Goal: Information Seeking & Learning: Compare options

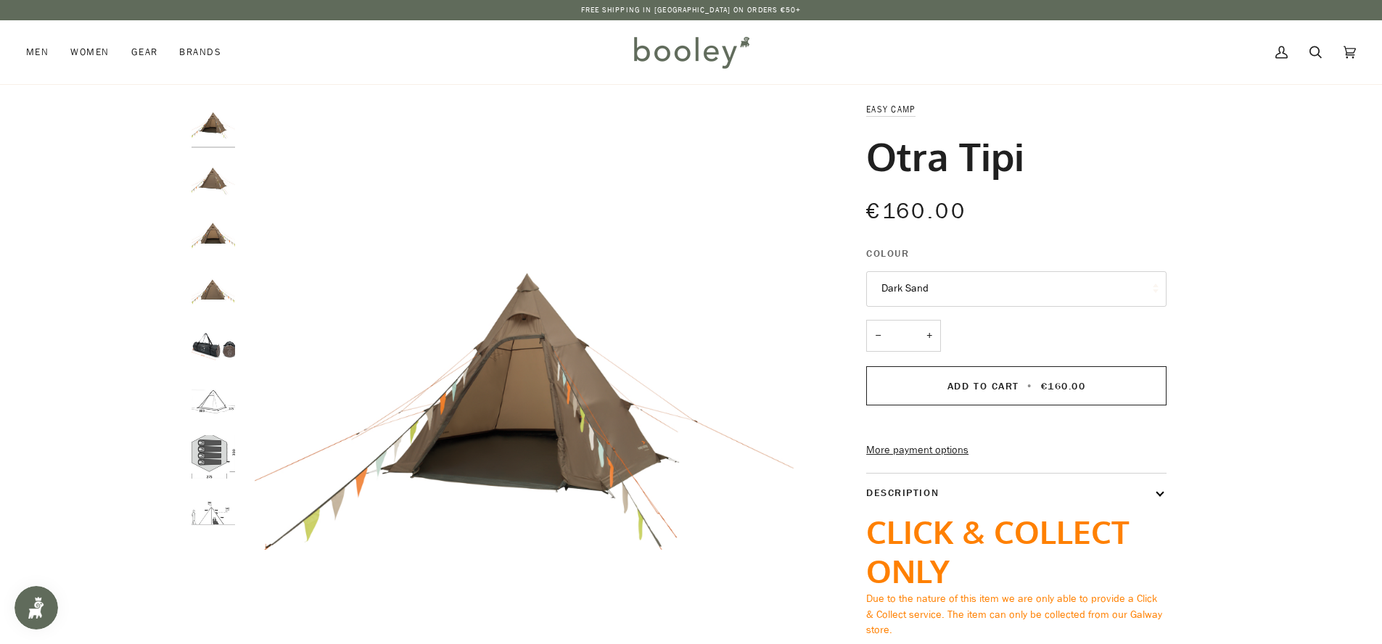
click at [209, 184] on img "Easy Camp Otra Tipi Dark Sand - Booley Galway" at bounding box center [213, 179] width 44 height 44
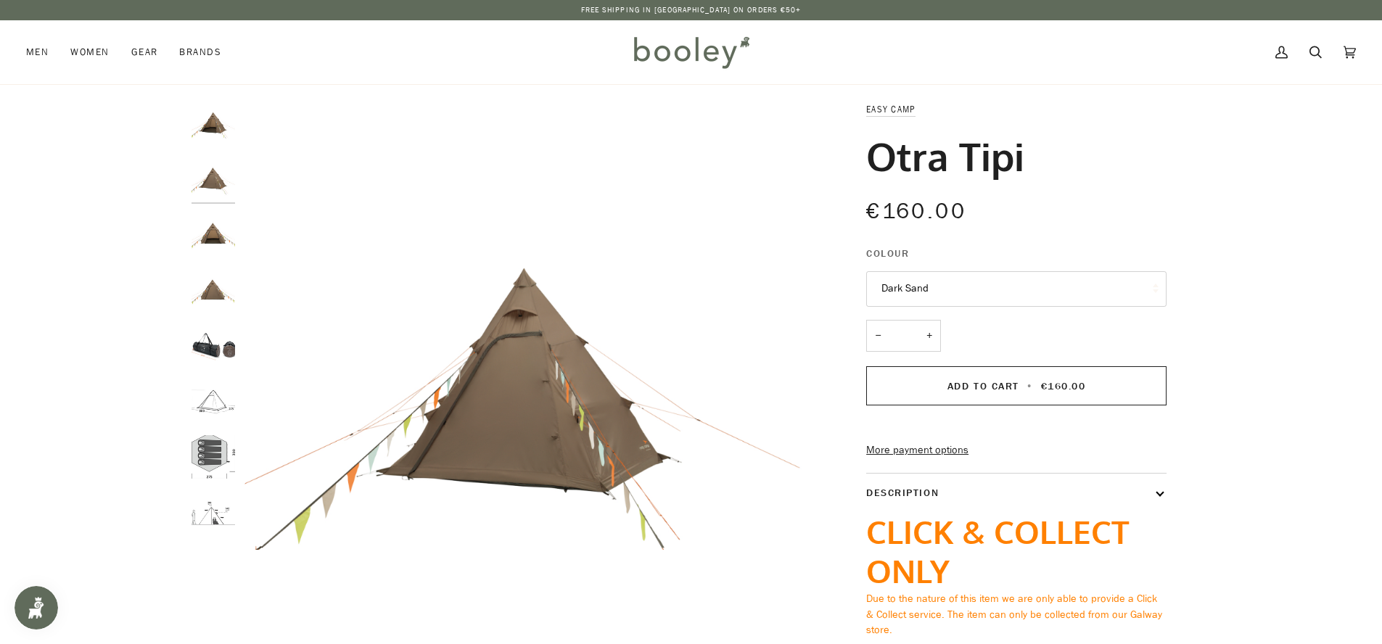
click at [213, 228] on img "Easy Camp Otra Tipi Dark Sand - Booley Galway" at bounding box center [213, 235] width 44 height 44
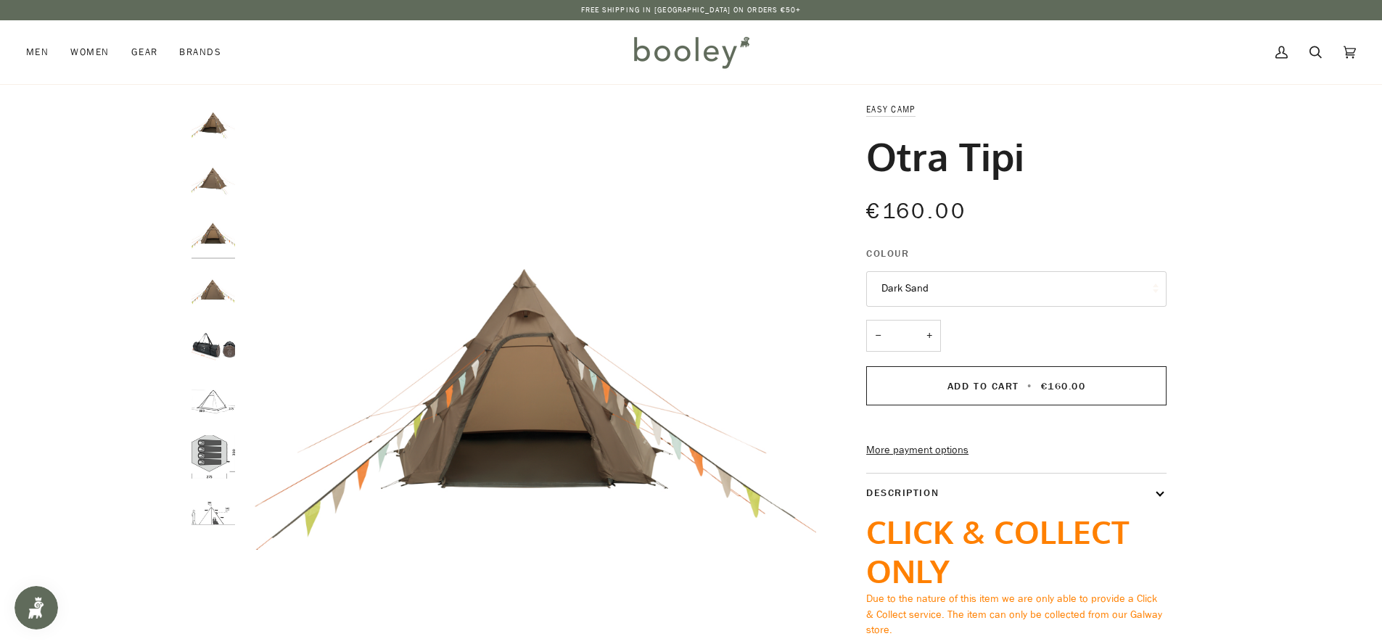
click at [223, 122] on img "Easy Camp Otra Tipi Dark Sand - Booley Galway" at bounding box center [213, 124] width 44 height 44
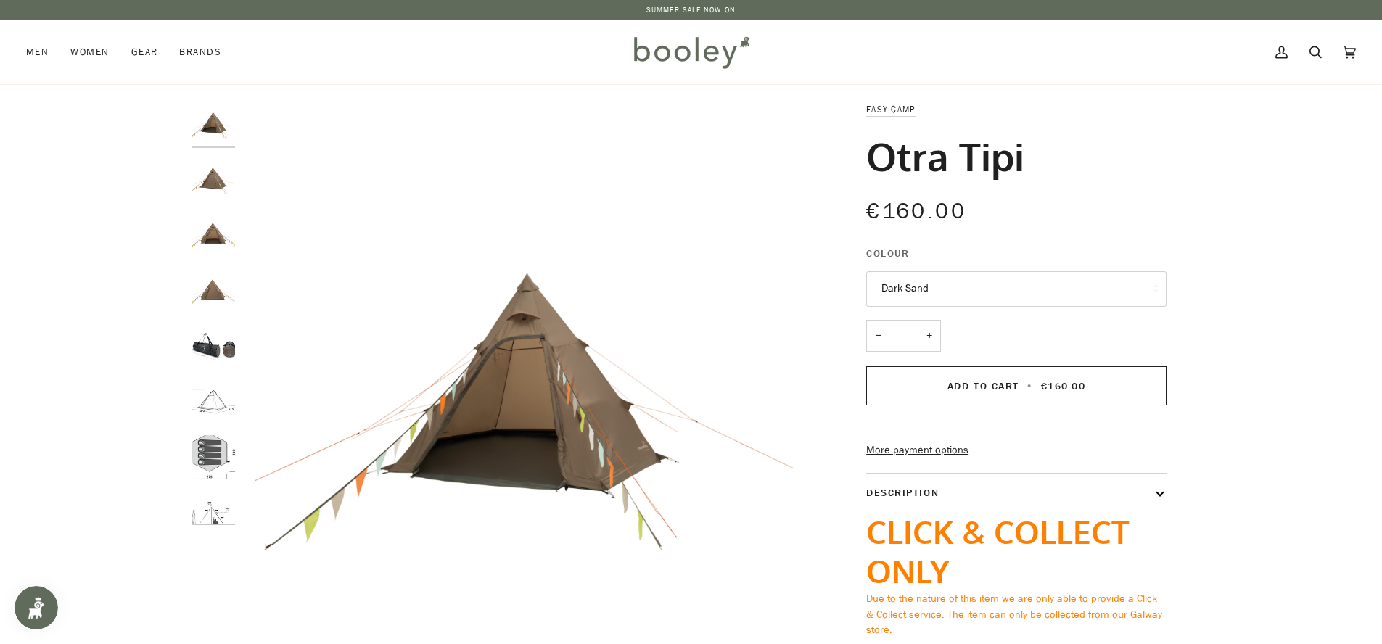
click at [224, 184] on img "Easy Camp Otra Tipi Dark Sand - Booley Galway" at bounding box center [213, 179] width 44 height 44
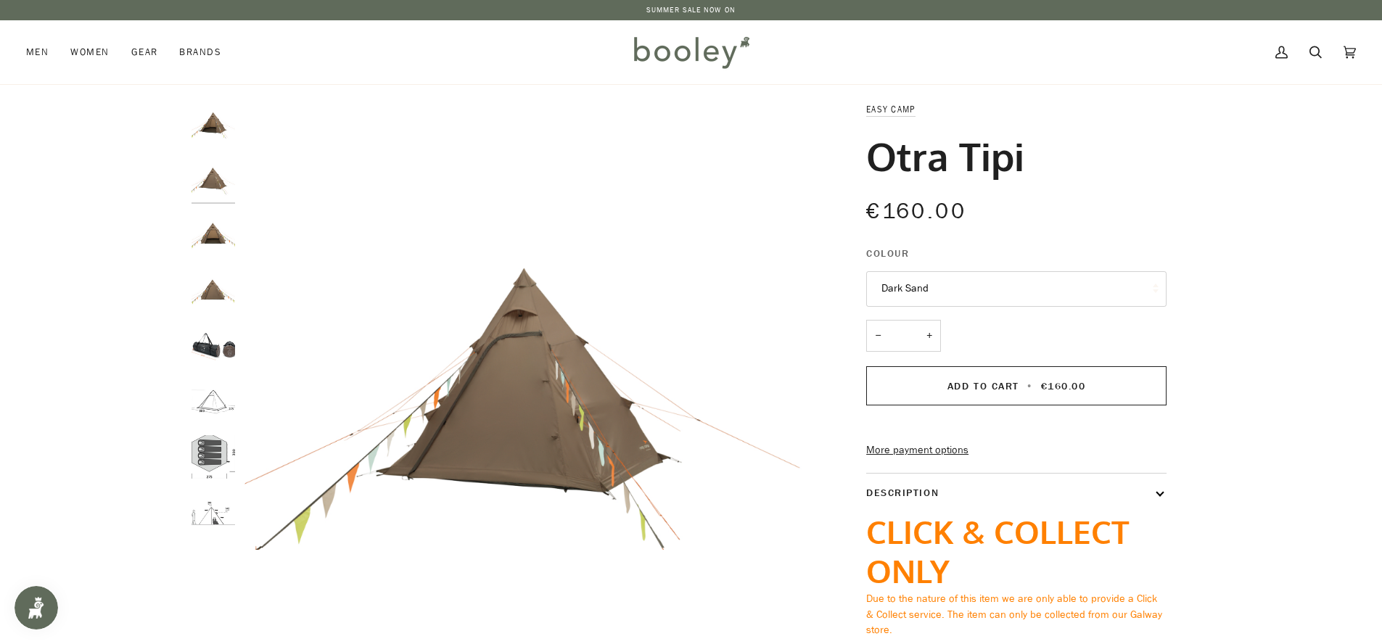
click at [221, 245] on img "Easy Camp Otra Tipi Dark Sand - Booley Galway" at bounding box center [213, 235] width 44 height 44
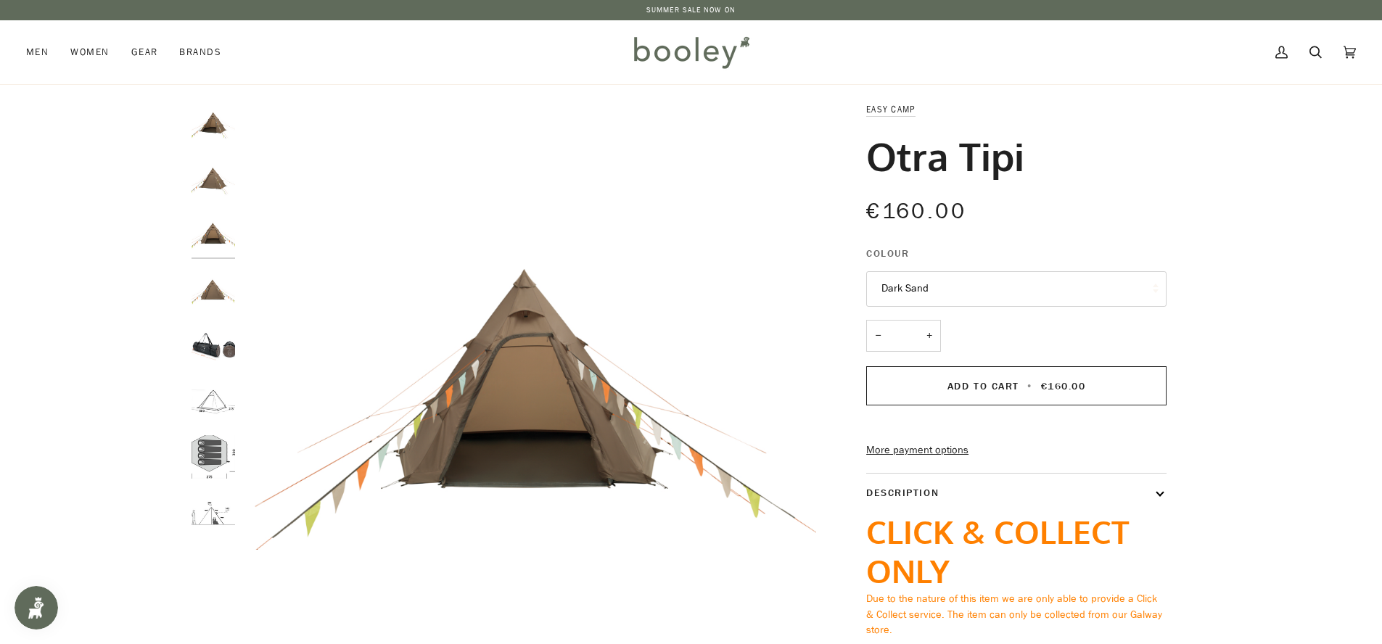
click at [222, 271] on img "Easy Camp Otra Tipi Dark Sand - Booley Galway" at bounding box center [213, 290] width 44 height 44
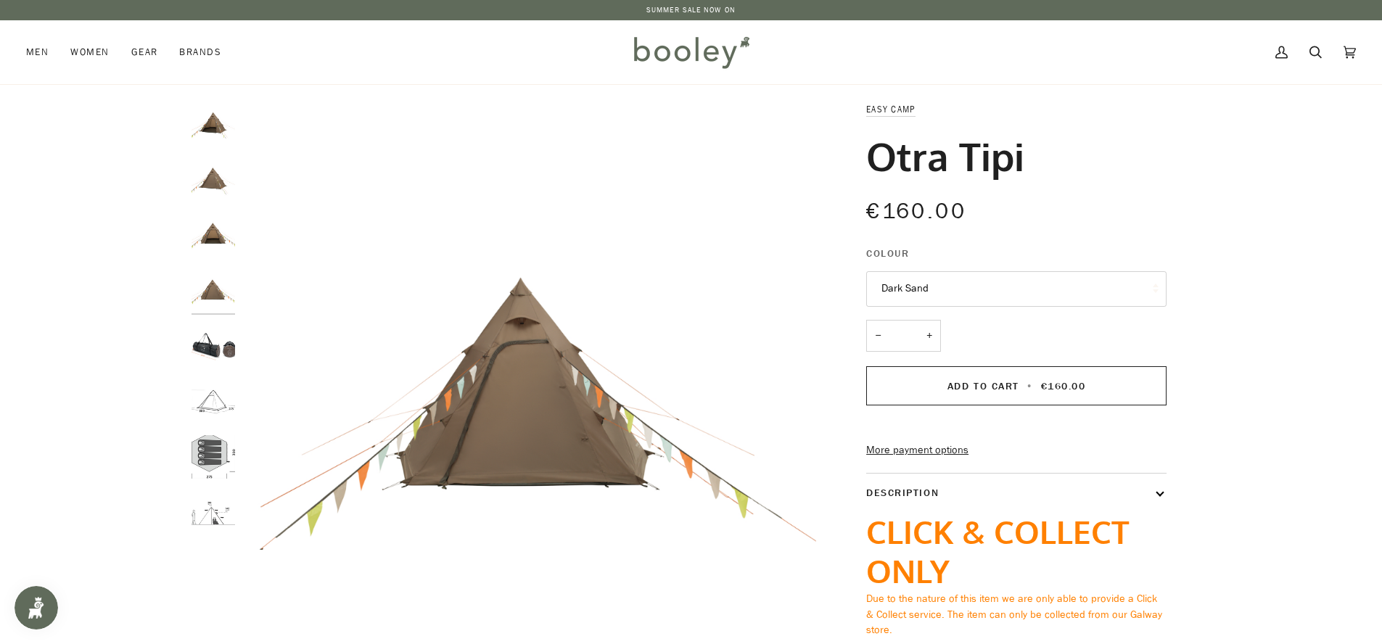
click at [206, 410] on img "Easy Camp Otra Tipi - Booley Galway" at bounding box center [213, 401] width 44 height 44
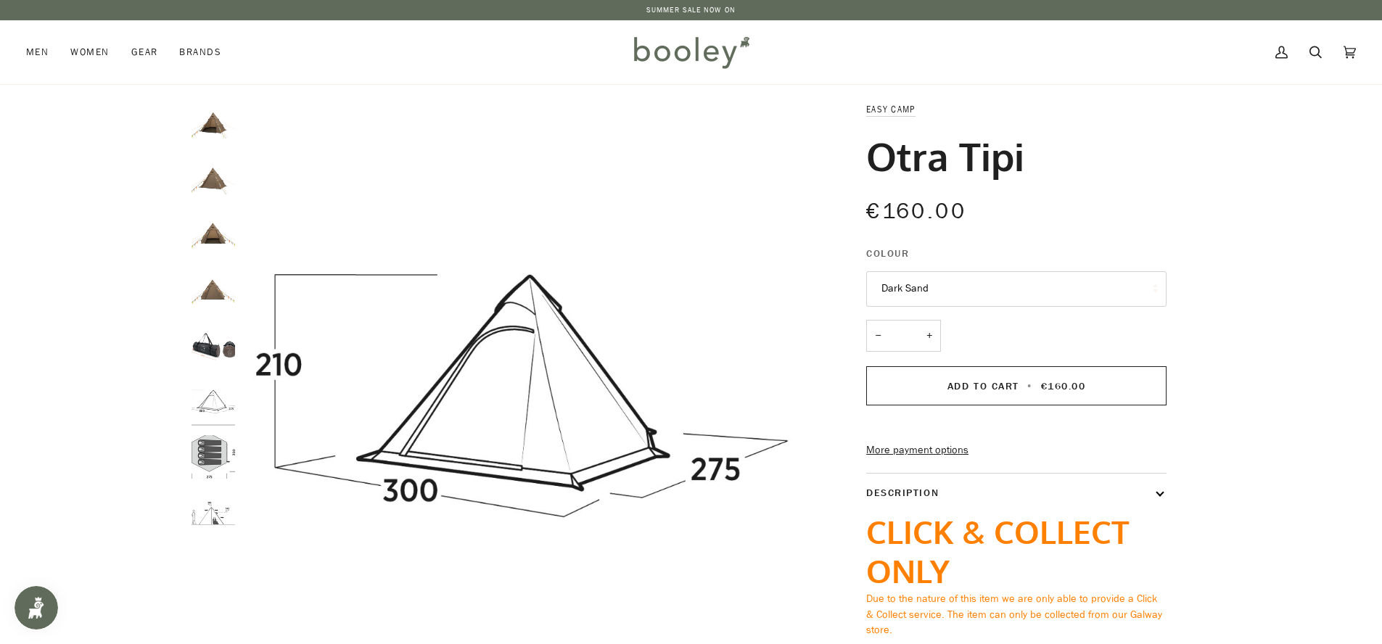
click at [209, 347] on img "Easy Camp Otra Tipi Dark Sand - Booley Galway" at bounding box center [213, 346] width 44 height 44
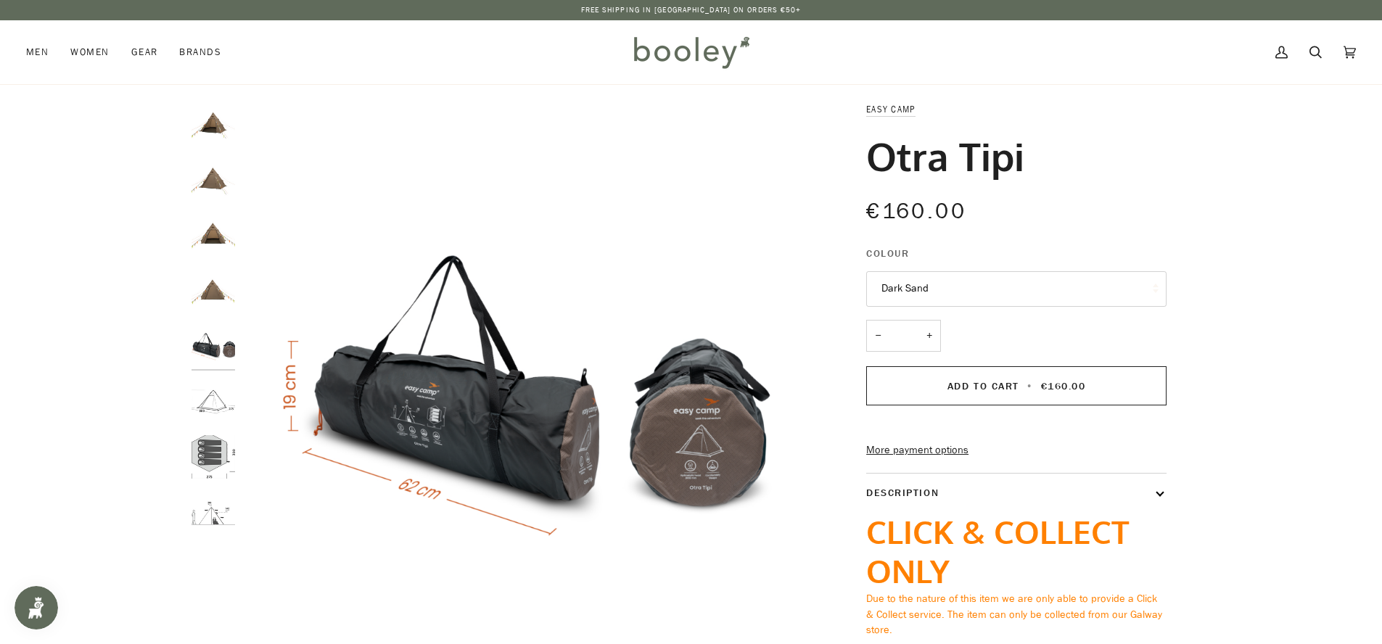
click at [217, 416] on img "Easy Camp Otra Tipi - Booley Galway" at bounding box center [213, 401] width 44 height 44
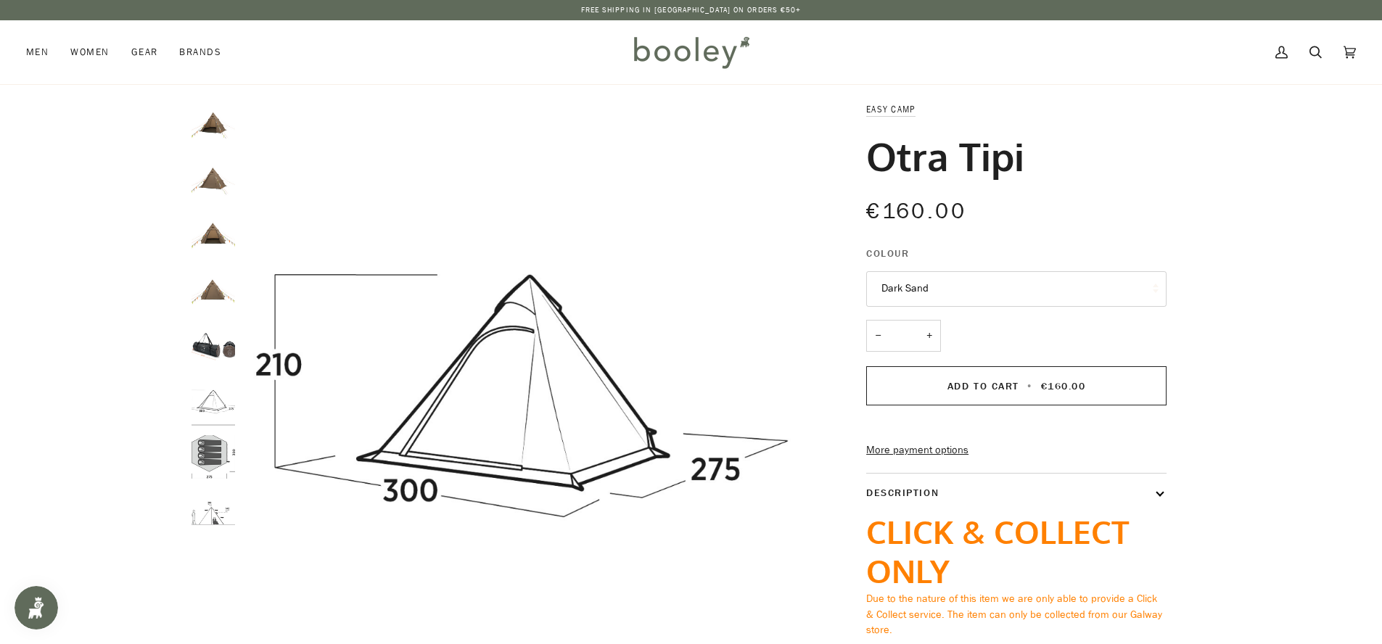
click at [218, 450] on img "Easy Camp Otra Tipi - Booley Galway" at bounding box center [213, 457] width 44 height 44
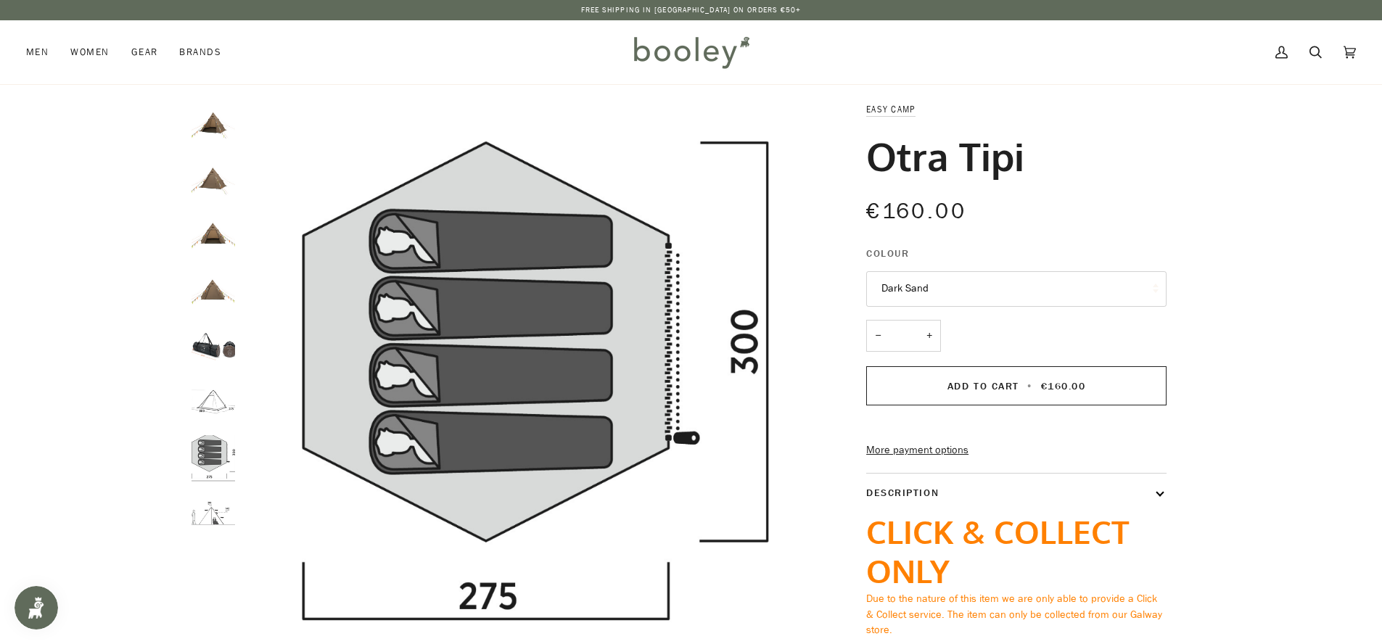
click at [215, 495] on img "Easy Camp Otra Tipi - Booley Galway" at bounding box center [213, 513] width 44 height 44
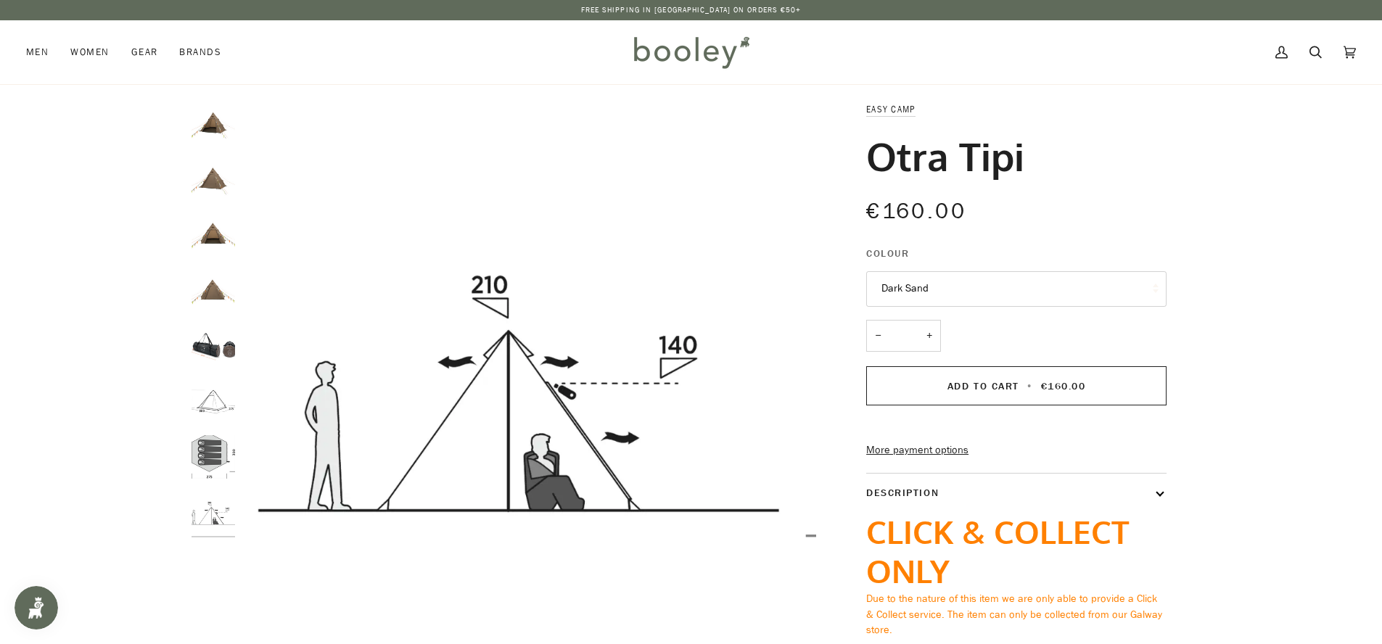
click at [205, 117] on img "Easy Camp Otra Tipi Dark Sand - Booley Galway" at bounding box center [213, 124] width 44 height 44
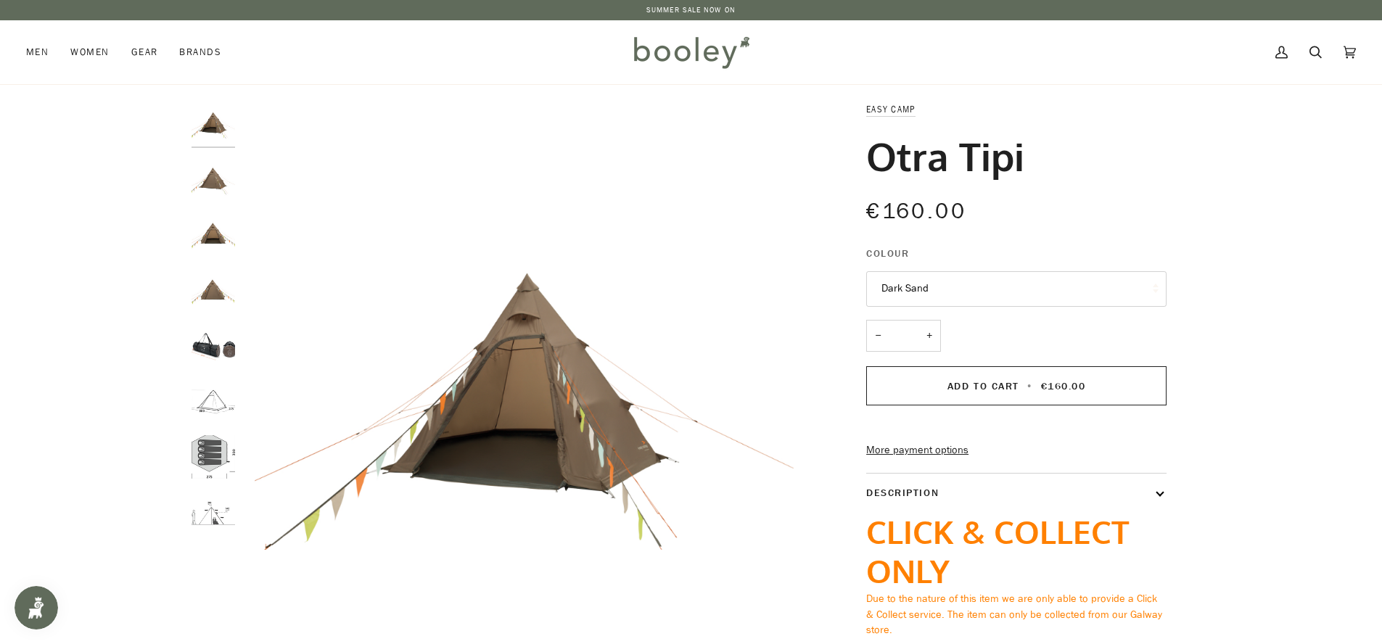
click at [223, 181] on img "Easy Camp Otra Tipi Dark Sand - Booley Galway" at bounding box center [213, 179] width 44 height 44
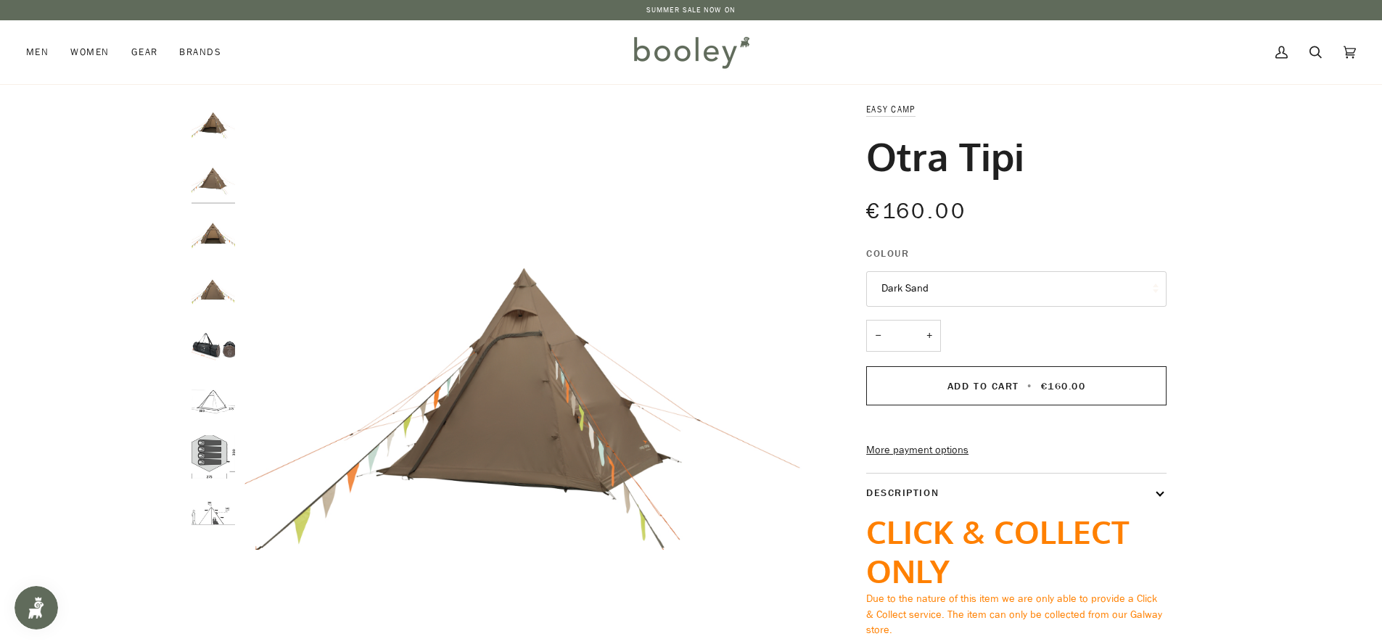
click at [218, 233] on img "Easy Camp Otra Tipi Dark Sand - Booley Galway" at bounding box center [213, 235] width 44 height 44
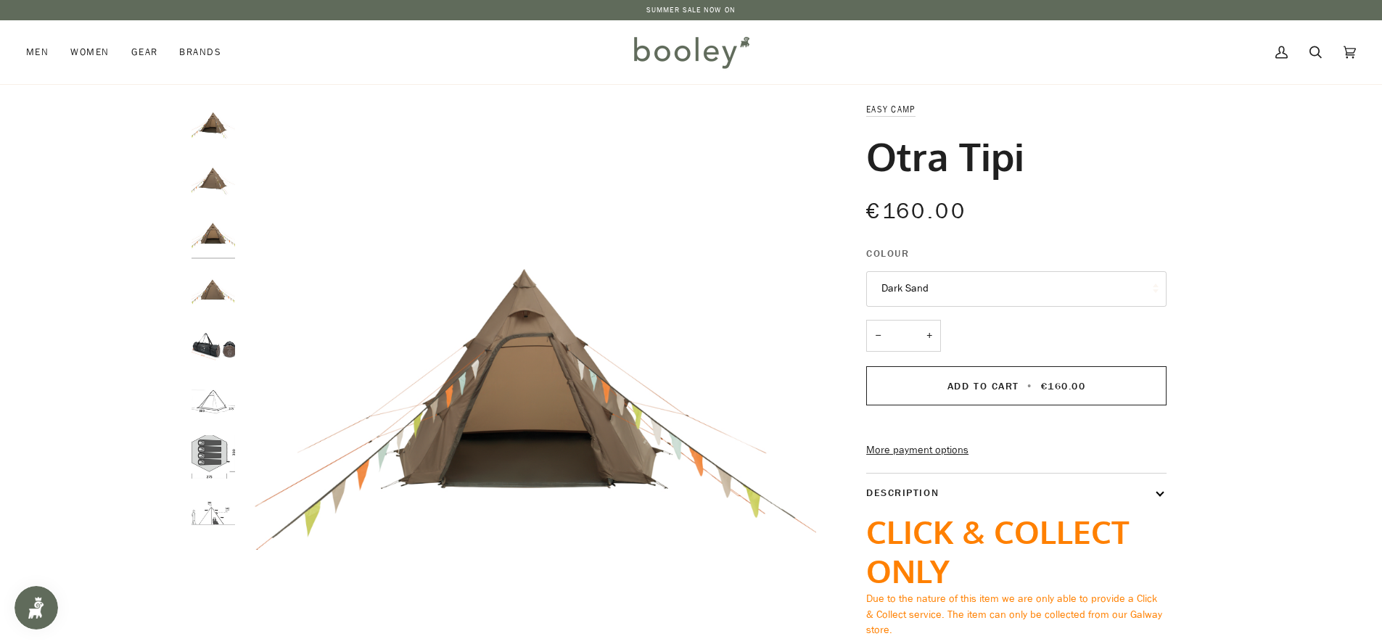
click at [213, 281] on img "Easy Camp Otra Tipi Dark Sand - Booley Galway" at bounding box center [213, 290] width 44 height 44
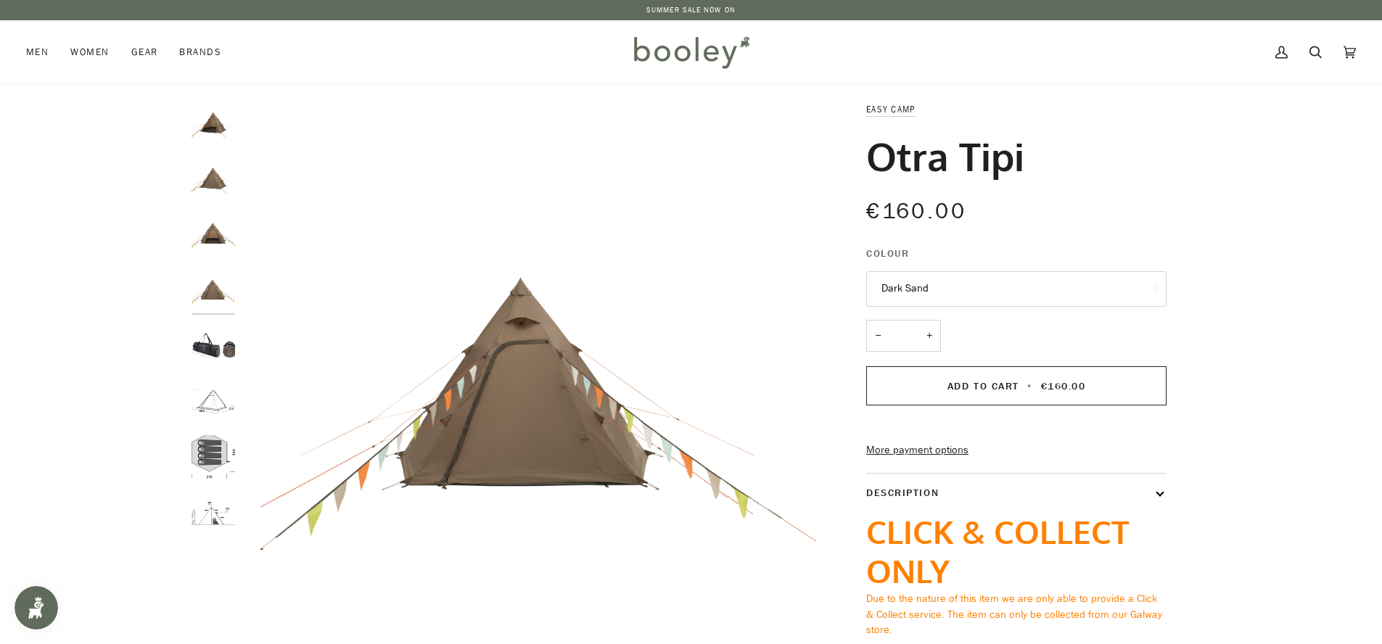
click at [208, 184] on img "Easy Camp Otra Tipi Dark Sand - Booley Galway" at bounding box center [213, 179] width 44 height 44
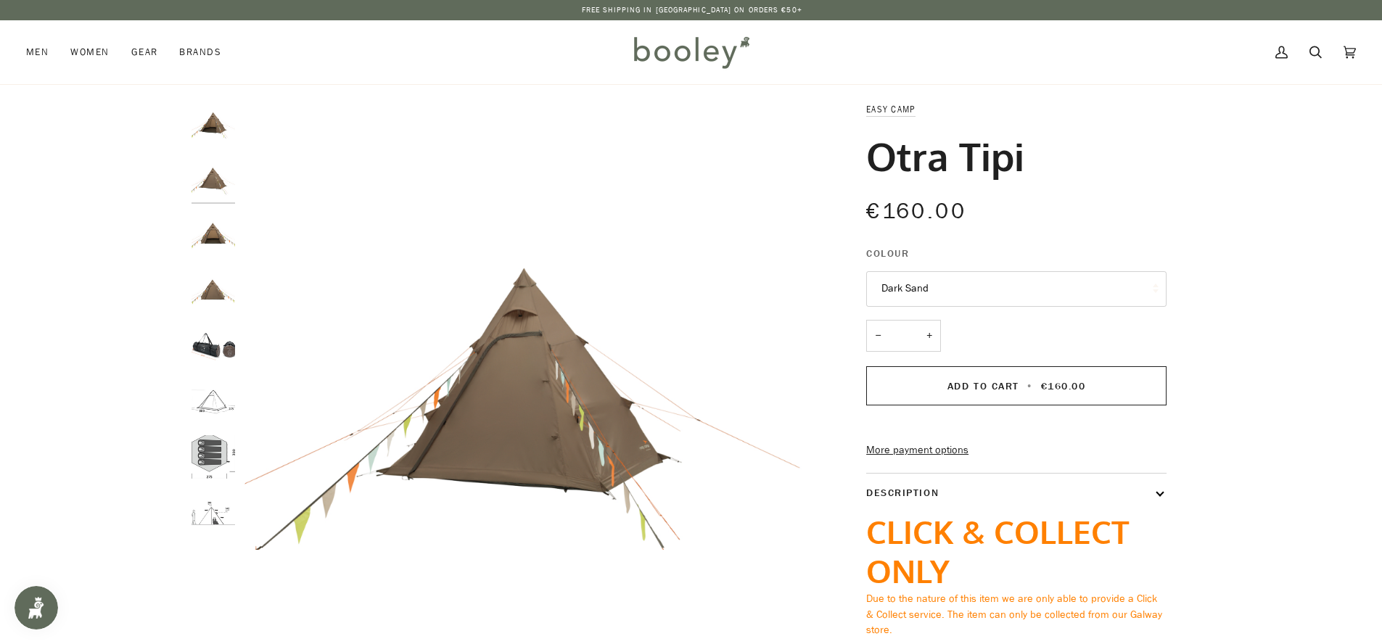
click at [215, 120] on img "Easy Camp Otra Tipi Dark Sand - Booley Galway" at bounding box center [213, 124] width 44 height 44
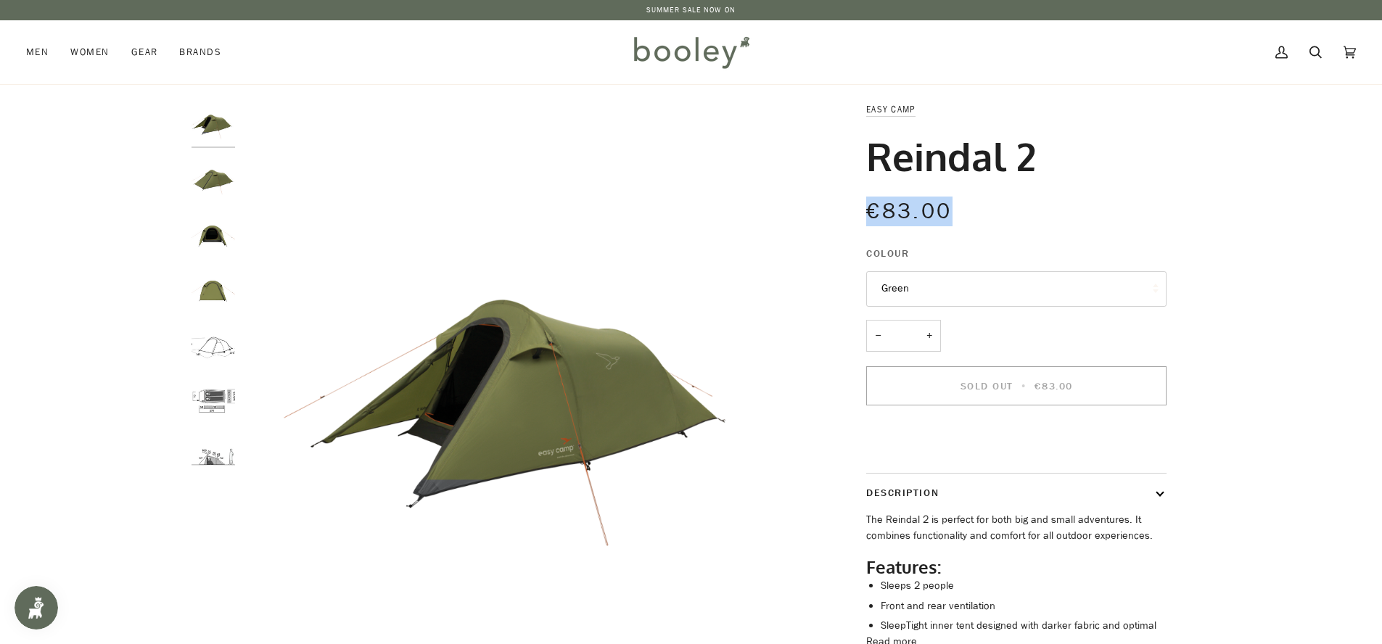
drag, startPoint x: 968, startPoint y: 215, endPoint x: 865, endPoint y: 214, distance: 103.0
click at [866, 214] on div "€83.00 Sale • Save" at bounding box center [1016, 210] width 300 height 33
copy span "€83.00"
click at [1316, 52] on icon at bounding box center [1315, 52] width 12 height 22
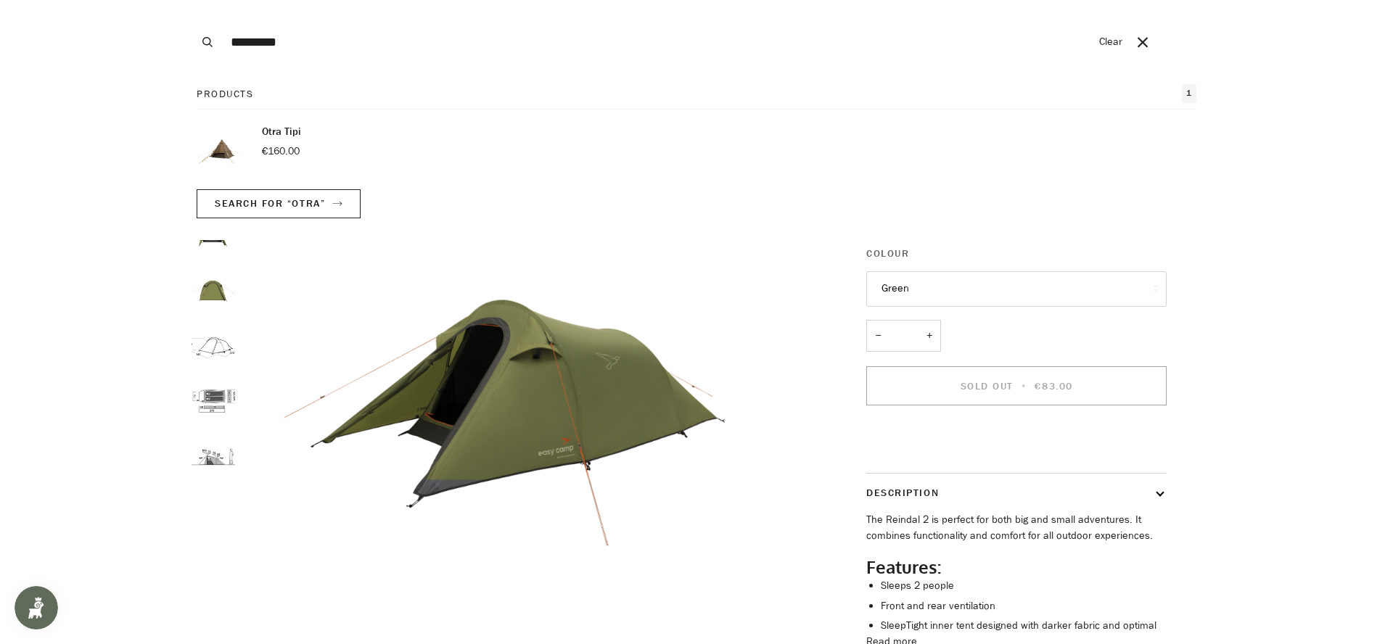
type input "*********"
click at [191, 0] on button "Search" at bounding box center [207, 42] width 32 height 84
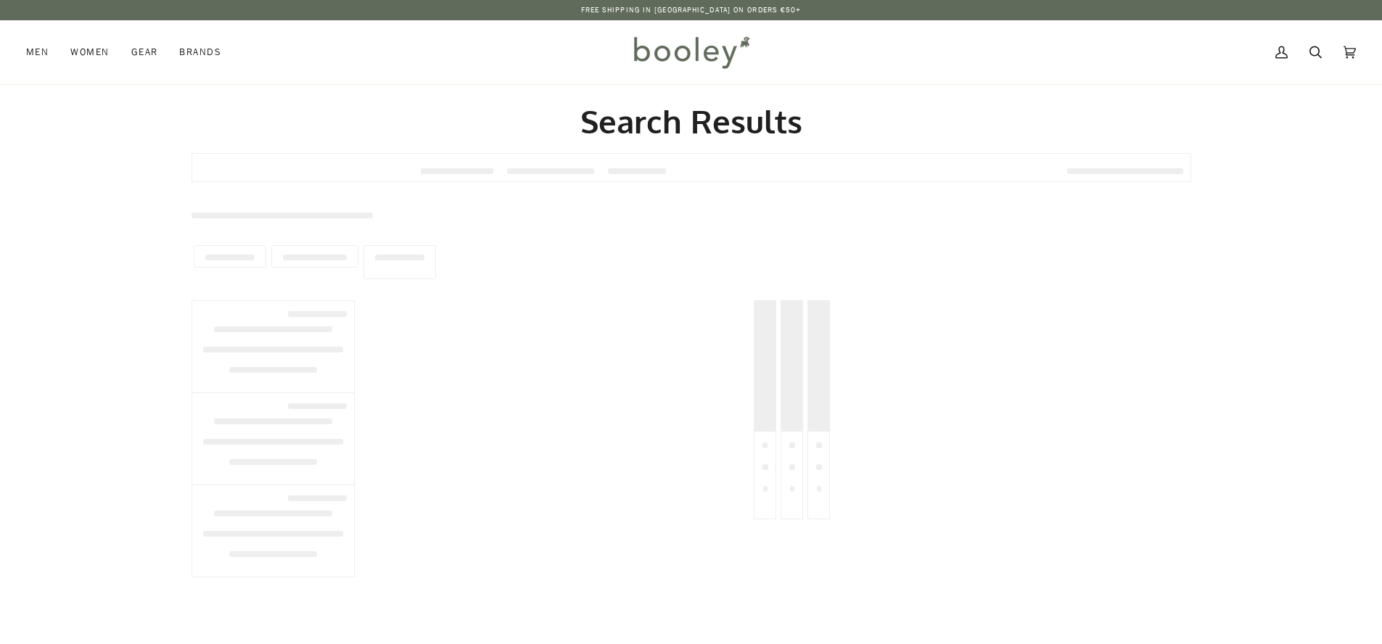
type input "*********"
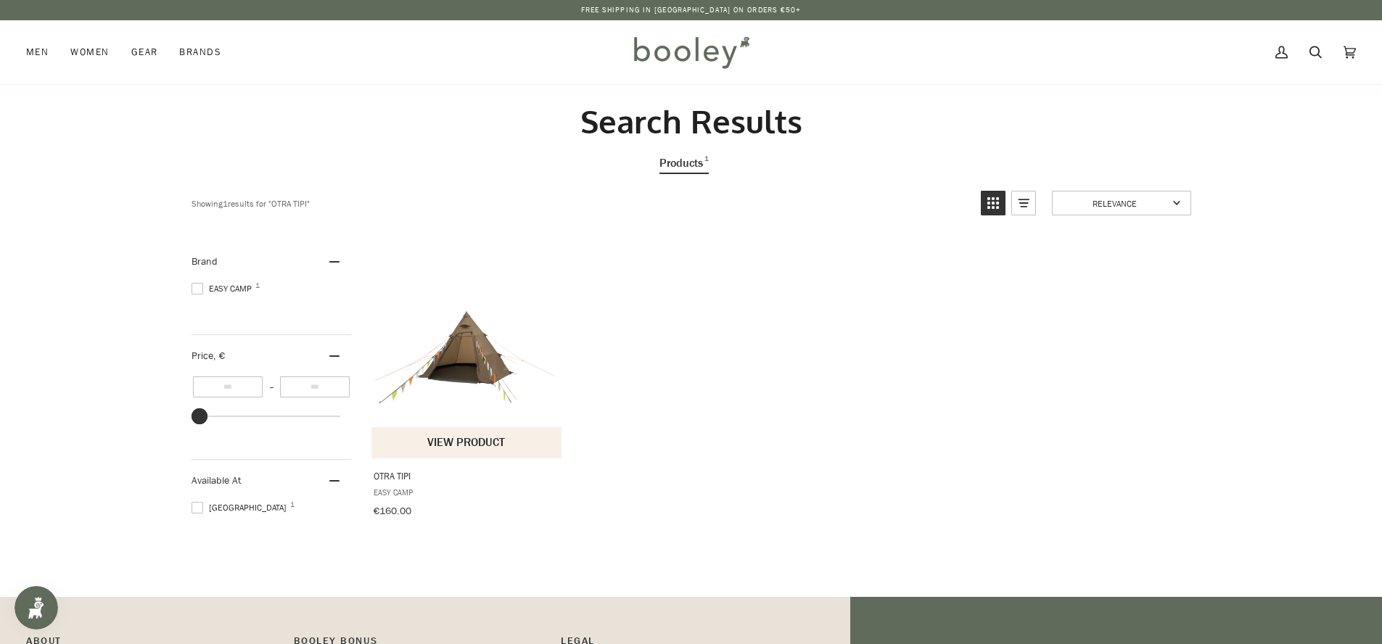
click at [440, 491] on span "Easy Camp" at bounding box center [467, 492] width 188 height 12
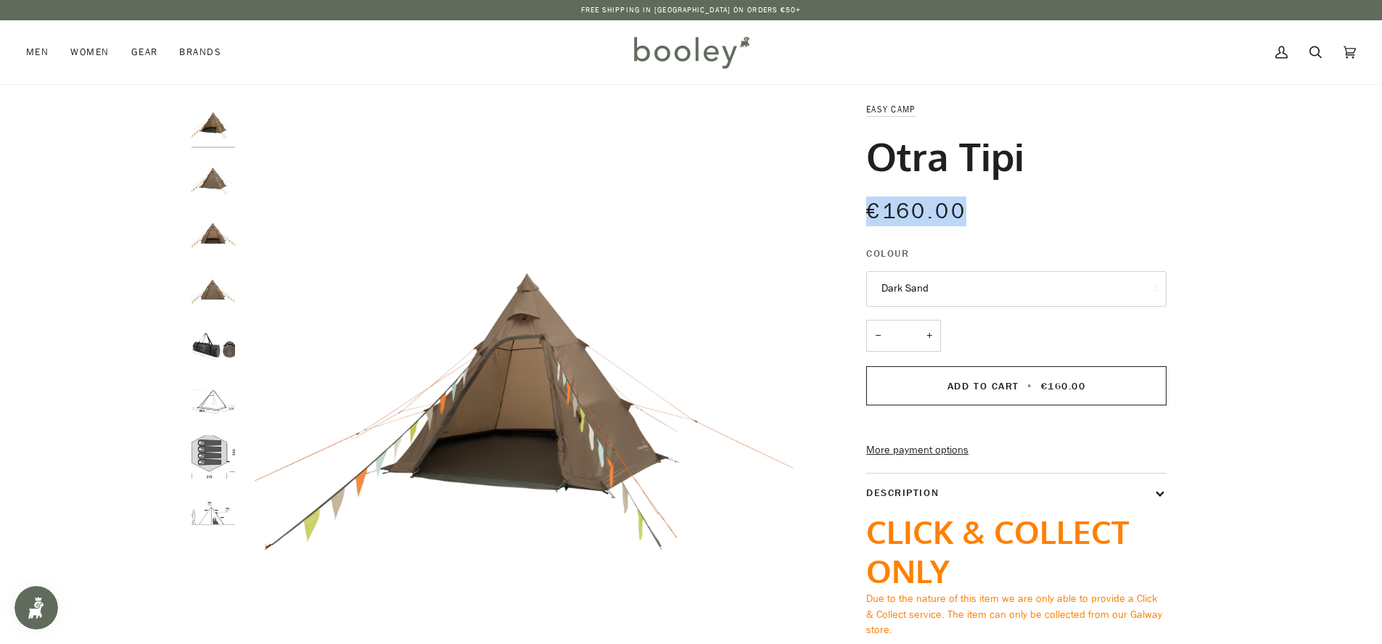
drag, startPoint x: 1013, startPoint y: 209, endPoint x: 844, endPoint y: 210, distance: 169.0
click at [844, 210] on div "Easy Camp Otra Tipi €160.00 Sale • Save Colour Dark Sand Dark Sand − *" at bounding box center [1003, 435] width 326 height 667
copy span "€160.00"
click at [681, 52] on img at bounding box center [690, 52] width 127 height 42
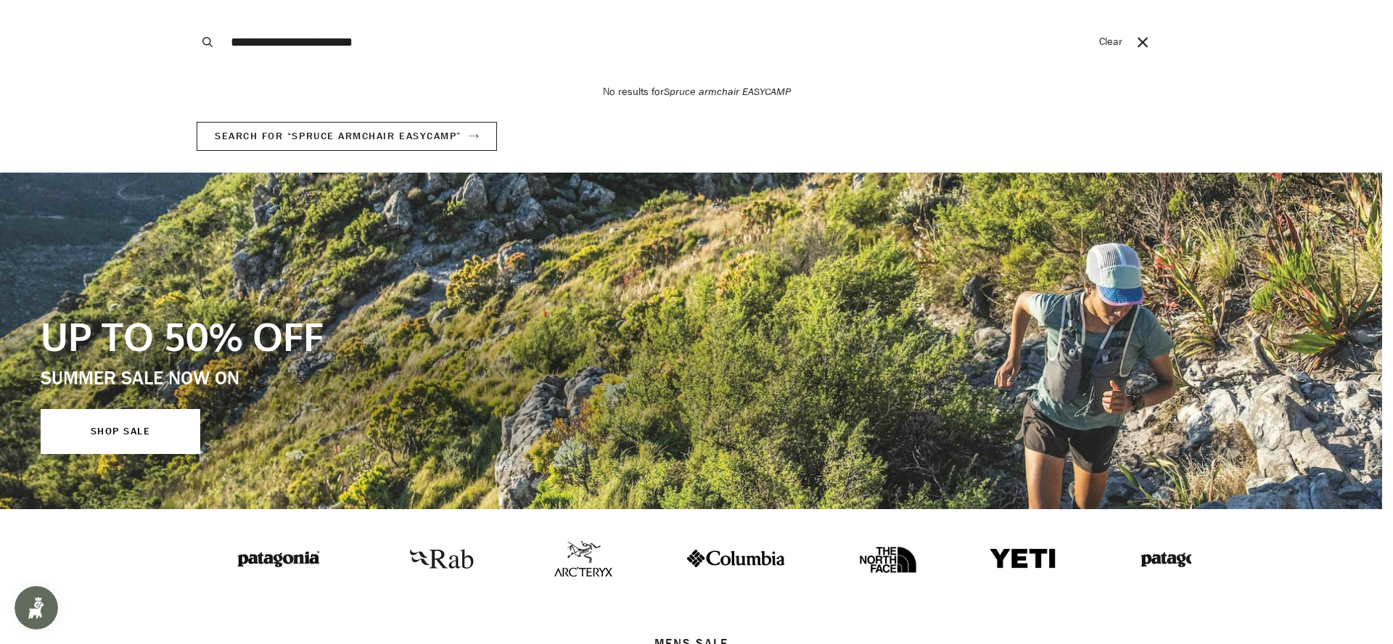
type input "**********"
click at [191, 0] on button "Search" at bounding box center [207, 42] width 32 height 84
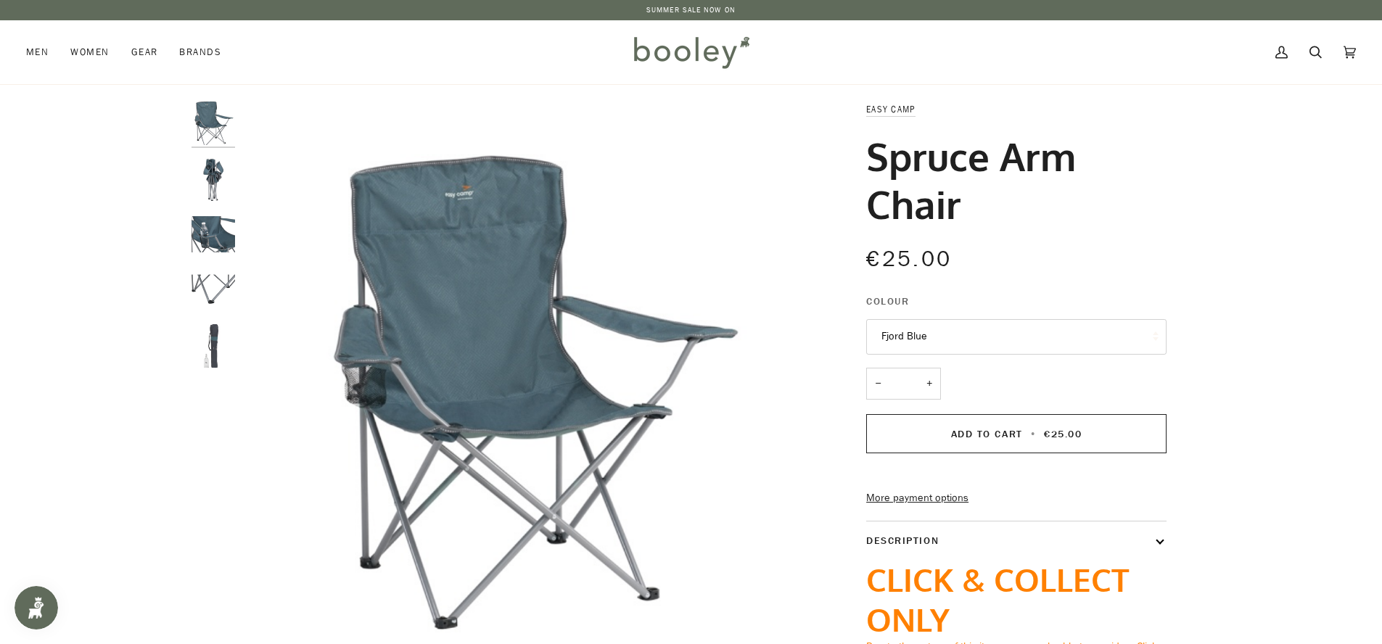
click at [222, 191] on img "Easy Camp Spruce Arm Chair Fjord Blue - Booley Galway" at bounding box center [213, 179] width 44 height 44
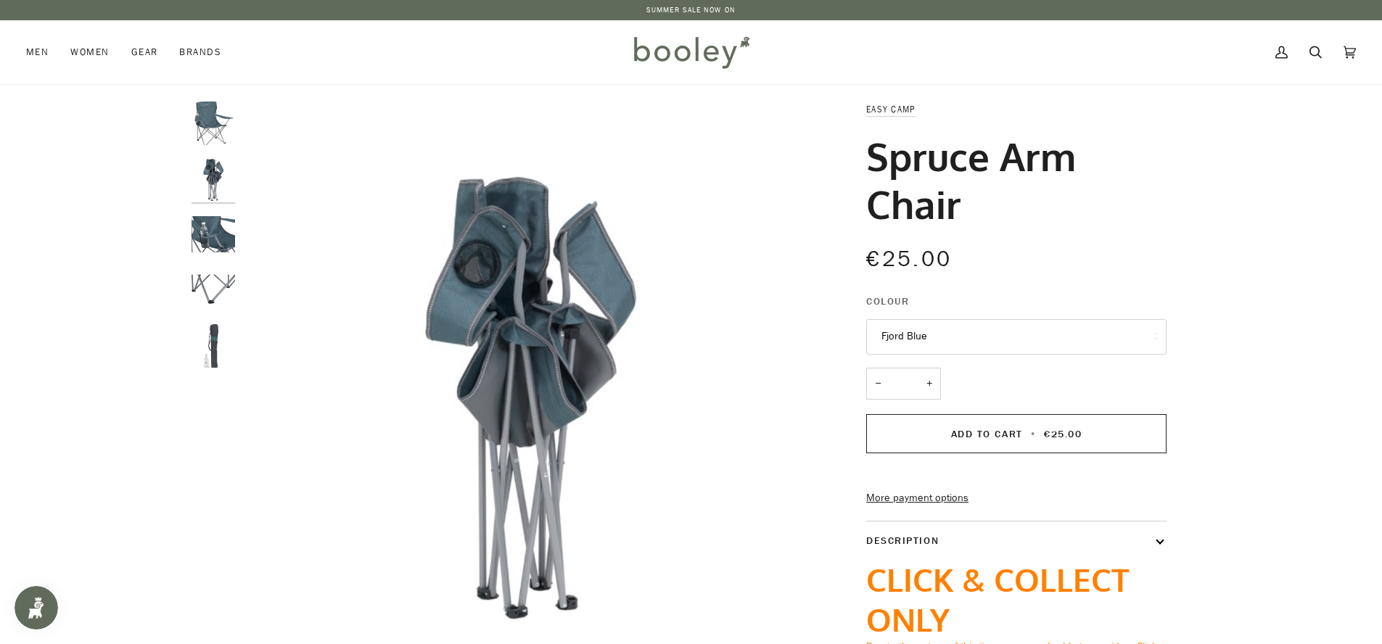
click at [223, 244] on img "Easy Camp Spruce Arm Chair Fjord Blue - Booley Galway" at bounding box center [213, 235] width 44 height 44
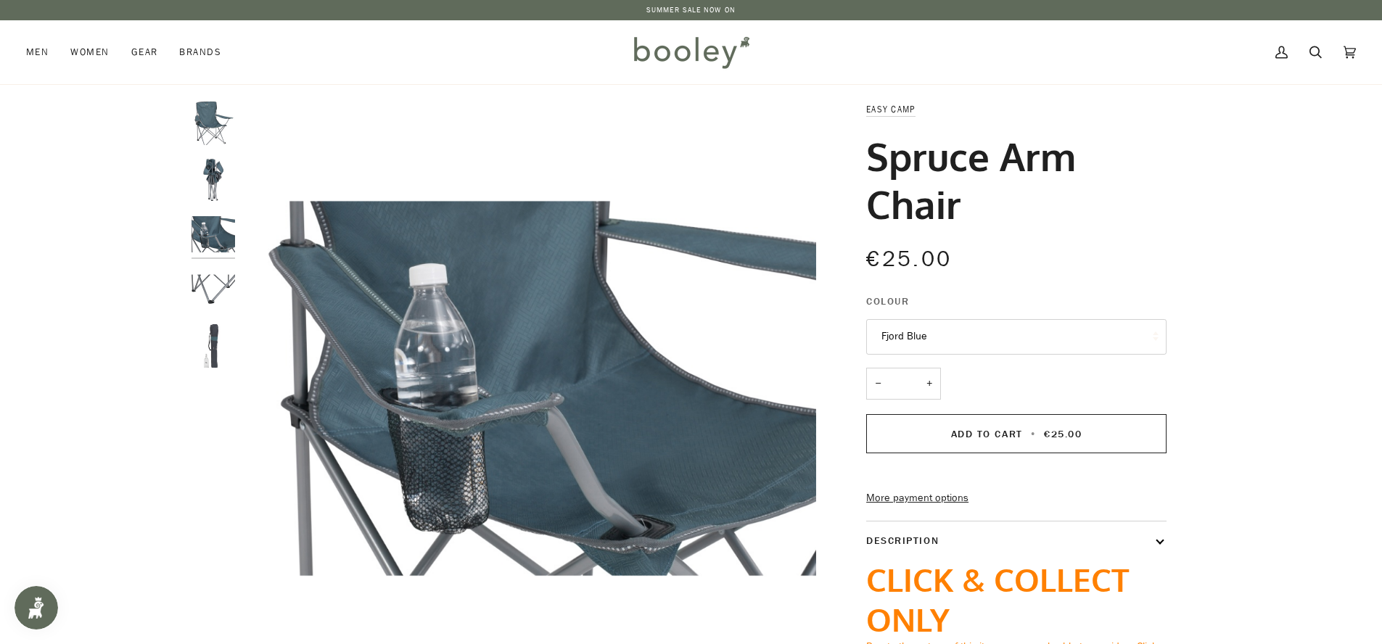
click at [226, 294] on img "Easy Camp Spruce Arm Chair Fjord Blue - Booley Galway" at bounding box center [213, 290] width 44 height 44
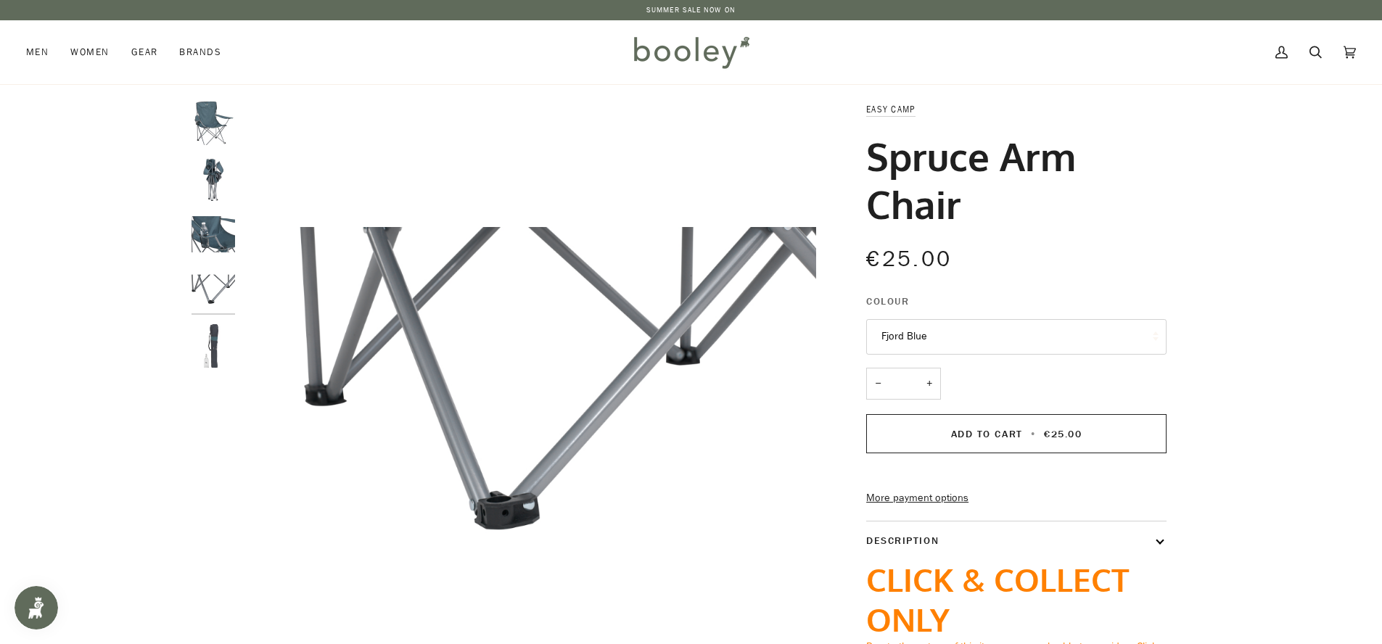
click at [223, 323] on div at bounding box center [216, 241] width 51 height 278
click at [228, 348] on img "Easy Camp Spruce Arm Chair Fjord Blue - Booley Galway" at bounding box center [213, 346] width 44 height 44
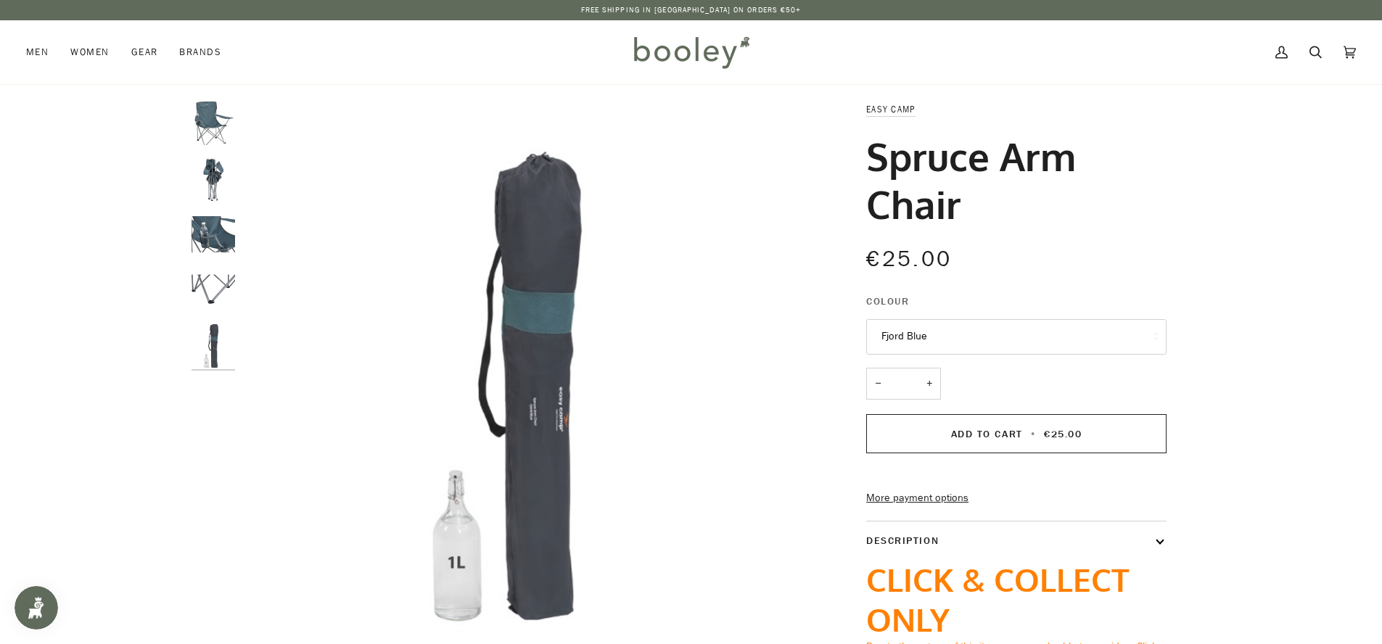
click at [218, 136] on img "Easy Camp Spruce Arm Chair Fjord Blue - Booley Galway" at bounding box center [213, 124] width 44 height 44
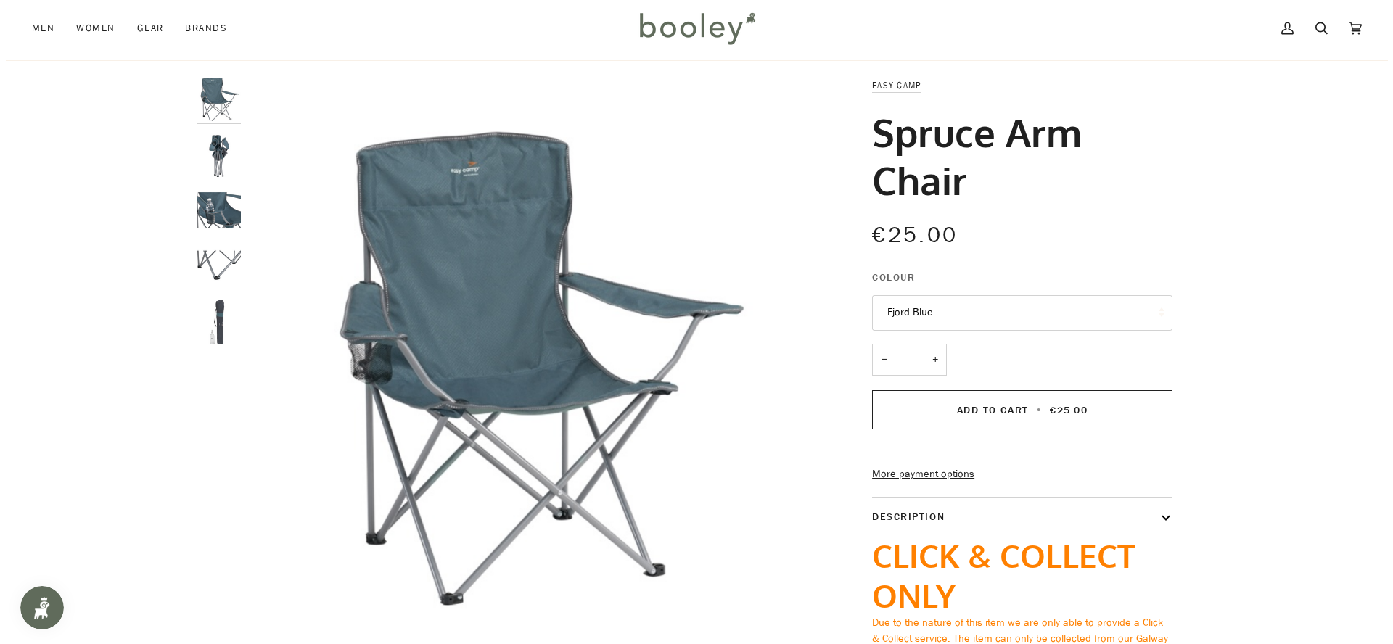
scroll to position [26, 0]
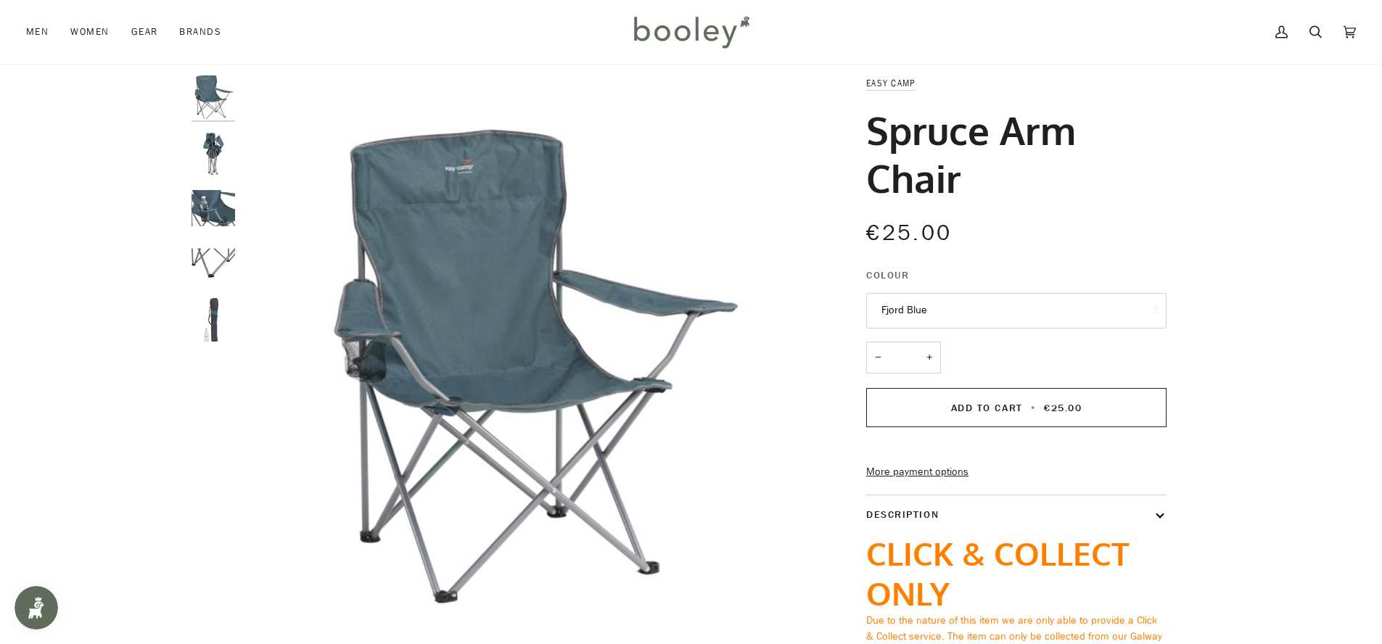
drag, startPoint x: 977, startPoint y: 180, endPoint x: 865, endPoint y: 81, distance: 150.1
click at [865, 81] on div "Easy Camp Spruce Arm Chair €25.00 Sale • Save Colour Fjord Blue Fjord Blue − *" at bounding box center [1003, 432] width 326 height 715
copy div "Easy Camp Spruce Arm Chair"
click at [1318, 32] on icon at bounding box center [1315, 31] width 12 height 12
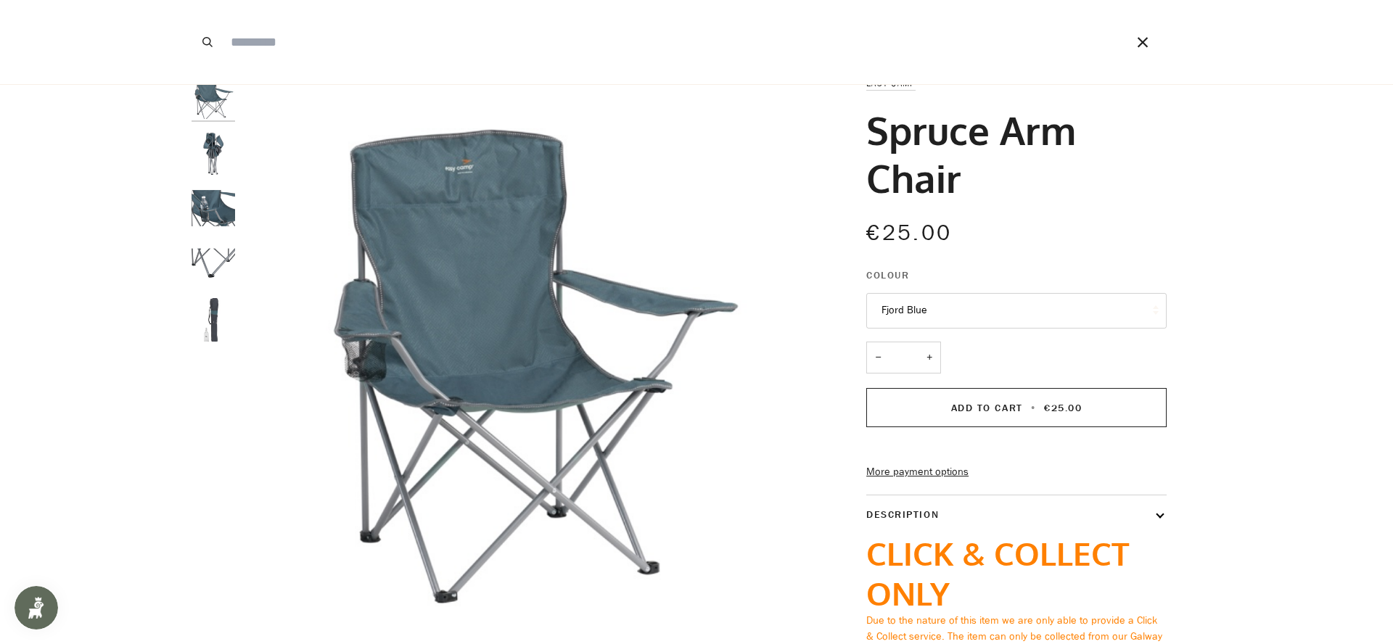
click at [384, 52] on input "Search our store" at bounding box center [657, 42] width 868 height 84
paste input "**********"
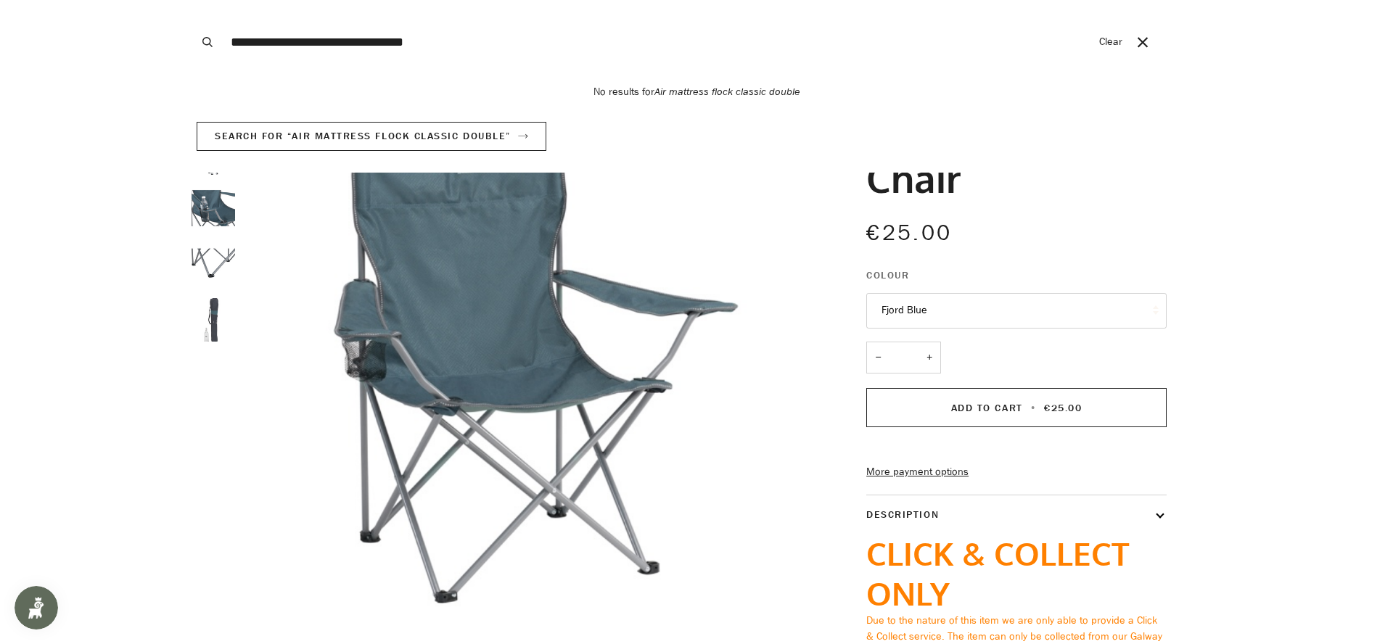
type input "**********"
click at [191, 0] on button "Search" at bounding box center [207, 42] width 32 height 84
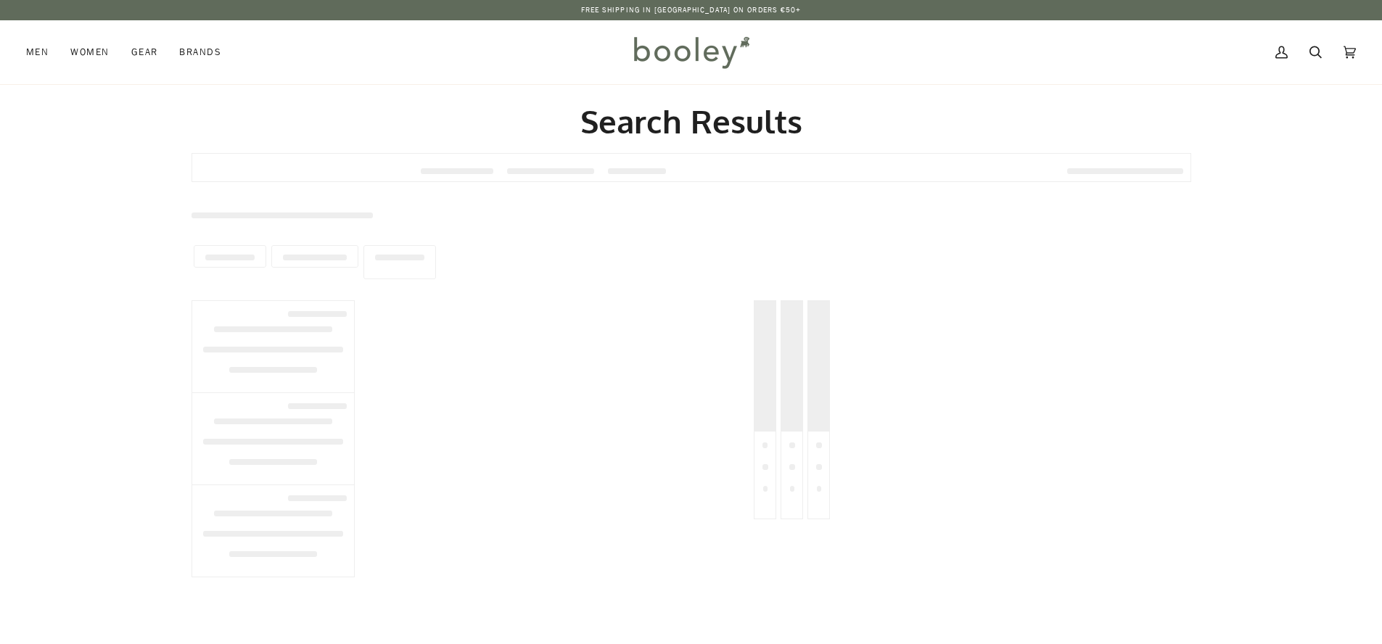
type input "**********"
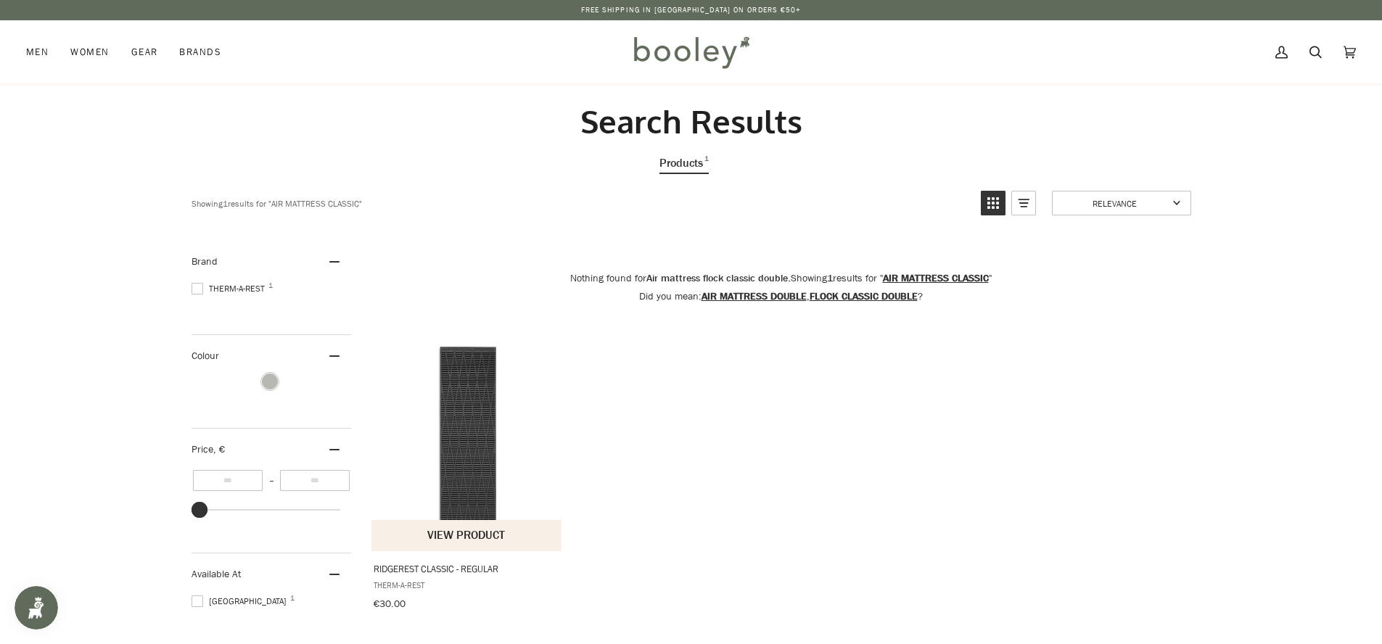
click at [487, 435] on img "RidgeRest Classic - Regular" at bounding box center [467, 443] width 192 height 192
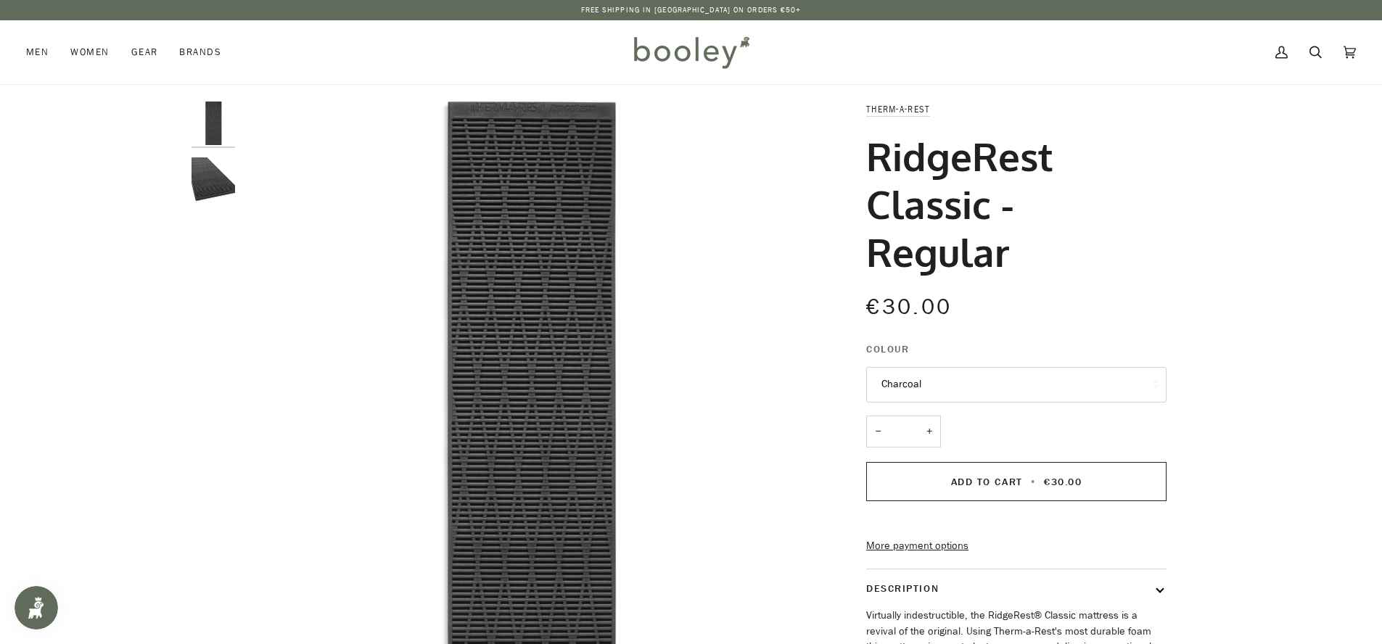
click at [223, 188] on img "RidgeRest Classic Sleeping Pad - Regular Charcoal - Booley Galway" at bounding box center [213, 179] width 44 height 44
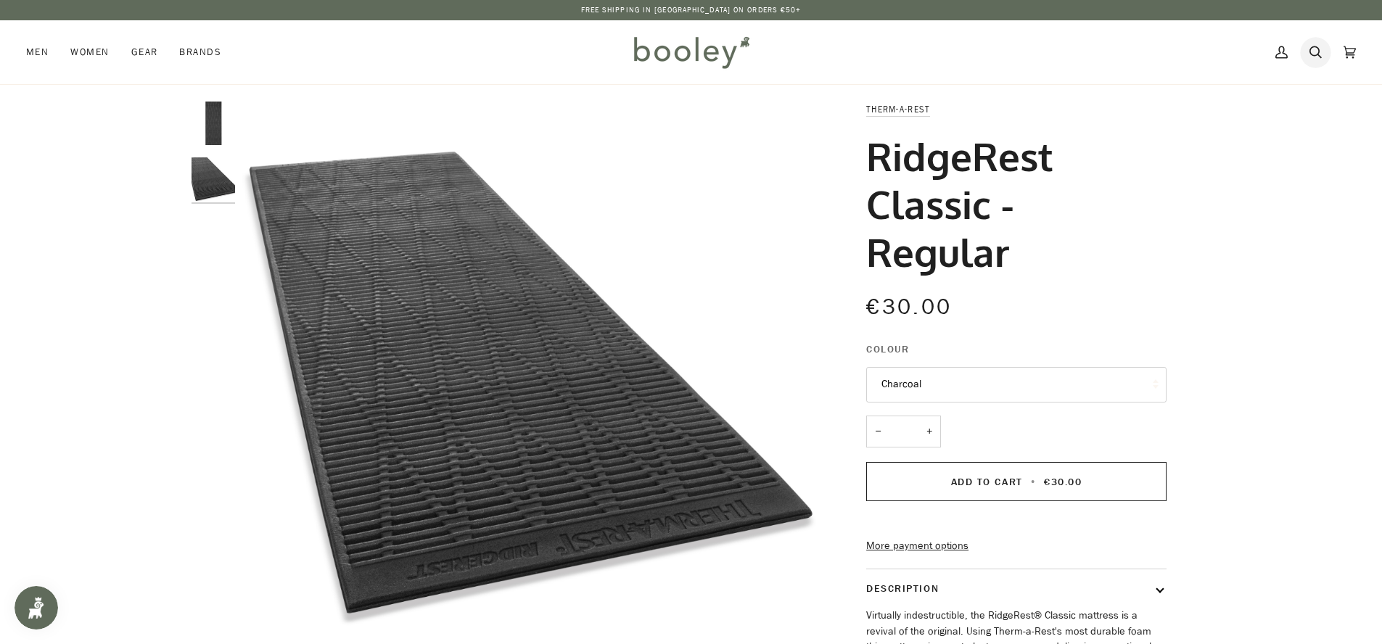
click at [1325, 46] on link "Search" at bounding box center [1315, 52] width 34 height 64
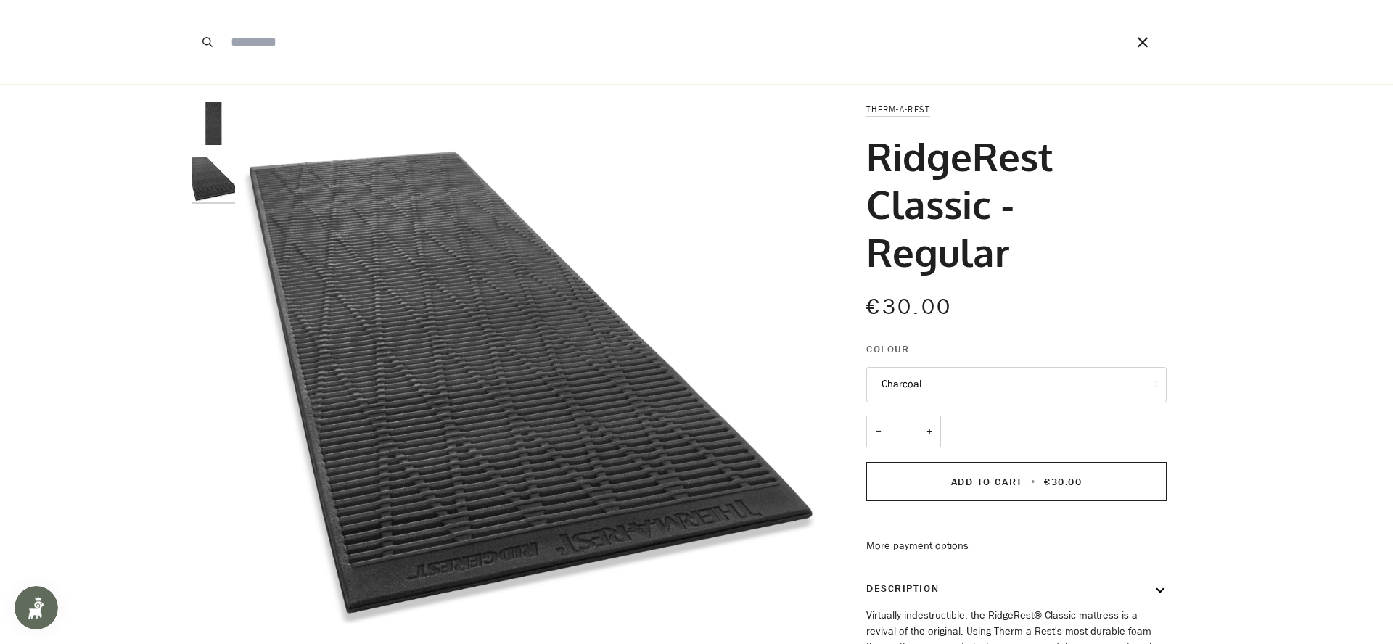
click at [373, 46] on input "Search our store" at bounding box center [657, 42] width 868 height 84
paste input "**********"
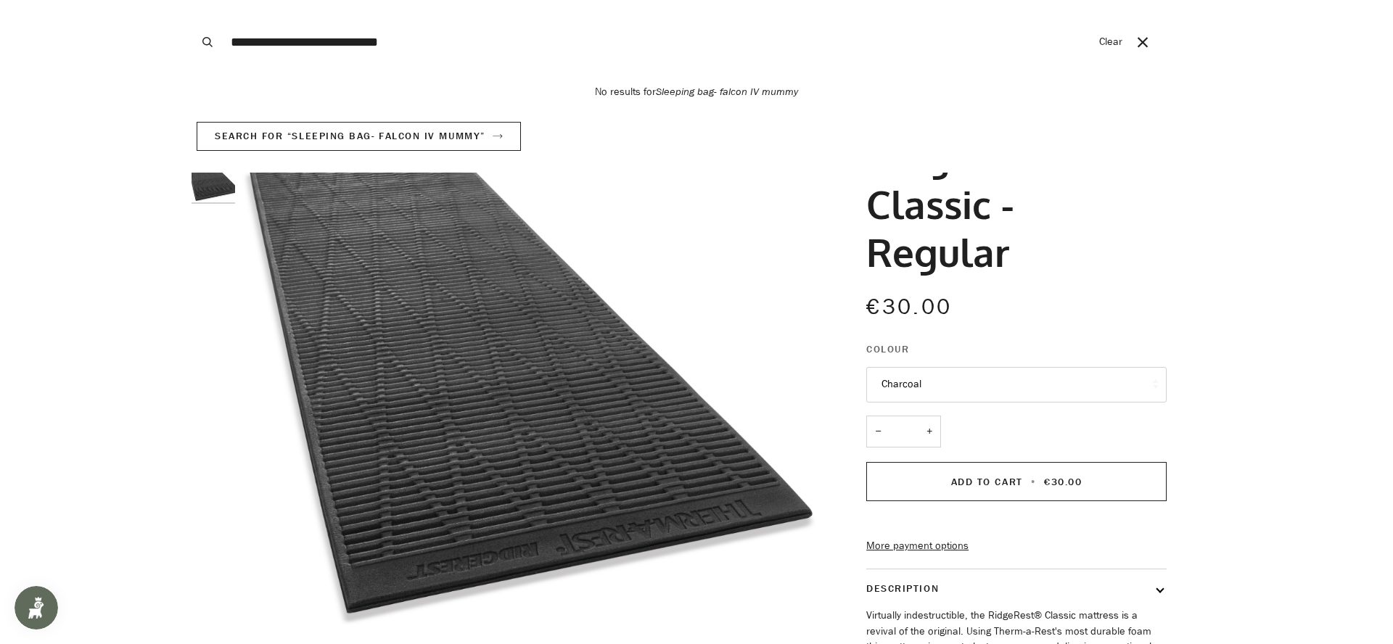
type input "**********"
click at [191, 0] on button "Search" at bounding box center [207, 42] width 32 height 84
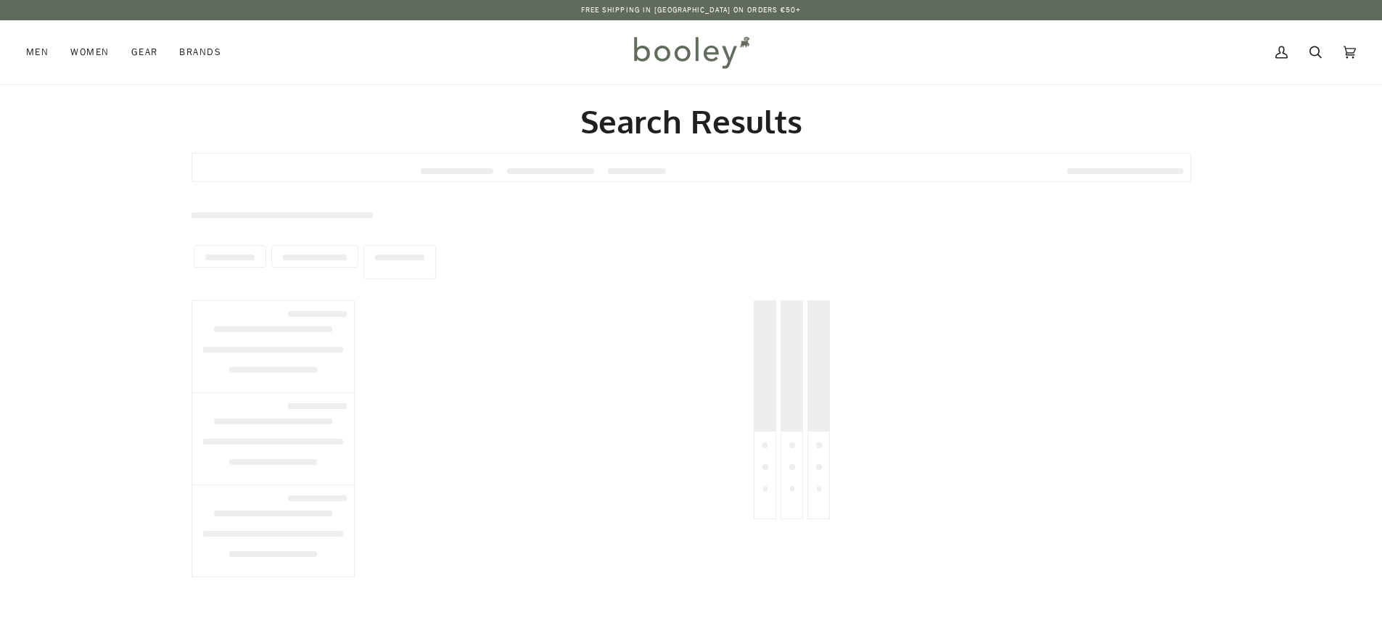
type input "**********"
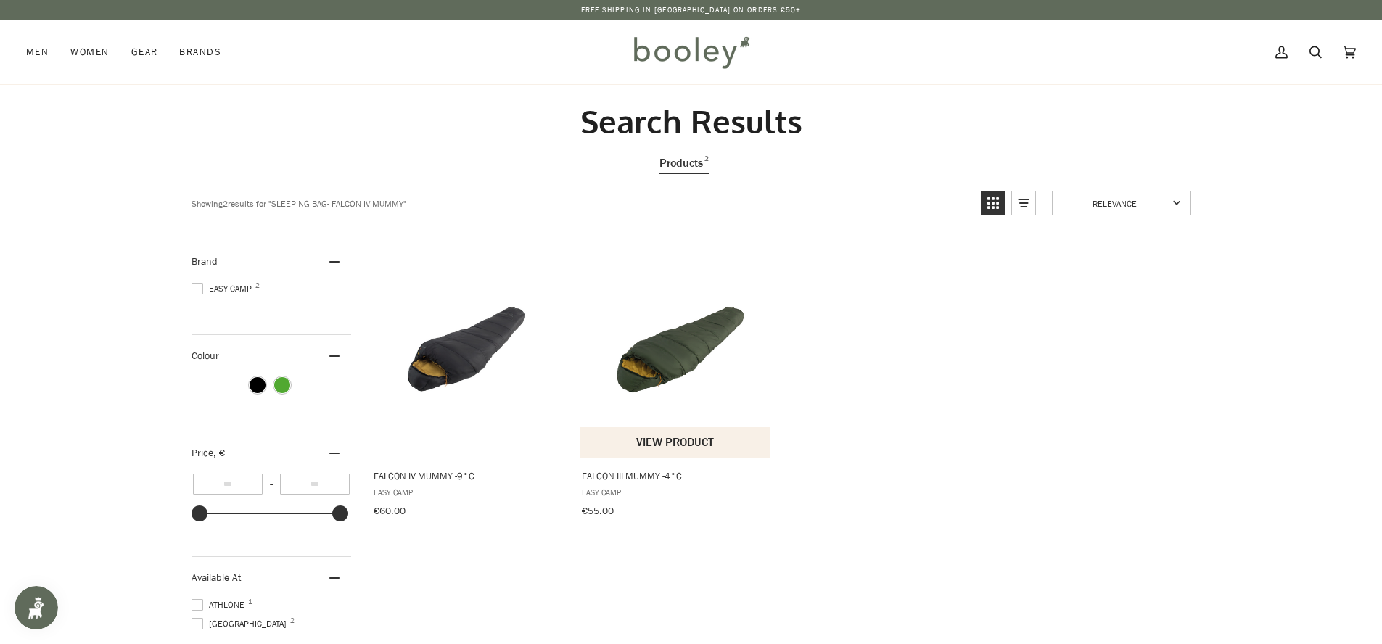
click at [696, 350] on img "Falcon III Mummy -4°C" at bounding box center [676, 349] width 192 height 192
click at [456, 377] on img "Falcon IV Mummy -9°C" at bounding box center [467, 349] width 192 height 192
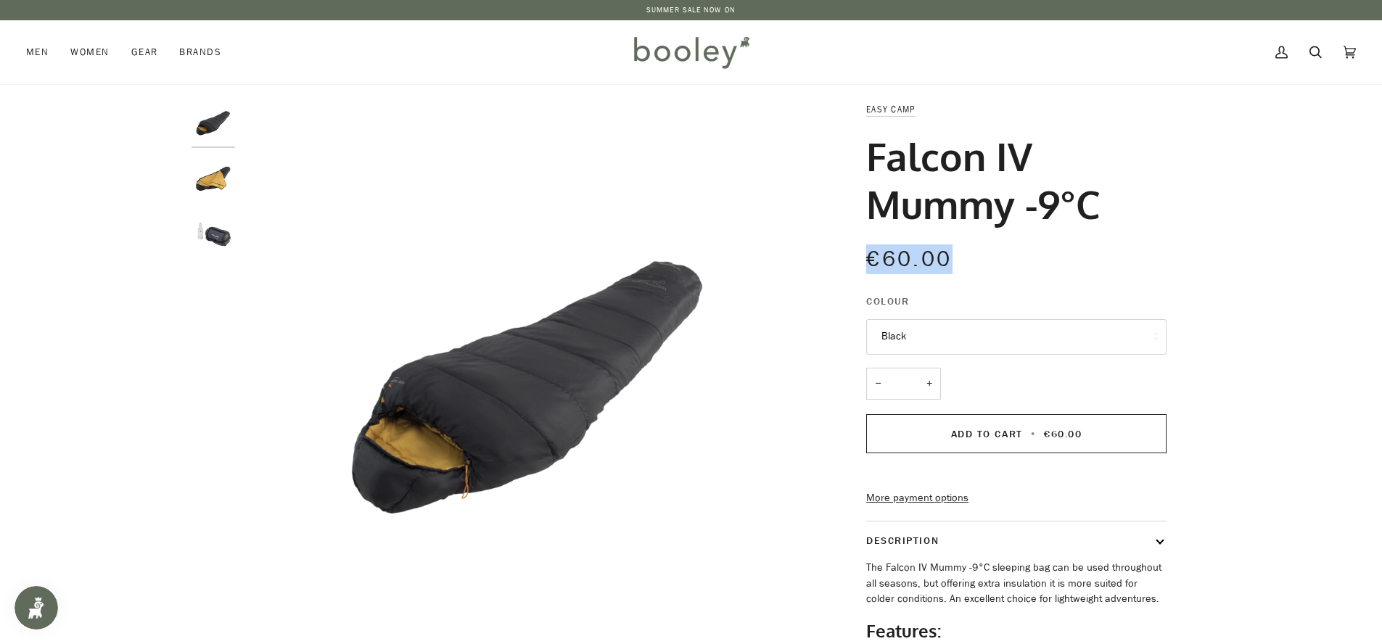
drag, startPoint x: 931, startPoint y: 258, endPoint x: 852, endPoint y: 165, distance: 122.5
click at [852, 165] on div "Easy Camp Falcon IV Mummy -9°C €60.00 Sale • Save Colour Black Black − * +" at bounding box center [1003, 442] width 326 height 680
click at [976, 249] on div "€60.00 Sale • Save" at bounding box center [1016, 258] width 300 height 33
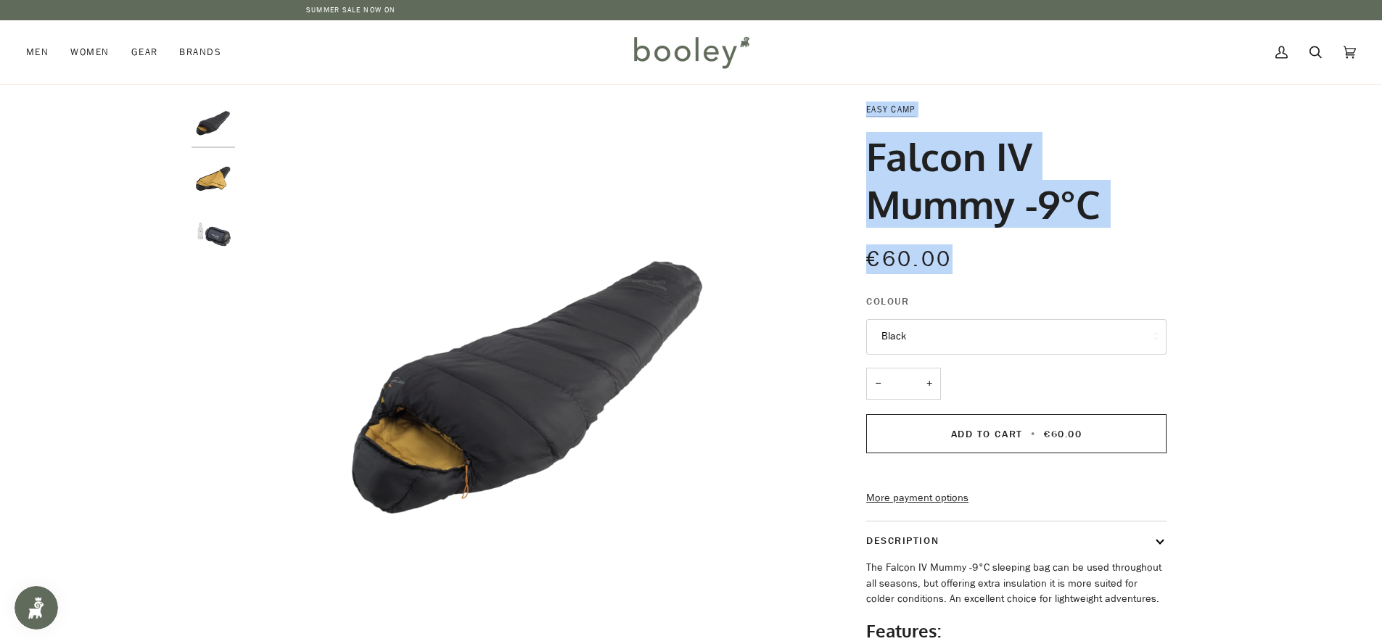
drag, startPoint x: 950, startPoint y: 266, endPoint x: 845, endPoint y: 108, distance: 189.9
click at [845, 108] on div "Easy Camp Falcon IV Mummy -9°C €60.00 Sale • Save Colour Black Black − * +" at bounding box center [1003, 442] width 326 height 680
copy div "Easy Camp Falcon IV Mummy -9°C €60.00"
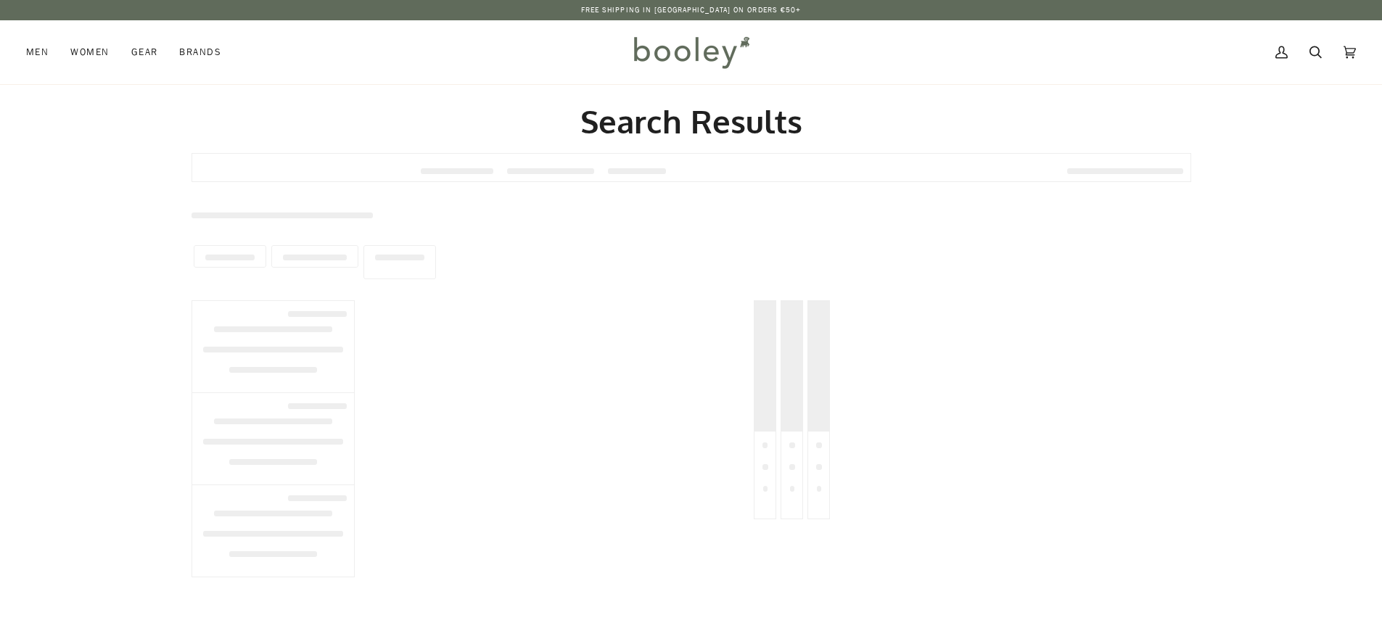
type input "**********"
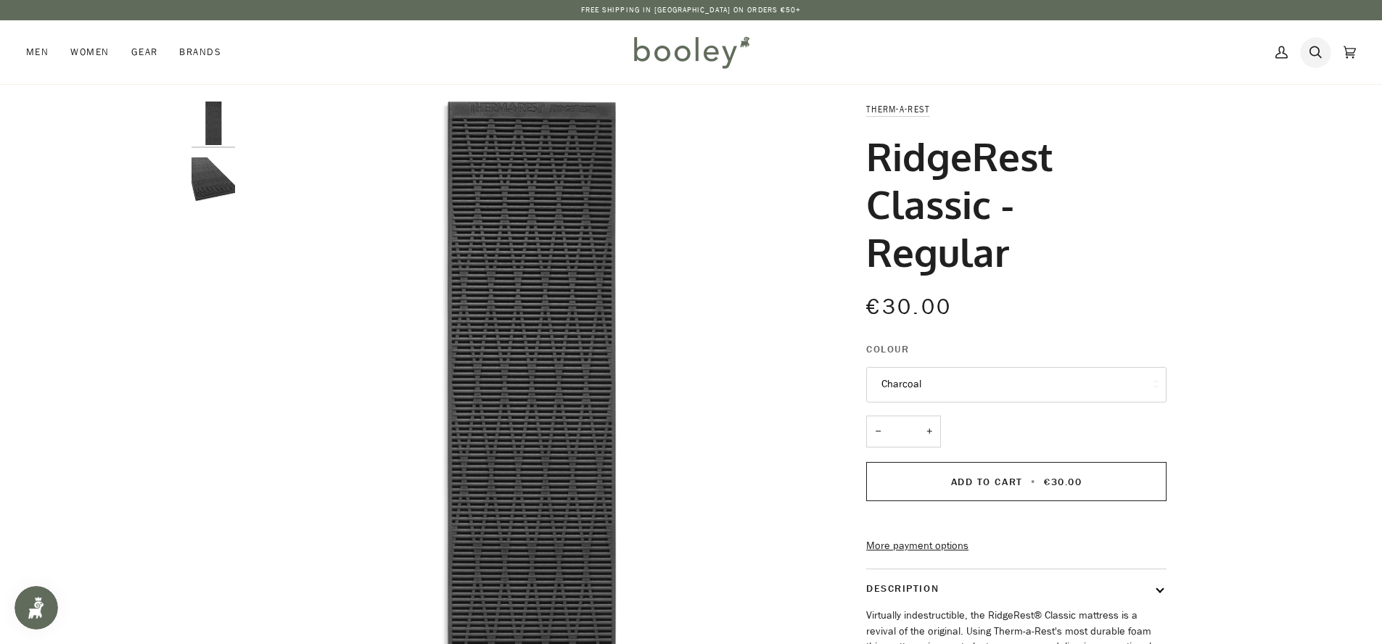
click at [1319, 54] on icon at bounding box center [1315, 52] width 12 height 22
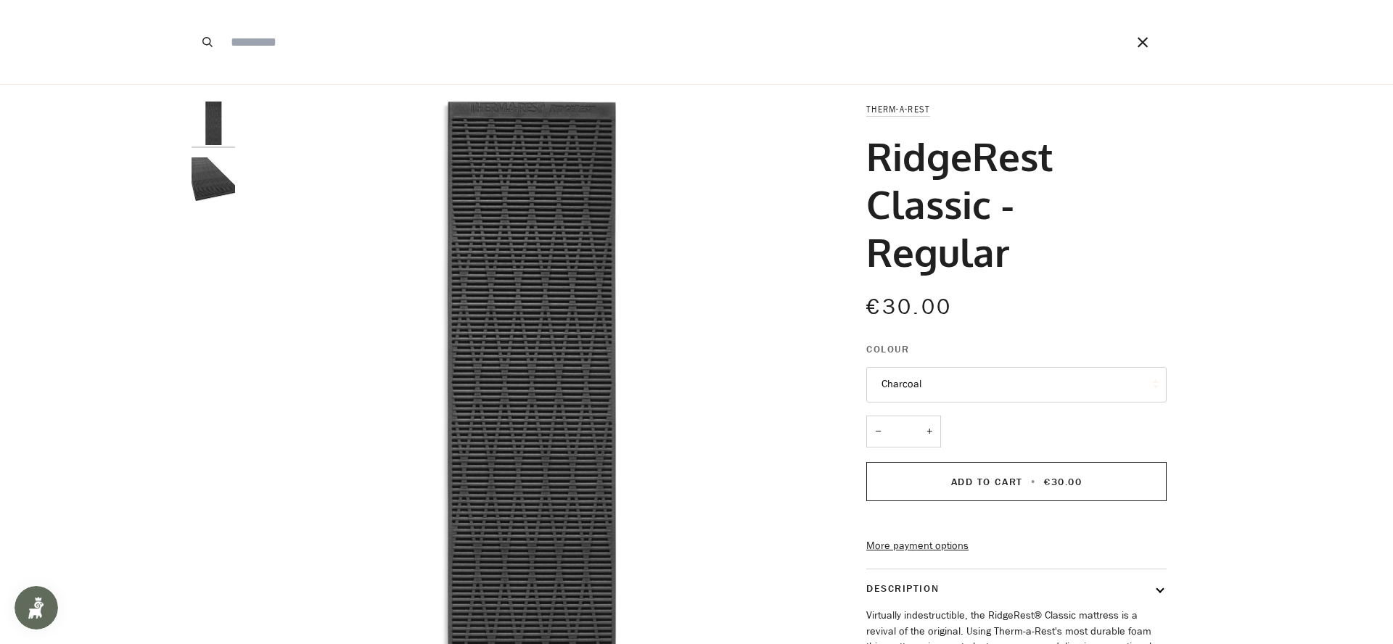
paste input "**********"
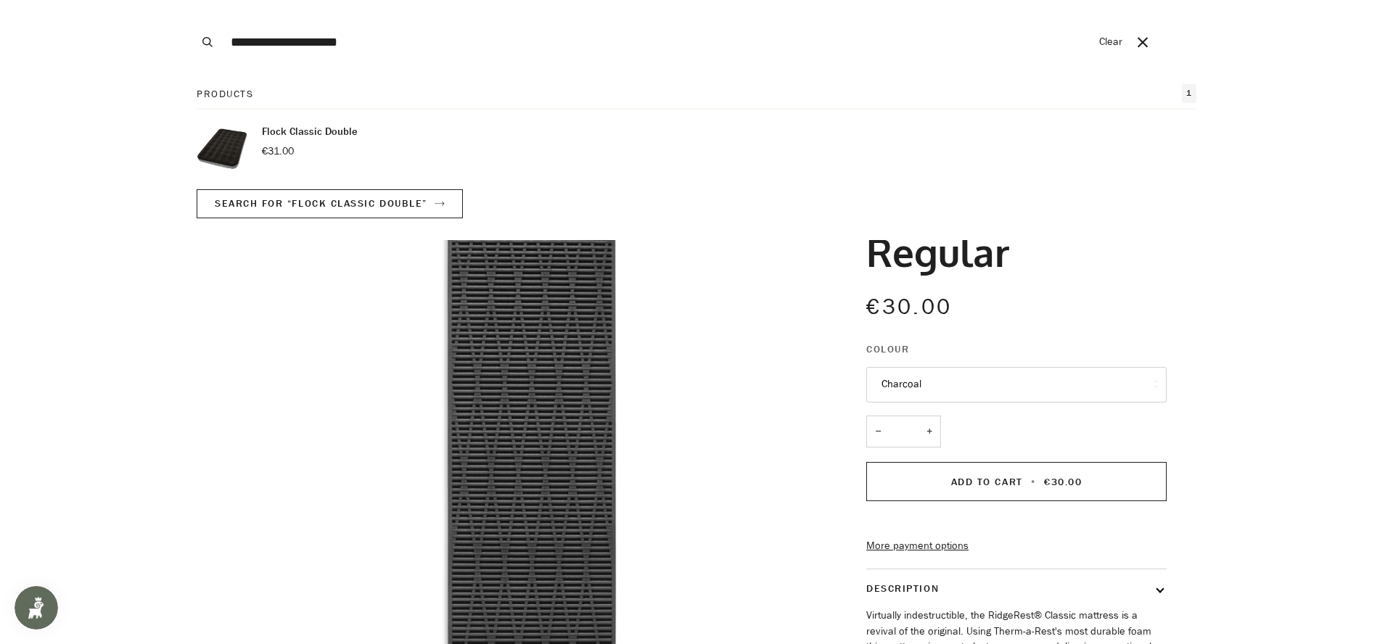
type input "**********"
click at [191, 0] on button "Search" at bounding box center [207, 42] width 32 height 84
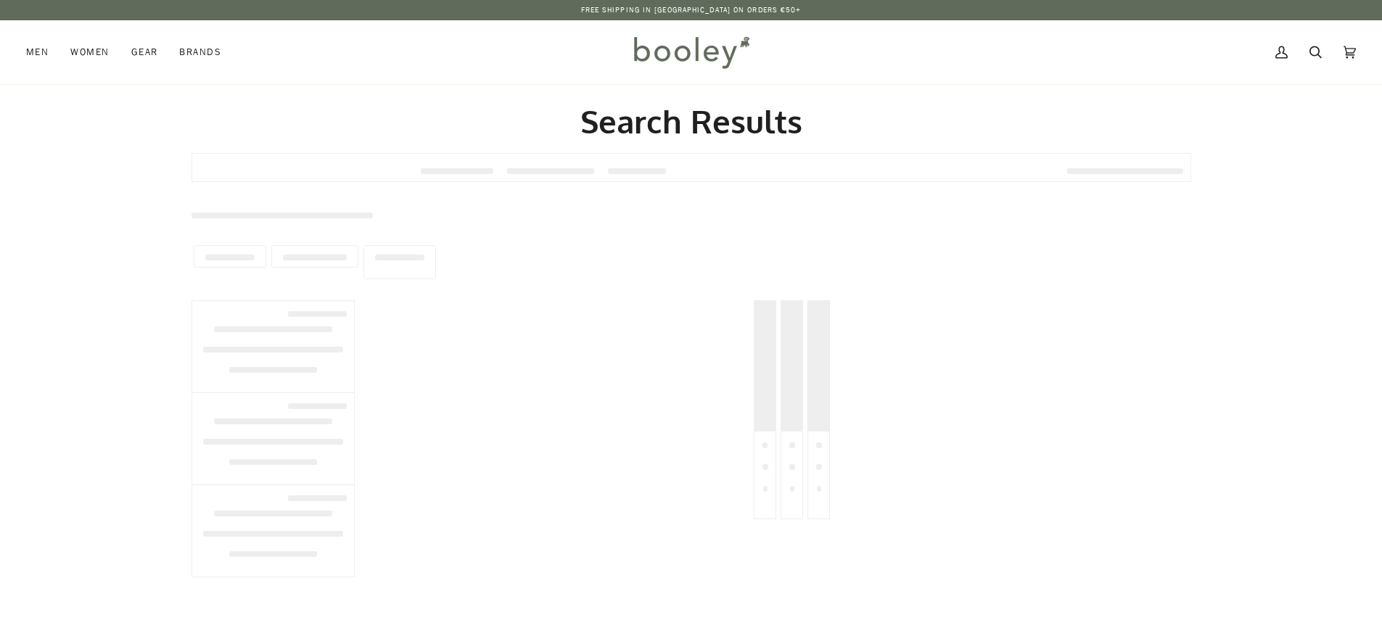
type input "**********"
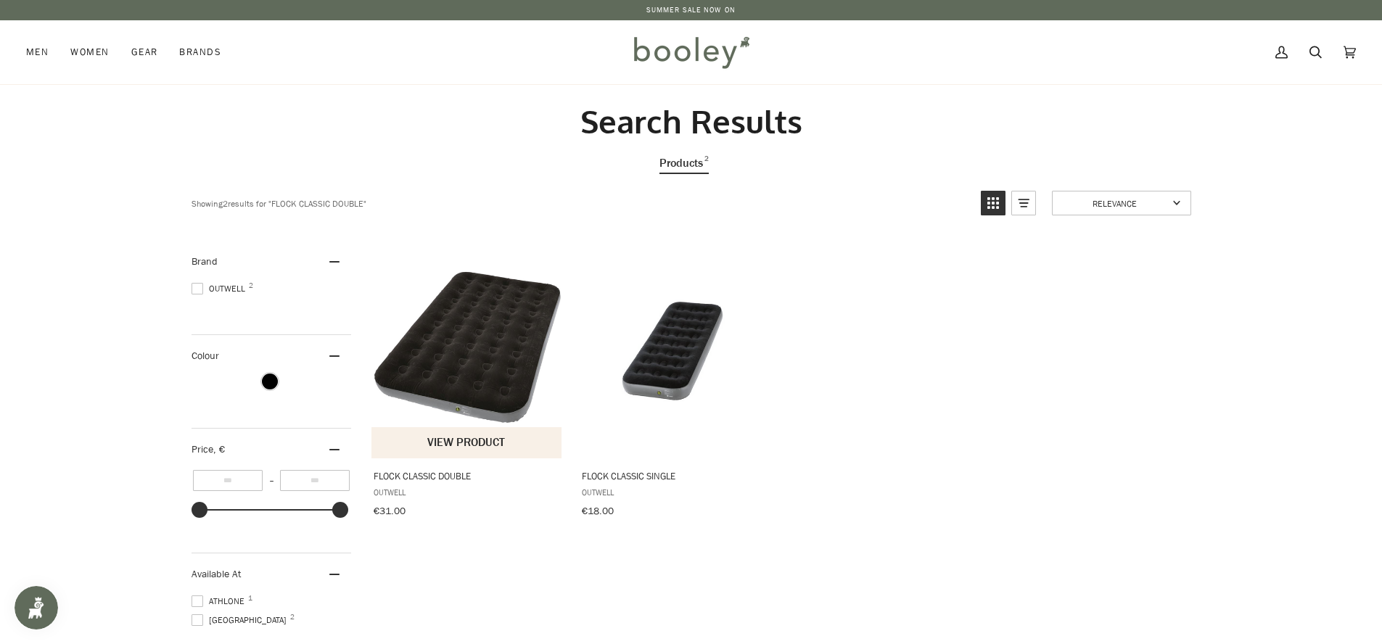
click at [460, 363] on img "Flock Classic Double" at bounding box center [467, 349] width 192 height 192
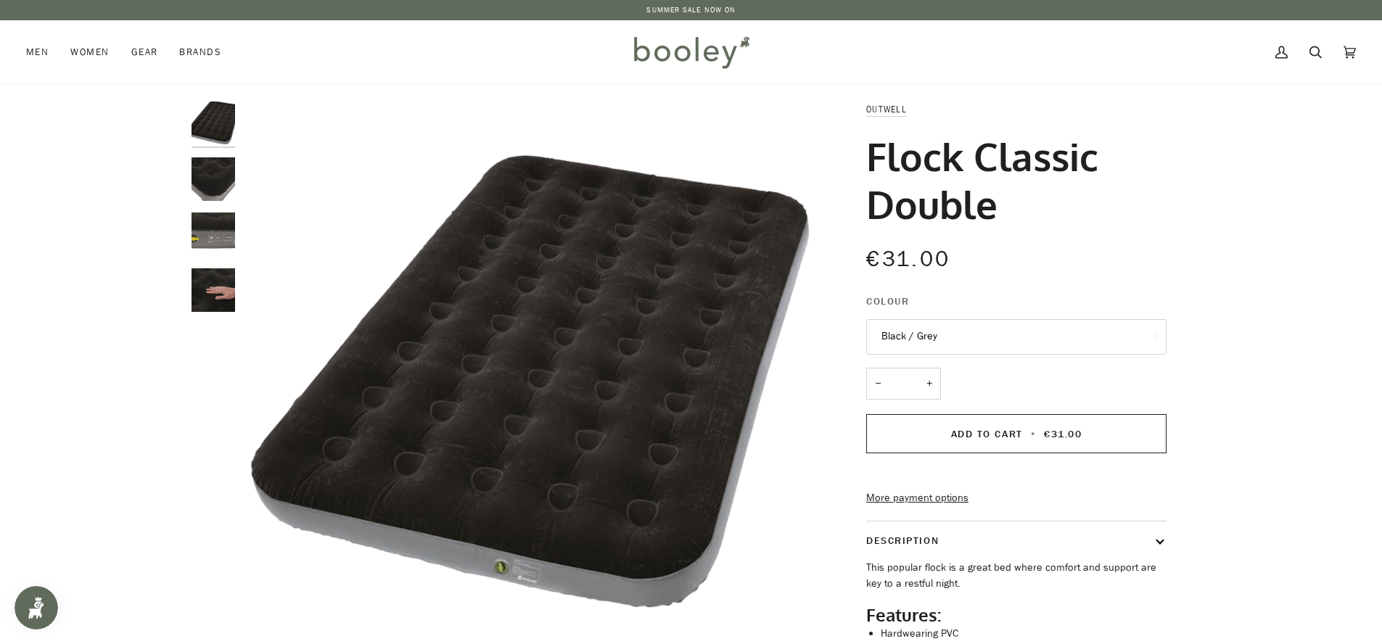
click at [207, 179] on img "Outwell Classic Flock Double - Booley Galway" at bounding box center [213, 179] width 44 height 44
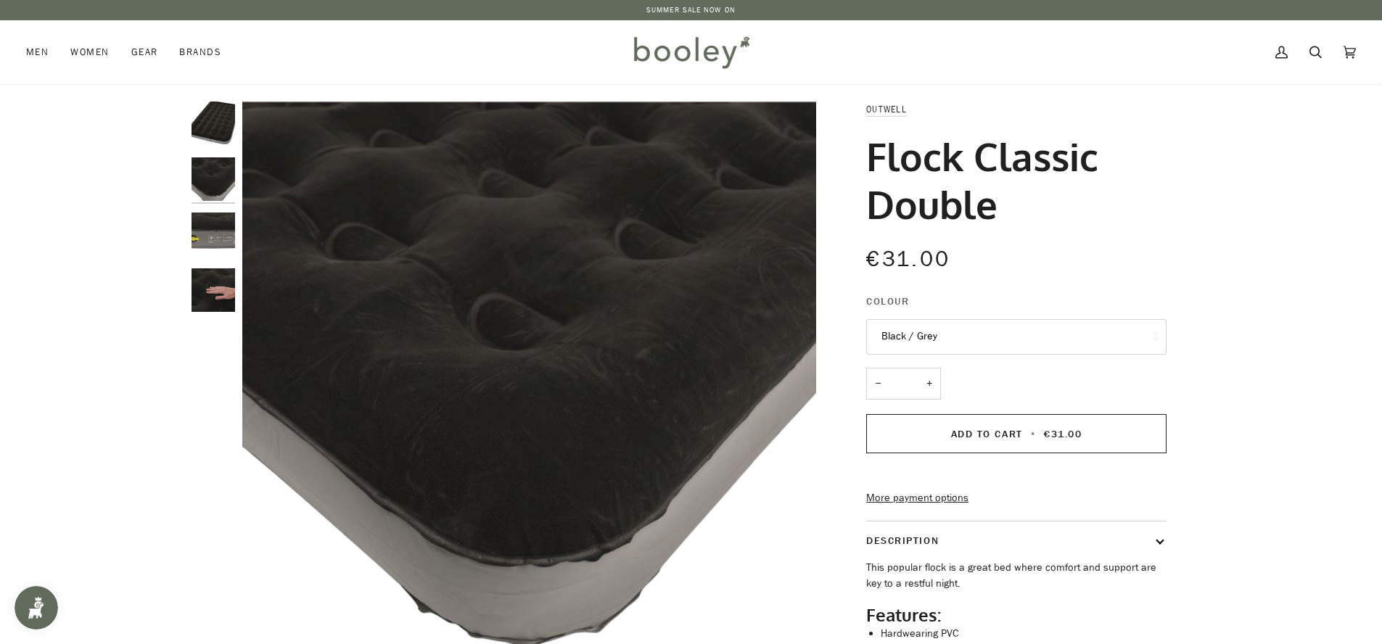
click at [229, 119] on img "Outwell Classic Flock Double Black / Grey - Booley Galway" at bounding box center [213, 124] width 44 height 44
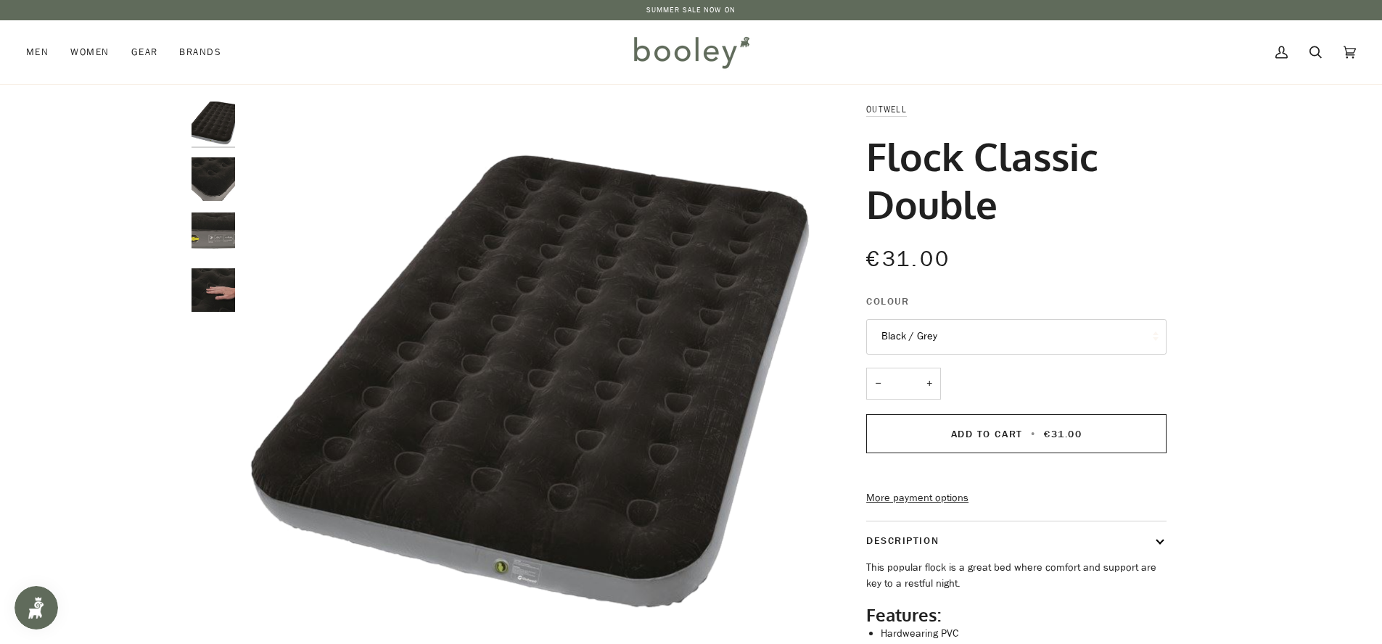
click at [221, 300] on img "Outwell Classic Flock Double - Booley Galway" at bounding box center [213, 290] width 44 height 44
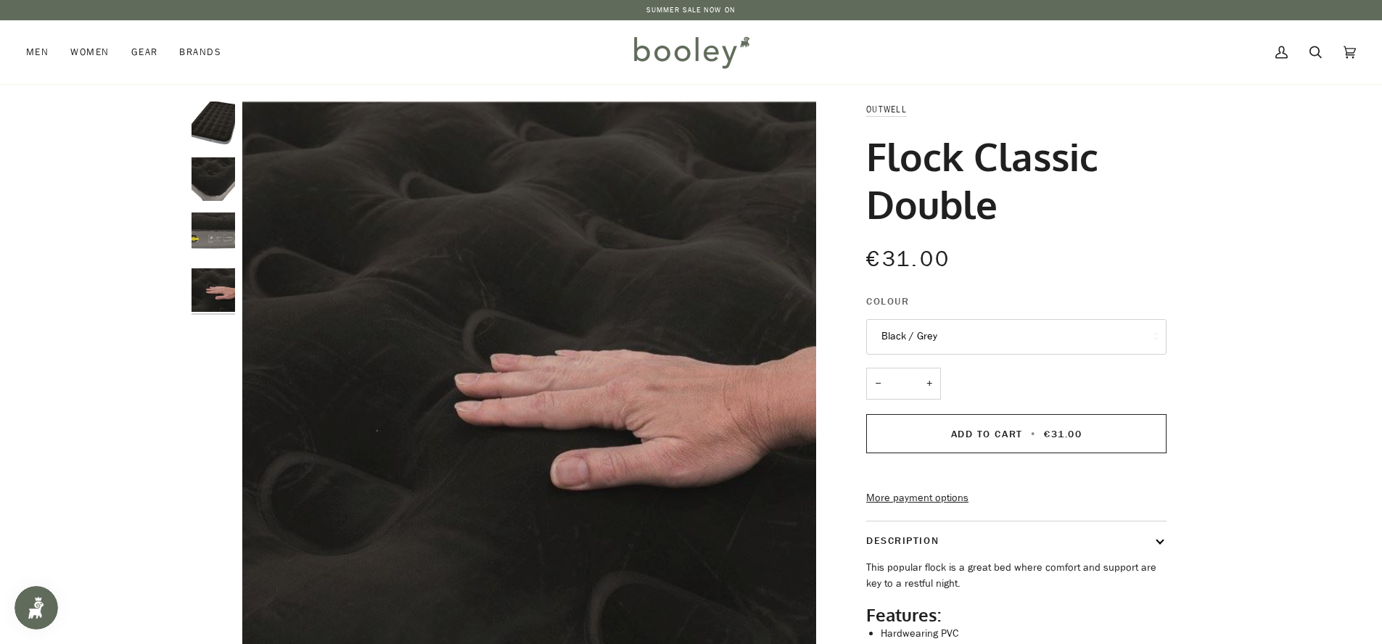
click at [203, 124] on img "Outwell Classic Flock Double Black / Grey - Booley Galway" at bounding box center [213, 124] width 44 height 44
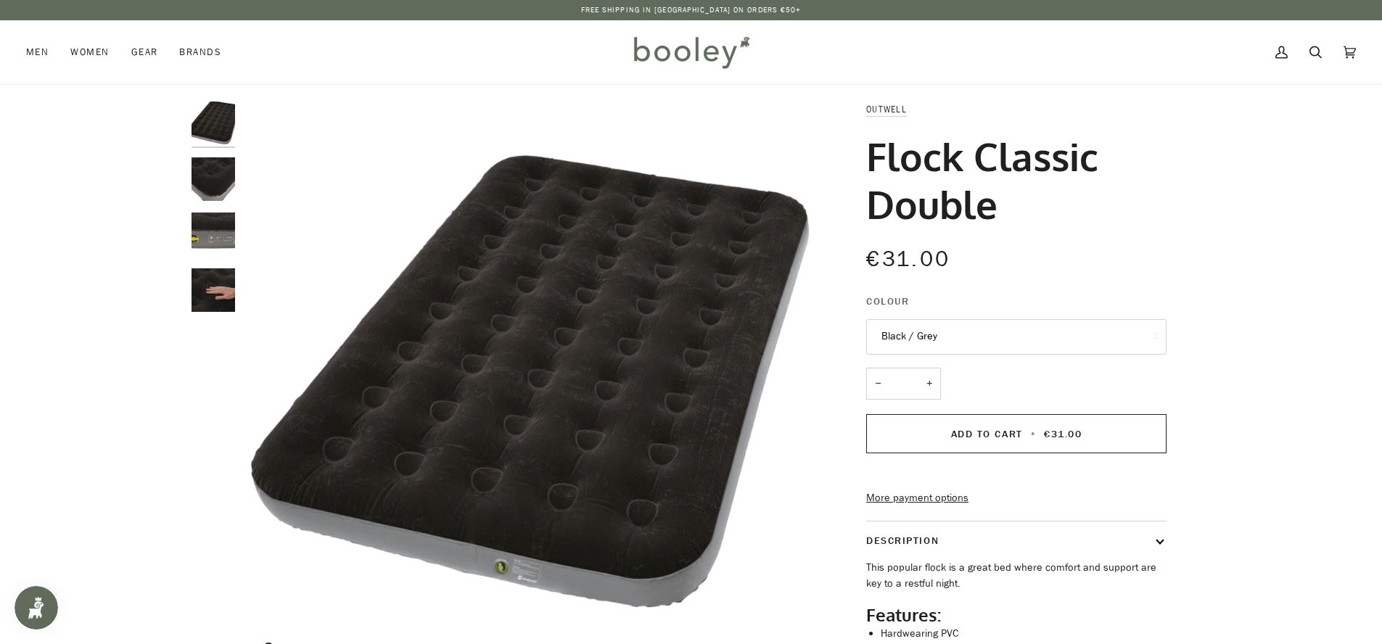
drag, startPoint x: 1046, startPoint y: 222, endPoint x: 807, endPoint y: 110, distance: 264.1
click at [807, 110] on div "Zoom Zoom Zoom" at bounding box center [691, 446] width 1000 height 689
click at [1024, 214] on h1 "Flock Classic Double" at bounding box center [1010, 180] width 289 height 96
drag, startPoint x: 1008, startPoint y: 207, endPoint x: 806, endPoint y: 77, distance: 240.2
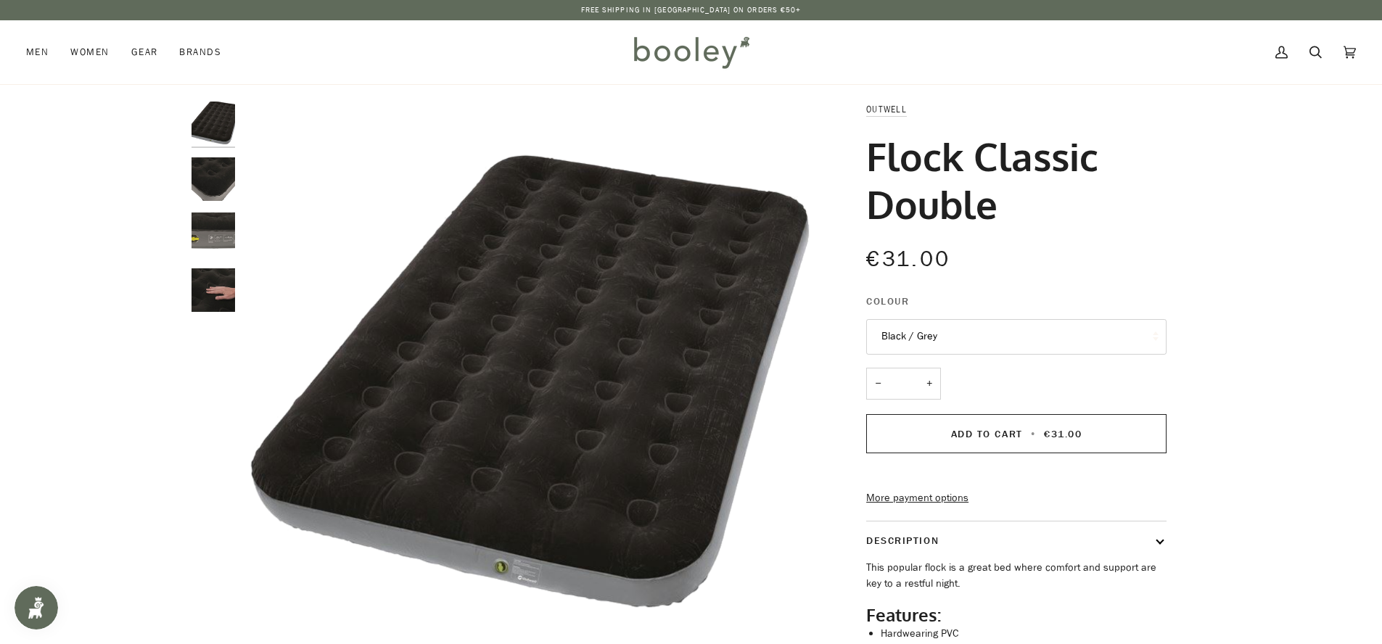
click at [1034, 167] on h1 "Flock Classic Double" at bounding box center [1010, 180] width 289 height 96
drag, startPoint x: 1018, startPoint y: 205, endPoint x: 869, endPoint y: 101, distance: 182.3
click at [869, 102] on div "Outwell Flock Classic Double €31.00 Sale • Save Colour Black / Grey Black / Gre…" at bounding box center [1003, 446] width 326 height 689
copy div "Outwell Flock Classic Double"
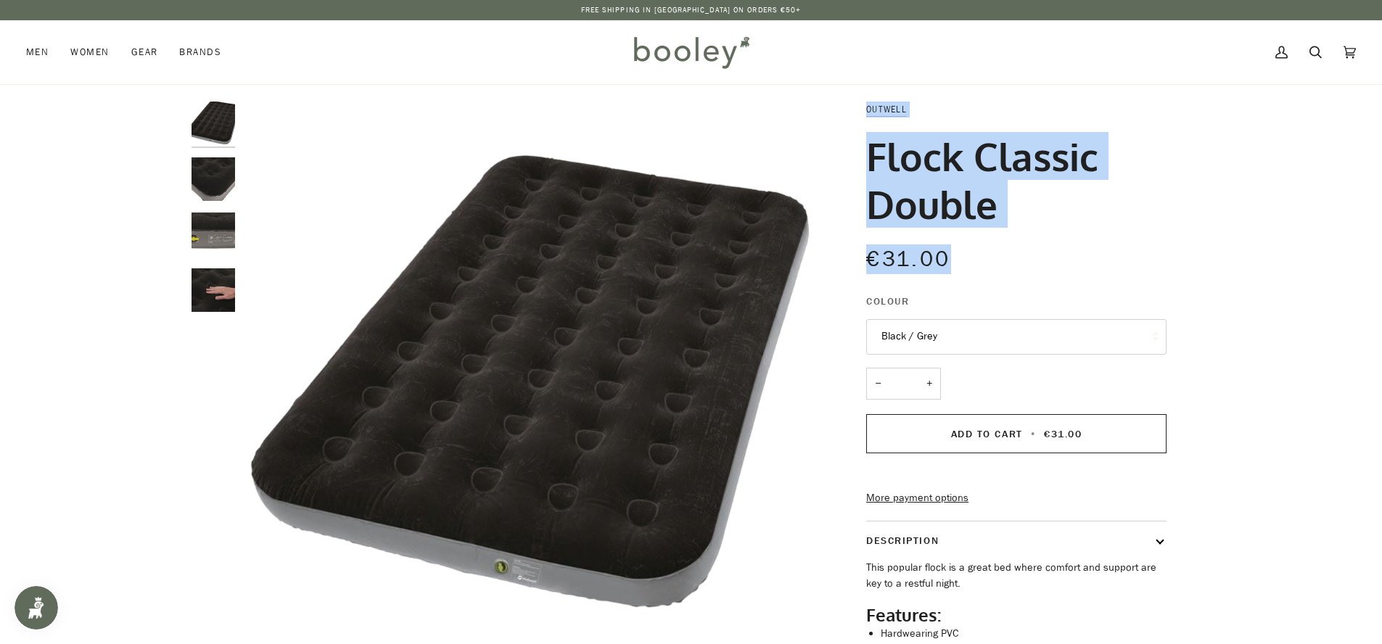
drag, startPoint x: 975, startPoint y: 263, endPoint x: 864, endPoint y: 101, distance: 196.2
click at [864, 102] on div "Outwell Flock Classic Double €31.00 Sale • Save Colour Black / Grey Black / Gre…" at bounding box center [1003, 446] width 326 height 689
copy div "Outwell Flock Classic Double €31.00"
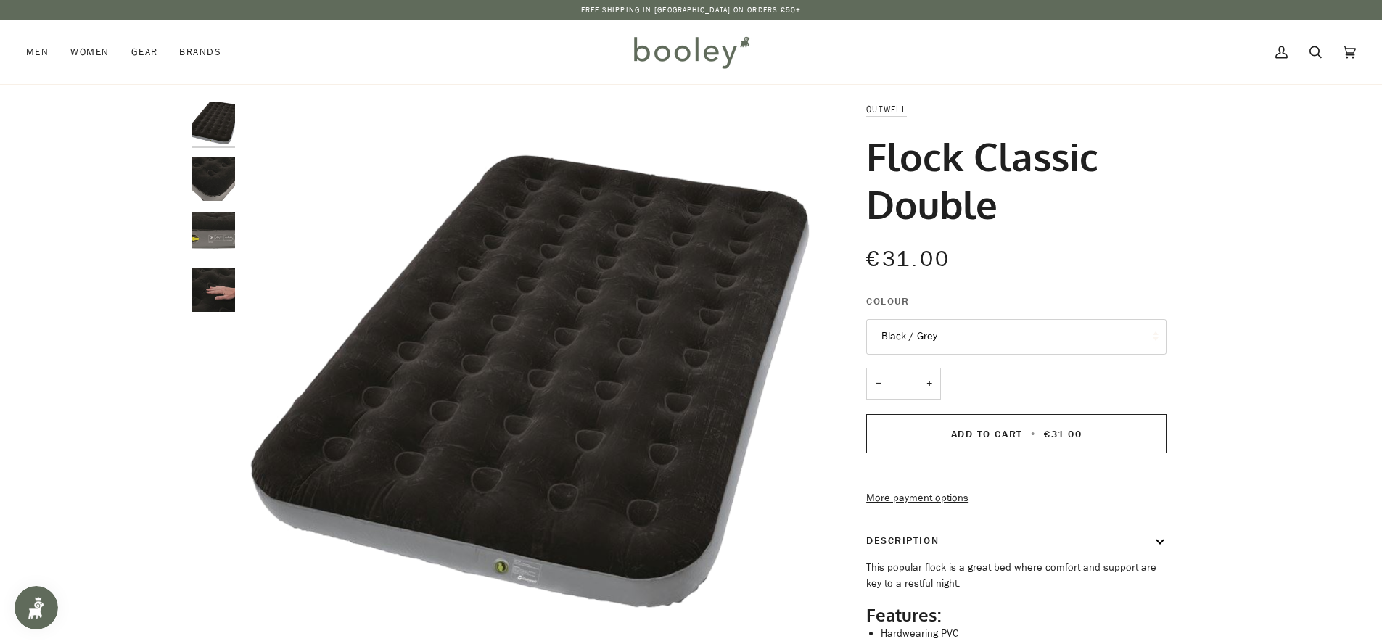
click at [1096, 258] on div "€31.00 Sale • Save" at bounding box center [1016, 258] width 300 height 33
drag, startPoint x: 1023, startPoint y: 263, endPoint x: 1066, endPoint y: 229, distance: 53.7
click at [1066, 229] on div "Outwell Flock Classic Double €31.00 Sale • Save Colour Black / Grey Black / Gre…" at bounding box center [1003, 446] width 326 height 689
click at [1066, 229] on div "Flock Classic Double" at bounding box center [1016, 187] width 300 height 110
click at [1319, 52] on icon at bounding box center [1315, 52] width 12 height 12
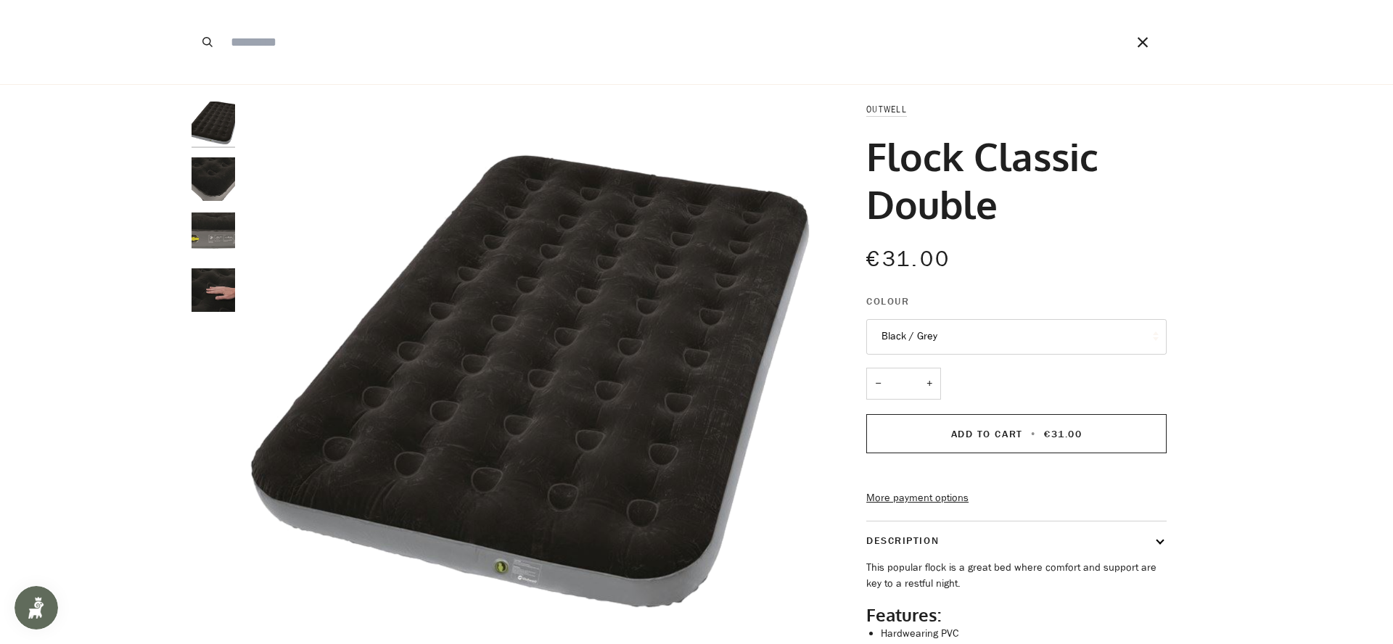
paste input "**********"
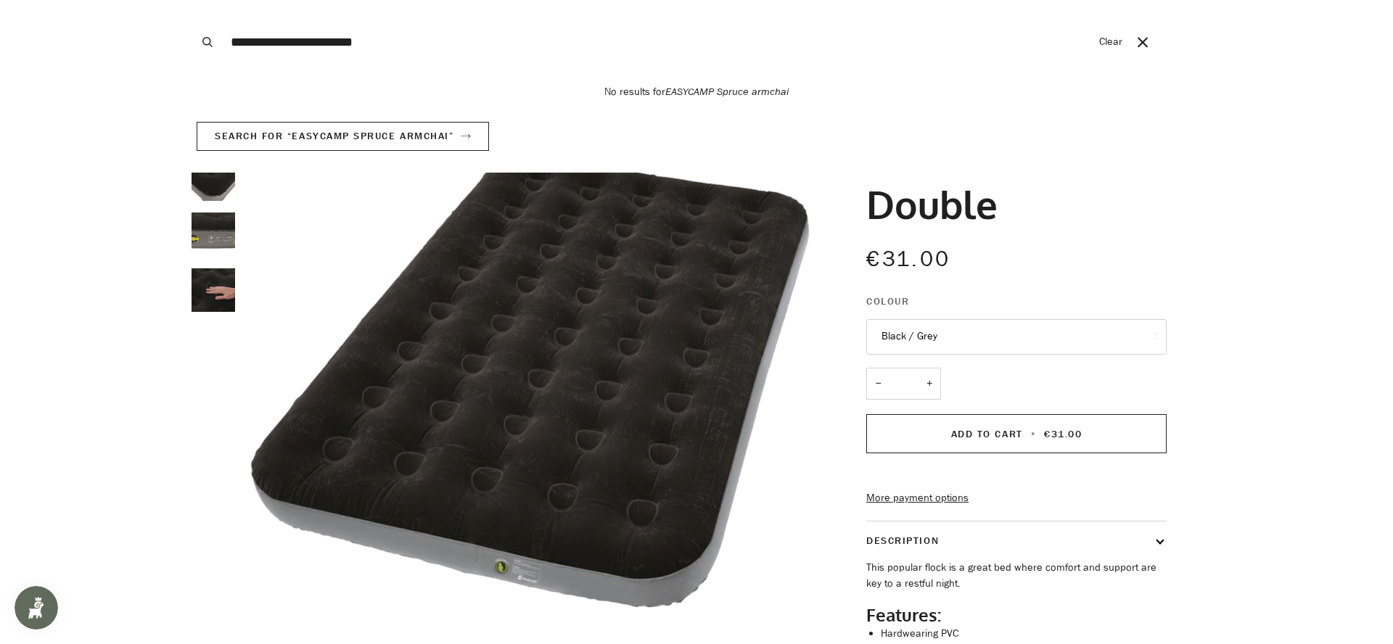
type input "**********"
click at [191, 0] on button "Search" at bounding box center [207, 42] width 32 height 84
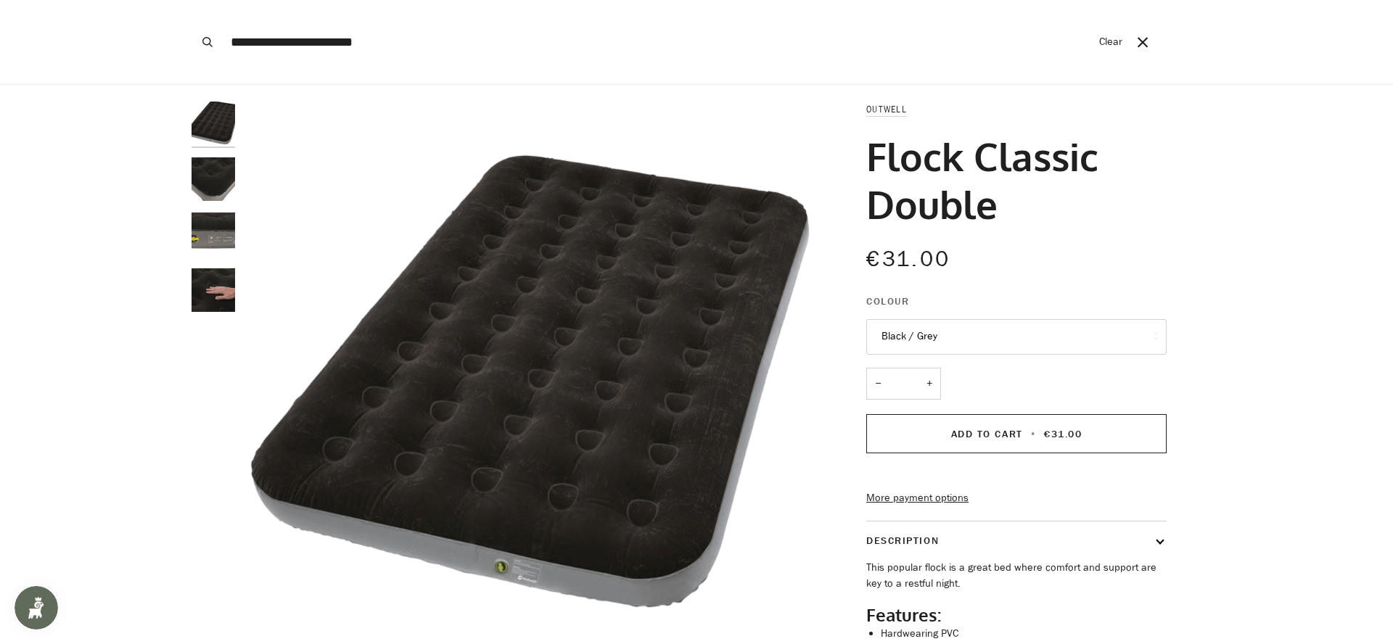
click at [1137, 42] on icon "Close" at bounding box center [1143, 42] width 12 height 12
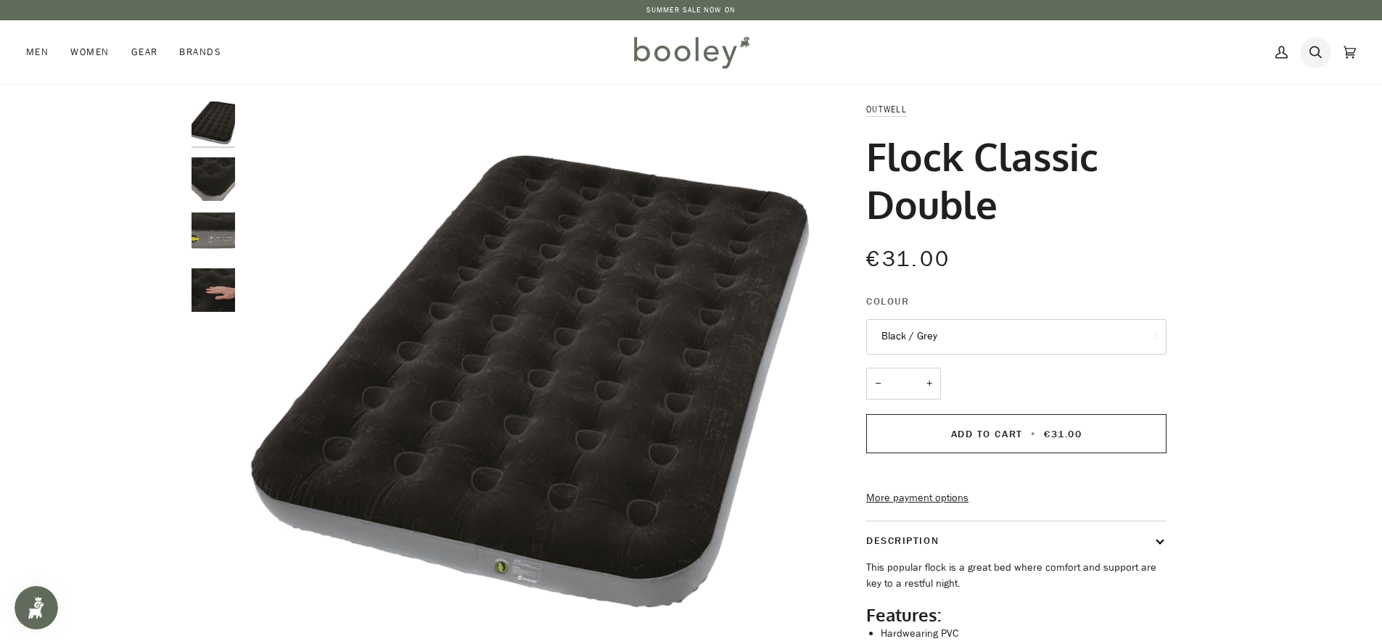
click at [1315, 53] on icon at bounding box center [1315, 52] width 12 height 22
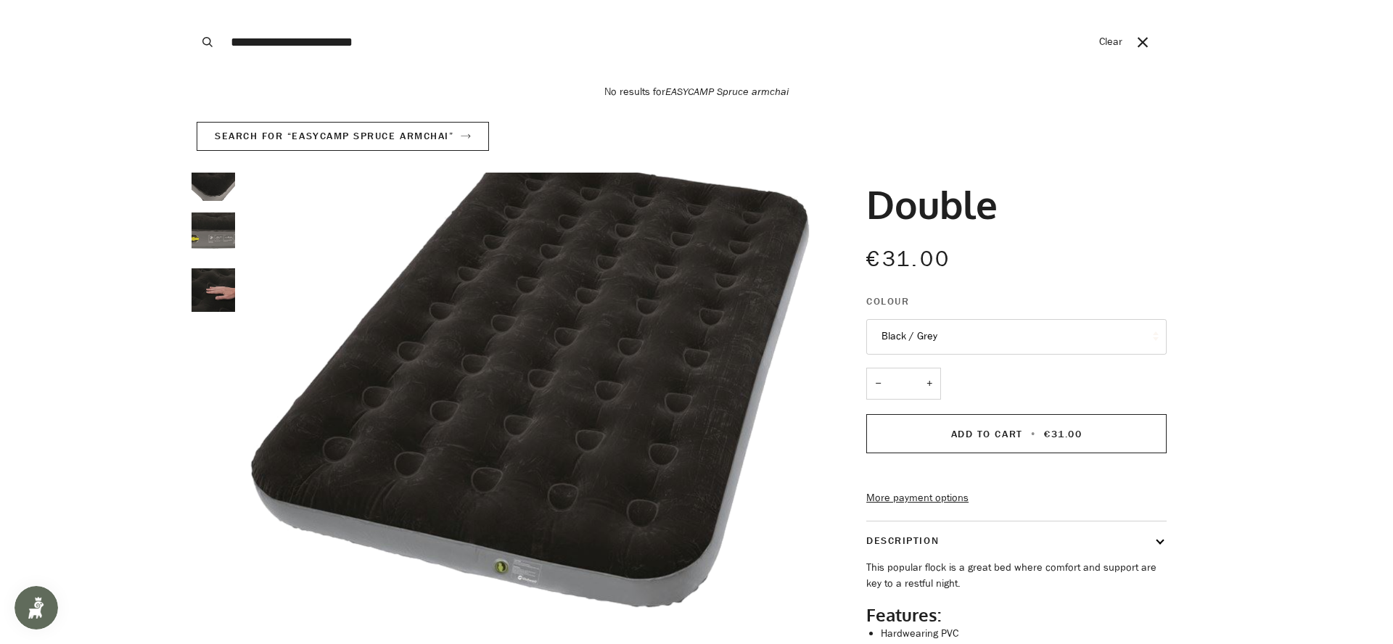
drag, startPoint x: 353, startPoint y: 49, endPoint x: 142, endPoint y: 43, distance: 210.5
click at [142, 43] on div "**********" at bounding box center [691, 42] width 1382 height 84
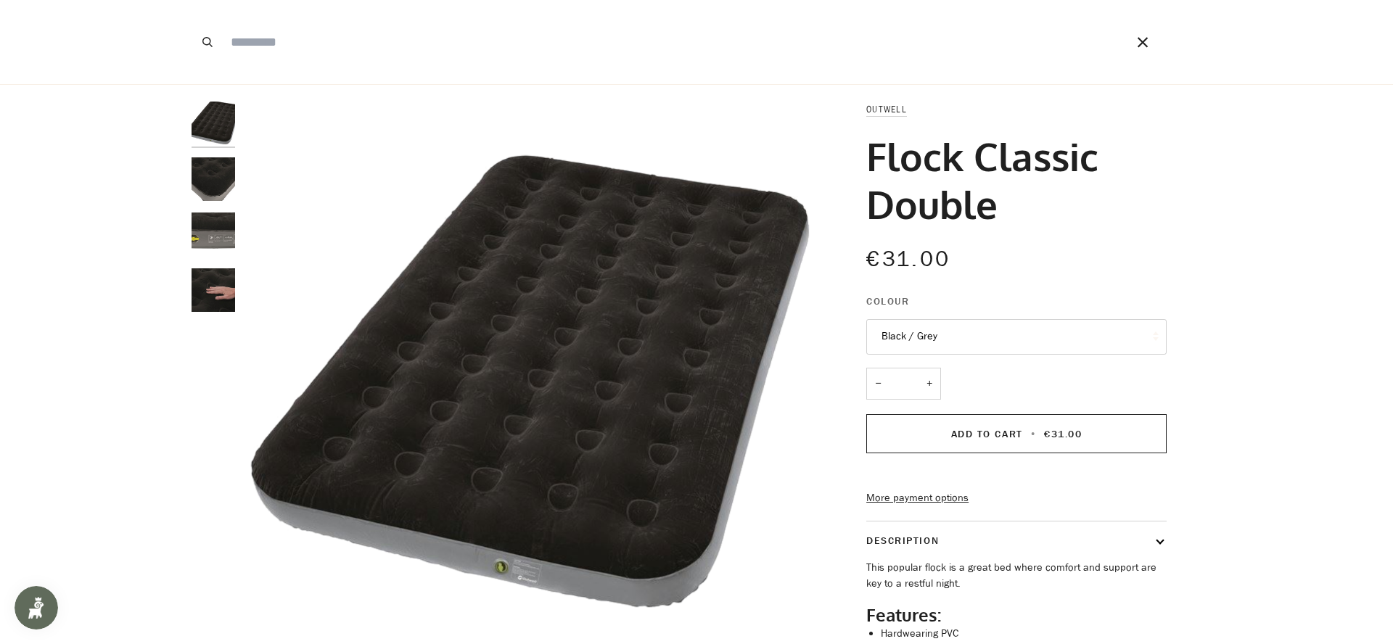
paste input "**********"
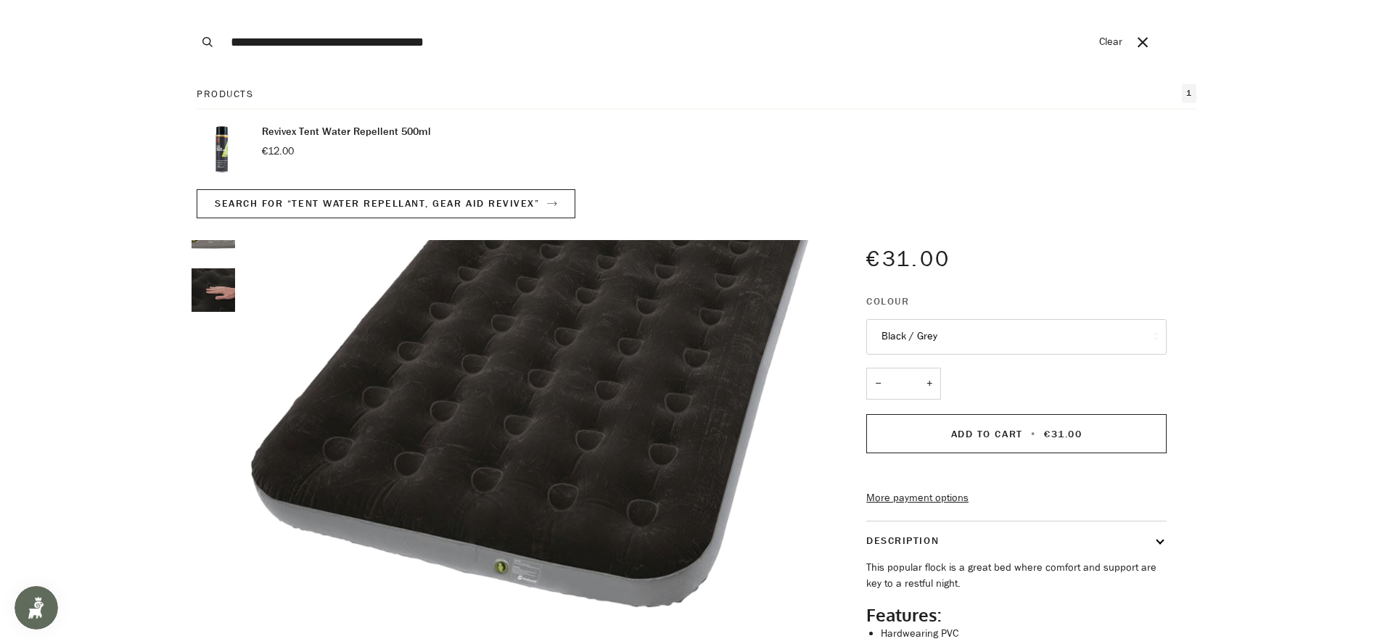
type input "**********"
click at [331, 152] on p "€12.00" at bounding box center [346, 152] width 169 height 16
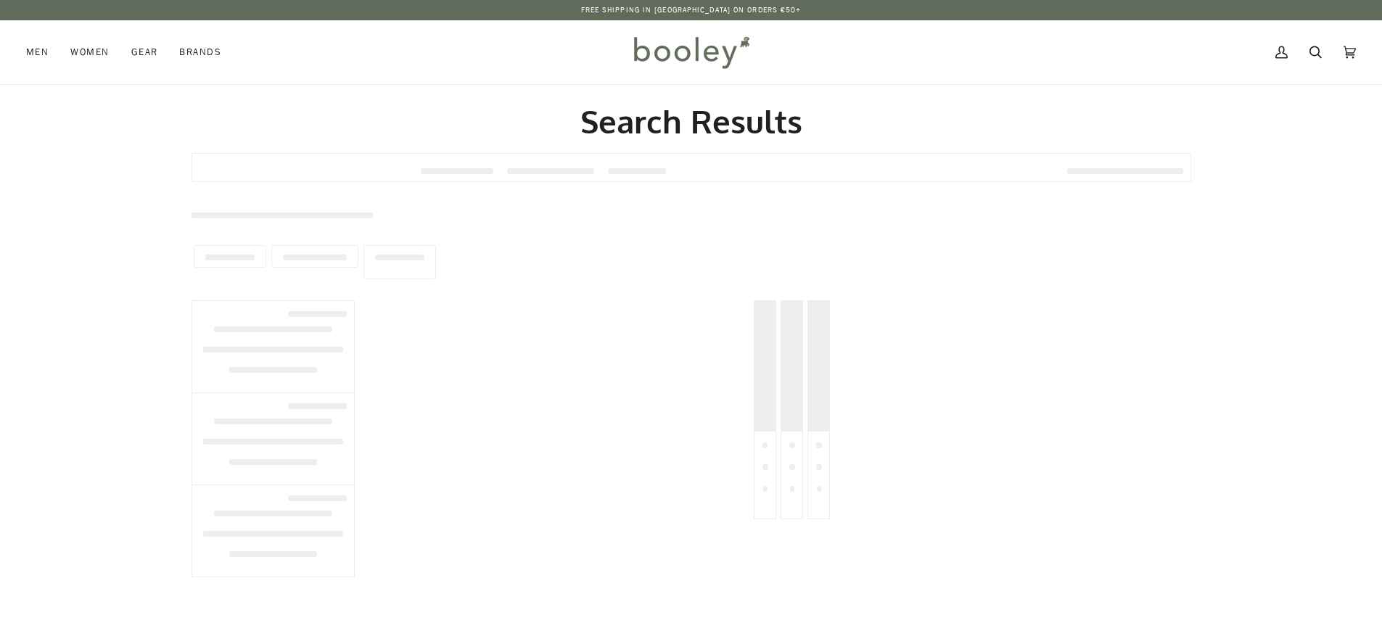
type input "**********"
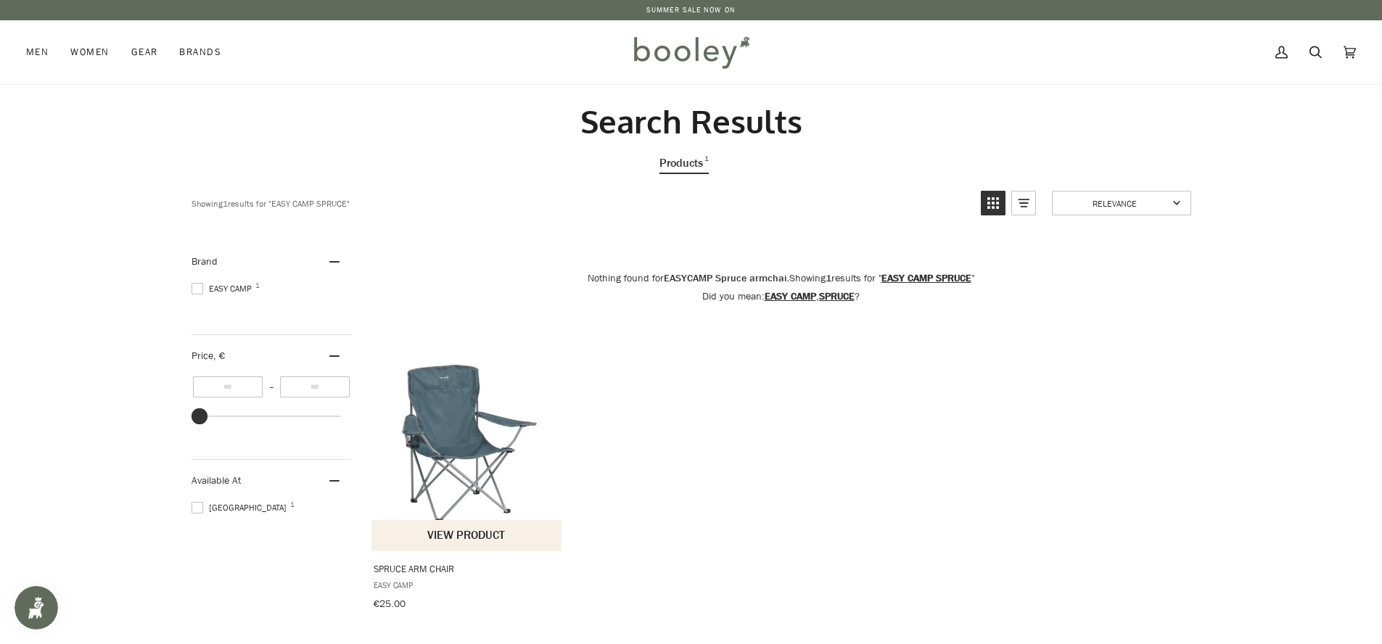
click at [458, 455] on img "Spruce Arm Chair" at bounding box center [467, 443] width 192 height 192
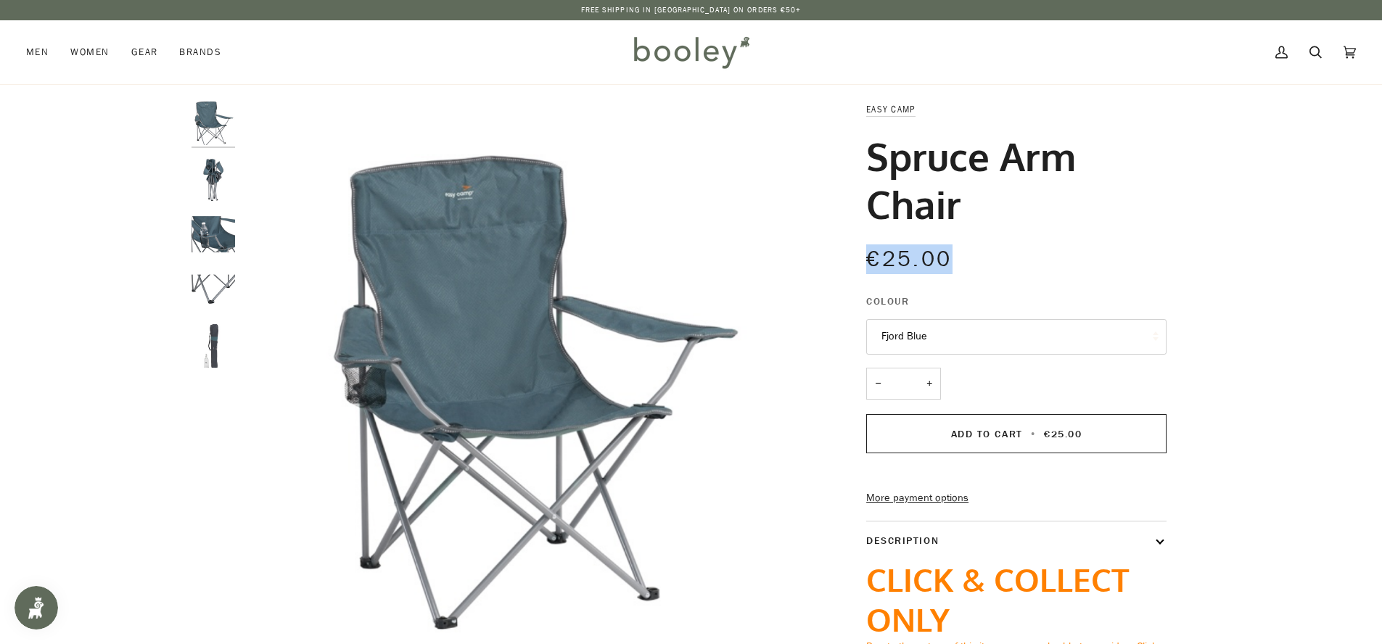
drag, startPoint x: 960, startPoint y: 265, endPoint x: 870, endPoint y: 260, distance: 90.1
click at [870, 260] on div "€25.00 Sale • Save" at bounding box center [1016, 258] width 300 height 33
click at [1137, 197] on h1 "Spruce Arm Chair" at bounding box center [1010, 180] width 289 height 96
click at [952, 331] on button "Fjord Blue" at bounding box center [1016, 337] width 300 height 36
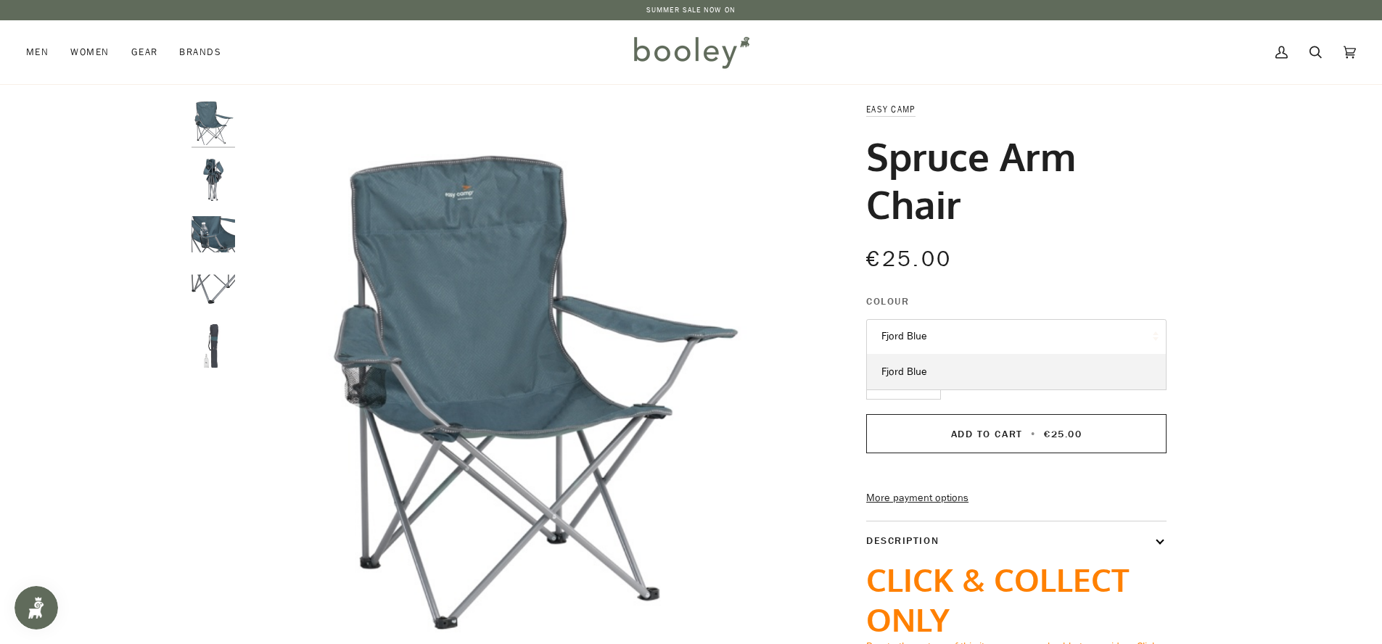
click at [1058, 289] on div "€25.00 Sale • Save" at bounding box center [1016, 268] width 300 height 52
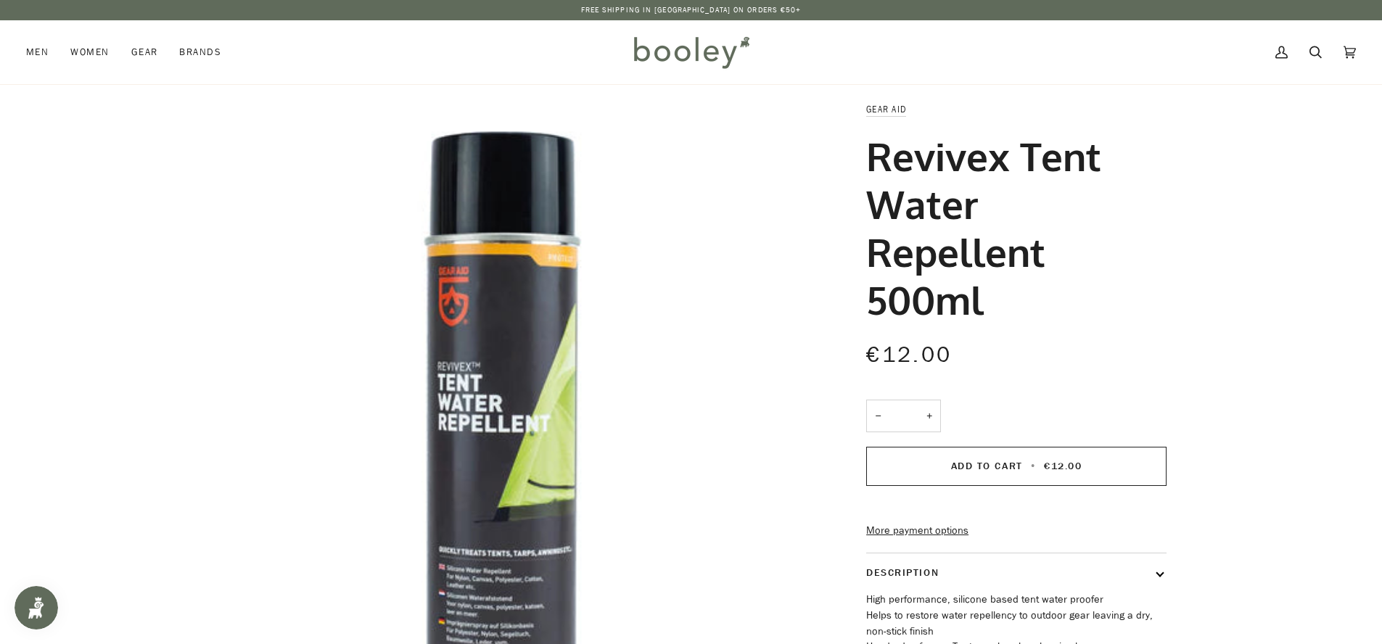
drag, startPoint x: 1052, startPoint y: 305, endPoint x: 868, endPoint y: 117, distance: 263.7
click at [868, 117] on div "Gear Aid Revivex Tent Water Repellent 500ml €12.00 Sale • Save − * + Add to Car…" at bounding box center [1003, 433] width 326 height 662
copy div "Gear Aid Revivex Tent Water Repellent 500ml"
click at [1314, 48] on icon at bounding box center [1315, 52] width 12 height 22
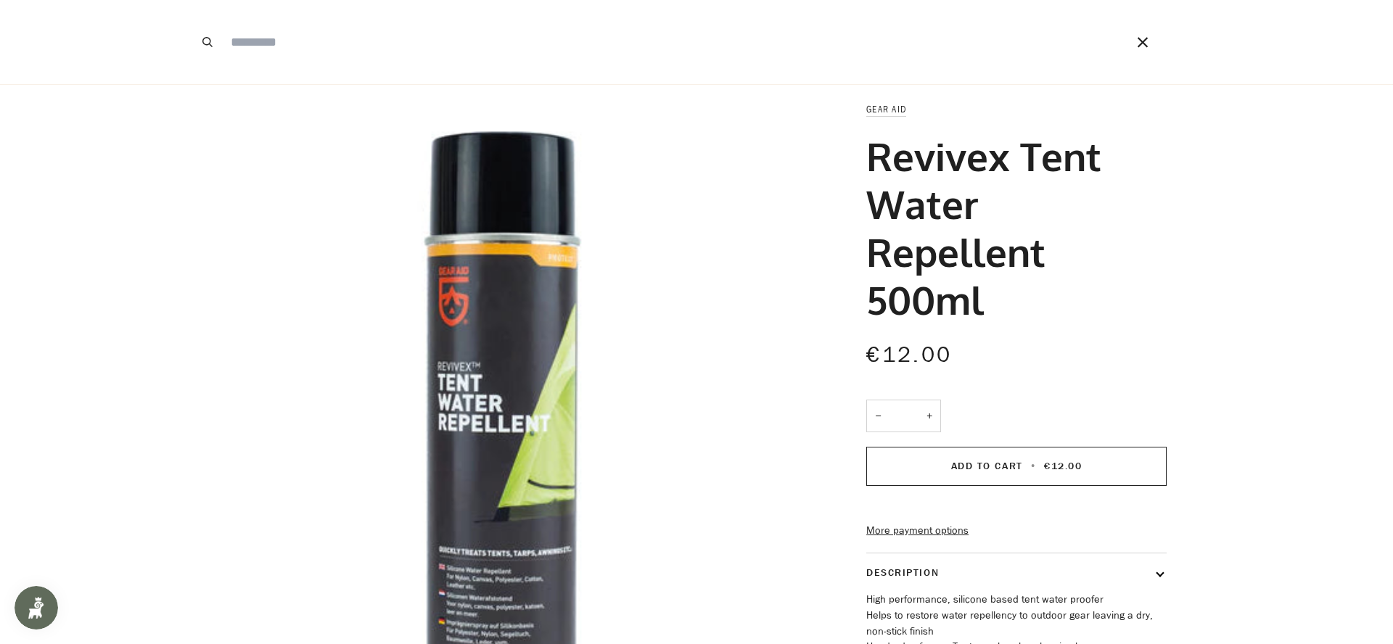
paste input "**********"
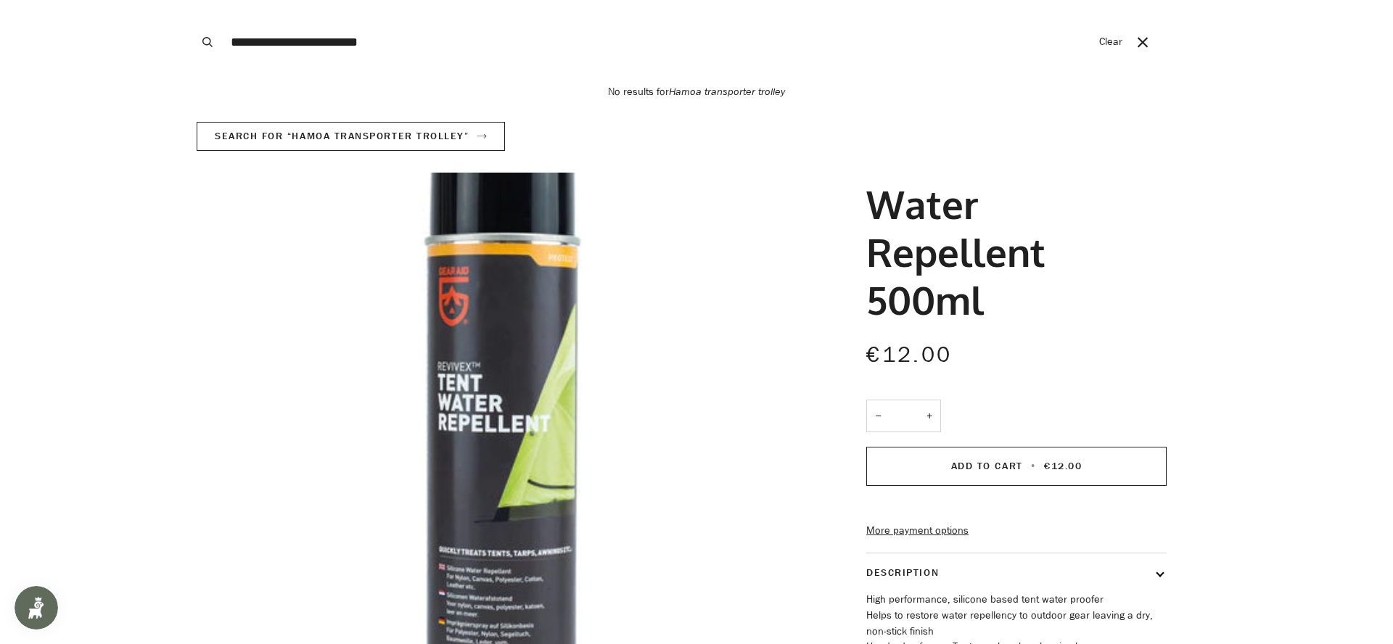
type input "**********"
click at [191, 0] on button "Search" at bounding box center [207, 42] width 32 height 84
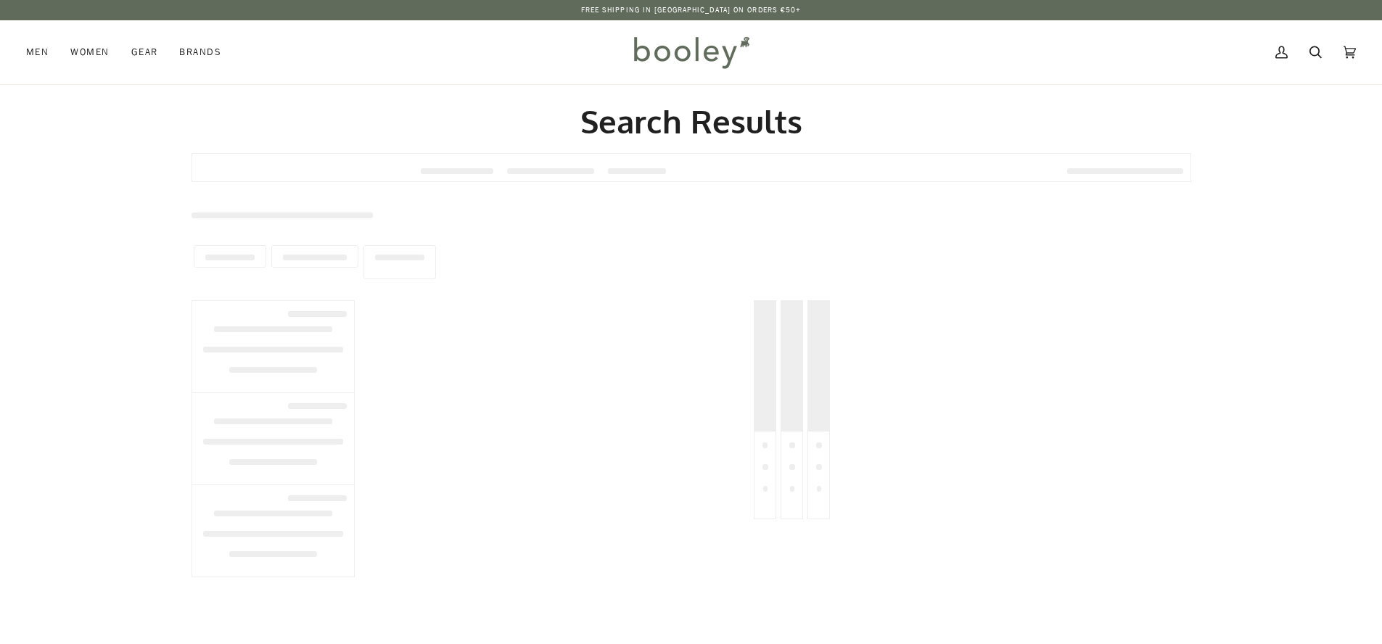
type input "**********"
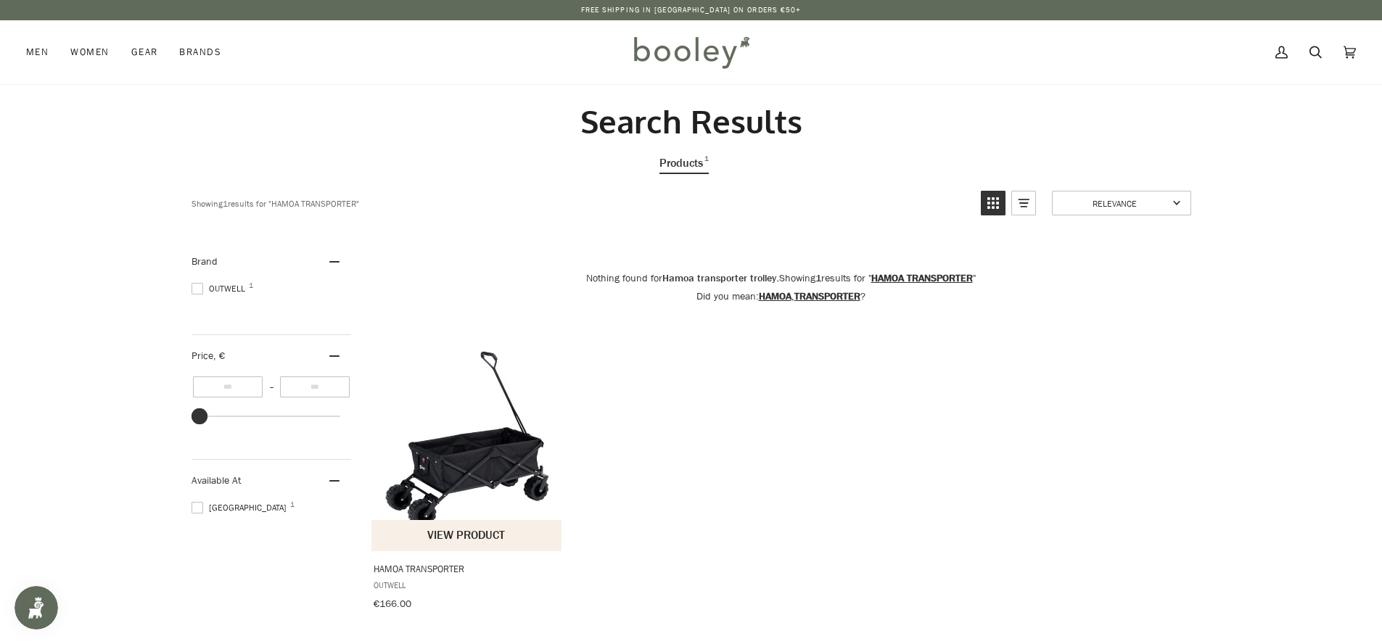
click at [451, 457] on img "Hamoa Transporter" at bounding box center [467, 443] width 192 height 192
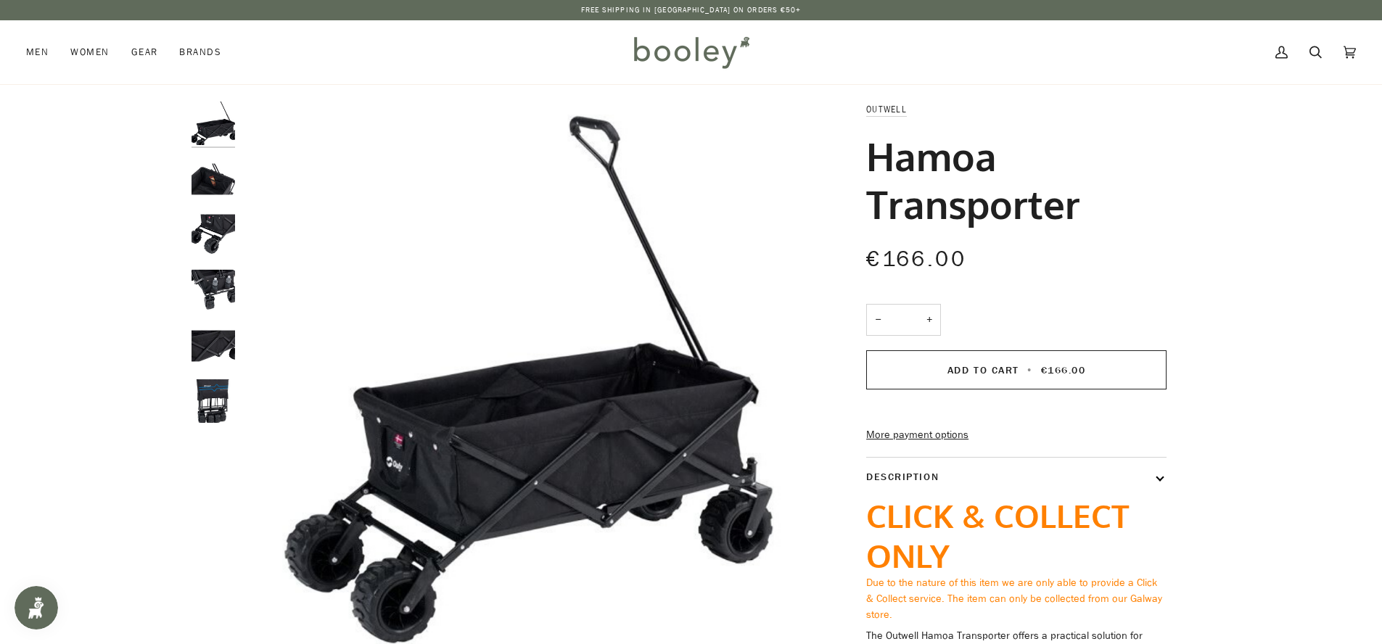
click at [216, 175] on img "Outwell Hamoa Transporter - Booley Galway" at bounding box center [213, 179] width 44 height 44
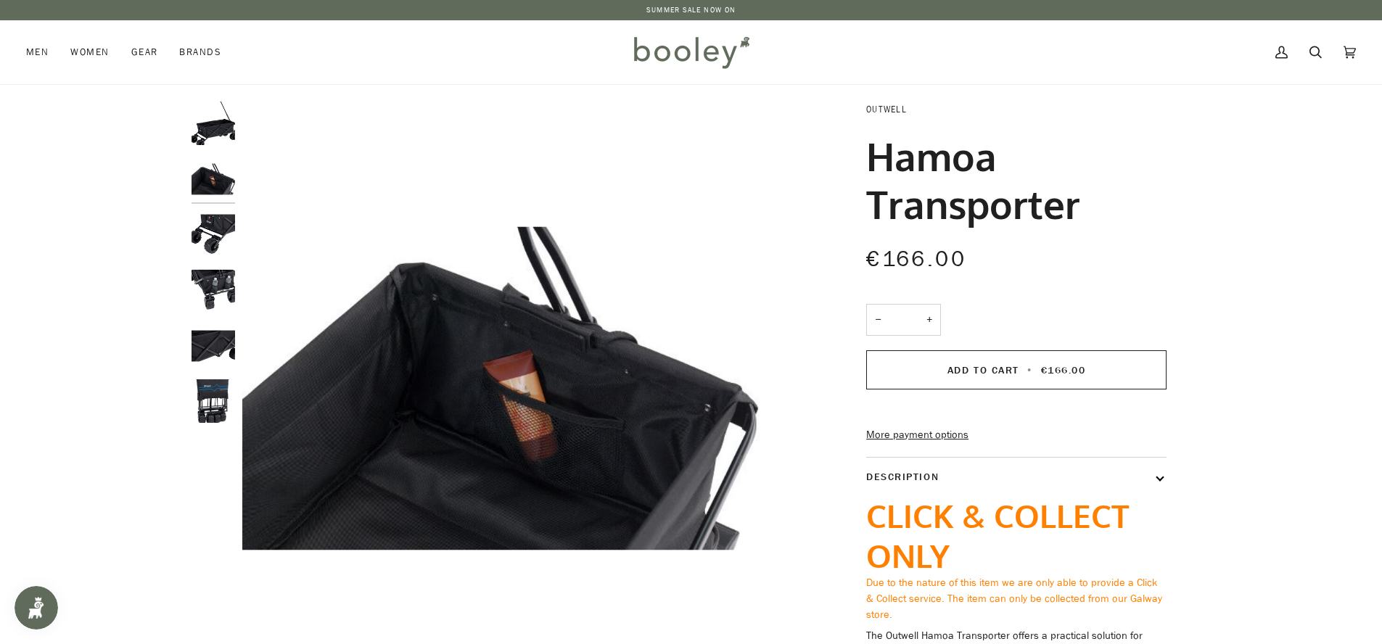
drag, startPoint x: 1021, startPoint y: 186, endPoint x: 868, endPoint y: 111, distance: 170.3
click at [868, 111] on div "Outwell Hamoa Transporter €166.00 Sale • Save − * + Add to Cart • €166.00" at bounding box center [1003, 427] width 326 height 651
copy div "Outwell Hamoa Transporter"
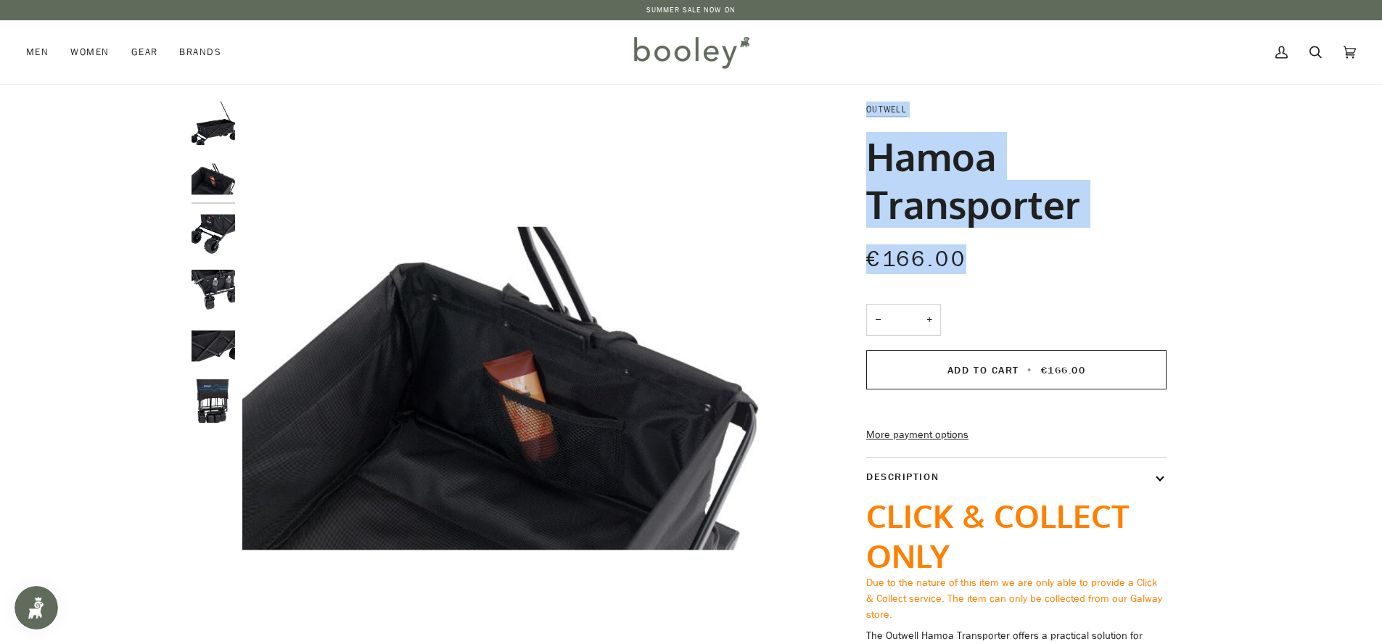
drag, startPoint x: 998, startPoint y: 258, endPoint x: 827, endPoint y: 115, distance: 223.0
click at [827, 115] on div "Outwell Hamoa Transporter €166.00 Sale • Save − * + Add to Cart • €166.00" at bounding box center [1003, 427] width 375 height 651
copy div "Outwell Hamoa Transporter €166.00"
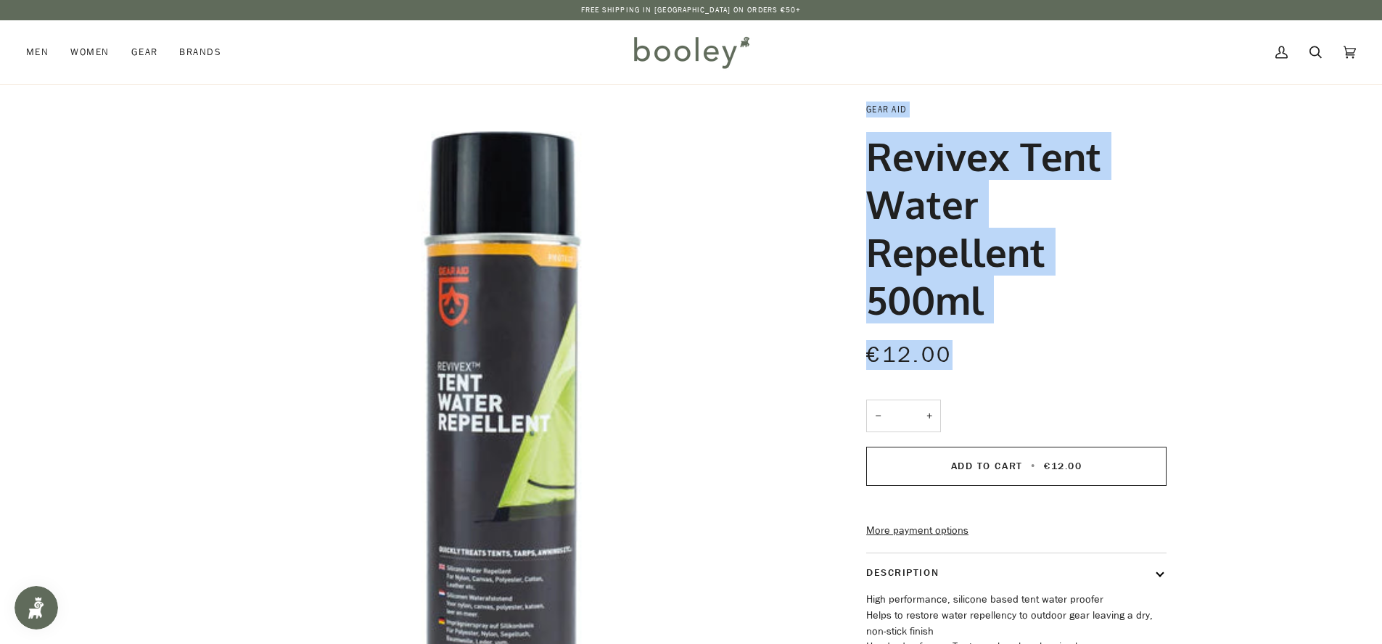
drag, startPoint x: 1001, startPoint y: 375, endPoint x: 867, endPoint y: 110, distance: 297.5
click at [867, 110] on div "Gear Aid Revivex Tent Water Repellent 500ml €12.00 Sale • Save − * + Add to Car…" at bounding box center [1003, 433] width 326 height 662
copy div "Gear Aid Revivex Tent Water Repellent 500ml €12.00"
click at [1322, 51] on link "Search" at bounding box center [1315, 52] width 34 height 64
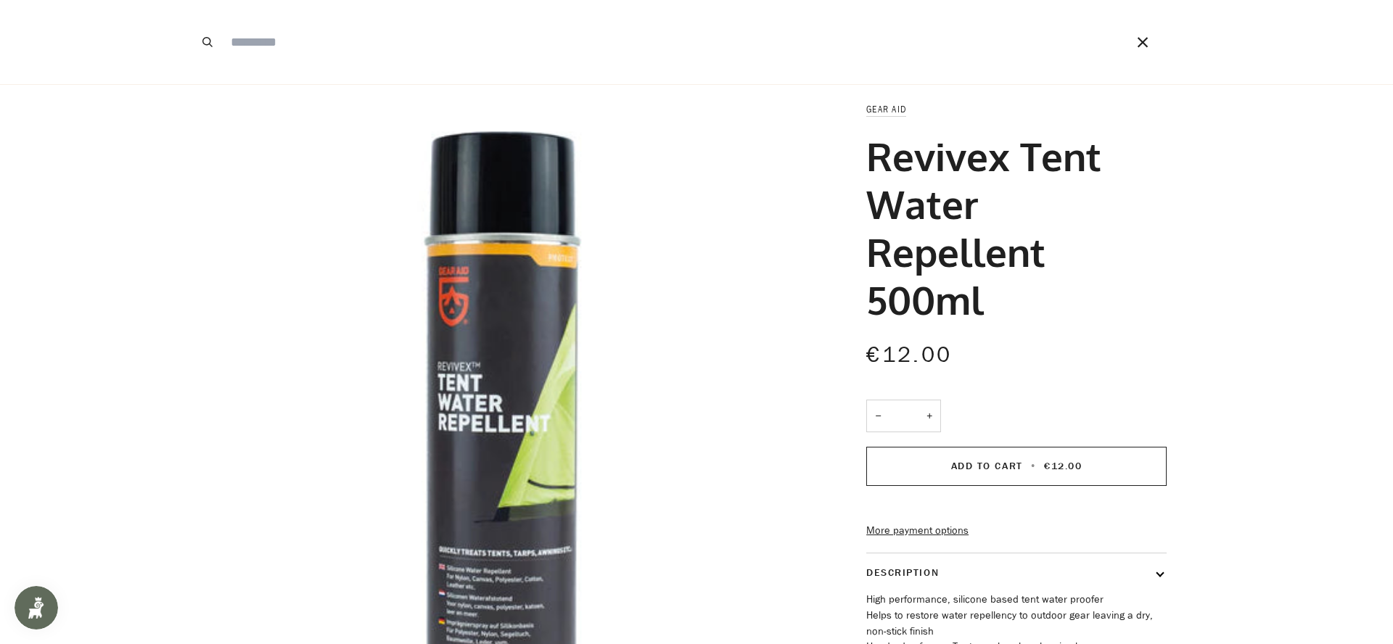
paste input "**********"
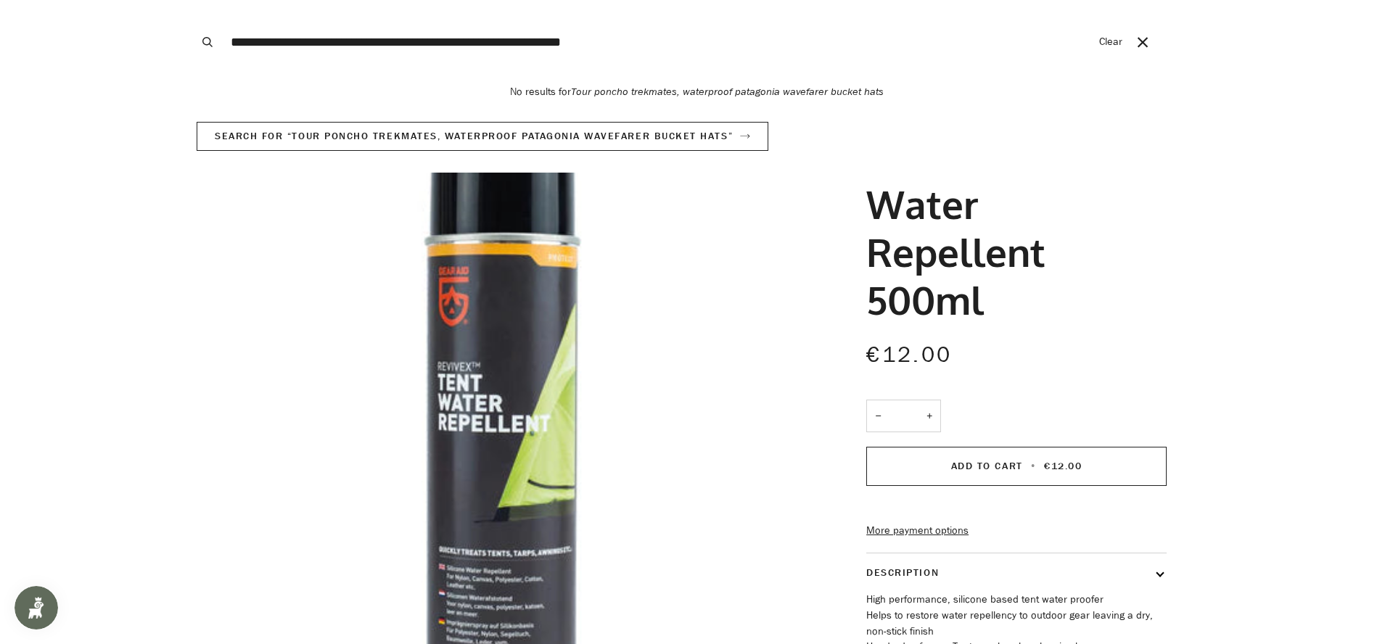
type input "**********"
click at [191, 0] on button "Search" at bounding box center [207, 42] width 32 height 84
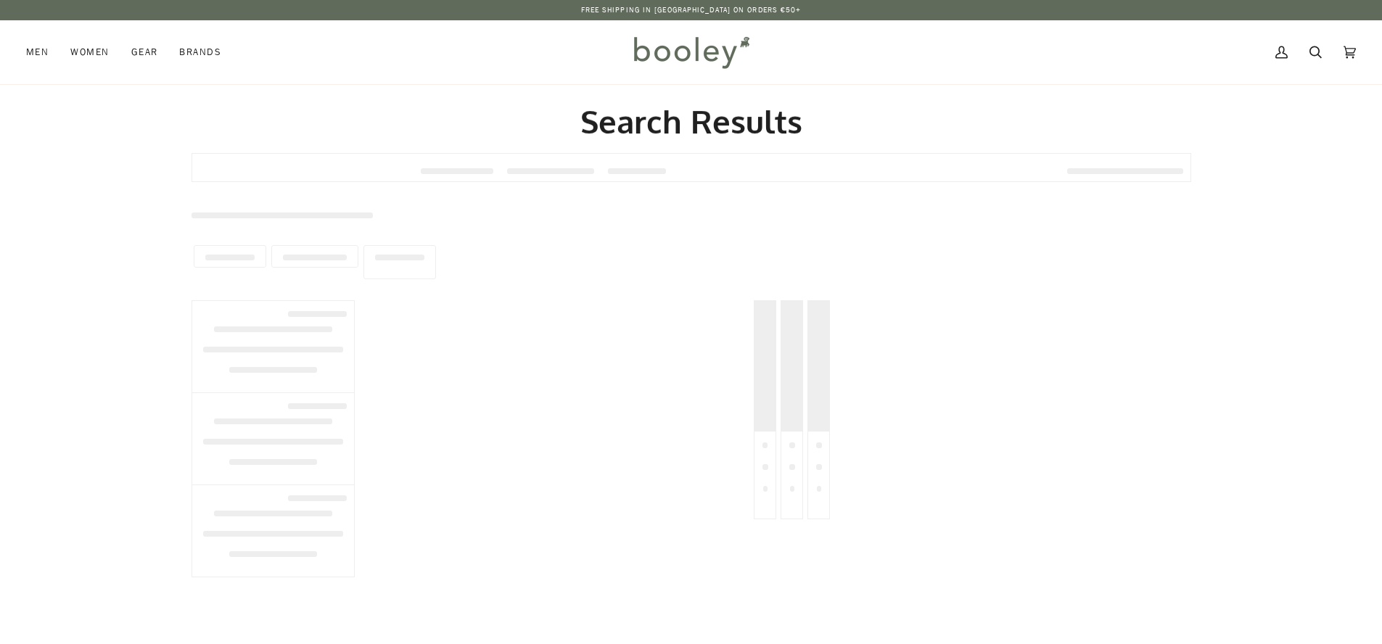
type input "**********"
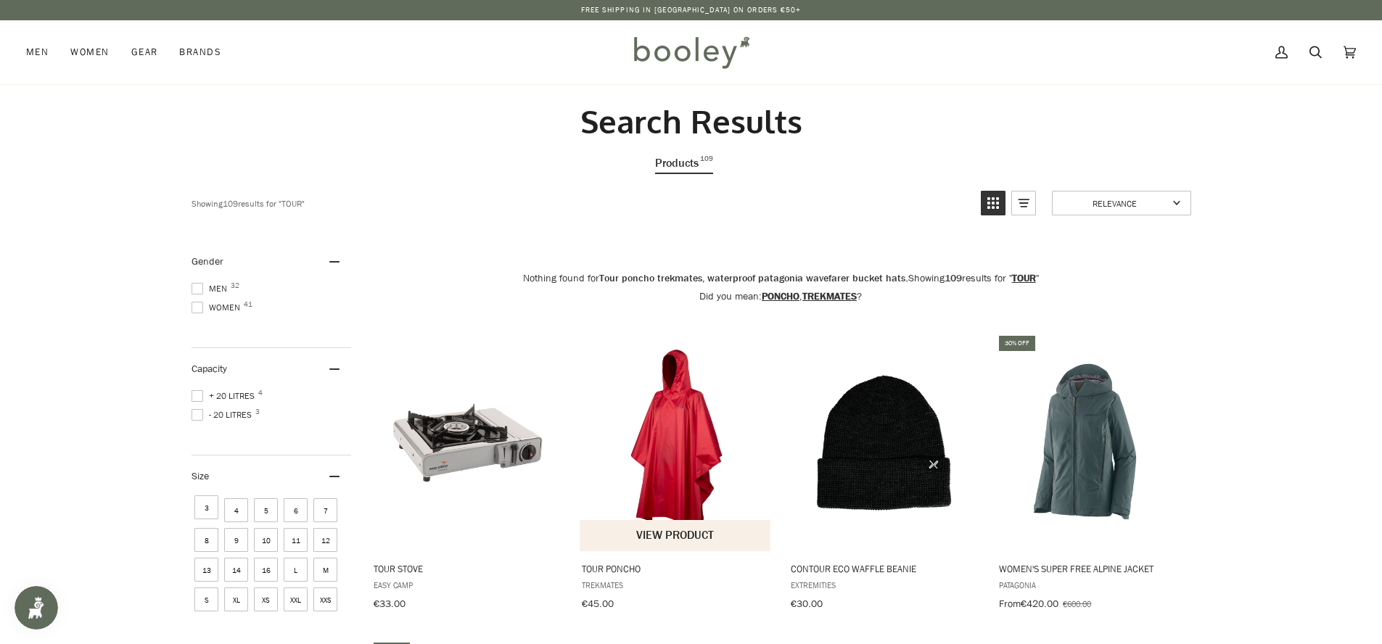
click at [688, 472] on img "Tour Poncho" at bounding box center [676, 443] width 192 height 192
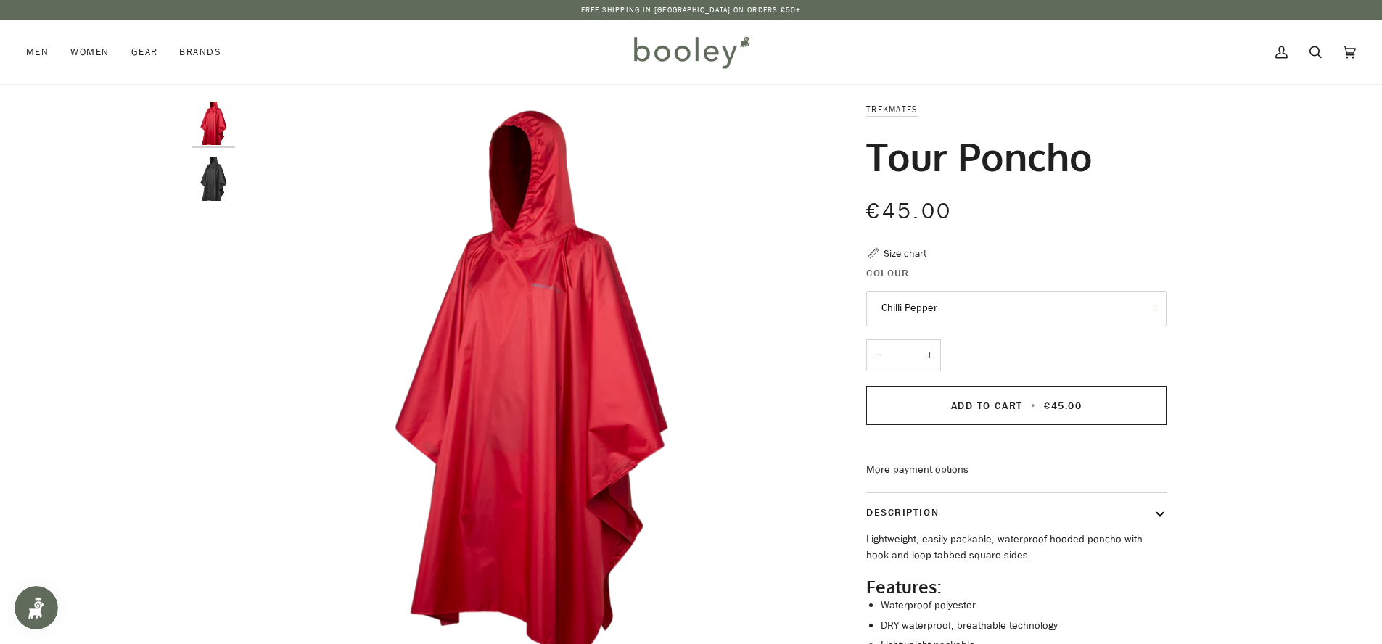
drag, startPoint x: 1109, startPoint y: 168, endPoint x: 850, endPoint y: 106, distance: 266.2
click at [850, 106] on div "Trekmates Tour Poncho €45.00 Sale • Save Size chart Colour Chilli Pepper Chilli…" at bounding box center [1003, 432] width 326 height 661
copy div "Trekmates Tour Poncho"
click at [1309, 52] on icon at bounding box center [1315, 52] width 12 height 22
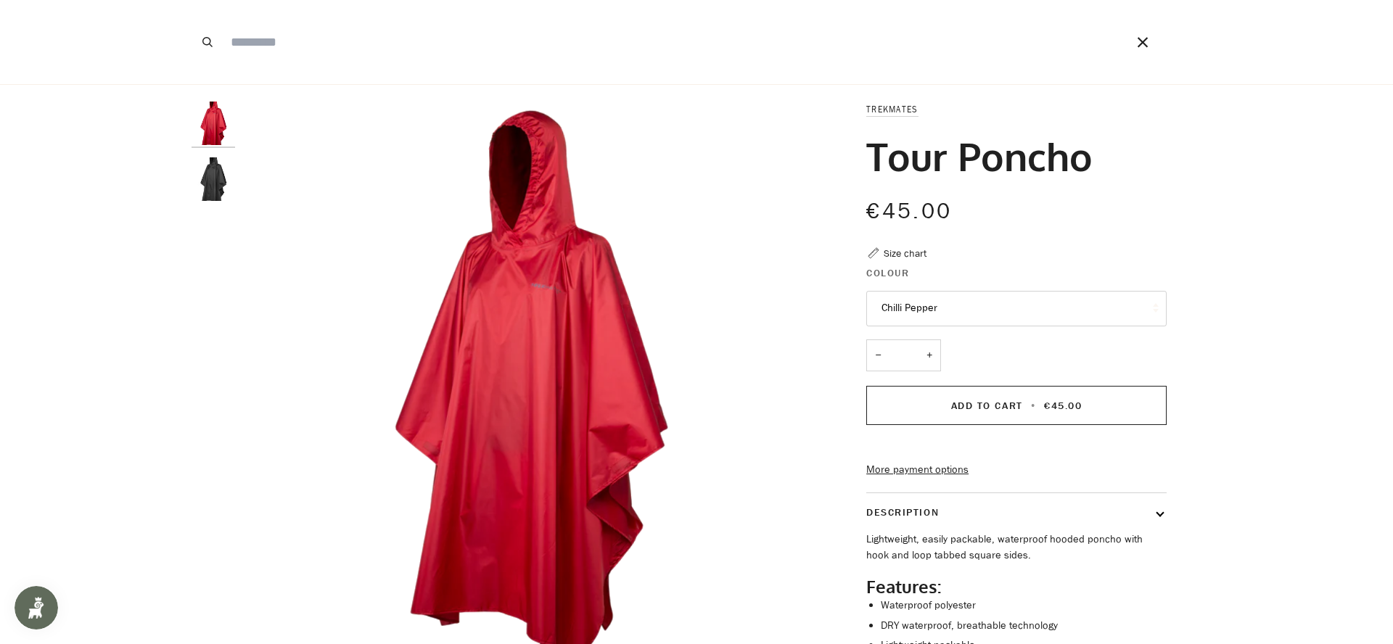
paste input "**********"
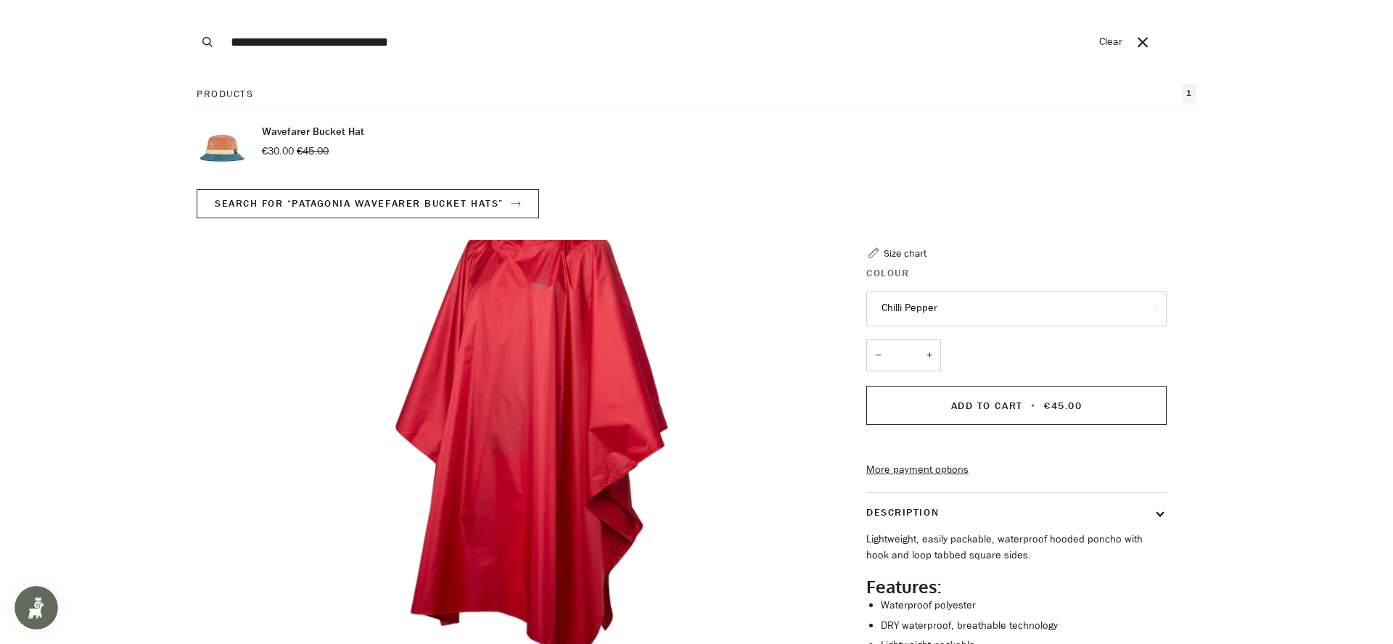
type input "**********"
click at [191, 0] on button "Search" at bounding box center [207, 42] width 32 height 84
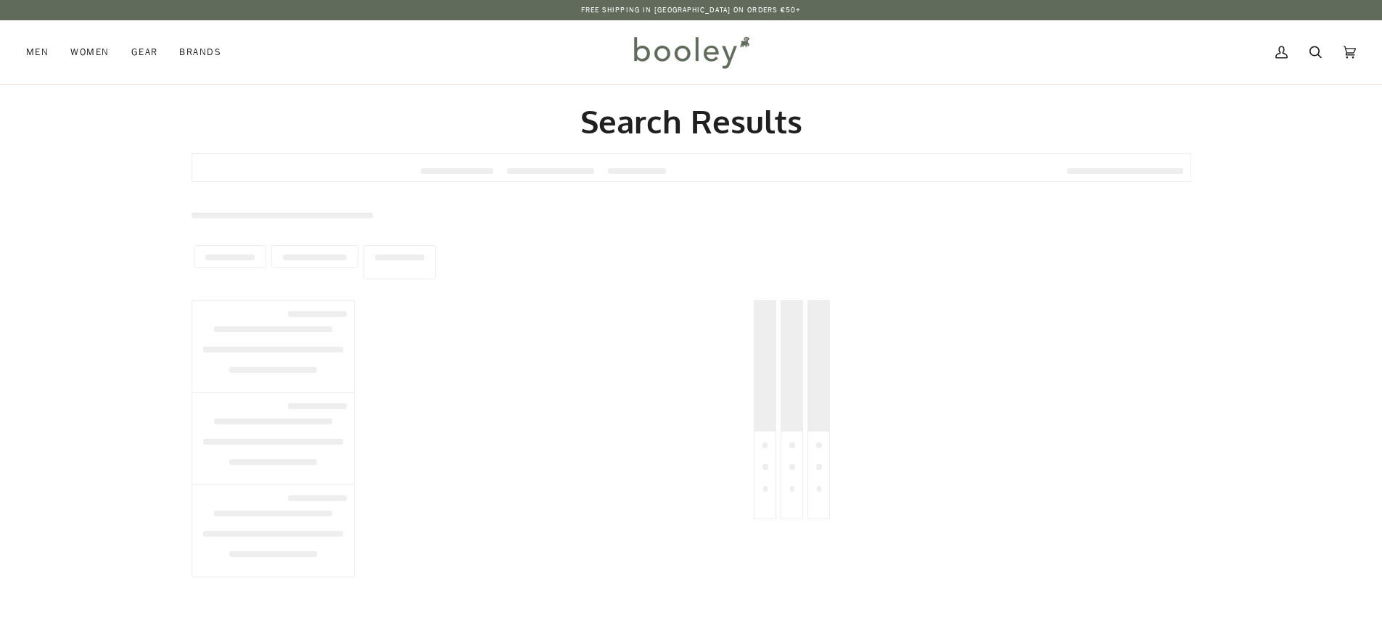
type input "**********"
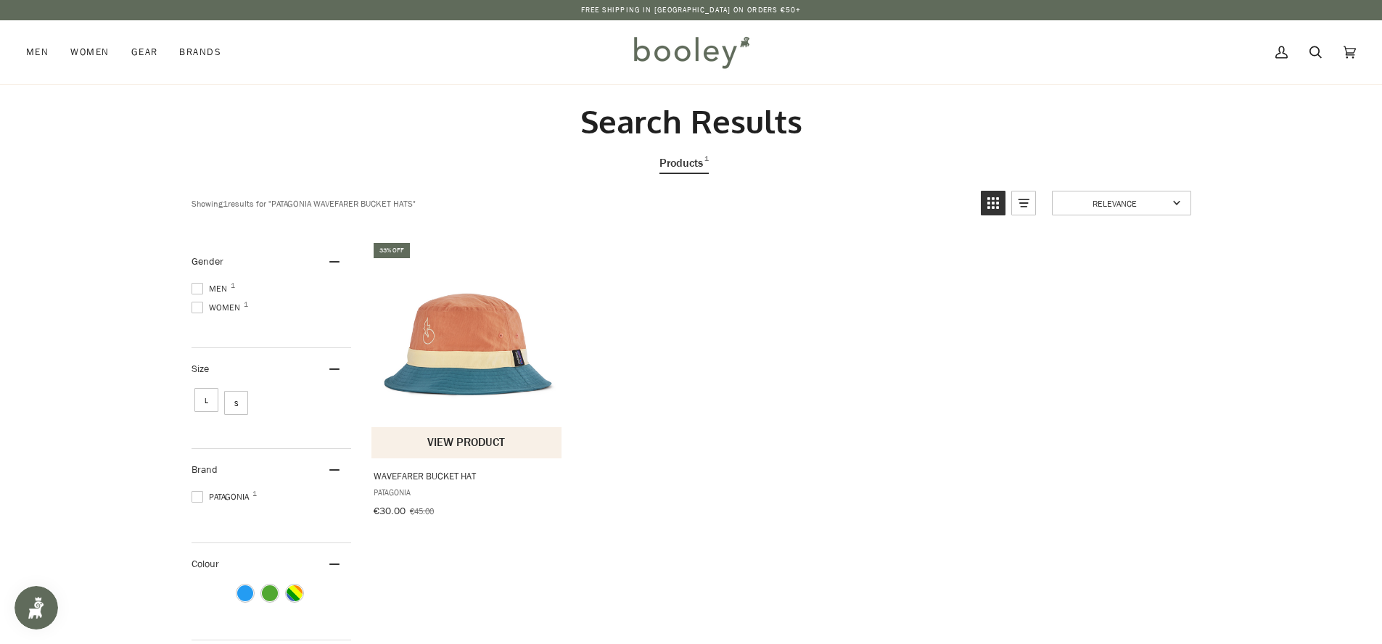
click at [472, 357] on img "Wavefarer Bucket Hat" at bounding box center [467, 349] width 192 height 192
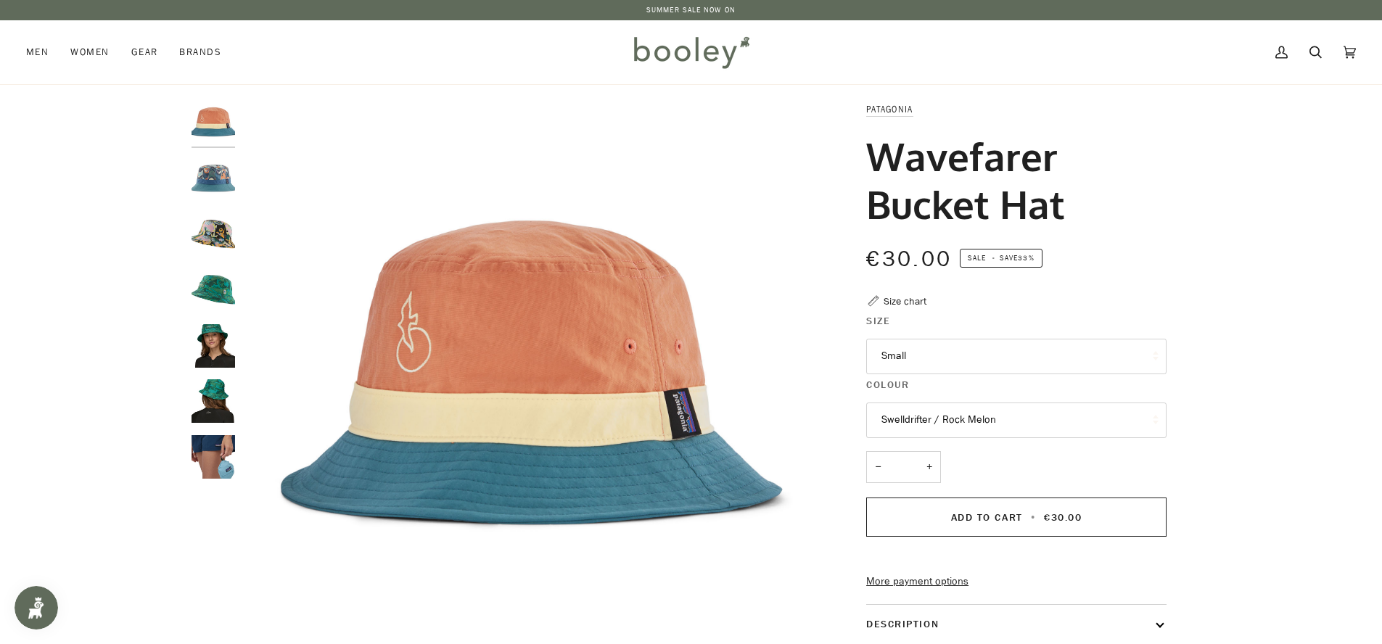
click at [237, 236] on div at bounding box center [216, 297] width 51 height 390
click at [212, 238] on img "Patagonia Wavefarer Bucket Hat Island Seeds / Milkweed Mauve - Booley Galway" at bounding box center [213, 235] width 44 height 44
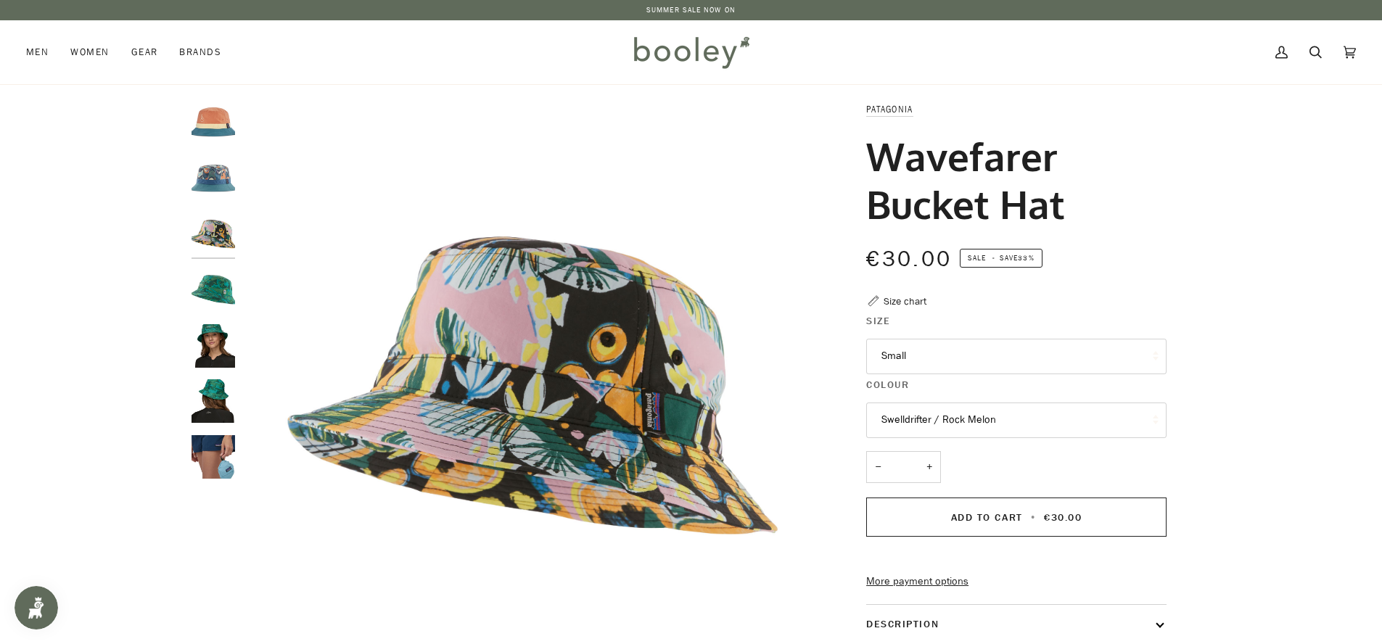
click at [228, 297] on img "Patagonia Wavefarer Bucket Hat Water People Banner / Cliffs and Waves Conifer G…" at bounding box center [213, 290] width 44 height 44
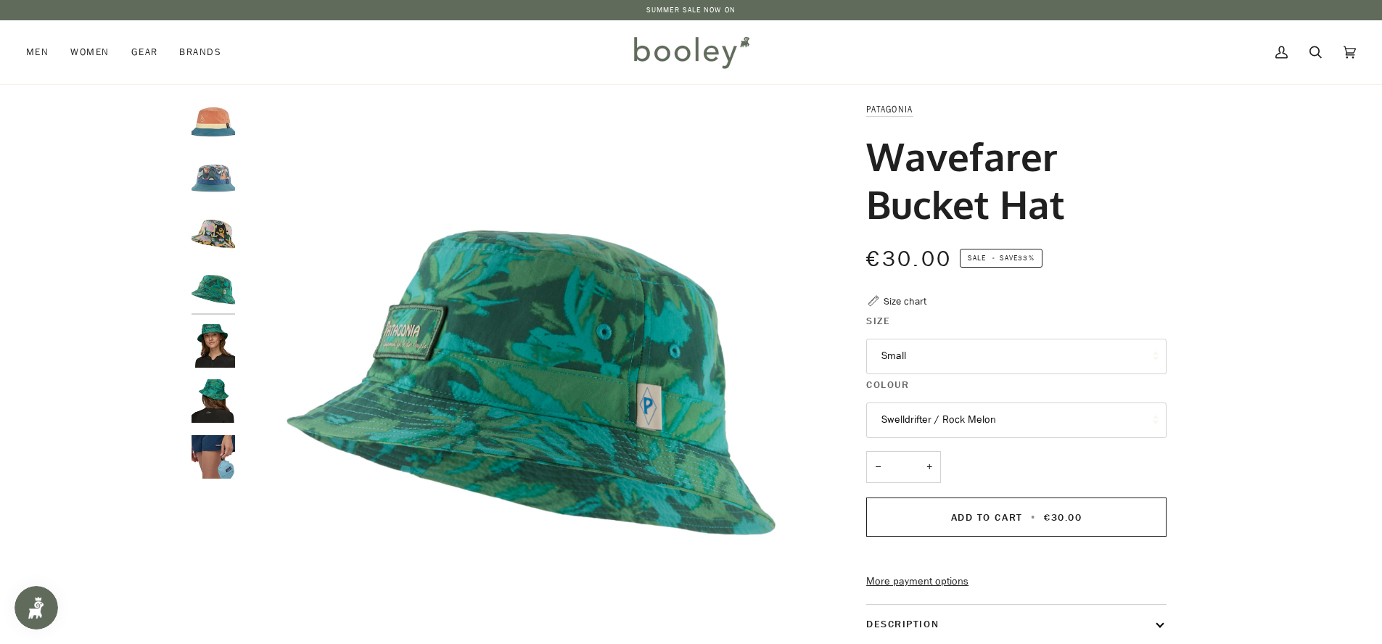
click at [226, 349] on img "Patagonia Wavefarer Bucket Hat Water People Banner / Cliffs and Waves Conifer G…" at bounding box center [213, 346] width 44 height 44
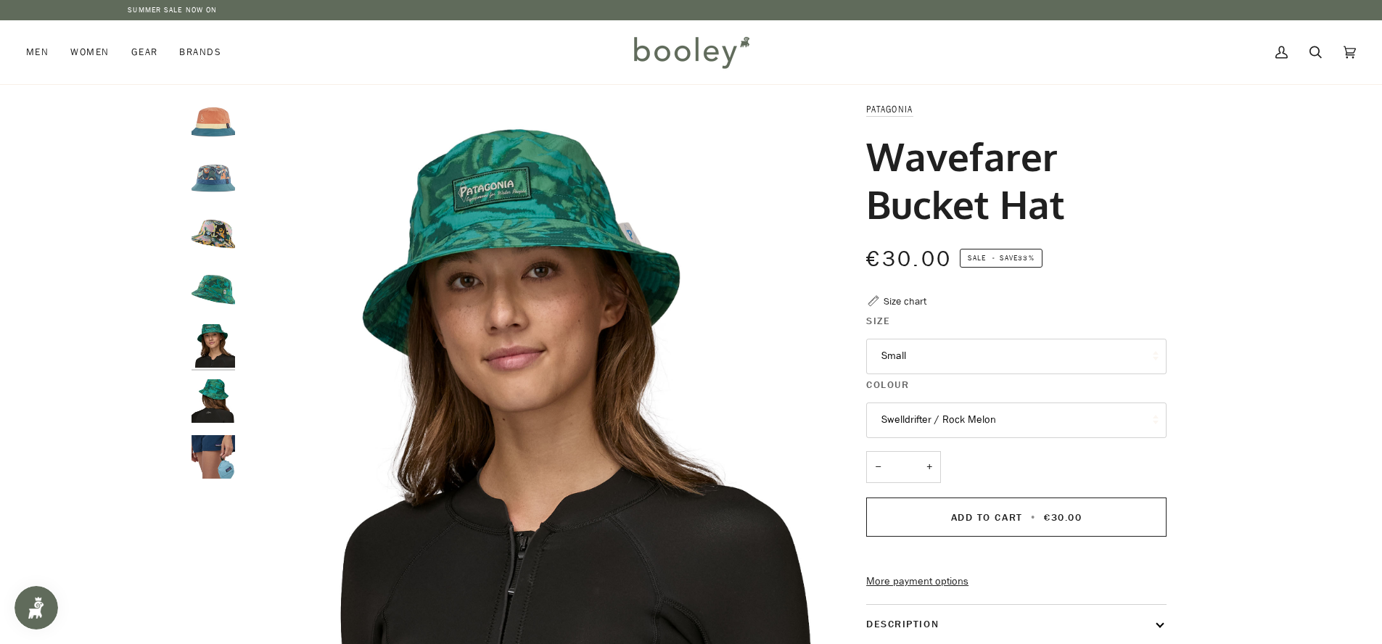
click at [219, 403] on img "Patagonia Wavefarer Bucket Hat Water People Banner / Cliffs and Waves Conifer G…" at bounding box center [213, 401] width 44 height 44
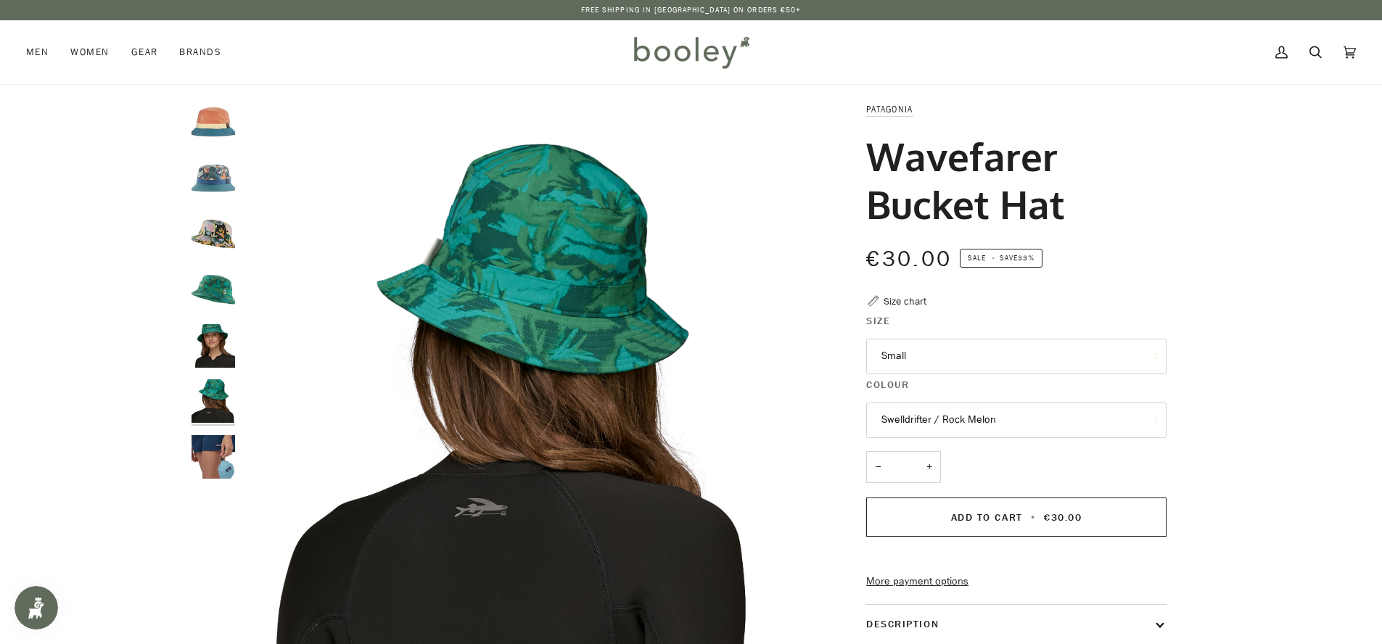
click at [218, 239] on img "Patagonia Wavefarer Bucket Hat Island Seeds / Milkweed Mauve - Booley Galway" at bounding box center [213, 235] width 44 height 44
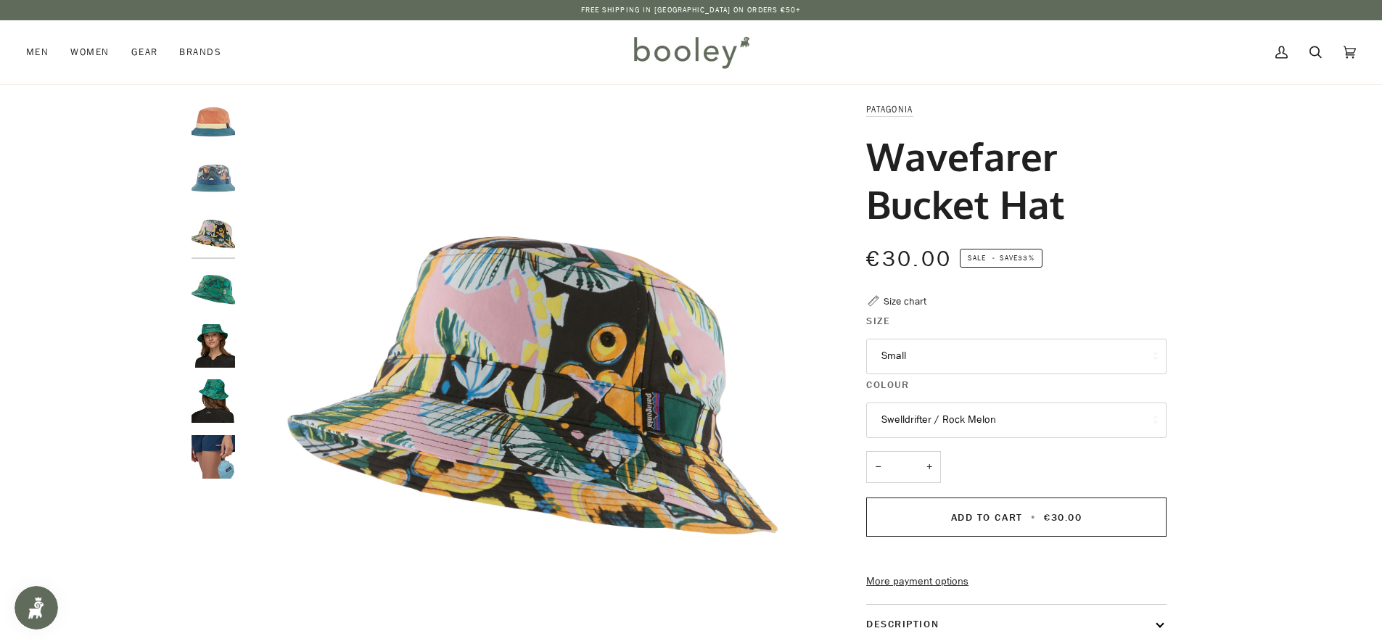
click at [216, 171] on img "Patagonia Wavefarer Bucket Hat Swallowtail Geo / Still Blue - Booley Galway" at bounding box center [213, 179] width 44 height 44
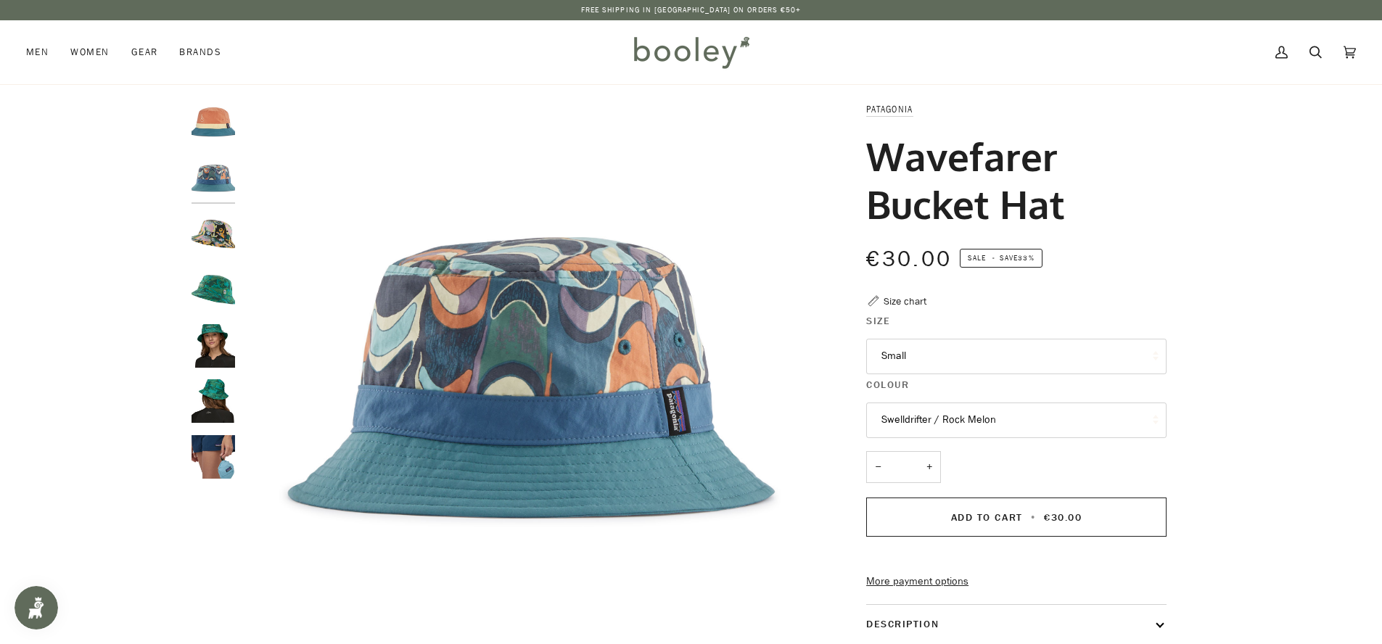
click at [208, 114] on img "Patagonia Wavefarer Bucket Hat Swelldrifter / Rock Melon - Booley Galway" at bounding box center [213, 124] width 44 height 44
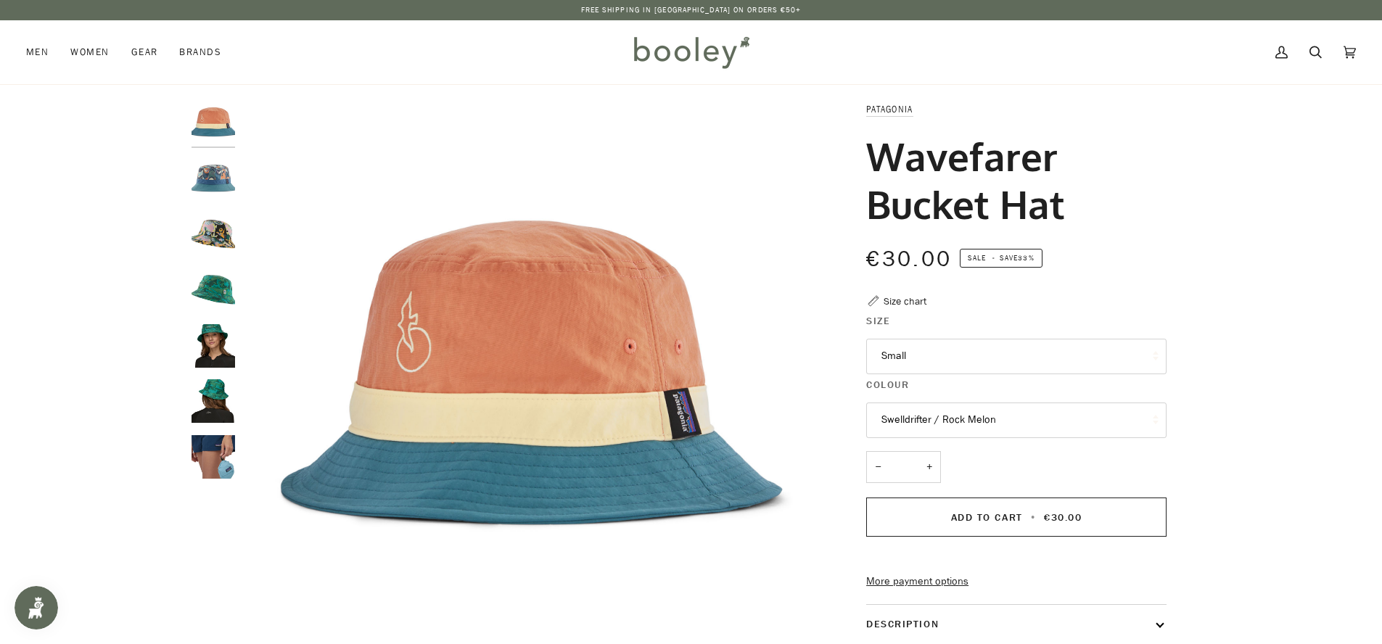
click at [205, 174] on img "Patagonia Wavefarer Bucket Hat Swallowtail Geo / Still Blue - Booley Galway" at bounding box center [213, 179] width 44 height 44
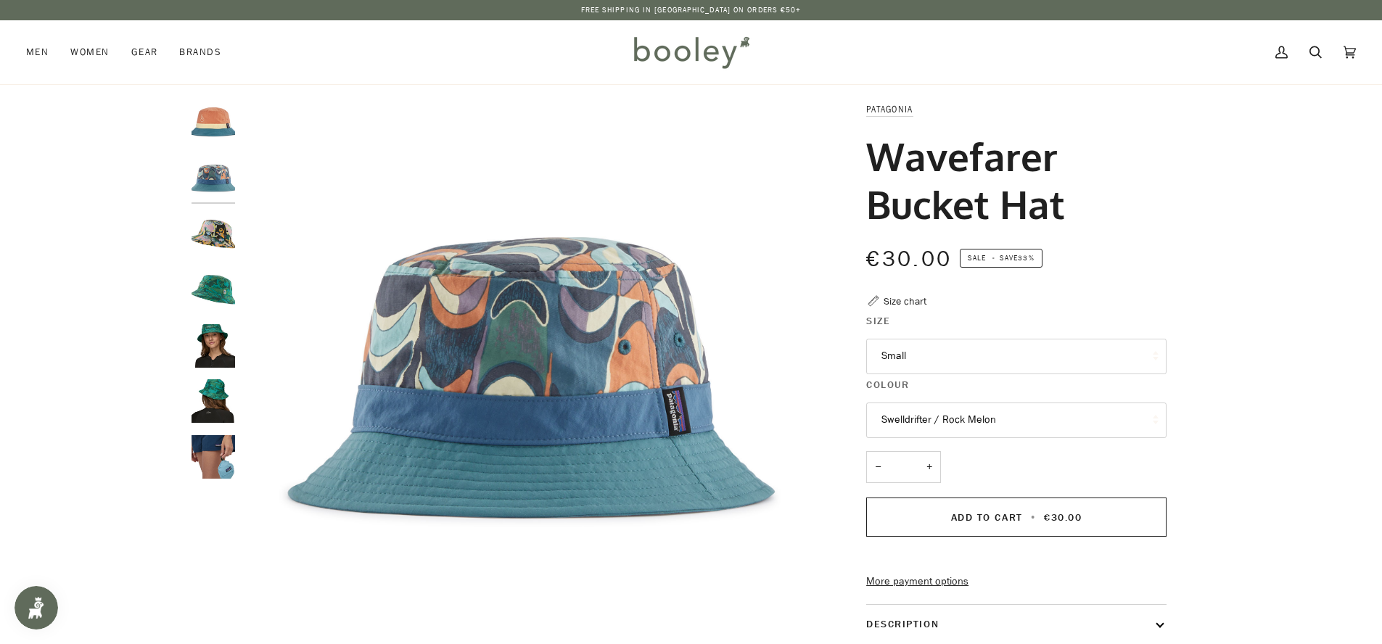
click at [222, 230] on img "Patagonia Wavefarer Bucket Hat Island Seeds / Milkweed Mauve - Booley Galway" at bounding box center [213, 235] width 44 height 44
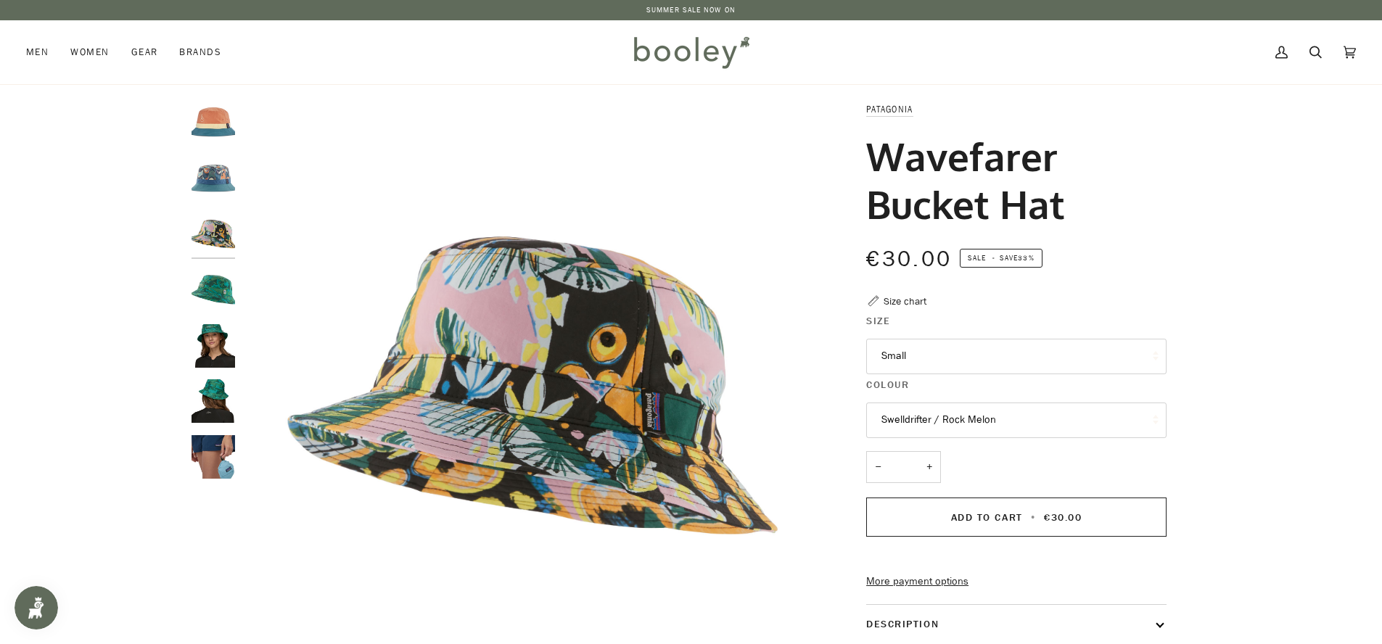
click at [226, 133] on img "Patagonia Wavefarer Bucket Hat Swelldrifter / Rock Melon - Booley Galway" at bounding box center [213, 124] width 44 height 44
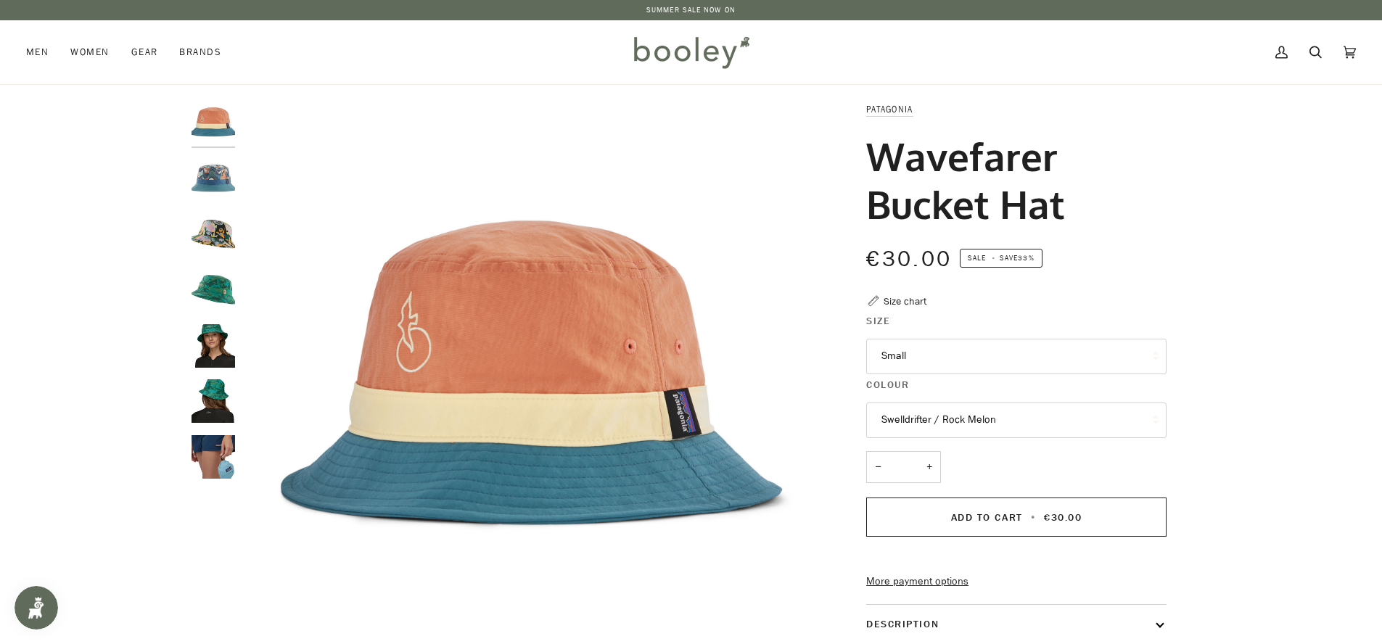
click at [213, 172] on img "Patagonia Wavefarer Bucket Hat Swallowtail Geo / Still Blue - Booley Galway" at bounding box center [213, 179] width 44 height 44
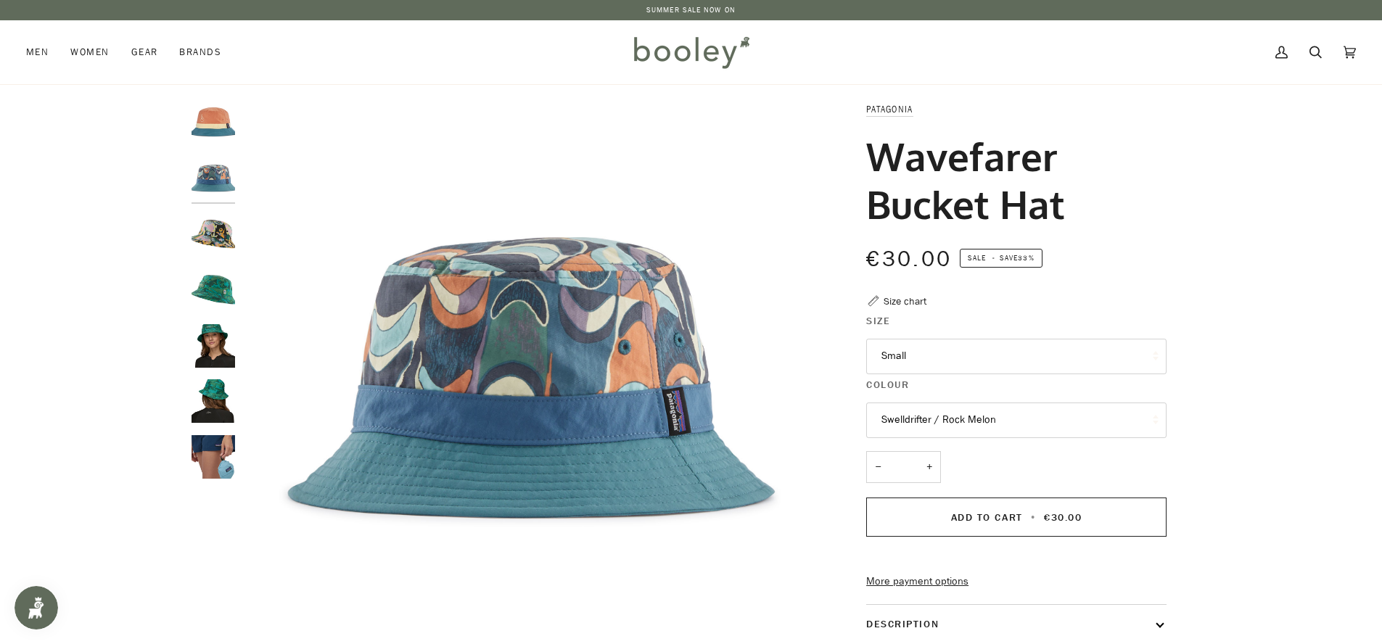
click at [989, 422] on button "Swelldrifter / Rock Melon" at bounding box center [1016, 421] width 300 height 36
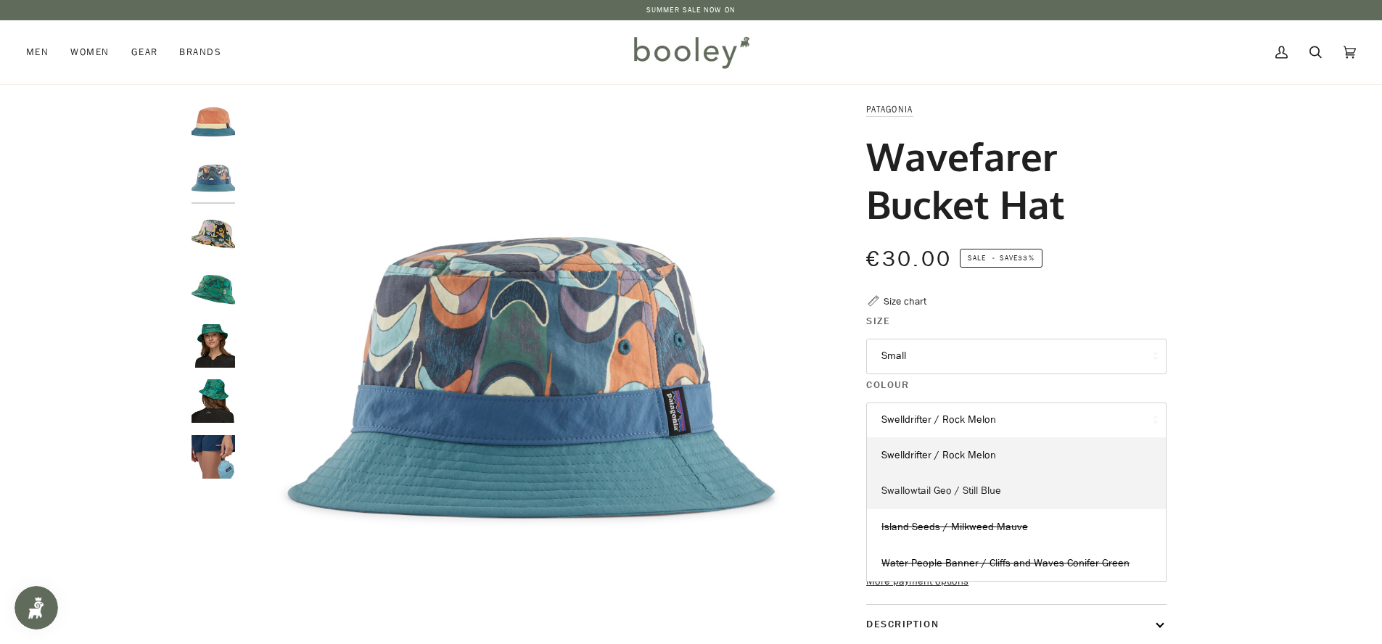
click at [1042, 495] on link "Swallowtail Geo / Still Blue" at bounding box center [1016, 491] width 299 height 36
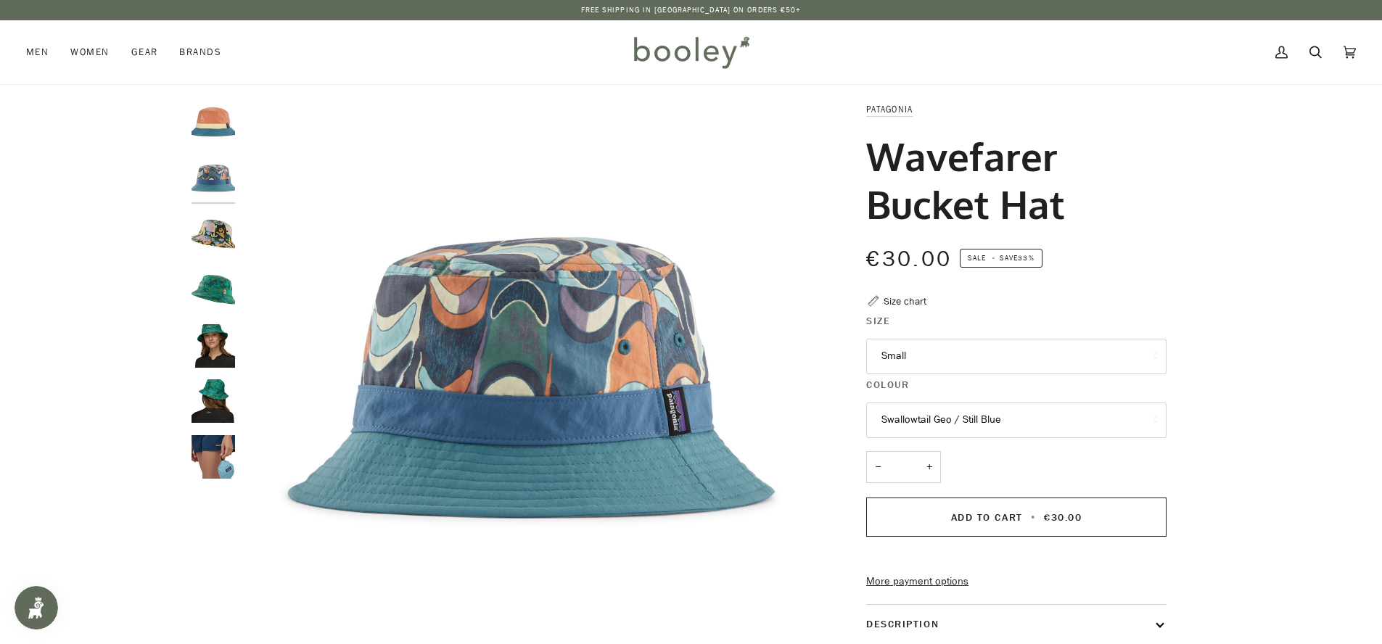
click at [216, 178] on img "Patagonia Wavefarer Bucket Hat Swallowtail Geo / Still Blue - Booley Galway" at bounding box center [213, 179] width 44 height 44
click at [210, 111] on img "Patagonia Wavefarer Bucket Hat Swelldrifter / Rock Melon - Booley Galway" at bounding box center [213, 124] width 44 height 44
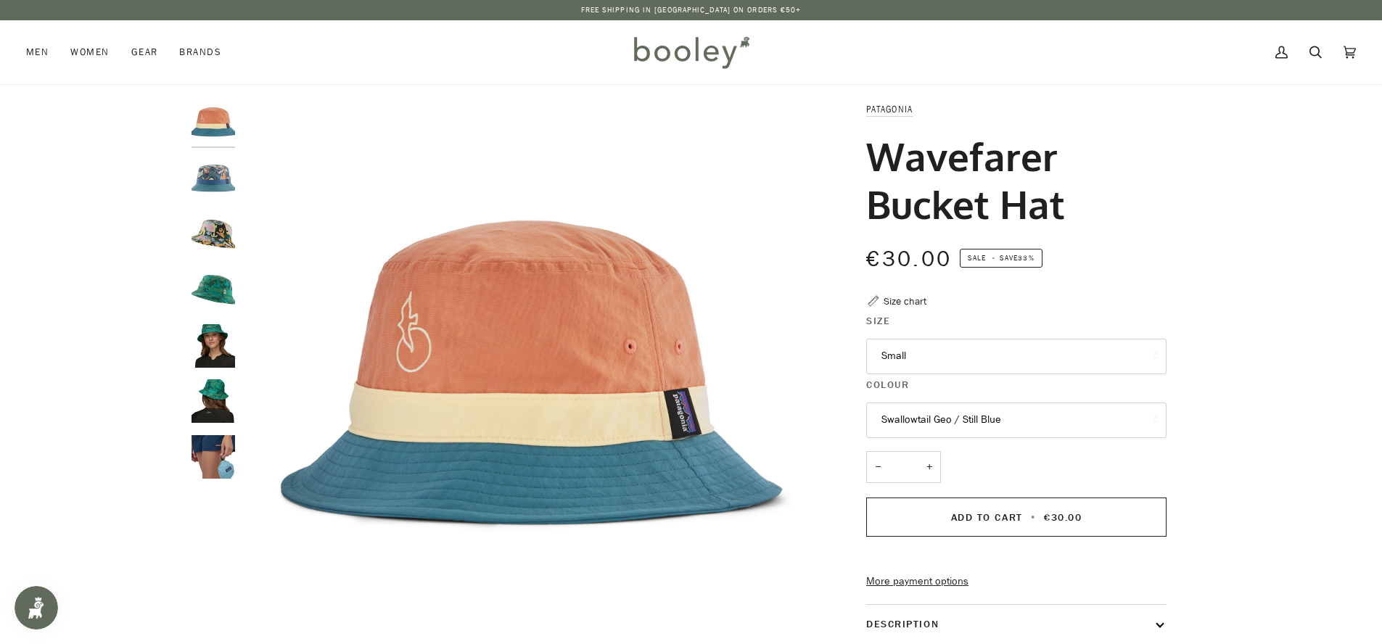
click at [915, 416] on button "Swallowtail Geo / Still Blue" at bounding box center [1016, 421] width 300 height 36
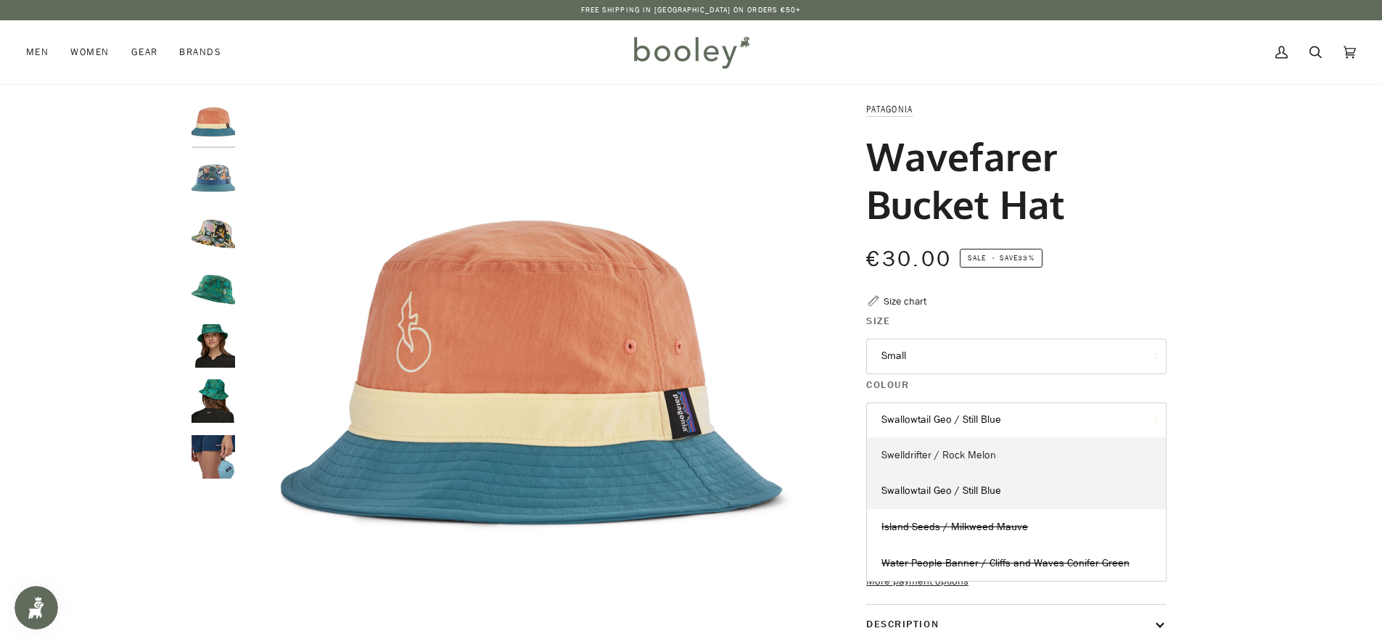
click at [1025, 462] on link "Swelldrifter / Rock Melon" at bounding box center [1016, 455] width 299 height 36
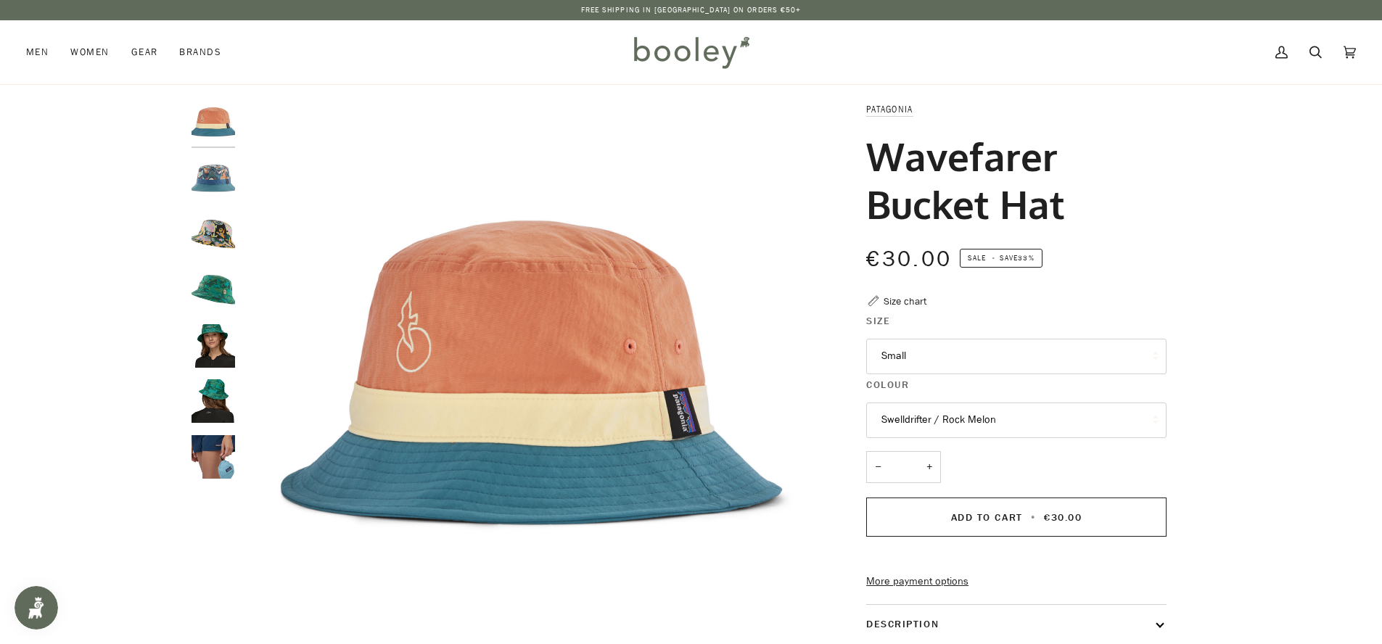
click at [992, 422] on button "Swelldrifter / Rock Melon" at bounding box center [1016, 421] width 300 height 36
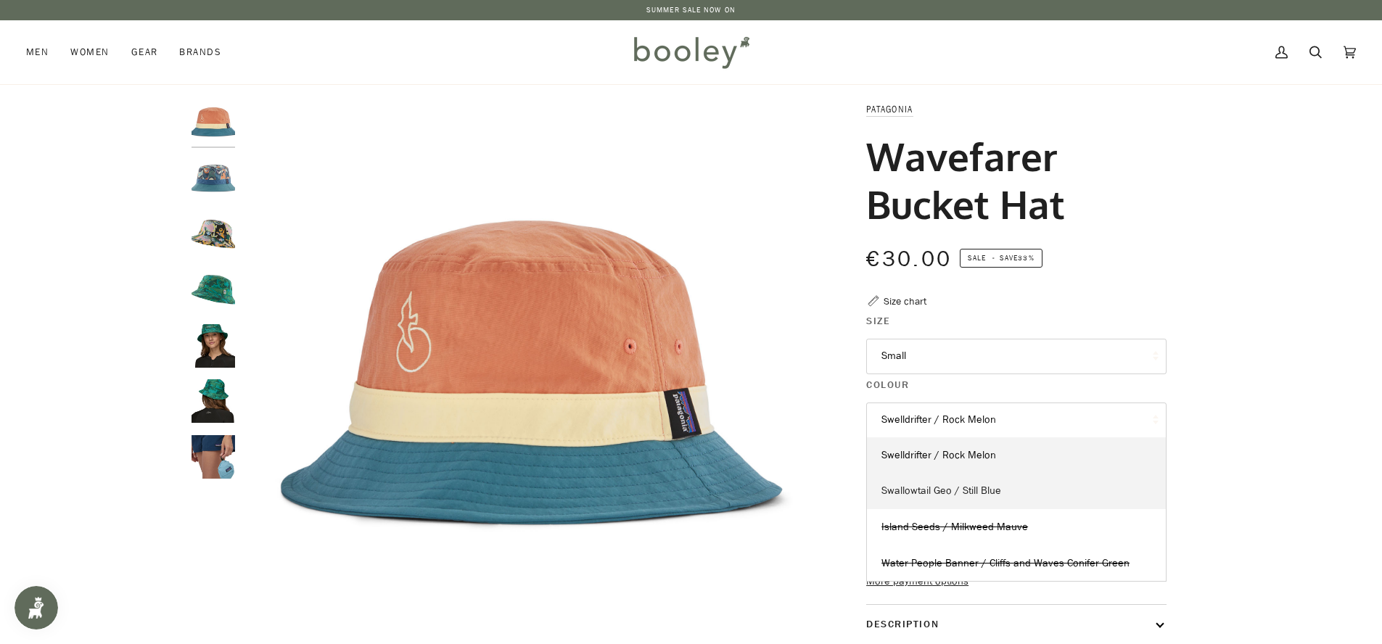
click at [1011, 487] on link "Swallowtail Geo / Still Blue" at bounding box center [1016, 491] width 299 height 36
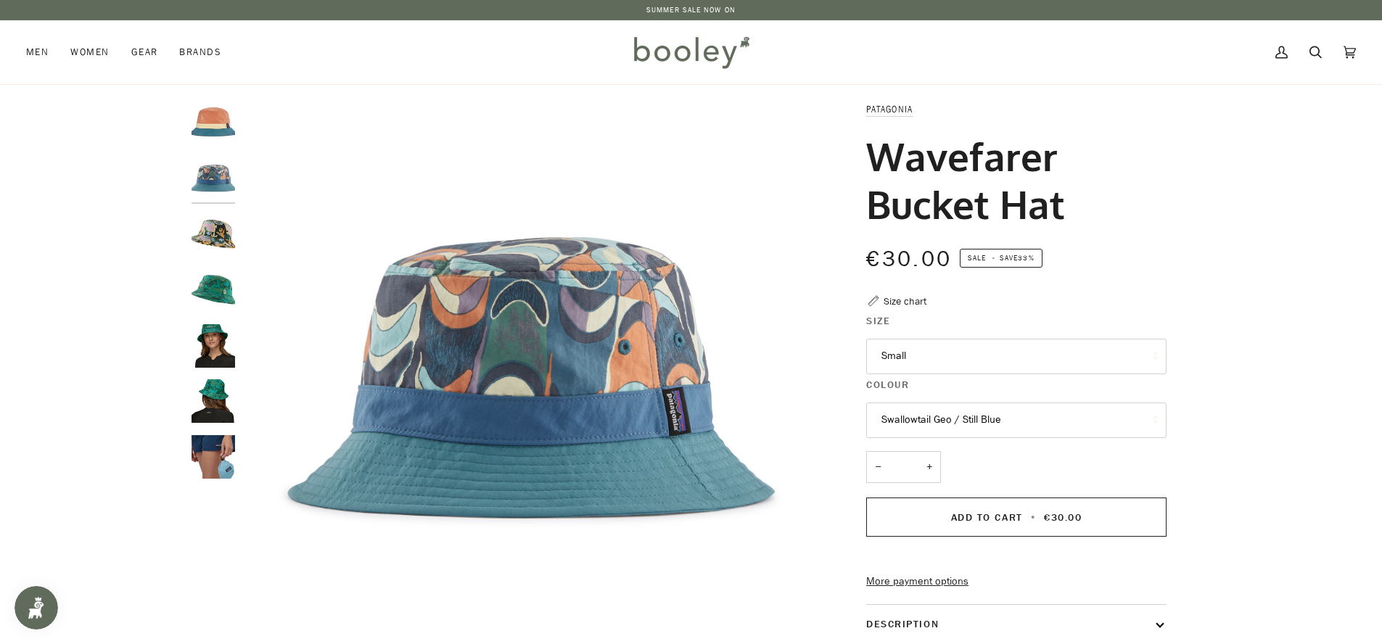
click at [997, 430] on button "Swallowtail Geo / Still Blue" at bounding box center [1016, 421] width 300 height 36
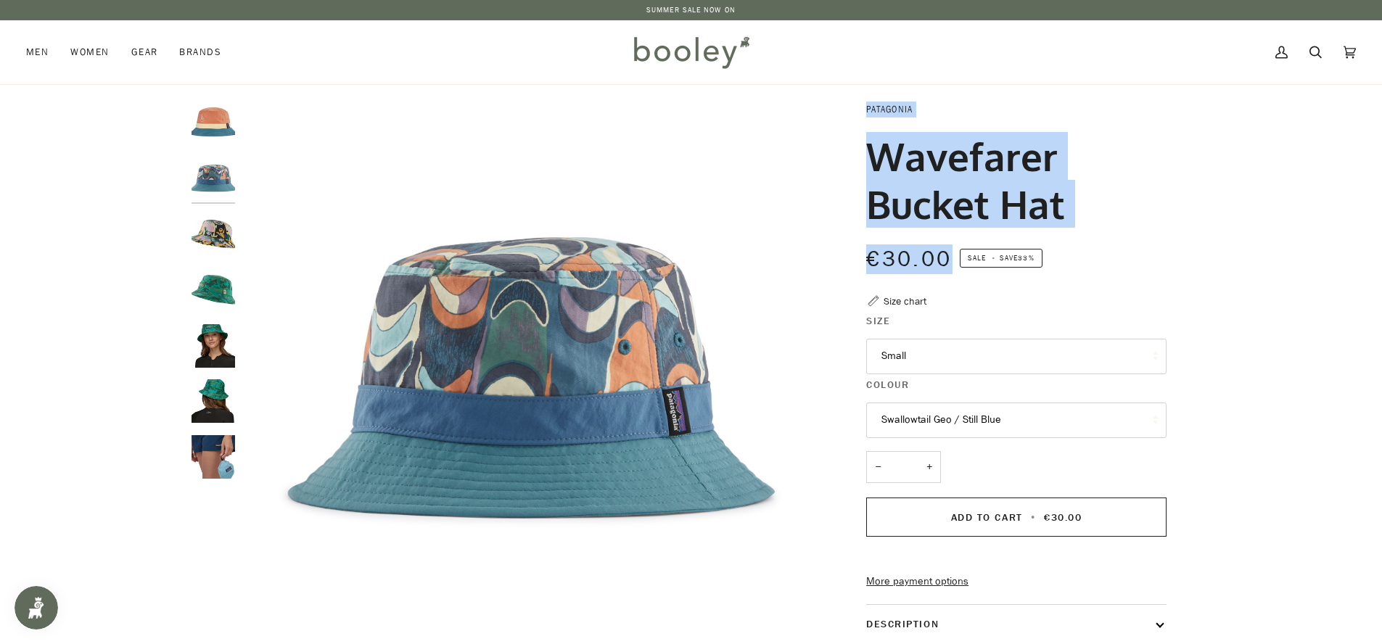
drag, startPoint x: 949, startPoint y: 259, endPoint x: 868, endPoint y: 114, distance: 166.6
click at [868, 114] on div "Patagonia Wavefarer Bucket Hat €30.00 Sale • Save 33% Size chart Size Small Sma…" at bounding box center [1003, 494] width 326 height 784
copy div "Patagonia Wavefarer Bucket Hat €30.00"
click at [923, 212] on h1 "Wavefarer Bucket Hat" at bounding box center [1010, 180] width 289 height 96
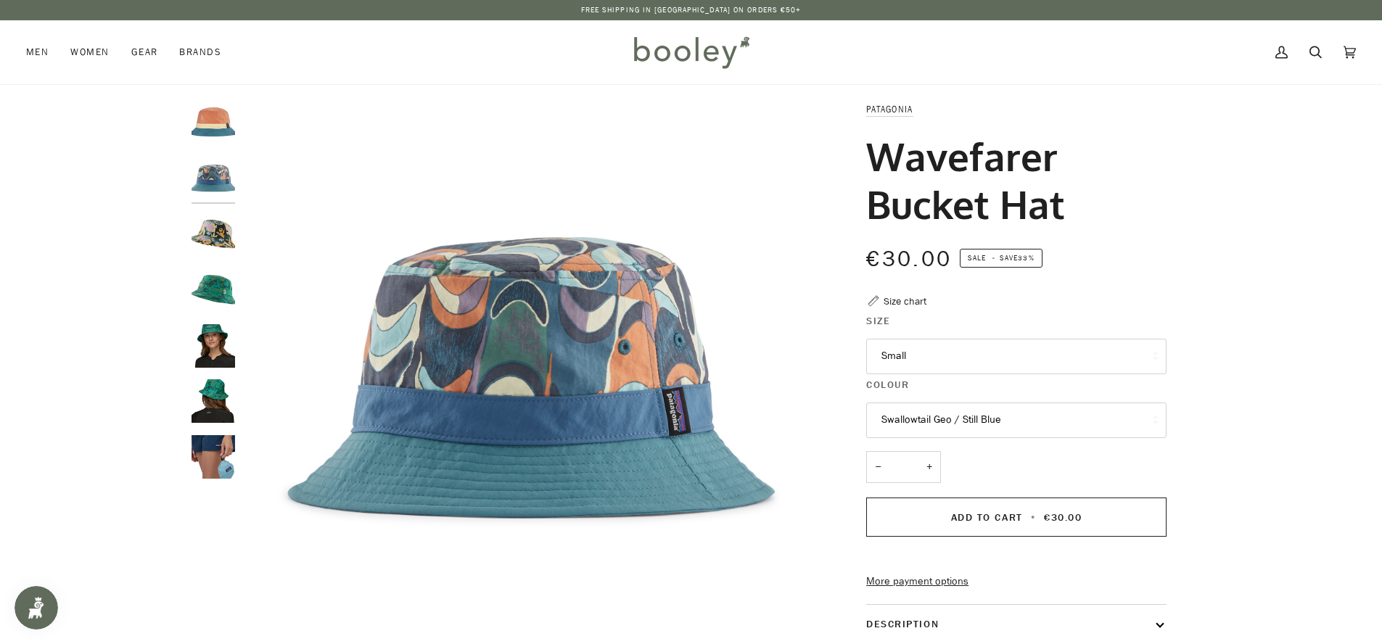
click at [926, 212] on h1 "Wavefarer Bucket Hat" at bounding box center [1010, 180] width 289 height 96
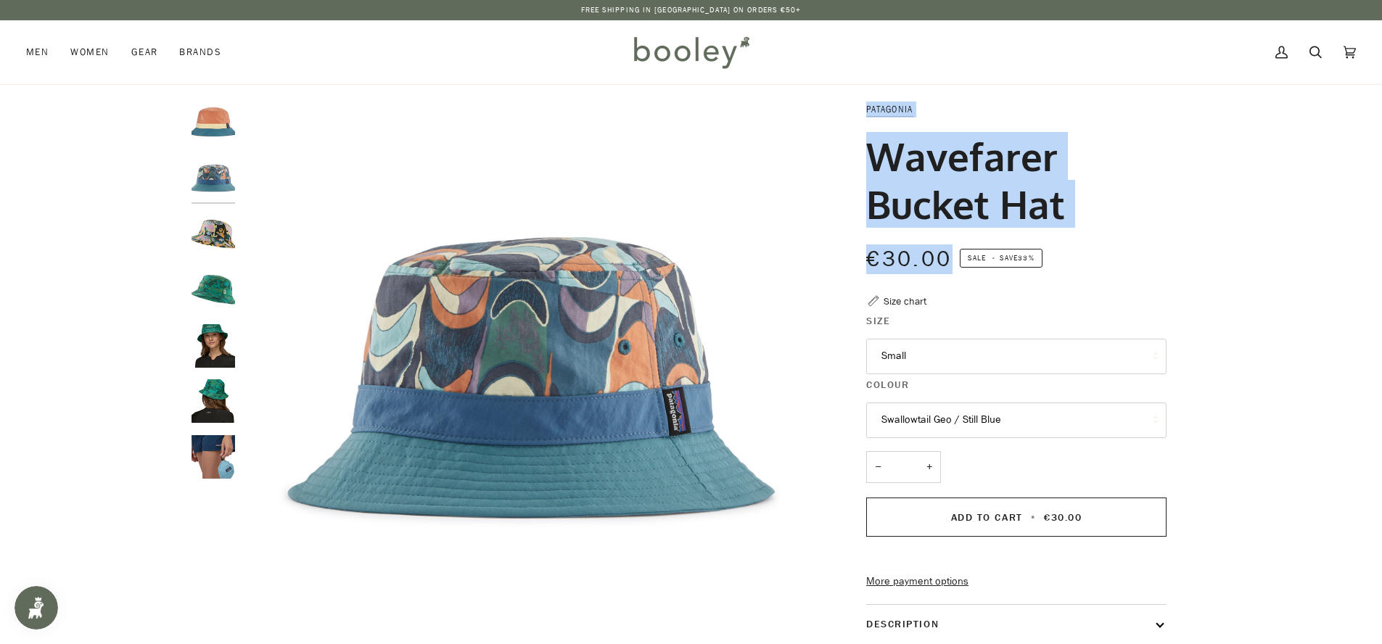
drag, startPoint x: 951, startPoint y: 258, endPoint x: 859, endPoint y: 104, distance: 179.3
click at [859, 104] on div "Patagonia Wavefarer Bucket Hat €30.00 Sale • Save 33% Size chart Size Small Sma…" at bounding box center [1003, 494] width 326 height 784
copy div "Patagonia Wavefarer Bucket Hat €30.00"
click at [1321, 54] on icon at bounding box center [1315, 52] width 12 height 22
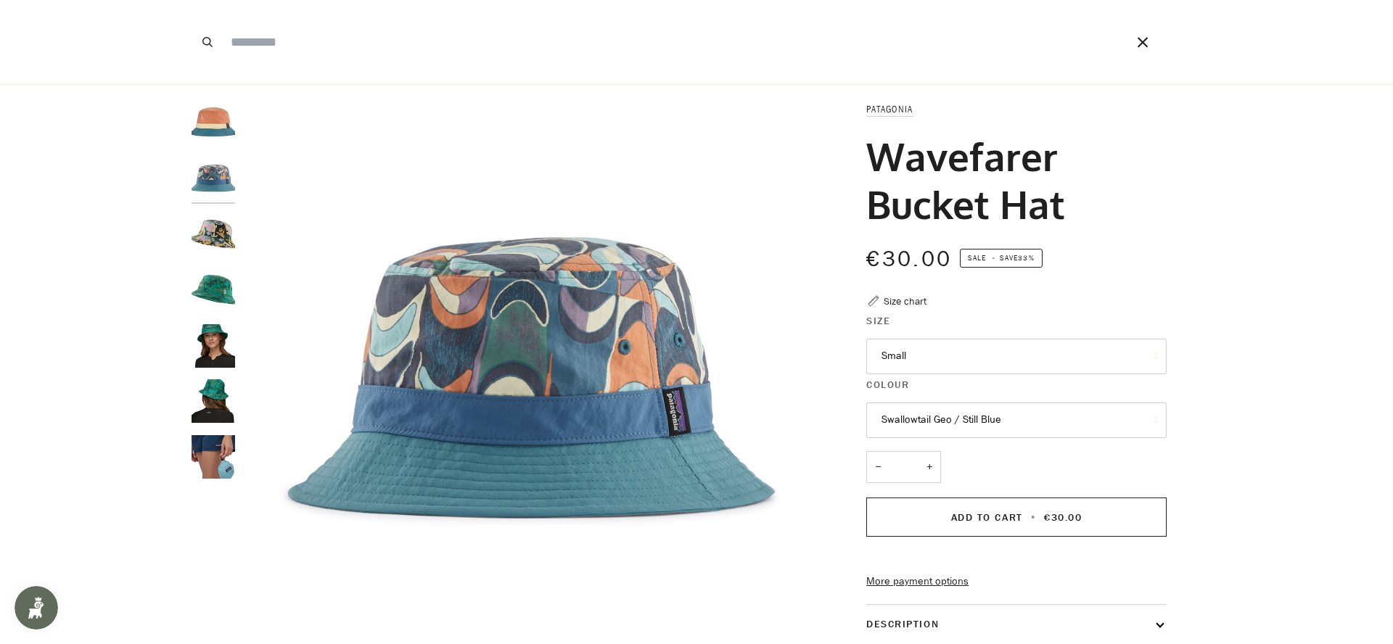
click at [440, 47] on input "Search our store" at bounding box center [657, 42] width 868 height 84
paste input "**********"
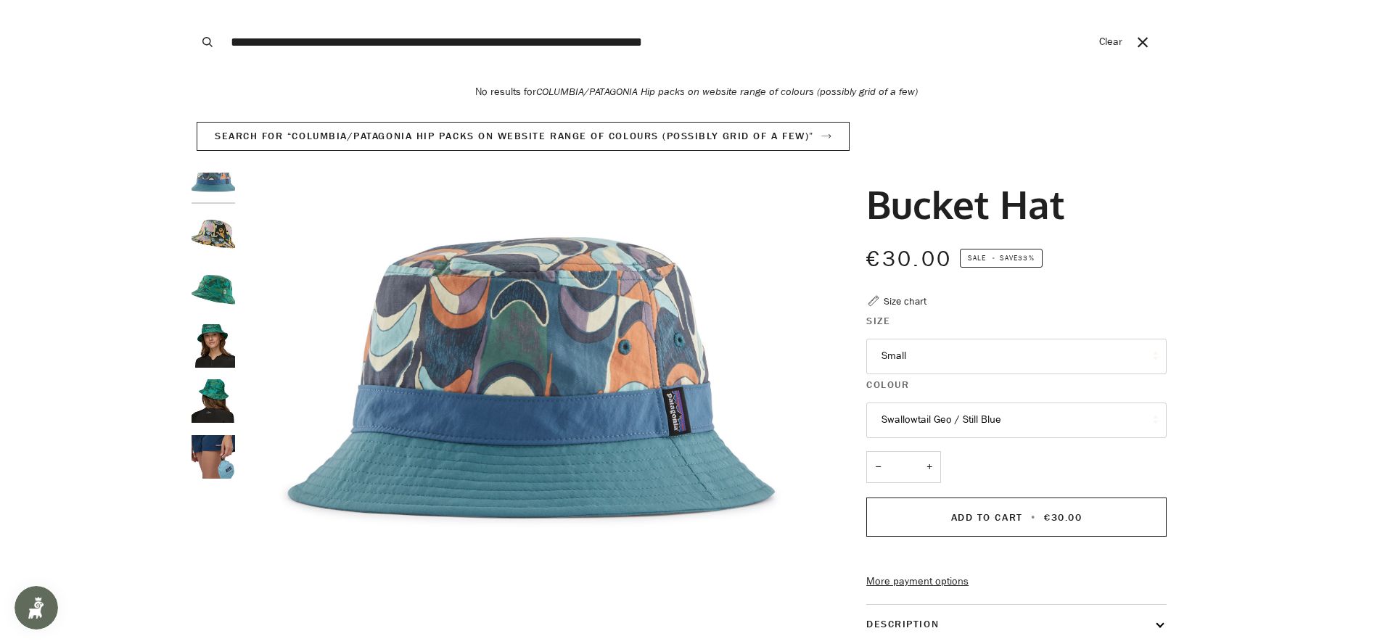
type input "**********"
click at [191, 0] on button "Search" at bounding box center [207, 42] width 32 height 84
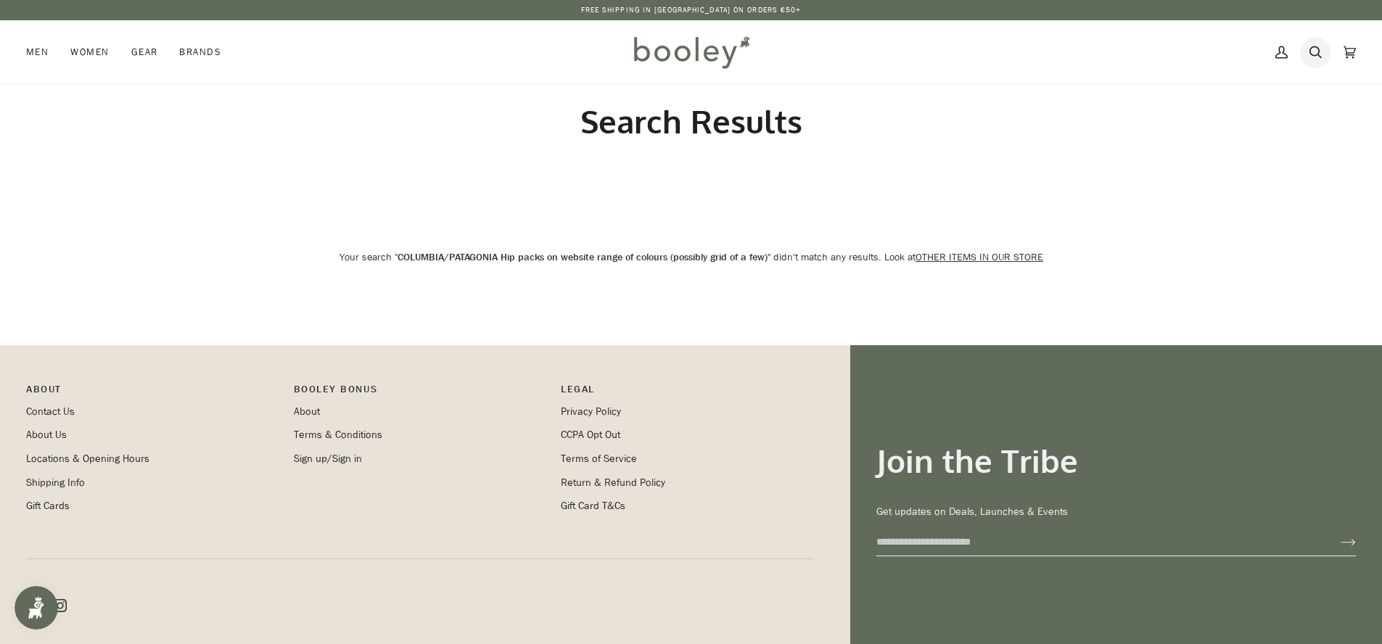
click at [1306, 47] on link "Search" at bounding box center [1315, 52] width 34 height 64
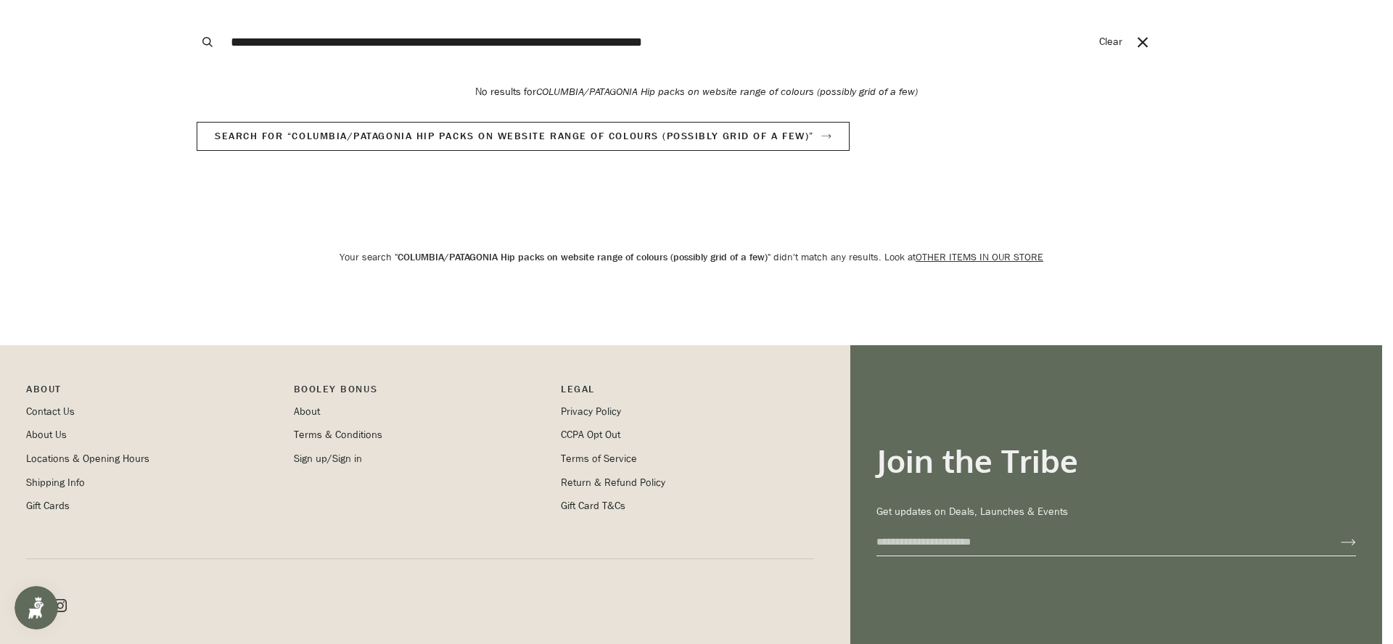
drag, startPoint x: 711, startPoint y: 35, endPoint x: 408, endPoint y: 44, distance: 302.6
click at [408, 44] on input "**********" at bounding box center [657, 42] width 868 height 84
type input "**********"
click at [191, 0] on button "Search" at bounding box center [207, 42] width 32 height 84
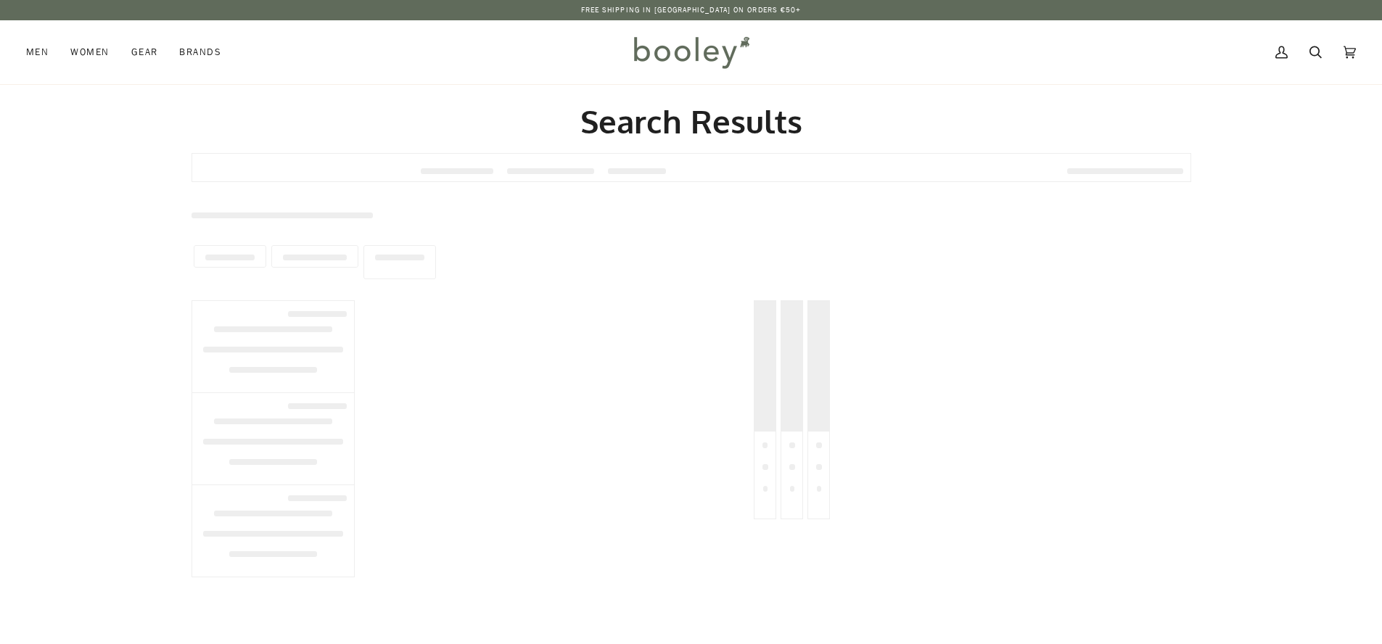
type input "**********"
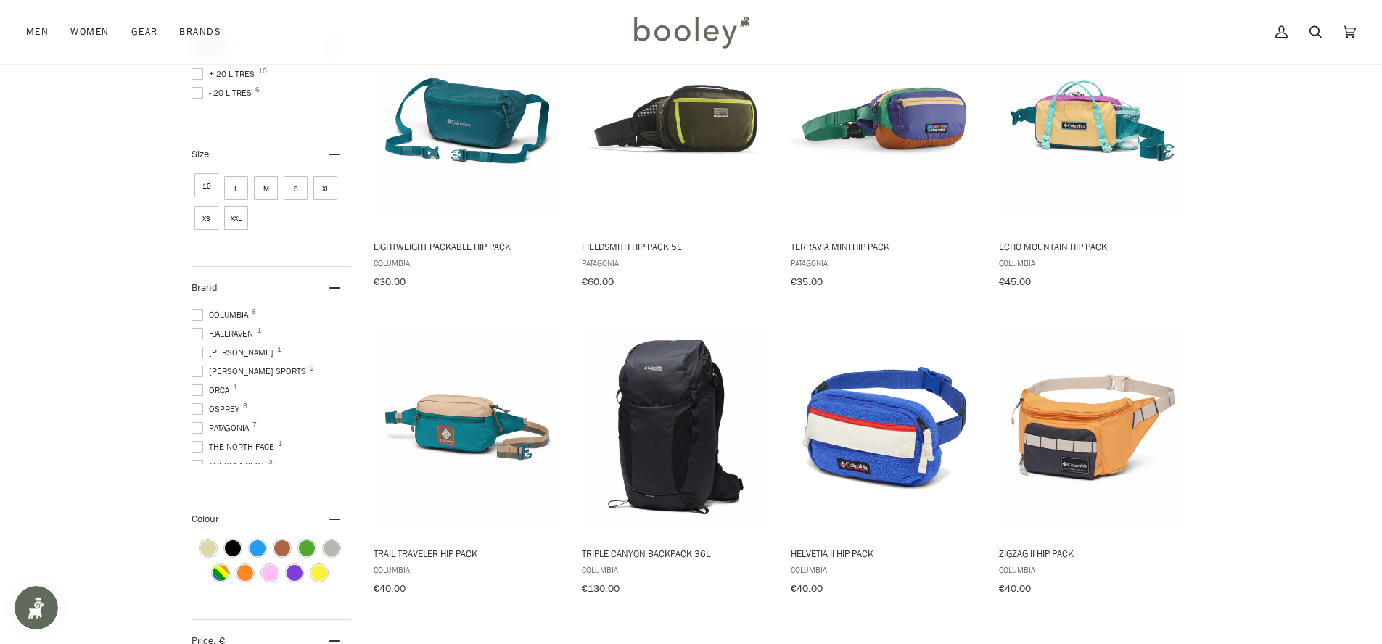
scroll to position [304, 0]
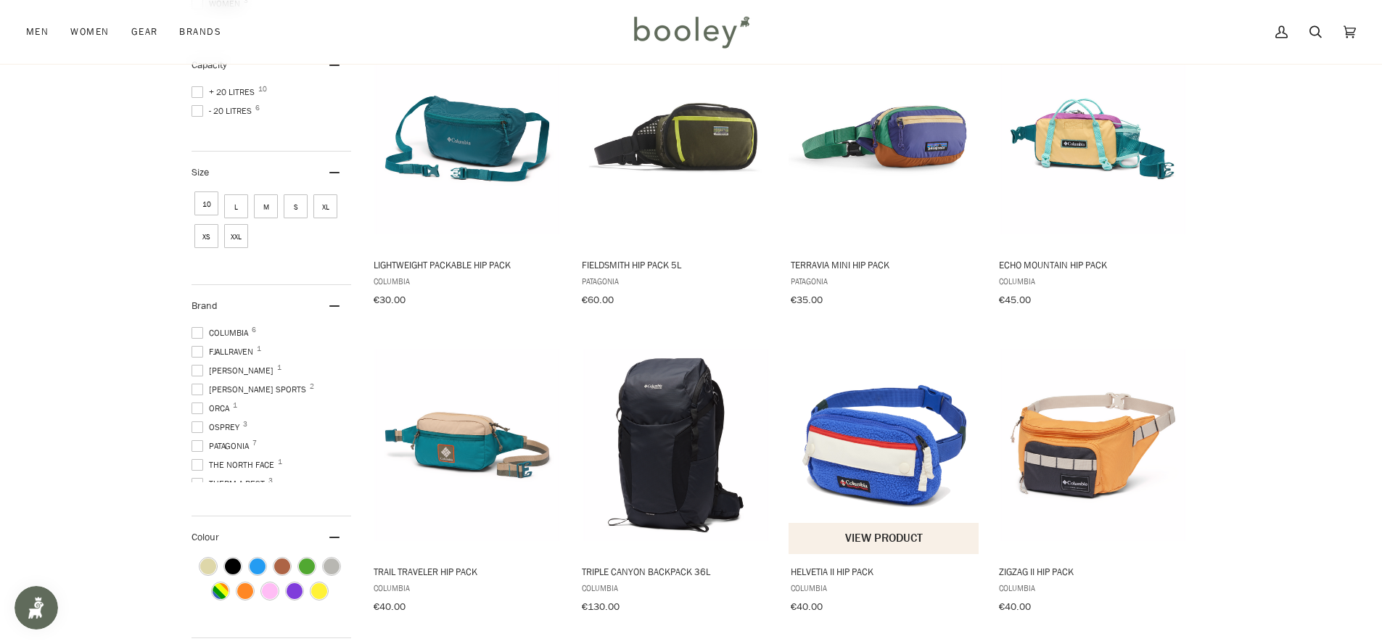
click at [894, 435] on img "Helvetia II Hip Pack" at bounding box center [884, 445] width 192 height 192
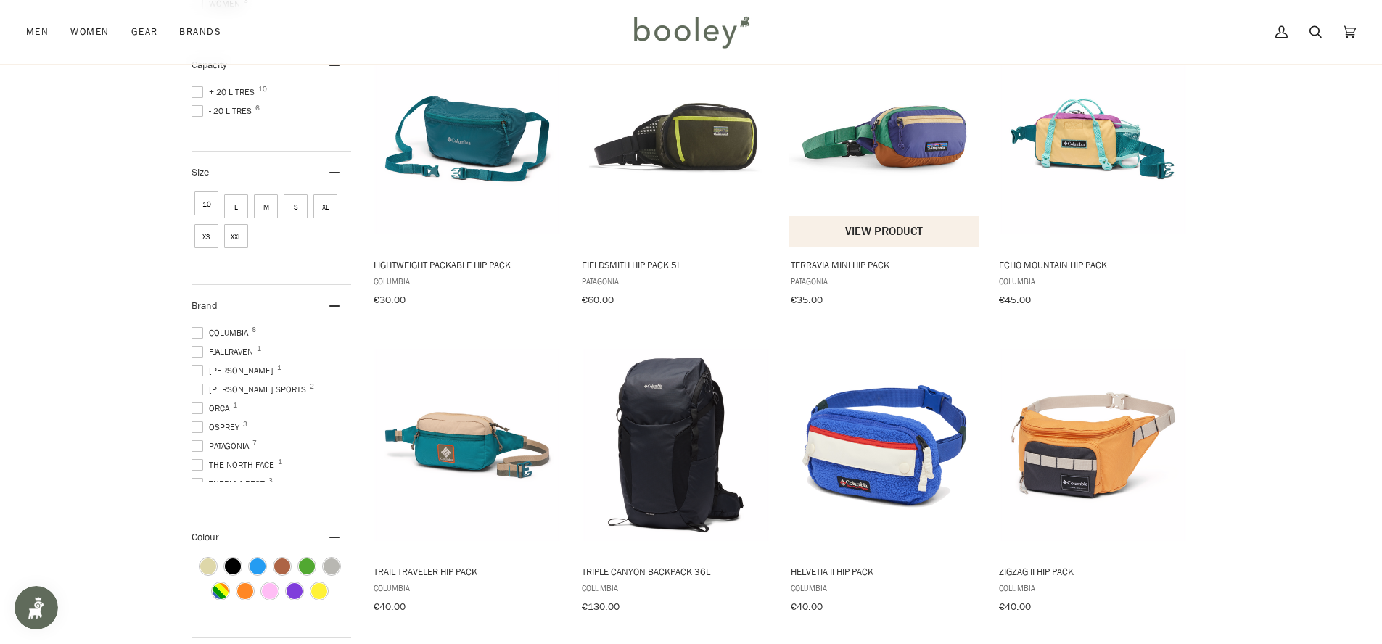
click at [877, 119] on img "Terravia Mini Hip Pack" at bounding box center [884, 139] width 192 height 192
click at [892, 147] on img "Terravia Mini Hip Pack" at bounding box center [884, 139] width 192 height 192
click at [890, 127] on img "Terravia Mini Hip Pack" at bounding box center [884, 139] width 192 height 192
click at [1128, 155] on img "Echo Mountain Hip Pack" at bounding box center [1093, 139] width 192 height 192
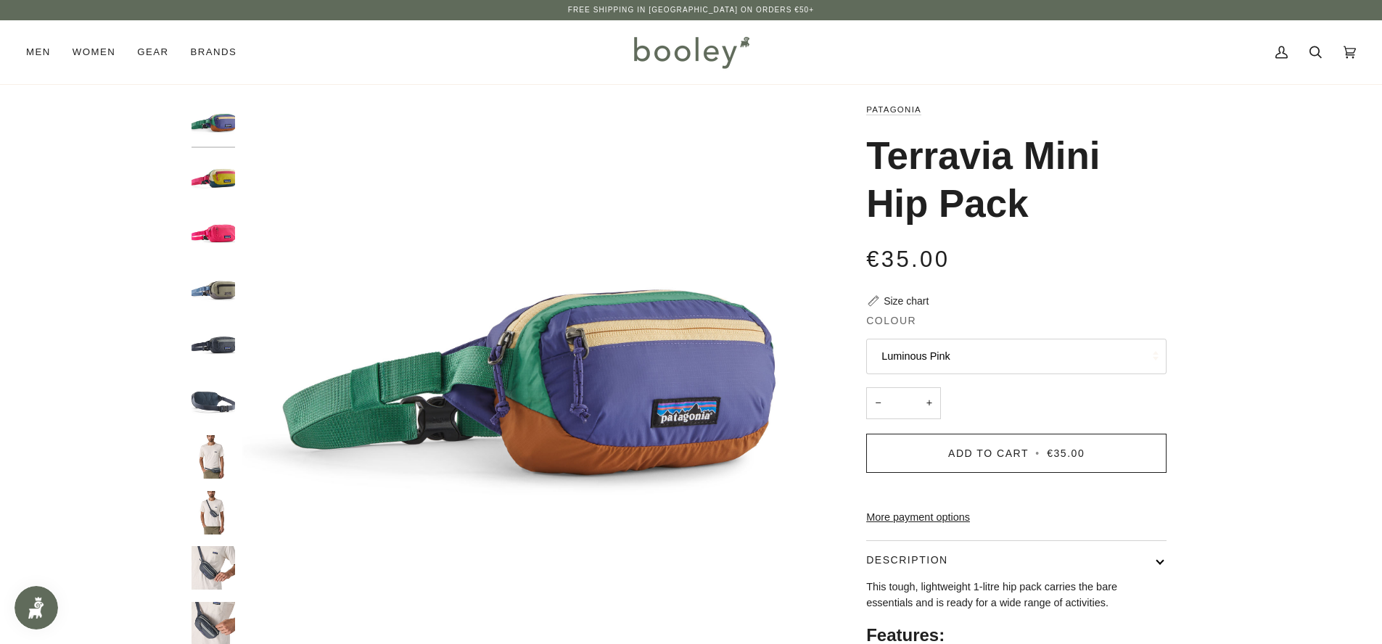
click at [228, 244] on img "Patagonia Terravia Mini Hip Pack Luminous Pink - Booley Galway" at bounding box center [213, 235] width 44 height 44
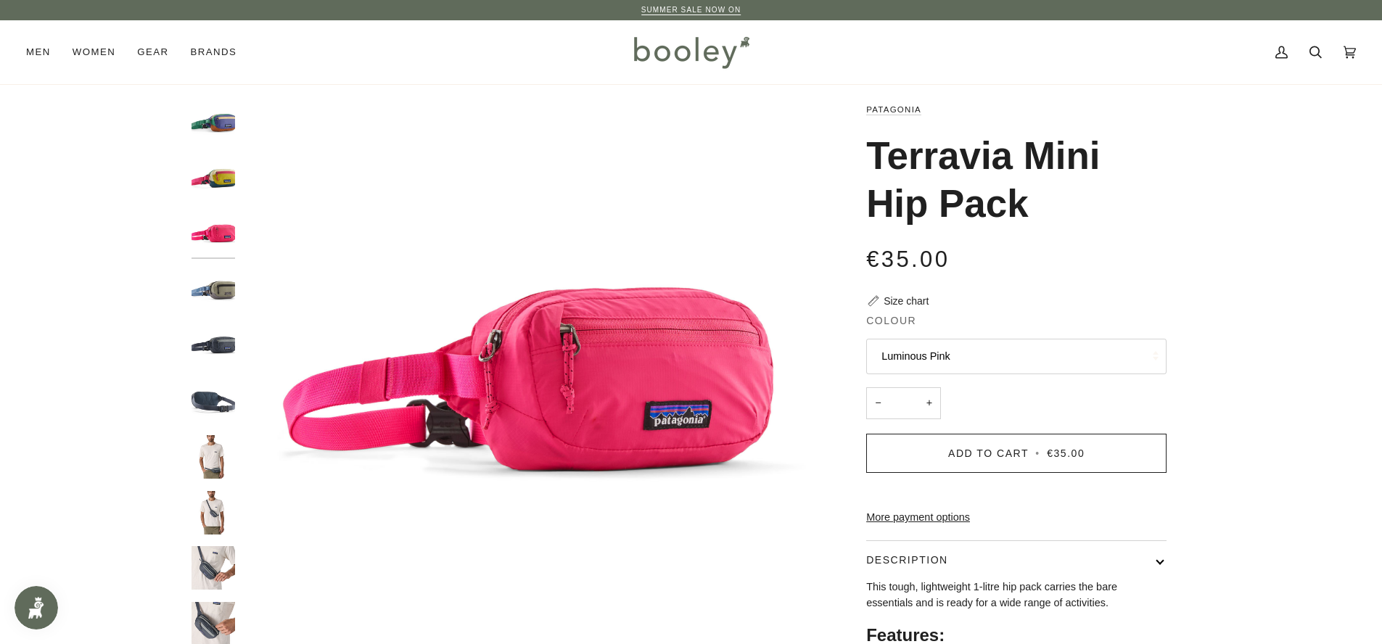
click at [227, 336] on img "Patagonia Terravia Mini Hip Pack Smolder Blue - Booley Galway" at bounding box center [213, 346] width 44 height 44
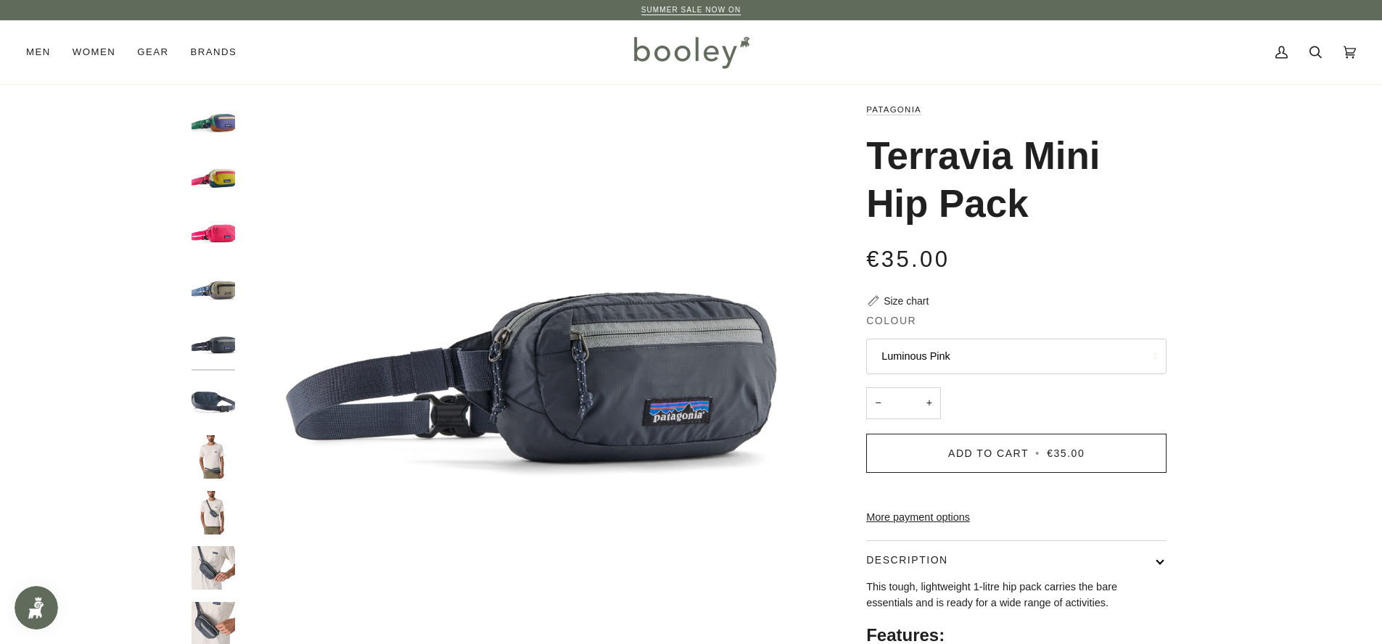
click at [213, 228] on img "Patagonia Terravia Mini Hip Pack Luminous Pink - Booley Galway" at bounding box center [213, 235] width 44 height 44
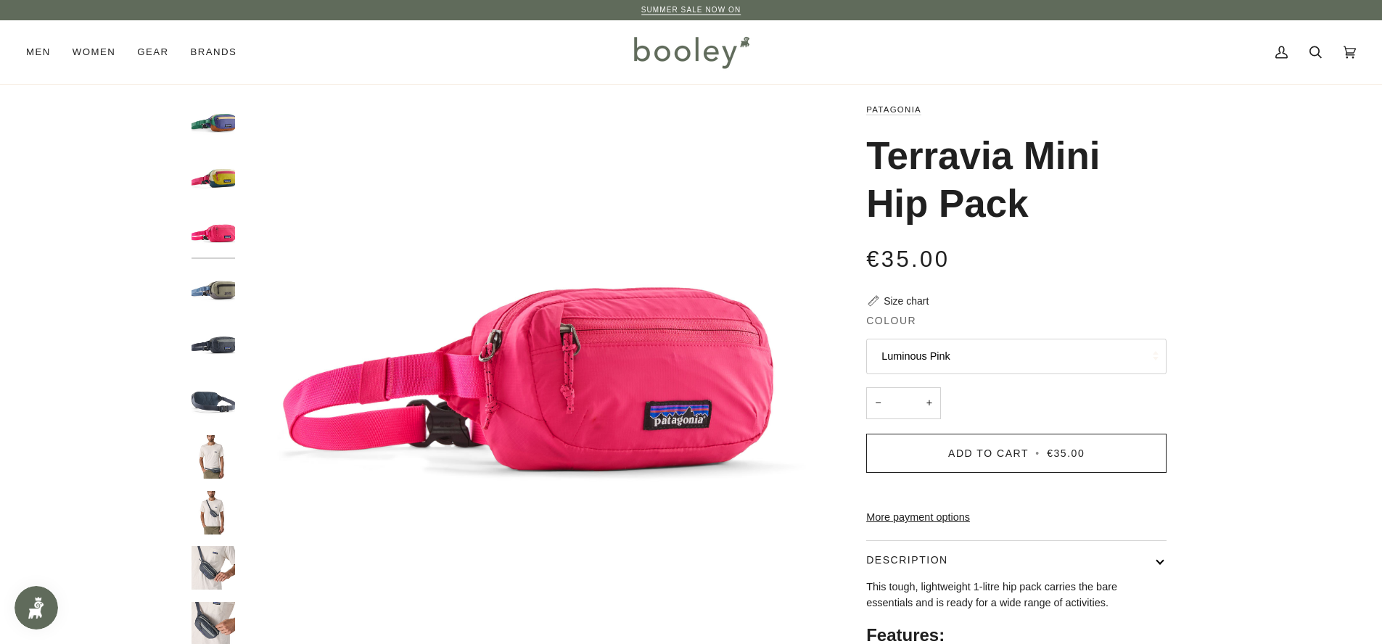
click at [205, 183] on img "Patagonia Terravia Mini Hip Pack Buttercup Yellow - Booley Galway" at bounding box center [213, 179] width 44 height 44
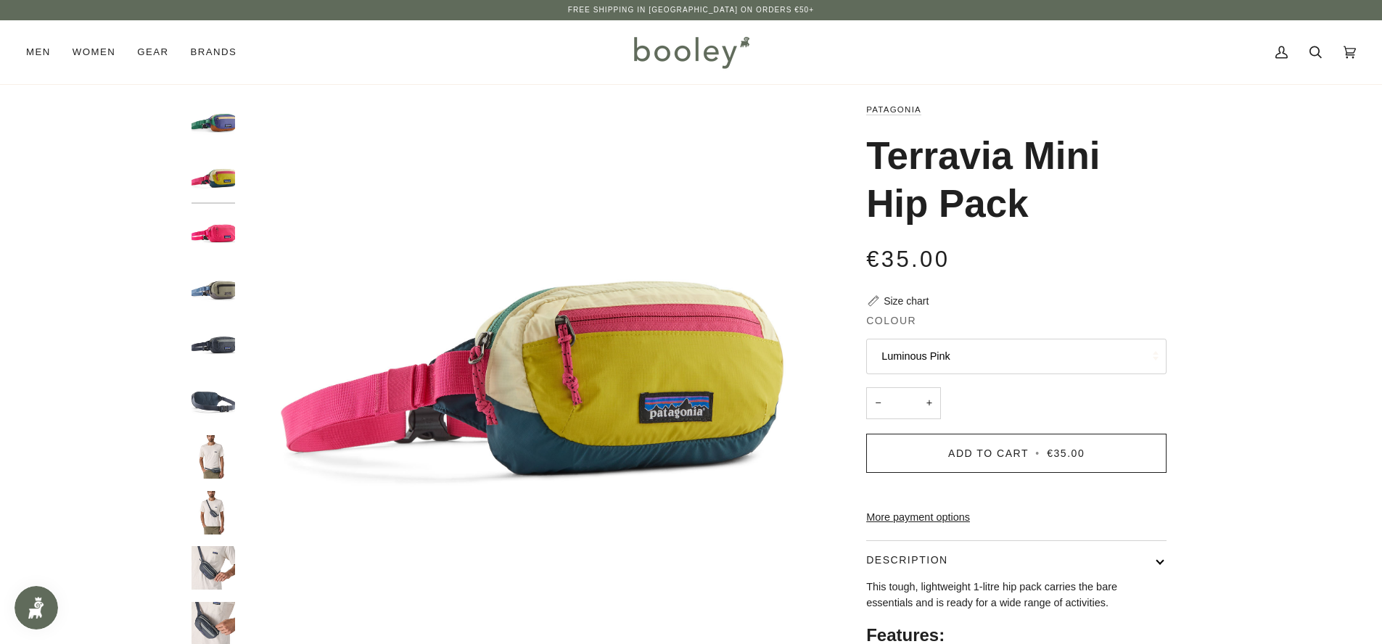
click at [223, 239] on img "Patagonia Terravia Mini Hip Pack Luminous Pink - Booley Galway" at bounding box center [213, 235] width 44 height 44
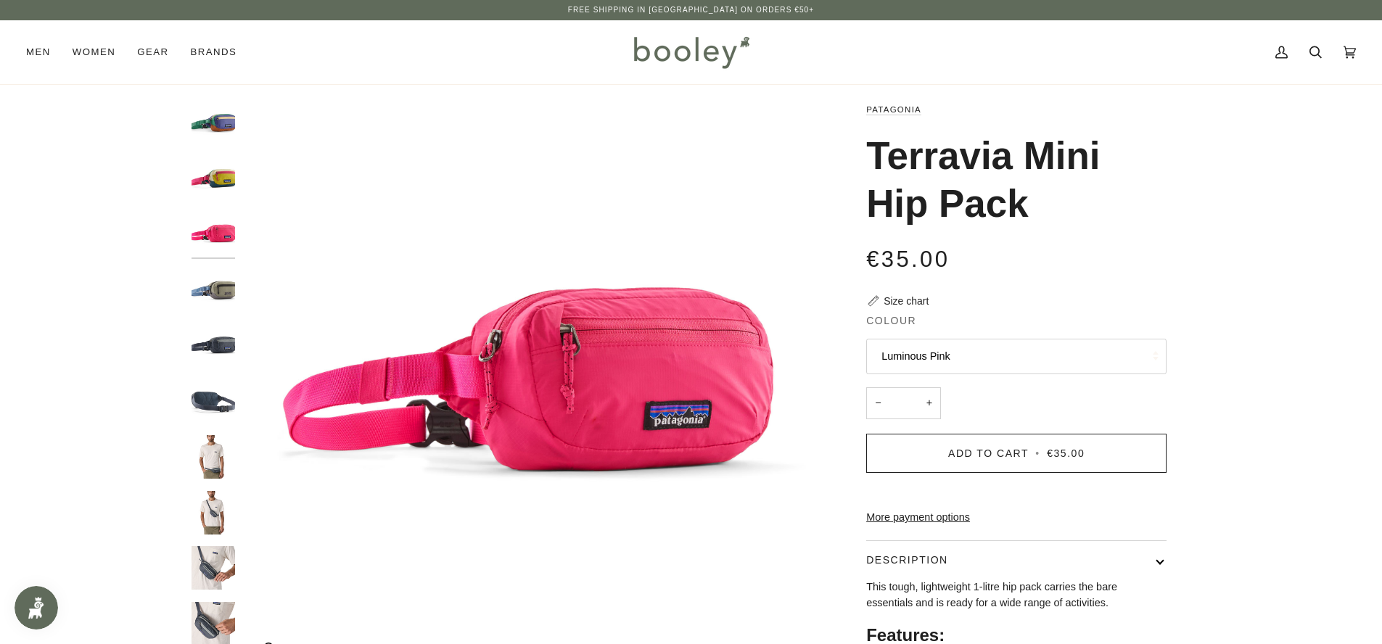
click at [575, 346] on img "Patagonia Terravia Mini Hip Pack Luminous Pink - Booley Galway" at bounding box center [529, 389] width 574 height 574
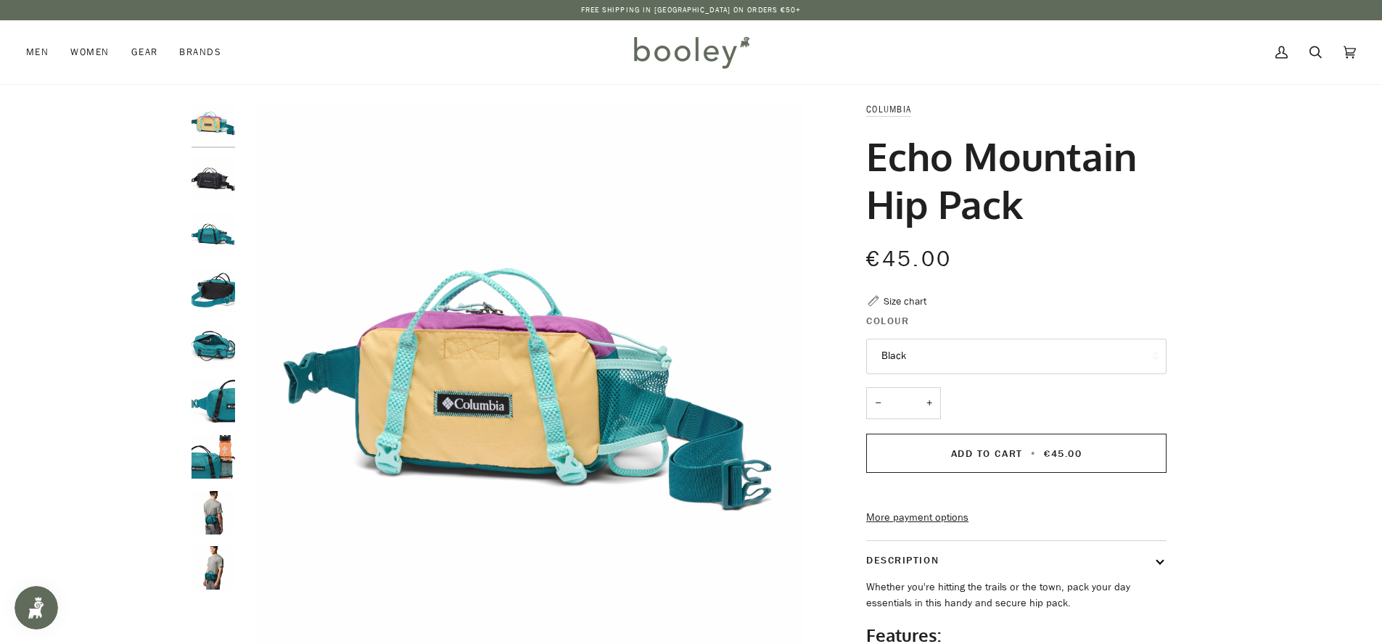
click at [221, 163] on img "Columbia Echo Mountain Hip Pack Black - Booley Galway" at bounding box center [213, 179] width 44 height 44
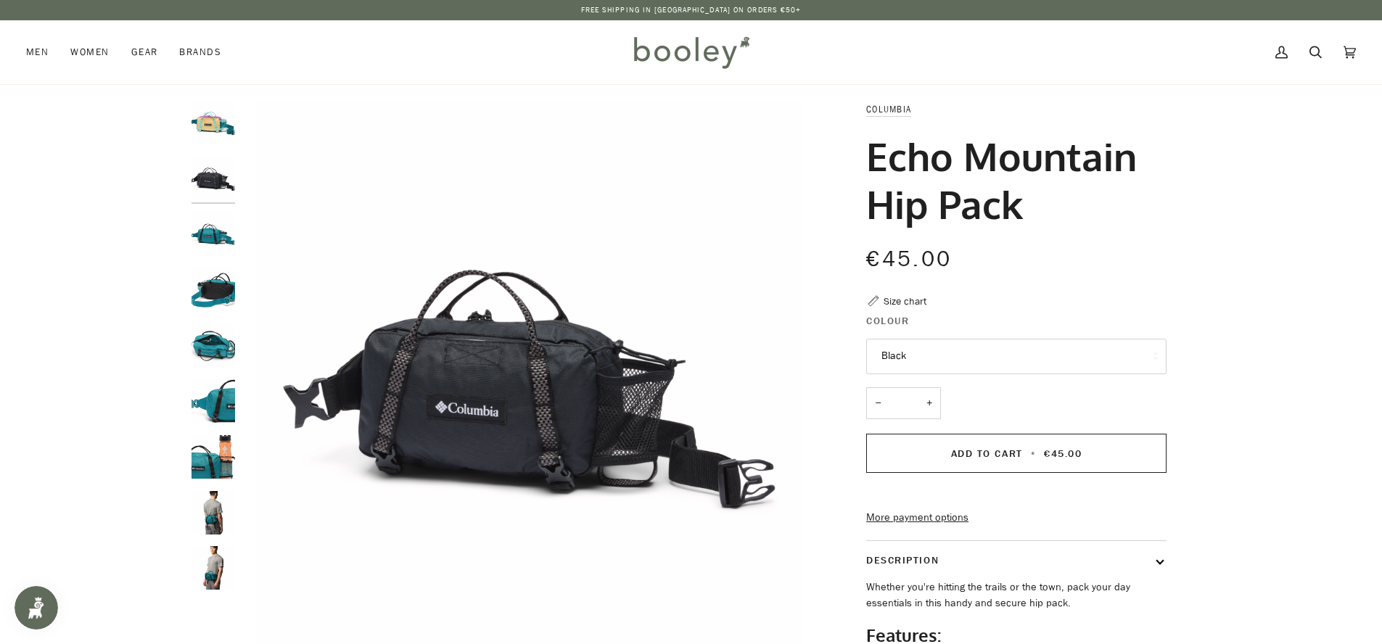
click at [219, 127] on img "Columbia Echo Mountain Hip Pack - Booley Galway" at bounding box center [213, 124] width 44 height 44
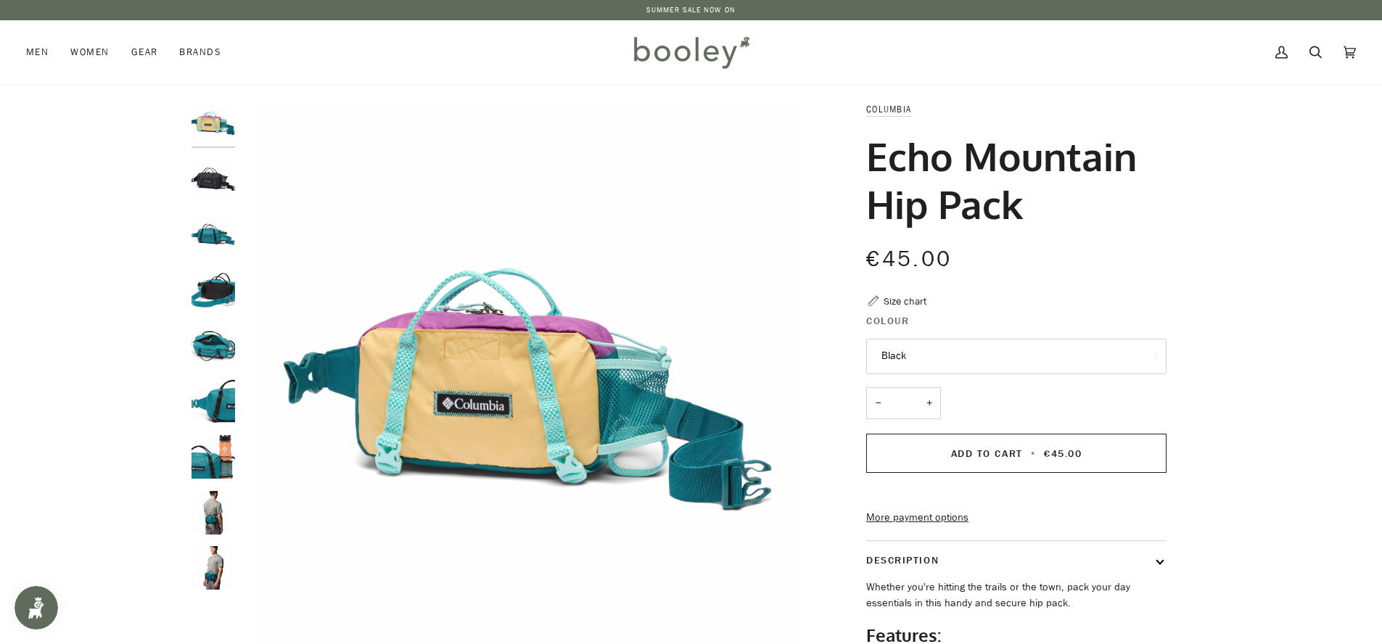
click at [215, 226] on img "Columbia Echo Mountain Hip Pack River Blue - Booley Galway" at bounding box center [213, 235] width 44 height 44
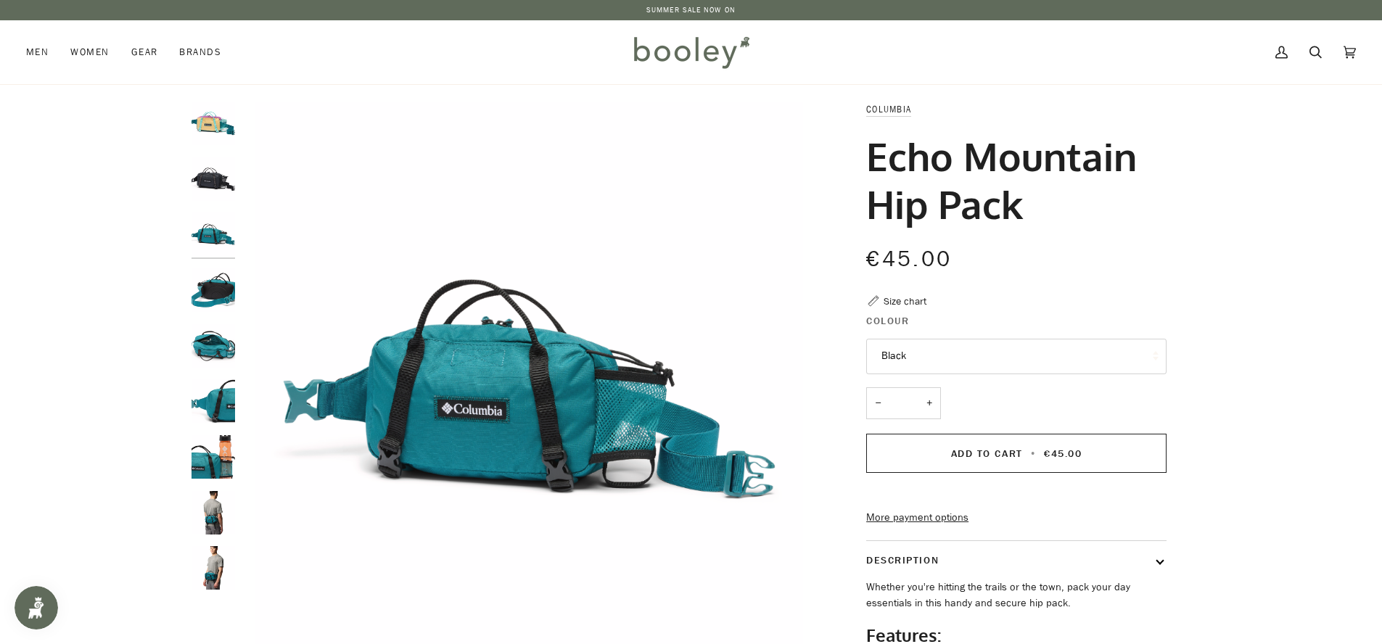
click at [218, 130] on img "Columbia Echo Mountain Hip Pack - Booley Galway" at bounding box center [213, 124] width 44 height 44
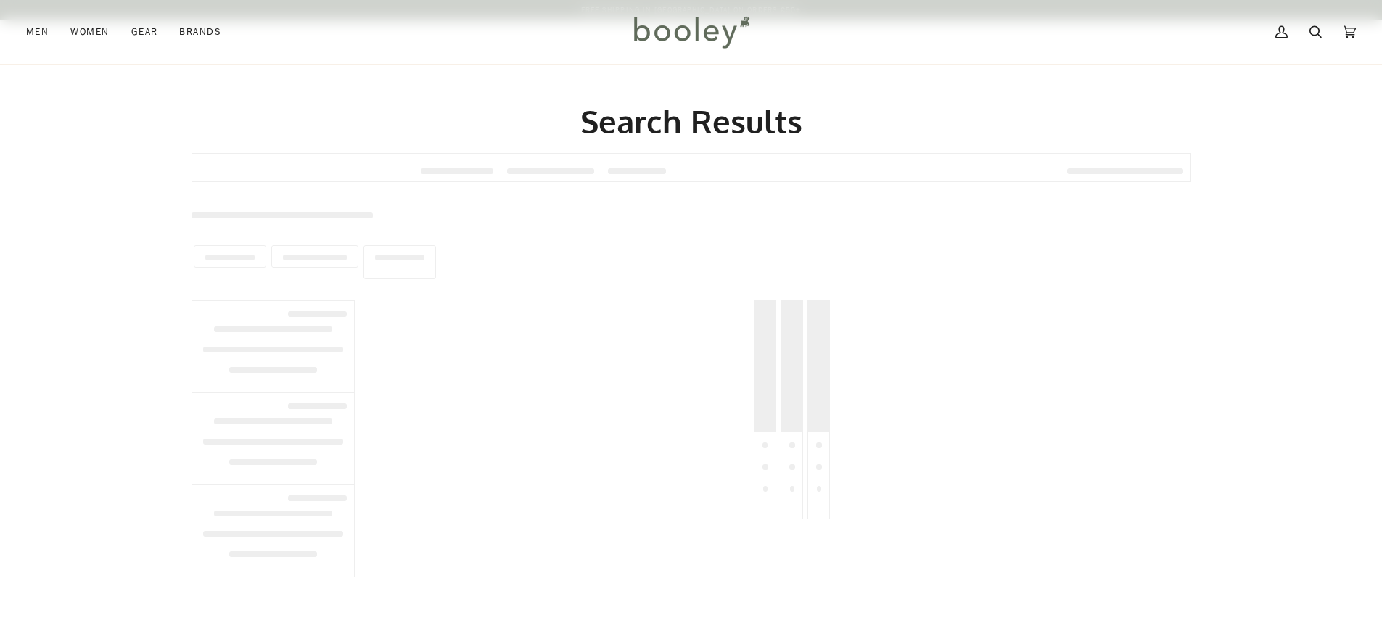
scroll to position [304, 0]
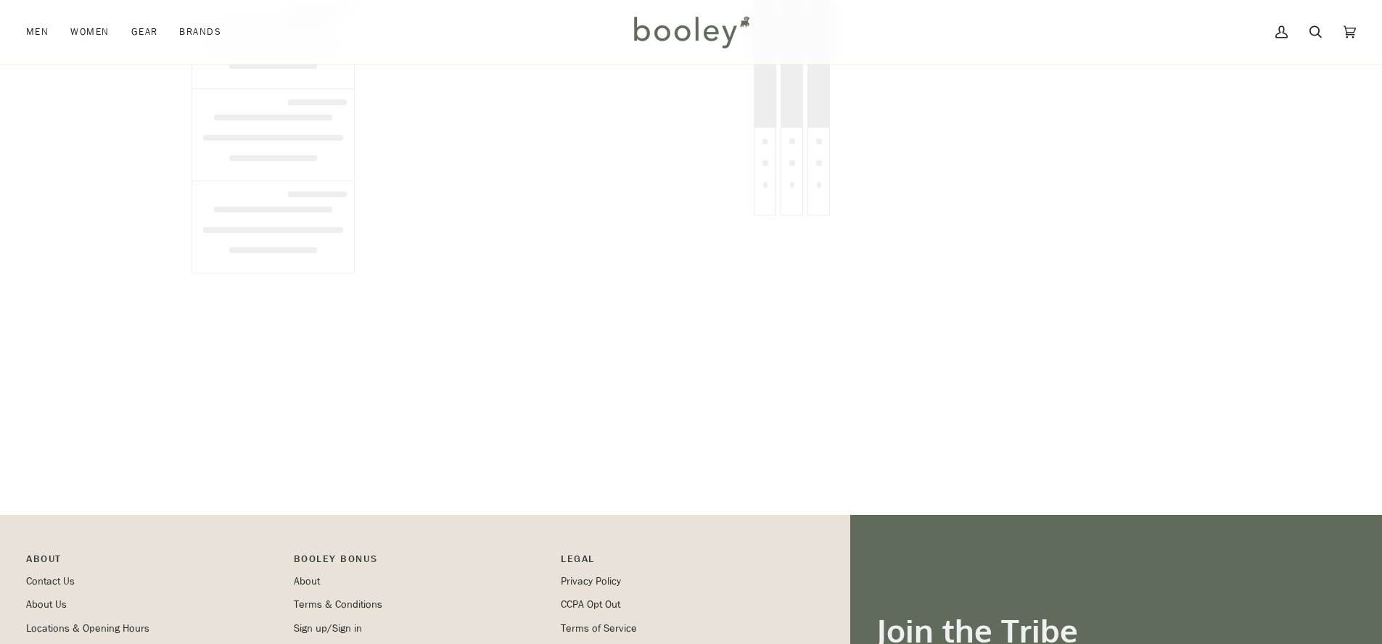
type input "*********"
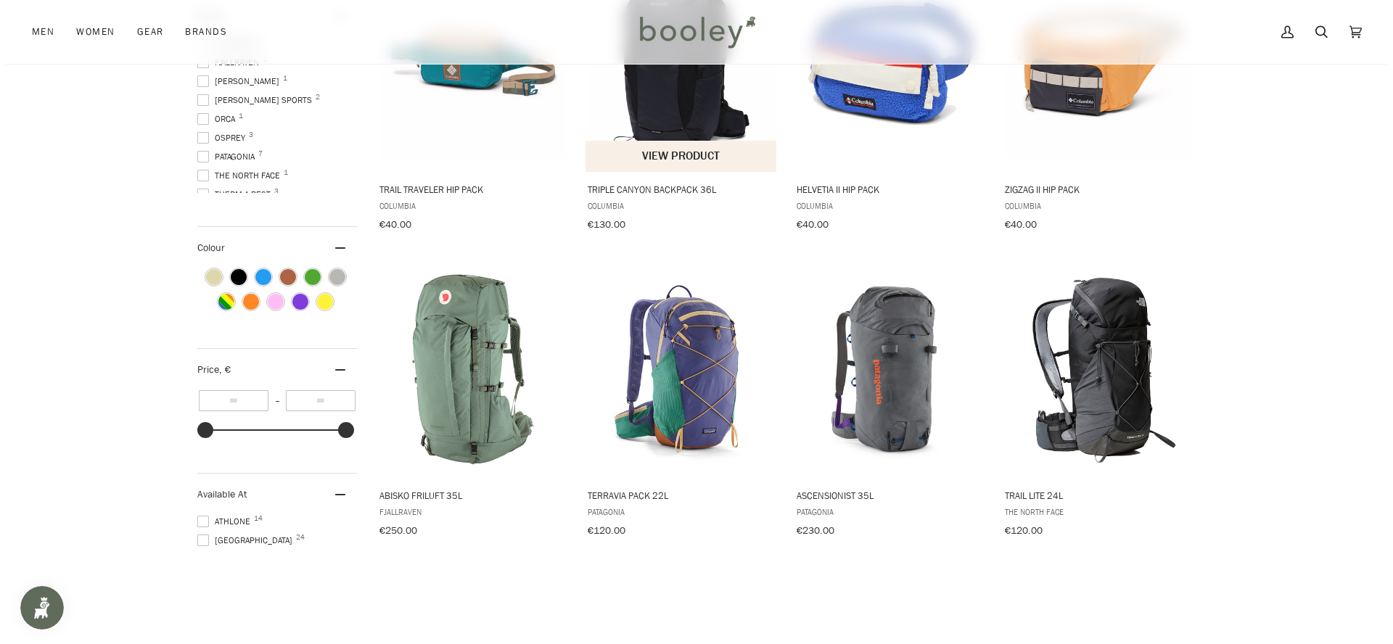
scroll to position [0, 0]
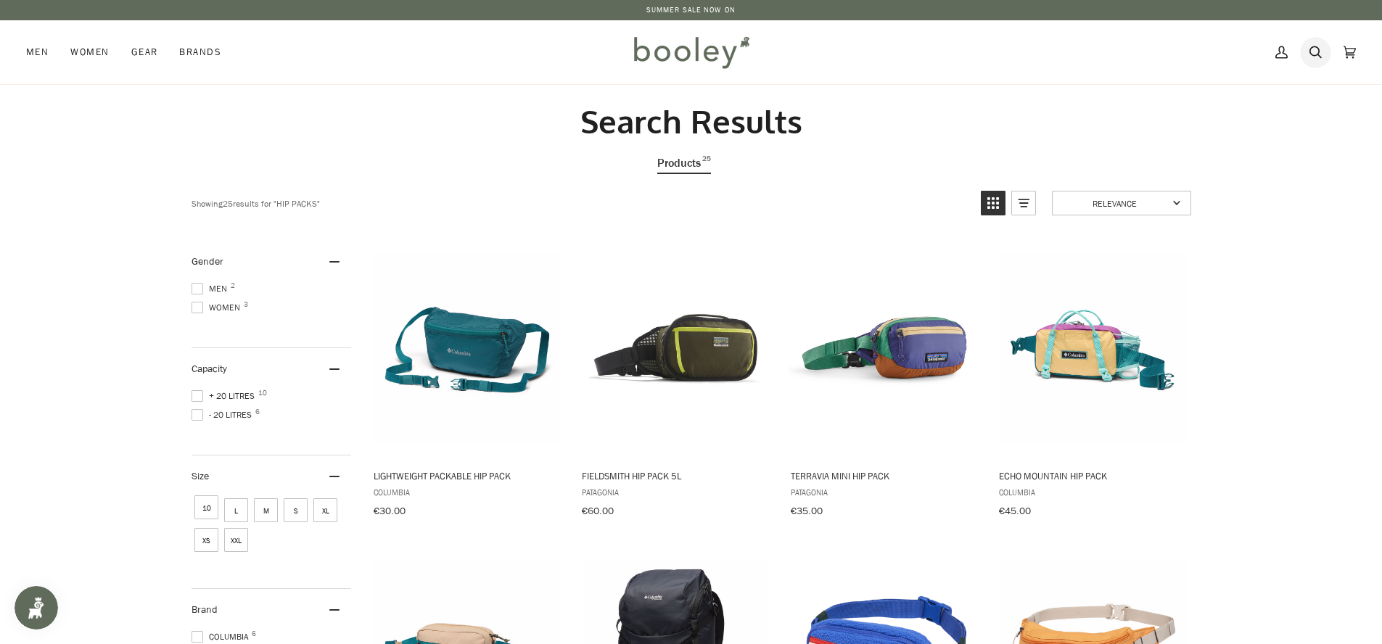
click at [1314, 57] on icon at bounding box center [1315, 52] width 12 height 22
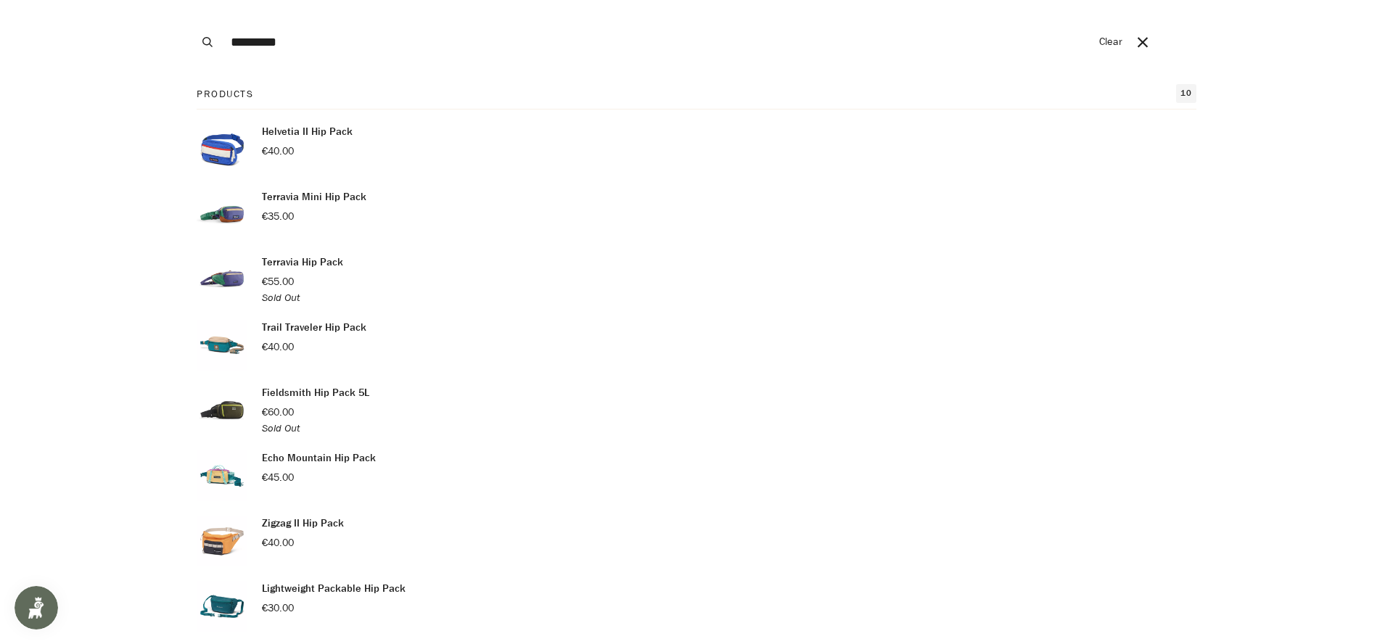
drag, startPoint x: 335, startPoint y: 48, endPoint x: 147, endPoint y: 47, distance: 187.9
click at [147, 47] on div "Search ********* Clear" at bounding box center [691, 42] width 1382 height 84
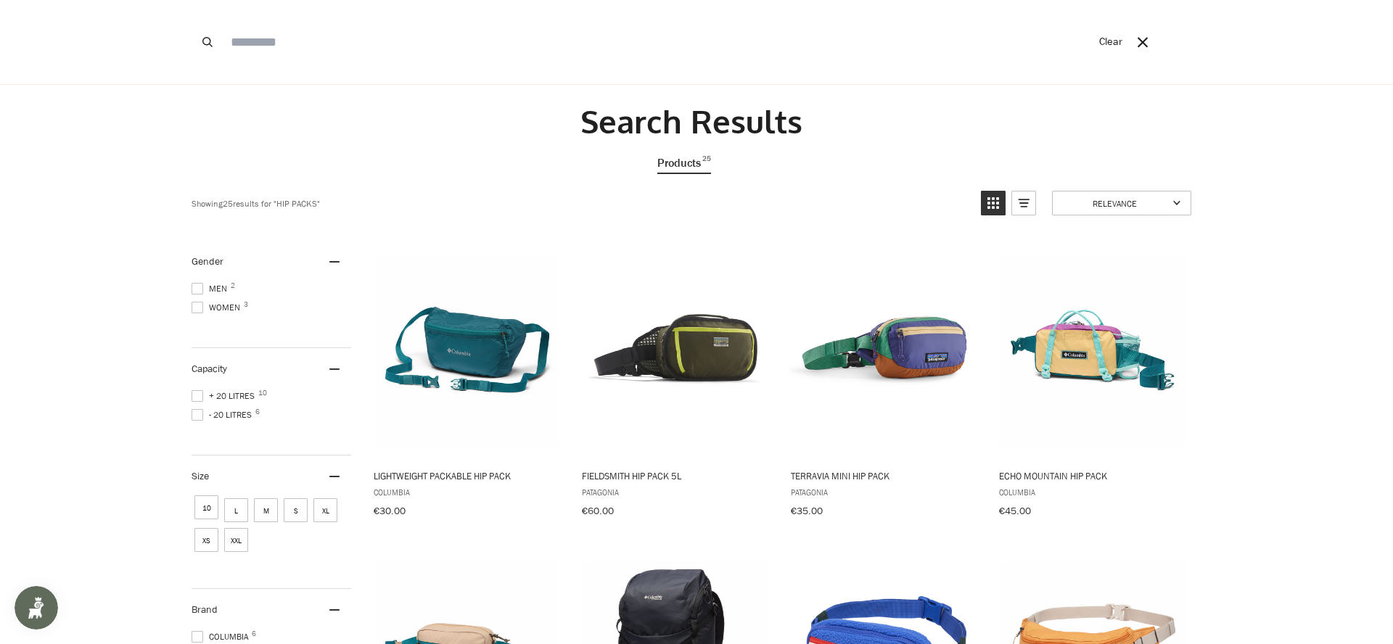
paste input "**********"
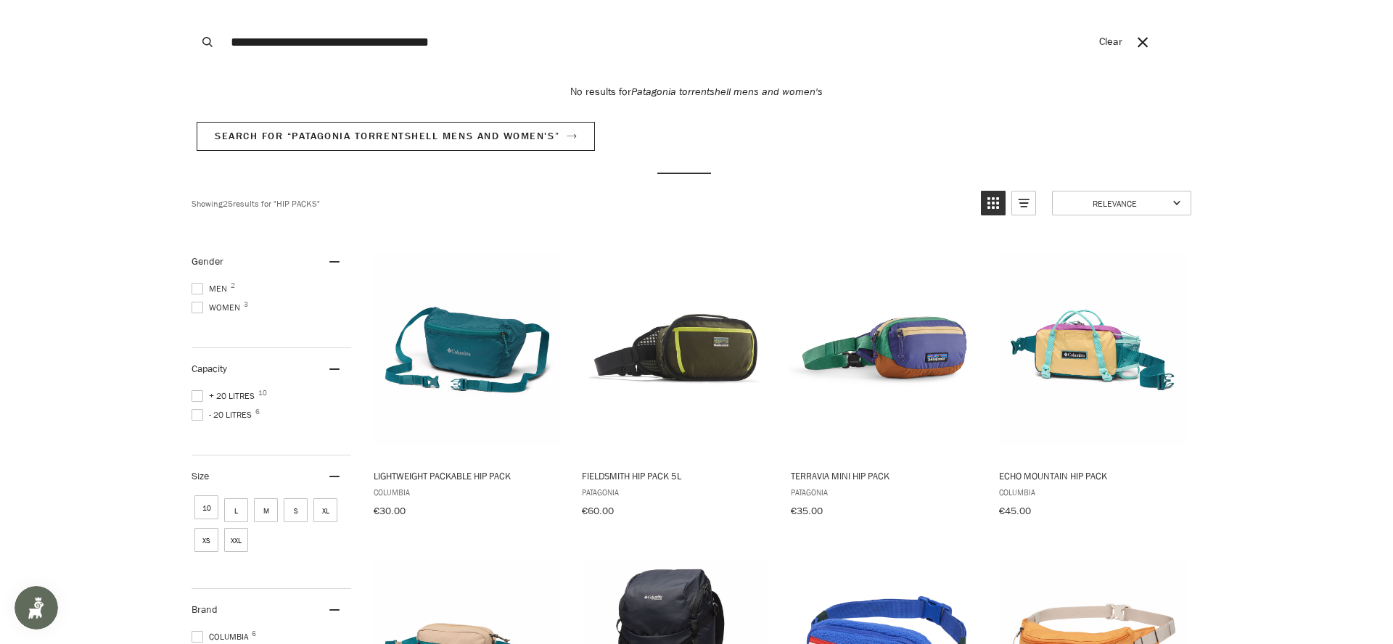
type input "**********"
click at [213, 36] on button "Search" at bounding box center [207, 42] width 32 height 84
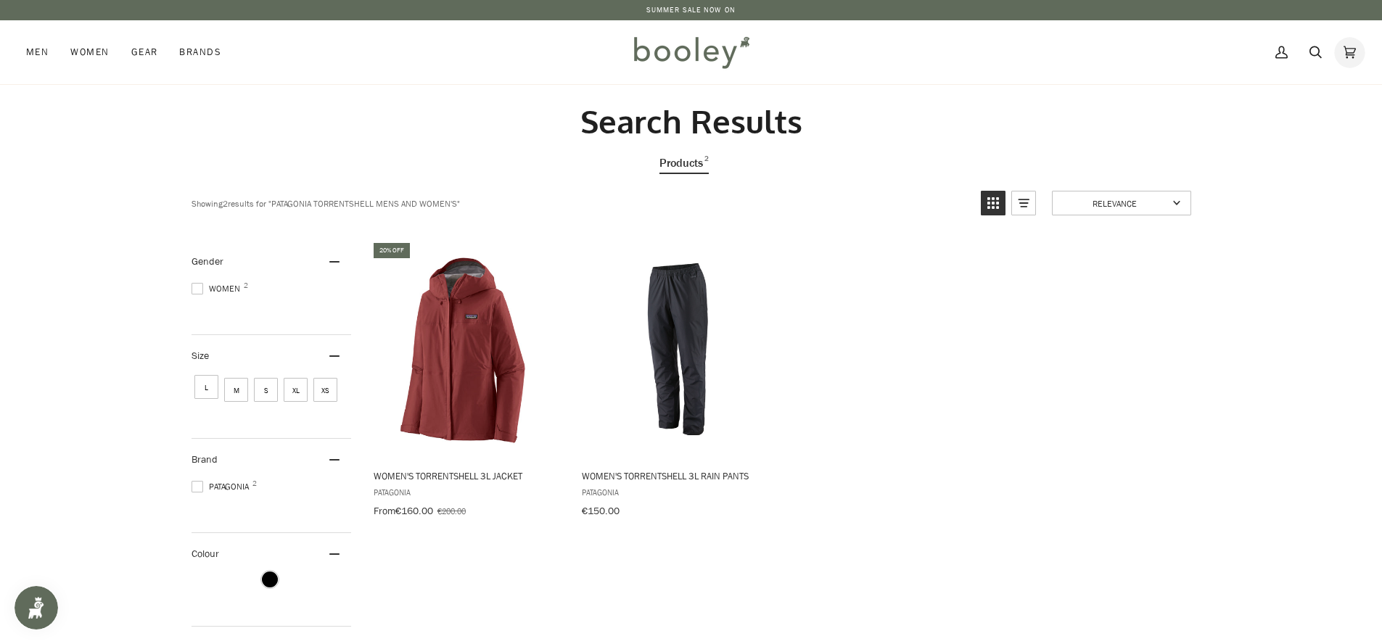
click at [1337, 49] on link "Cart €0.00 (0)" at bounding box center [1349, 52] width 34 height 64
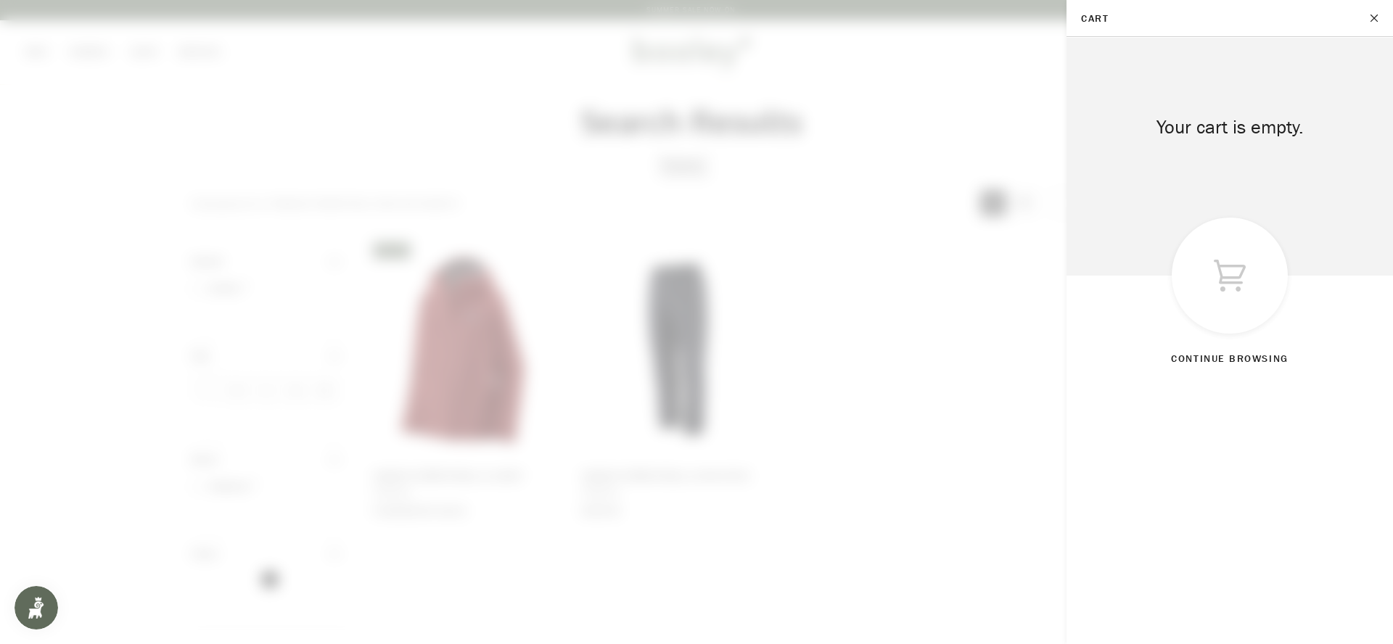
click at [987, 61] on span at bounding box center [696, 322] width 1393 height 644
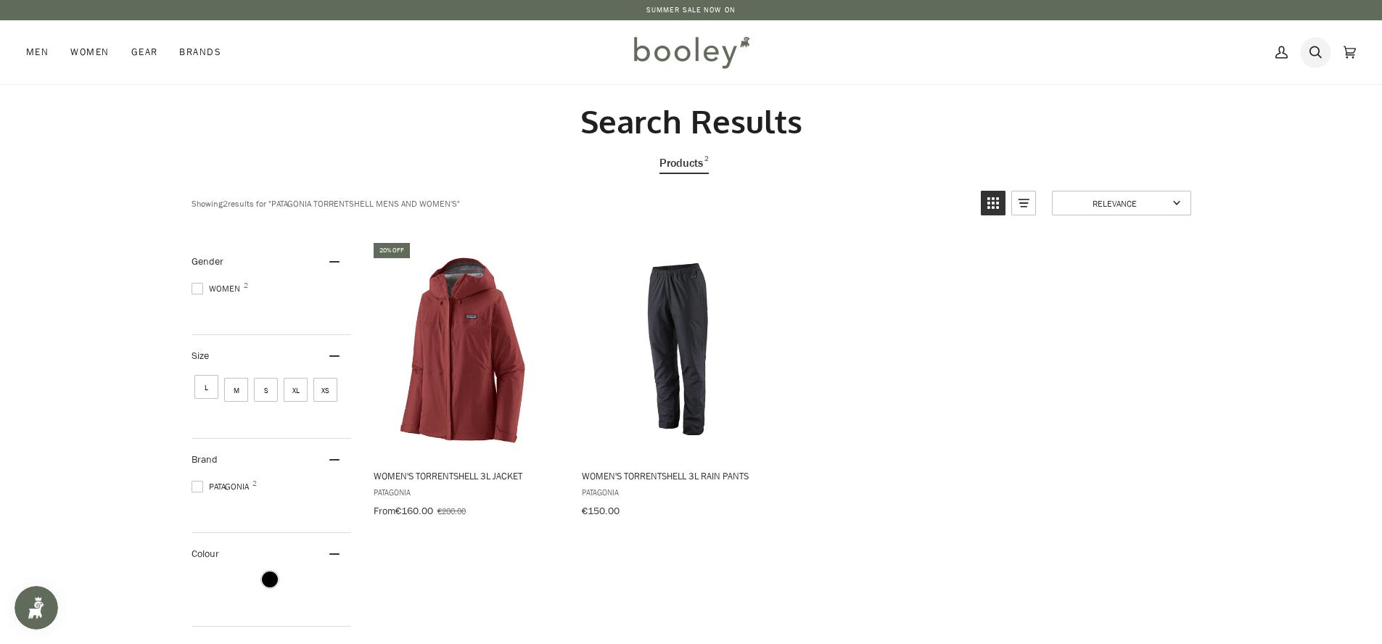
click at [1315, 51] on icon at bounding box center [1315, 52] width 12 height 22
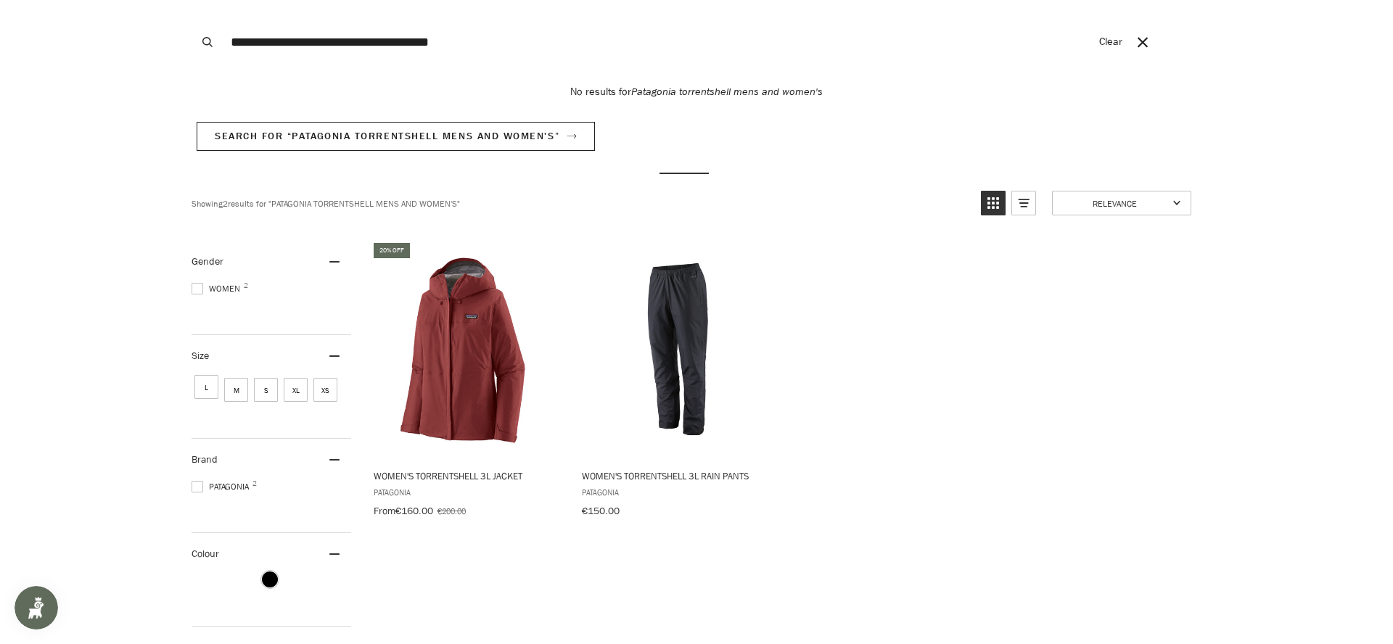
drag, startPoint x: 485, startPoint y: 52, endPoint x: 38, endPoint y: 52, distance: 446.1
click at [38, 51] on div "**********" at bounding box center [691, 42] width 1382 height 84
drag, startPoint x: 424, startPoint y: 44, endPoint x: 195, endPoint y: 43, distance: 229.2
click at [195, 43] on div "**********" at bounding box center [660, 42] width 939 height 84
paste input "Search our store"
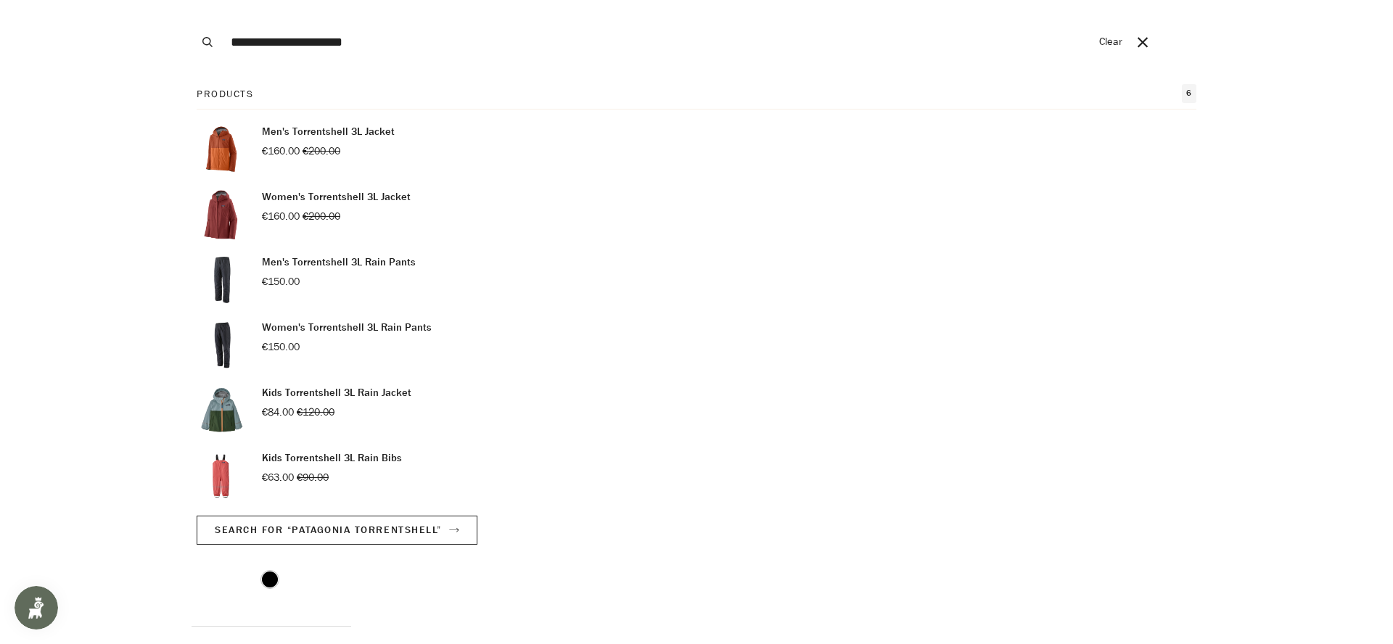
type input "**********"
click at [191, 0] on button "Search" at bounding box center [207, 42] width 32 height 84
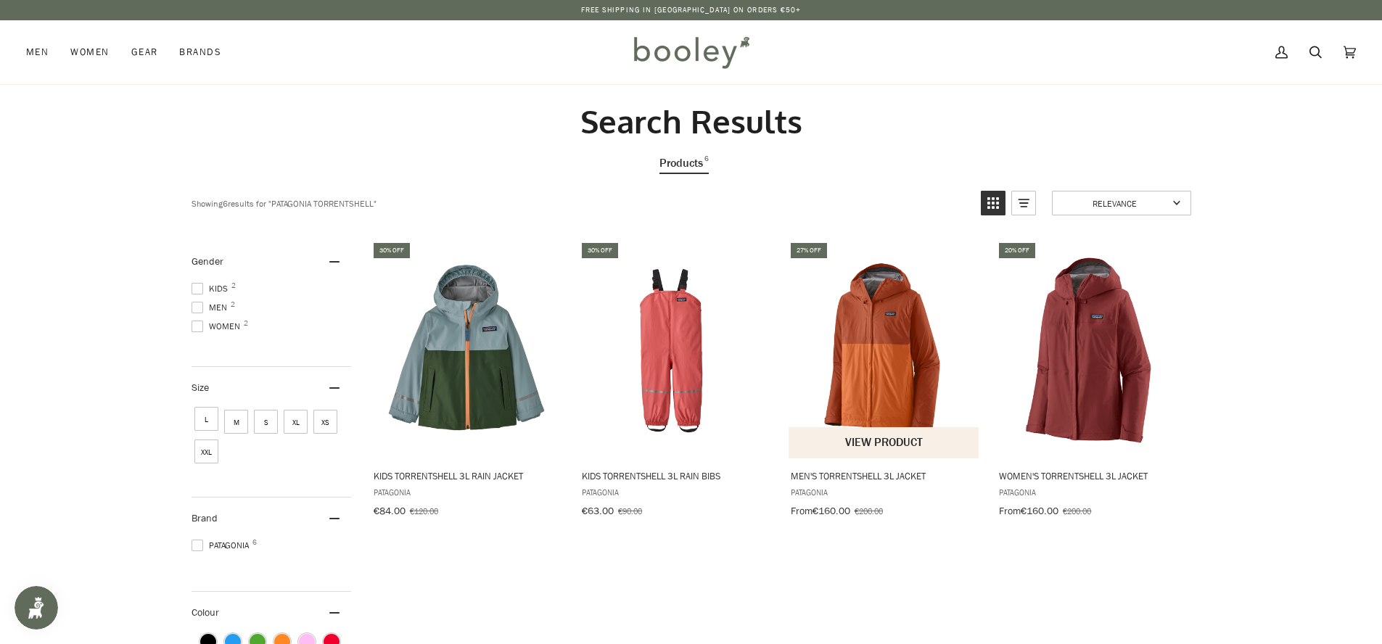
click at [857, 355] on img "Men's Torrentshell 3L Jacket" at bounding box center [884, 349] width 192 height 192
click at [1311, 49] on icon at bounding box center [1315, 52] width 12 height 22
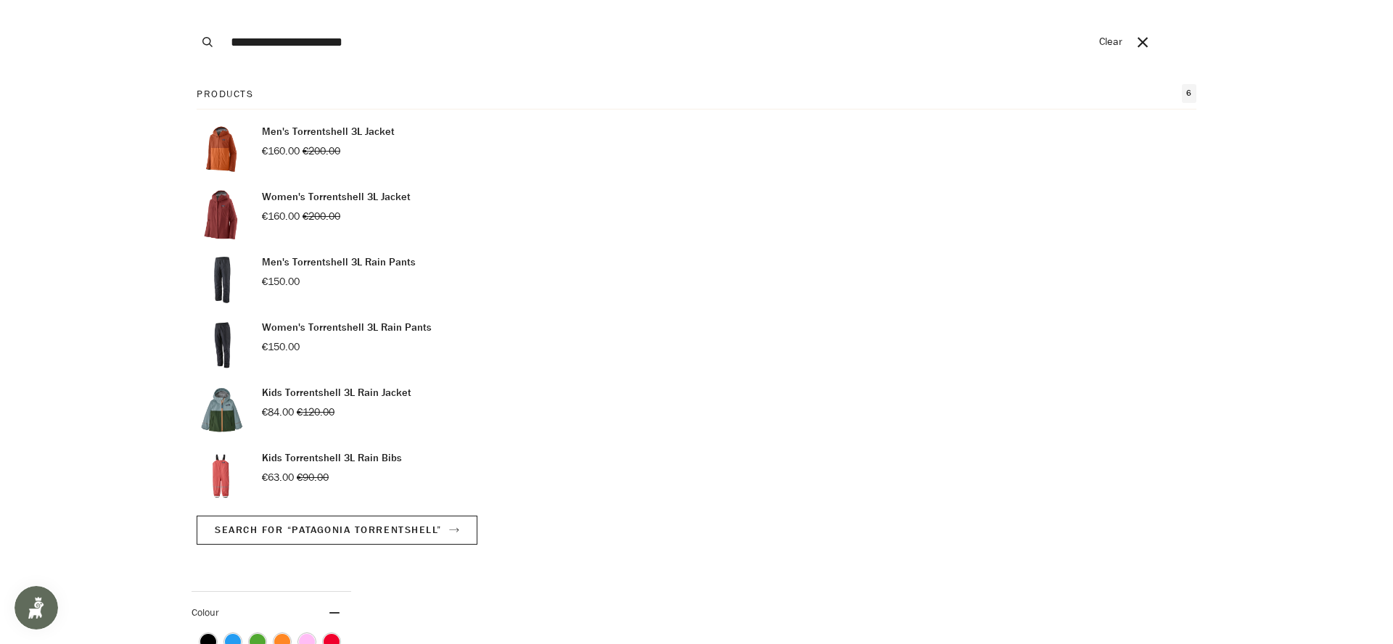
drag, startPoint x: 376, startPoint y: 48, endPoint x: 178, endPoint y: 46, distance: 198.8
click at [178, 46] on div "**********" at bounding box center [691, 42] width 1052 height 84
paste input "Search our store"
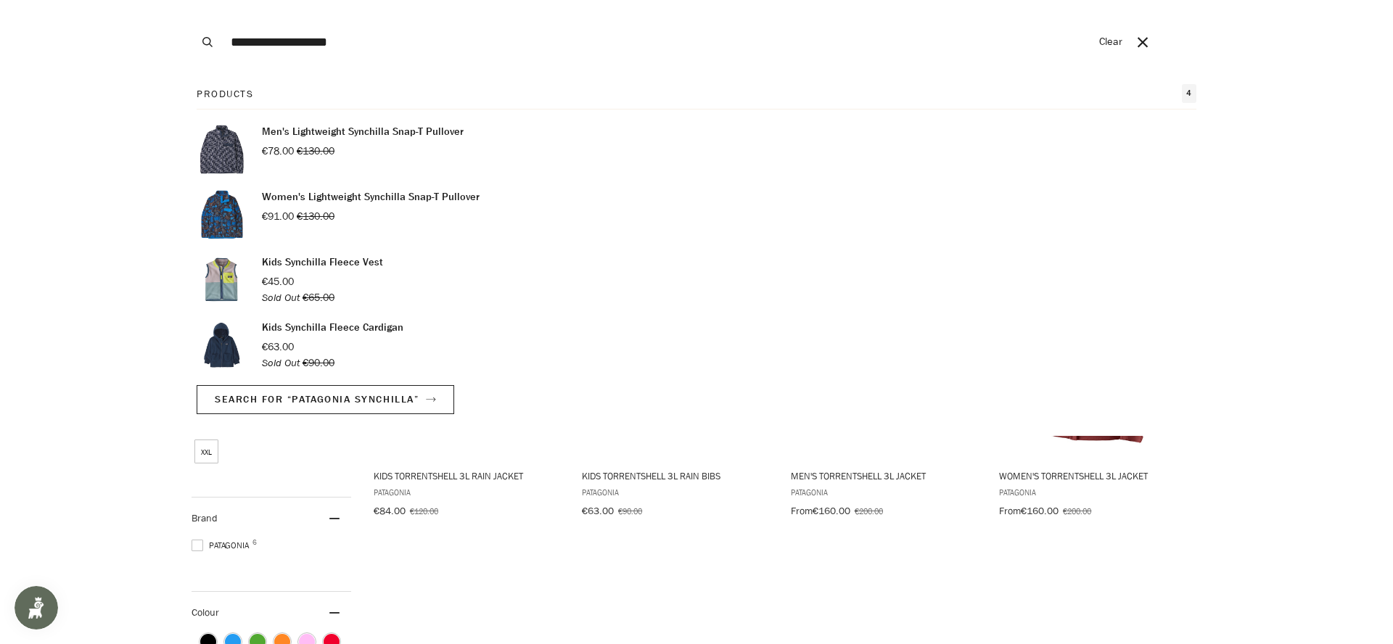
type input "**********"
click at [191, 0] on button "Search" at bounding box center [207, 42] width 32 height 84
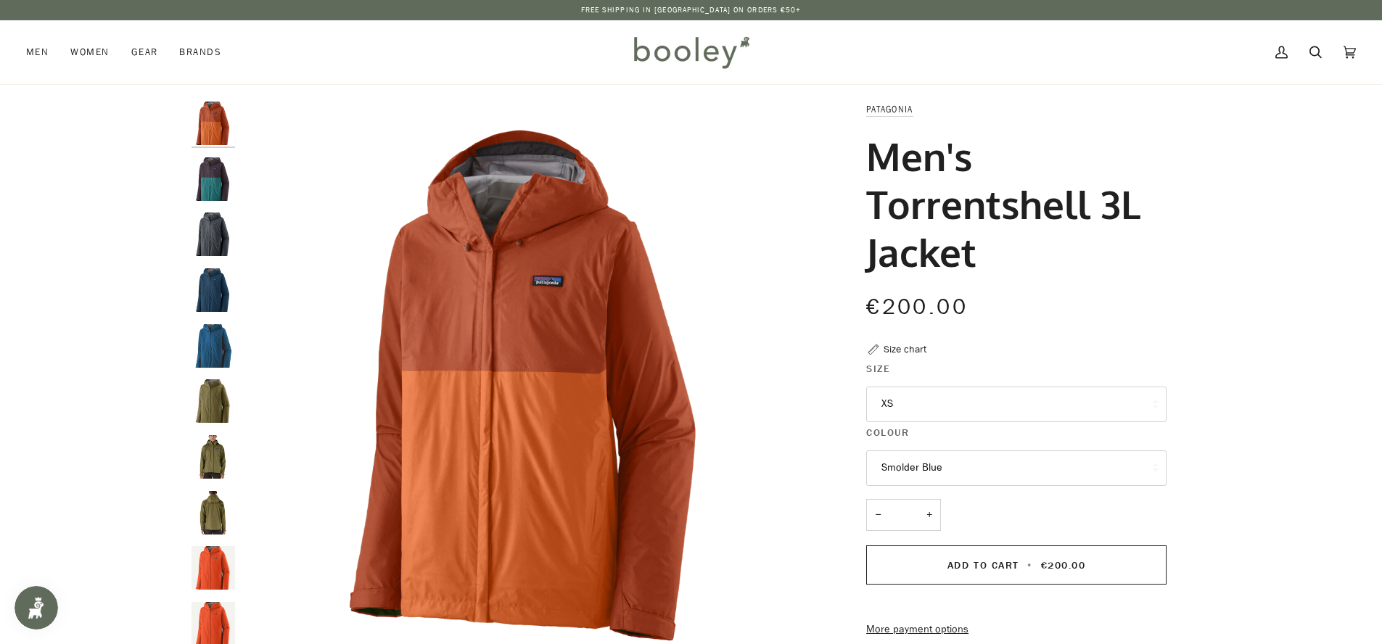
click at [214, 158] on img "Patagonia Men's Torrentshell 3L Jacket Obsidian Plum - Booley Galway" at bounding box center [213, 179] width 44 height 44
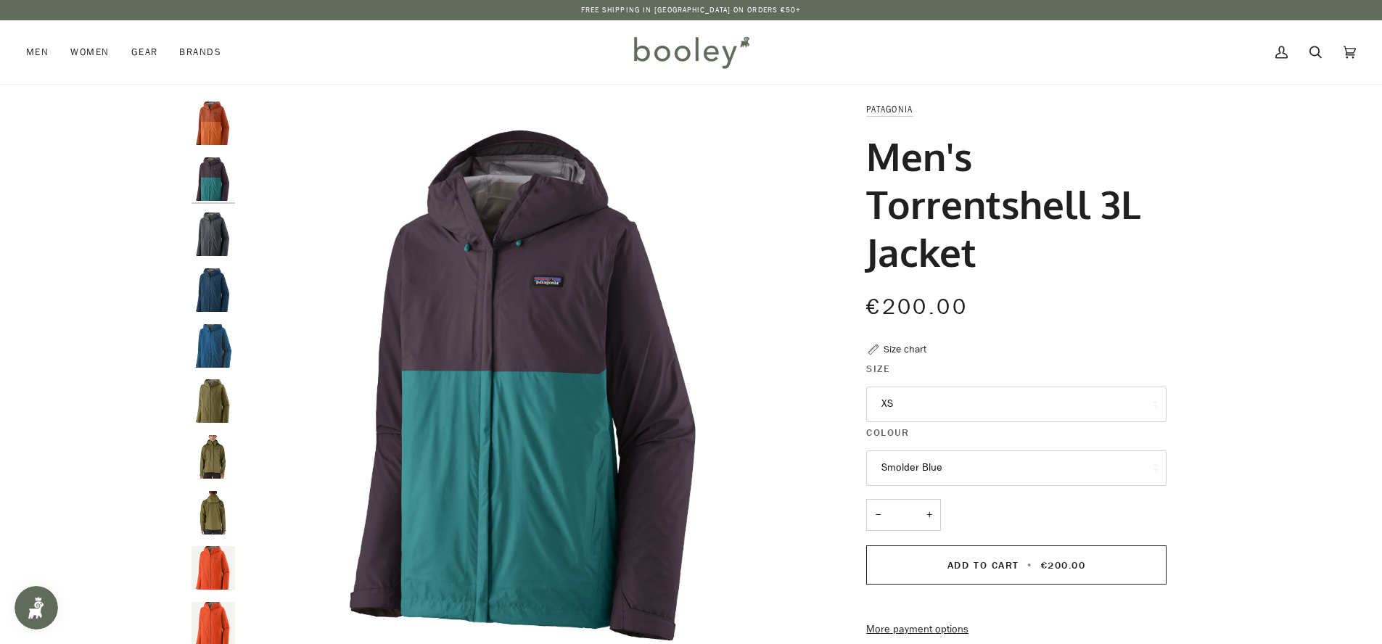
click at [221, 108] on img "Patagonia Men's Torrentshell 3L Jacket Redtail Rust - Booley Galway" at bounding box center [213, 124] width 44 height 44
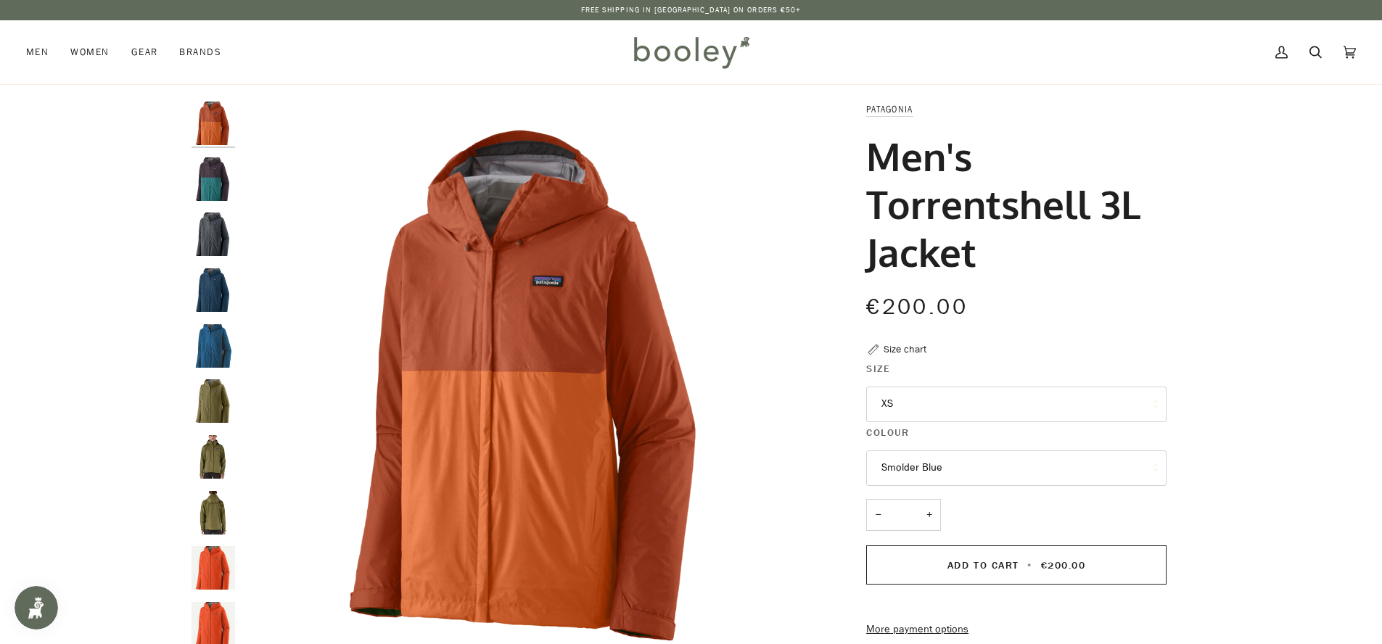
click at [225, 179] on img "Patagonia Men's Torrentshell 3L Jacket Obsidian Plum - Booley Galway" at bounding box center [213, 179] width 44 height 44
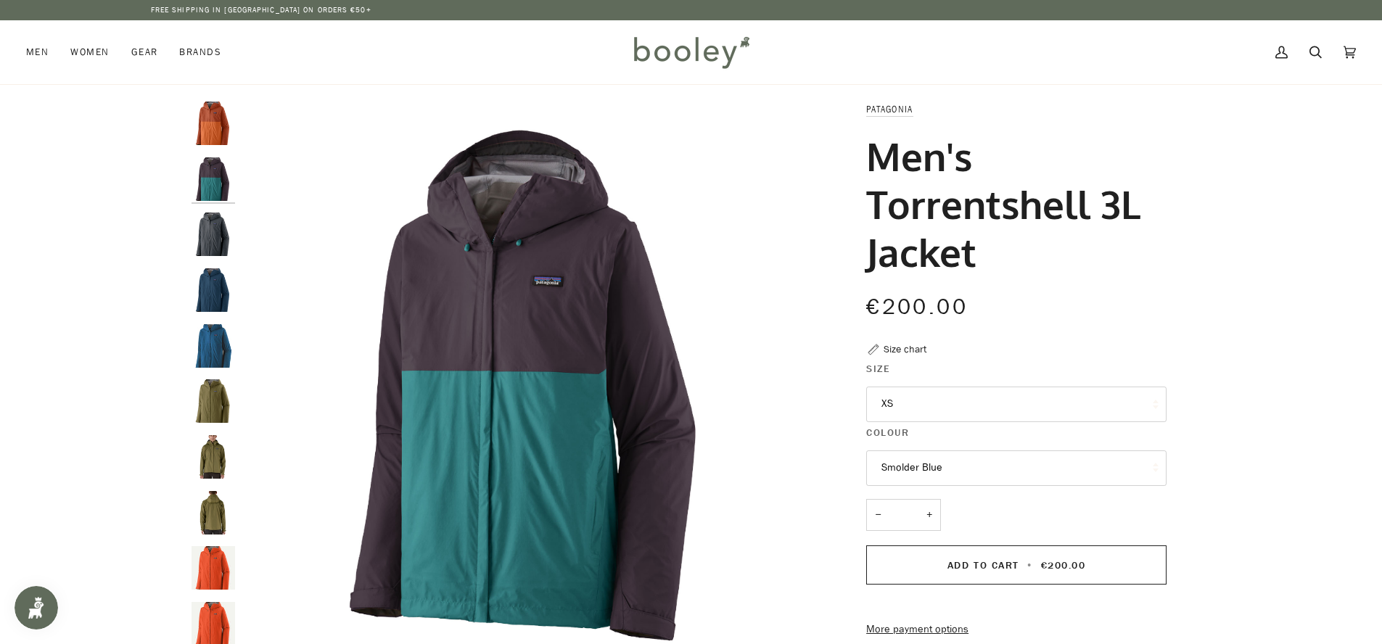
click at [232, 246] on img "Patagonia Men's Torrentshell 3L Jacket Smolder Blue - Booley Galway" at bounding box center [213, 235] width 44 height 44
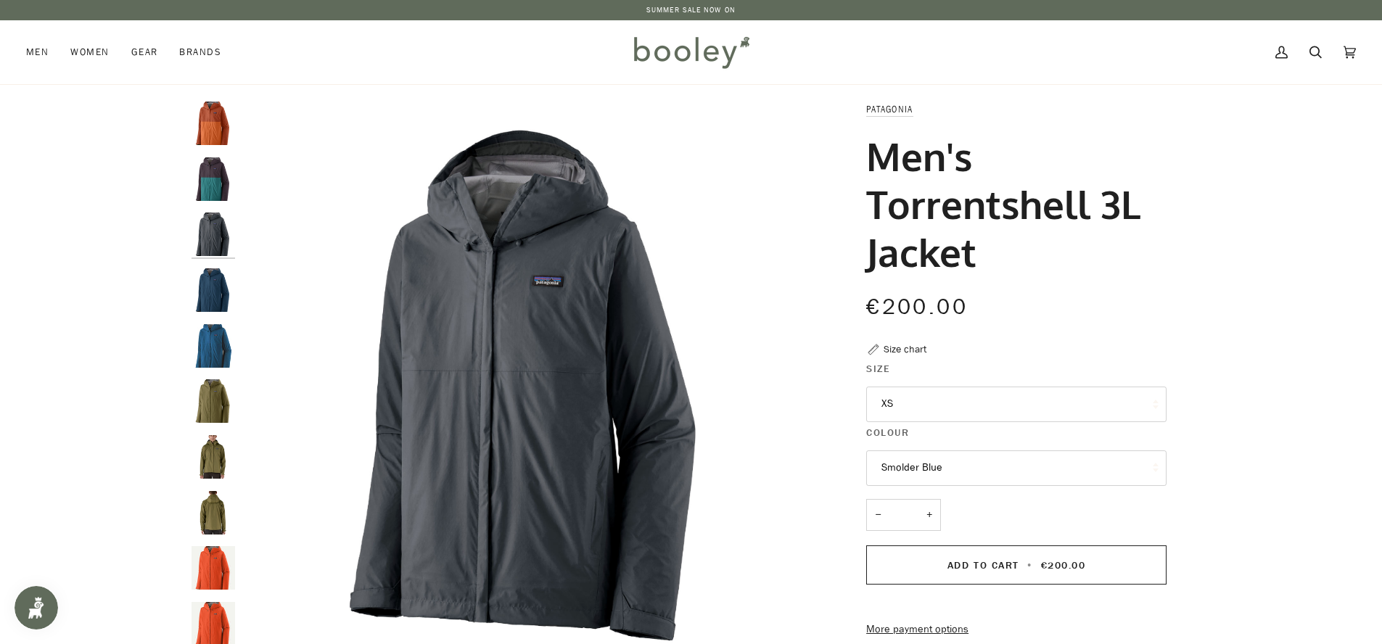
click at [217, 278] on img "Patagonia Men's Torrentshell 3L Jacket Lagom Blue - Booley Galway" at bounding box center [213, 290] width 44 height 44
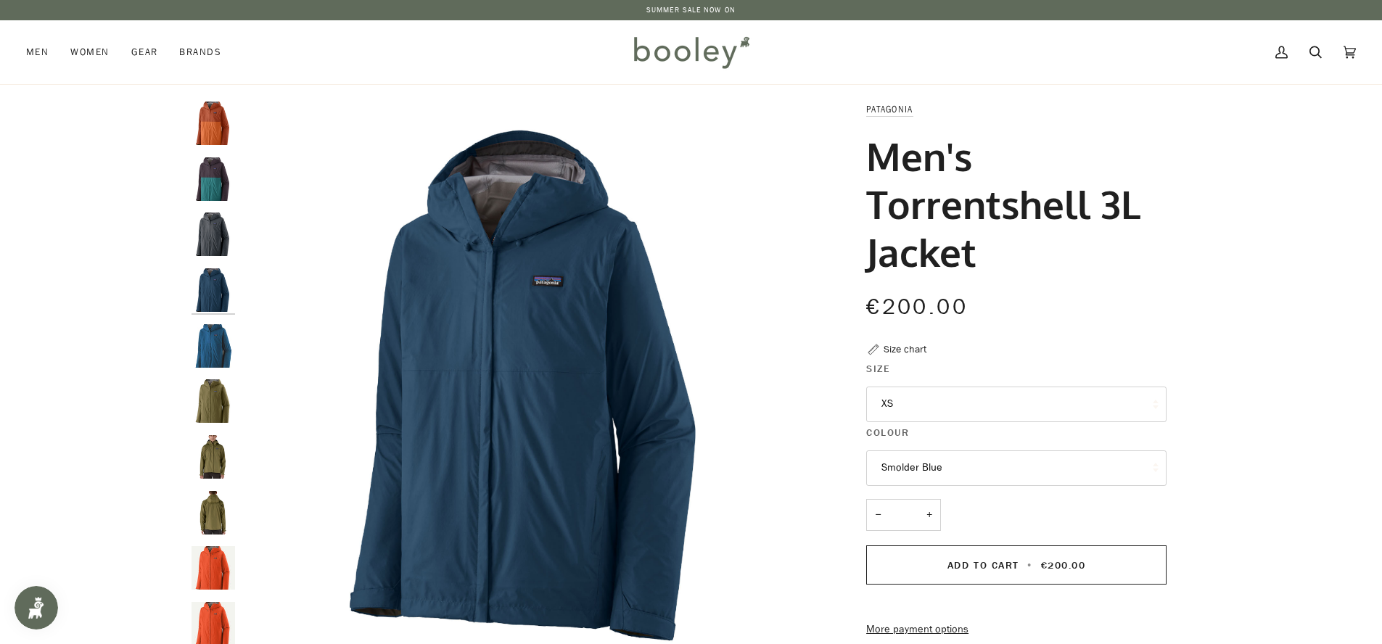
click at [228, 347] on img "Men's Torrentshell 3L Jacket" at bounding box center [213, 346] width 44 height 44
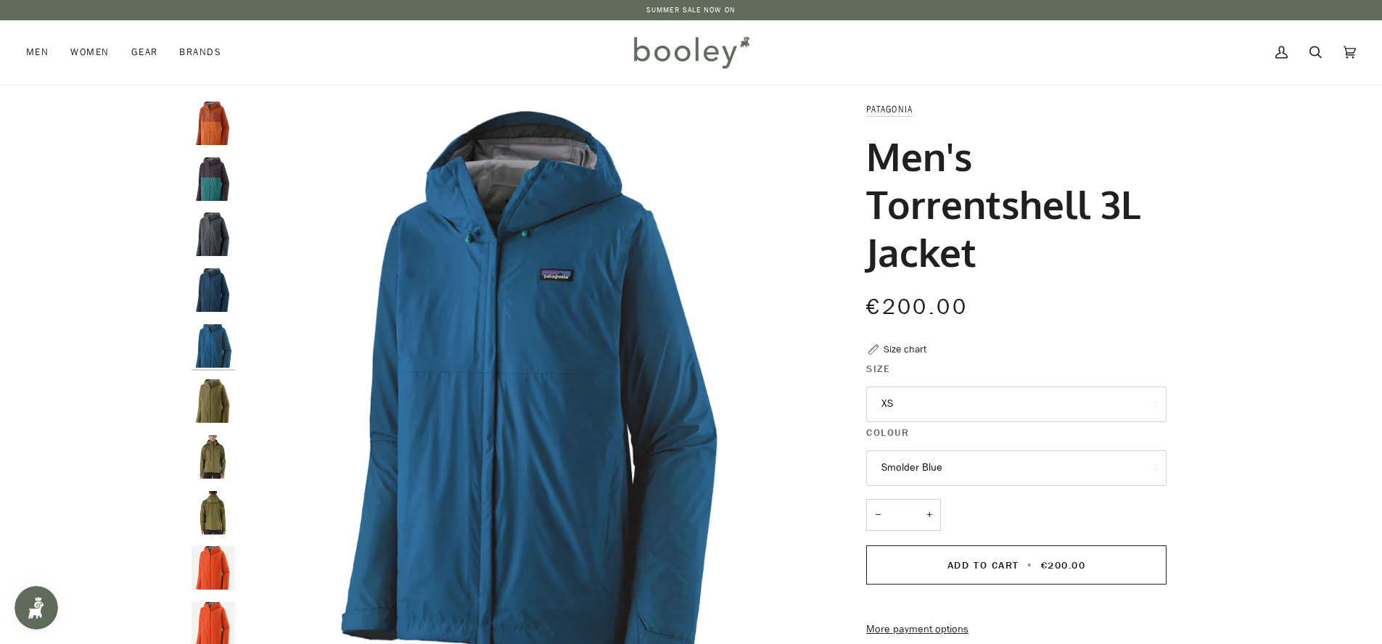
click at [223, 399] on img "Patagonia Men's Torrentshell 3L Jacket Endless Green - Booley Galway" at bounding box center [213, 401] width 44 height 44
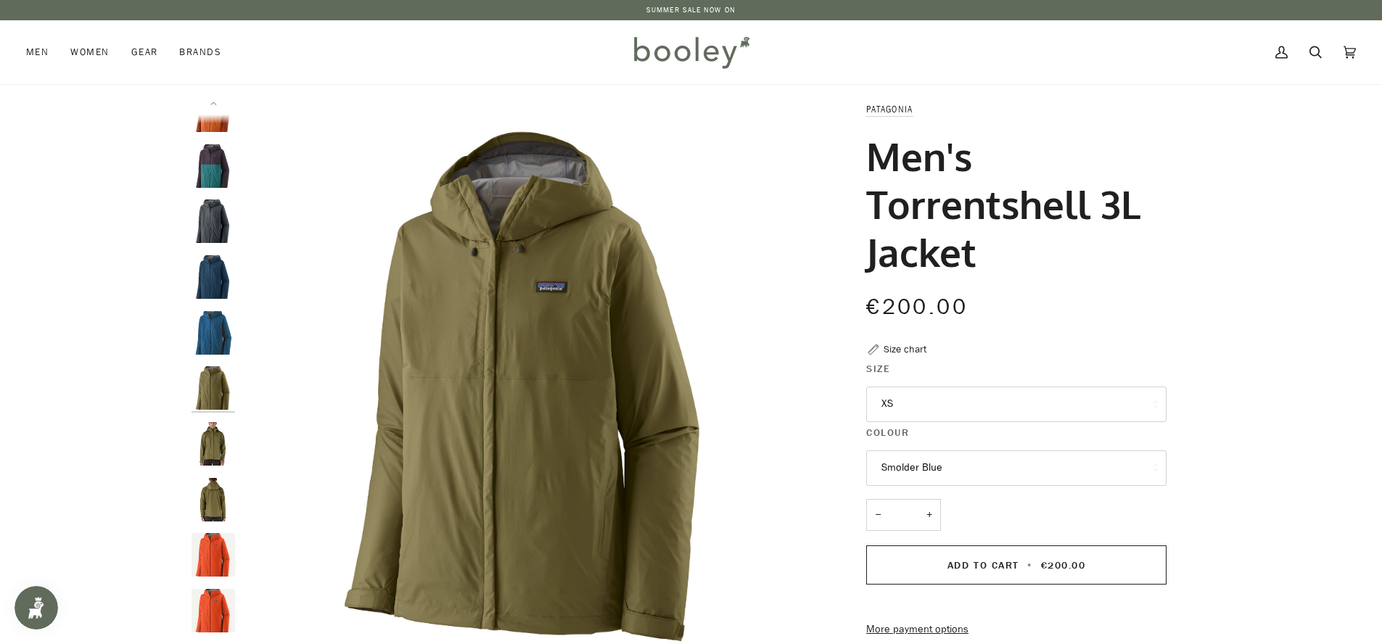
click at [215, 445] on img "Patagonia Men's Torrentshell 3L Jacket Endless Green - Booley Galway" at bounding box center [213, 444] width 44 height 44
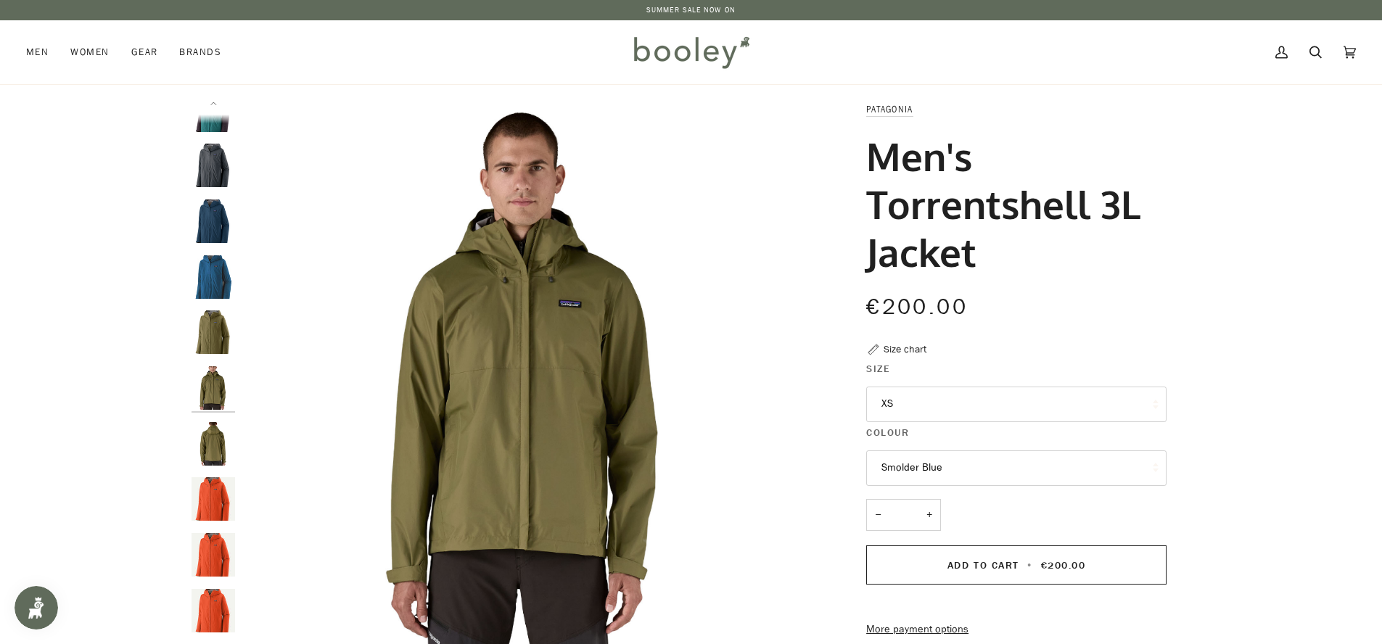
click at [220, 444] on img "Patagonia Men's Torrentshell 3L Jacket Endless Green - Booley Galway" at bounding box center [213, 444] width 44 height 44
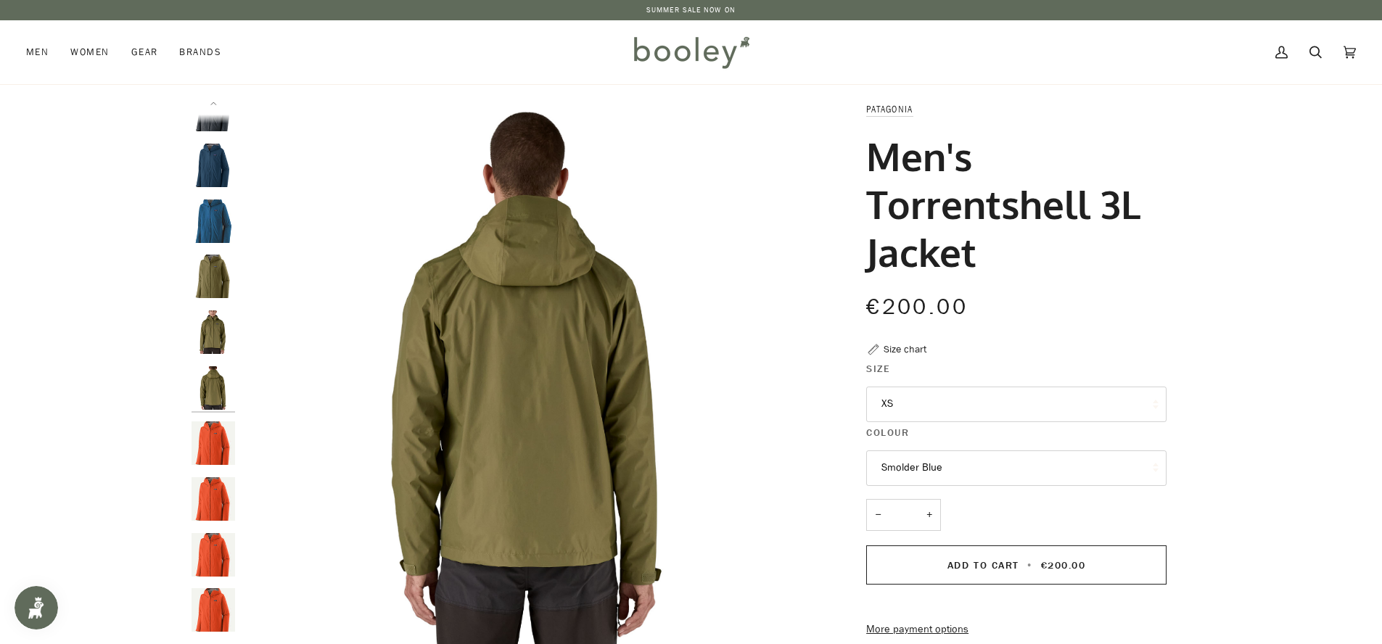
click at [215, 487] on img "Men's Torrentshell 3L Jacket" at bounding box center [213, 499] width 44 height 44
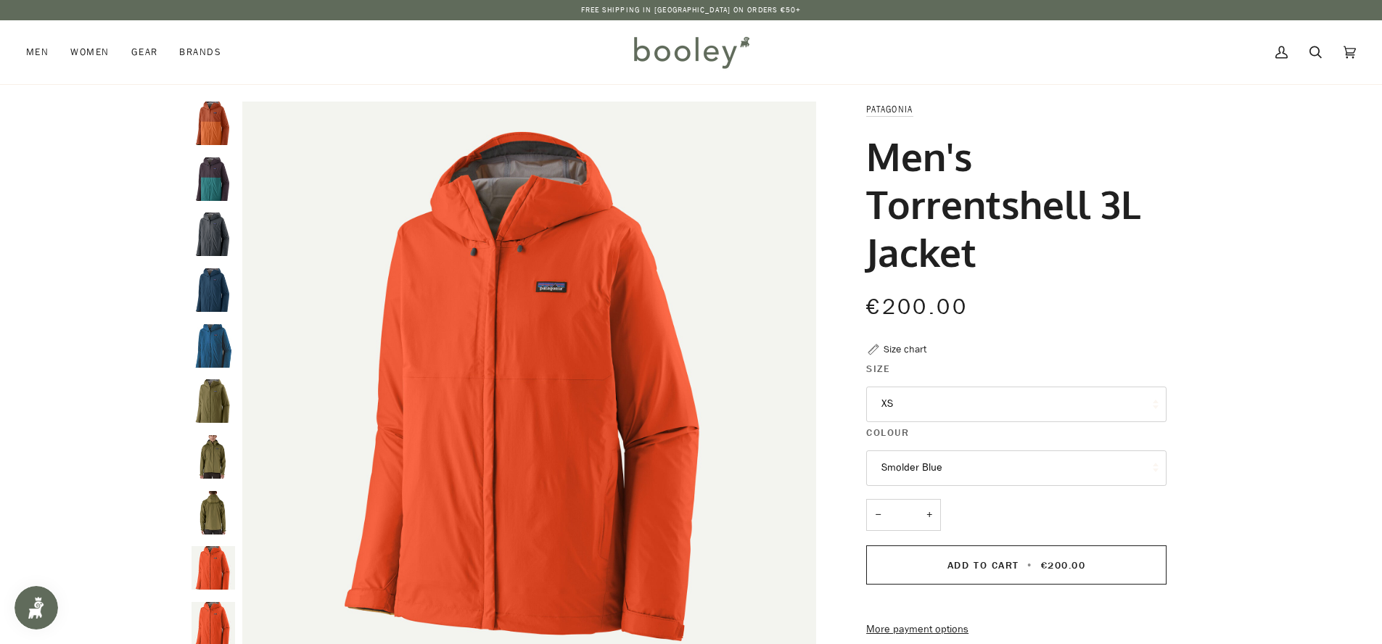
click at [209, 167] on img "Patagonia Men's Torrentshell 3L Jacket Obsidian Plum - Booley Galway" at bounding box center [213, 179] width 44 height 44
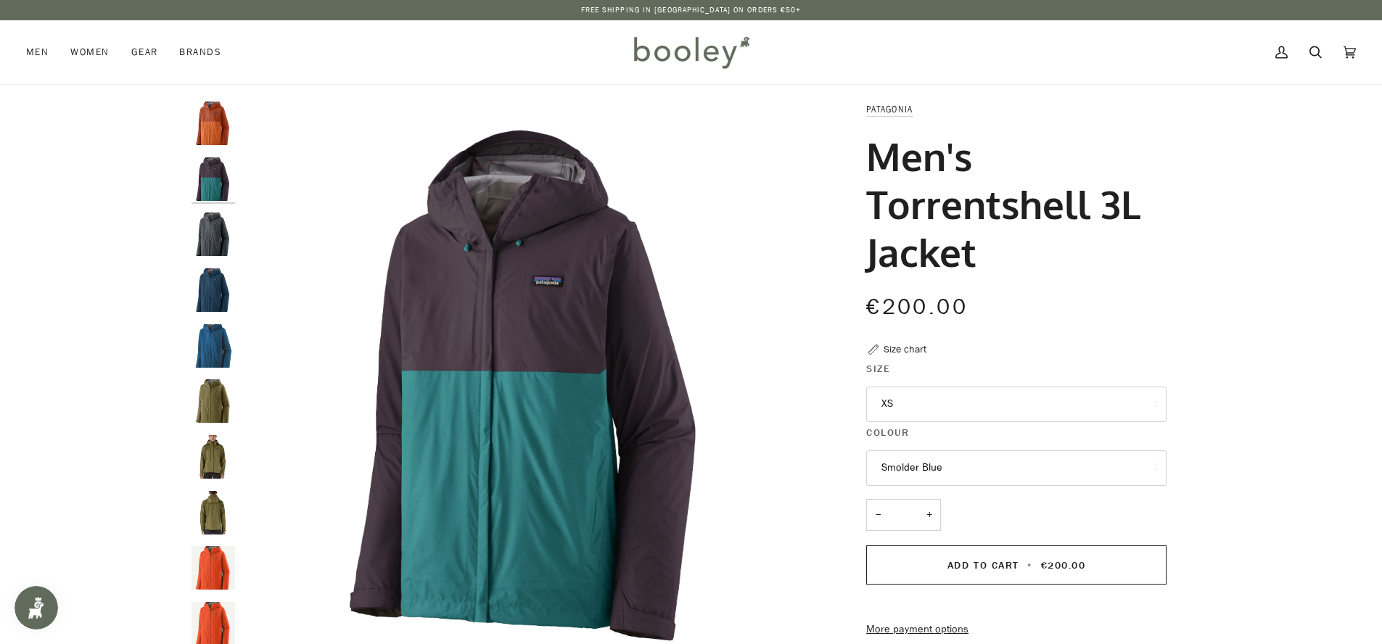
click at [218, 121] on img "Patagonia Men's Torrentshell 3L Jacket Redtail Rust - Booley Galway" at bounding box center [213, 124] width 44 height 44
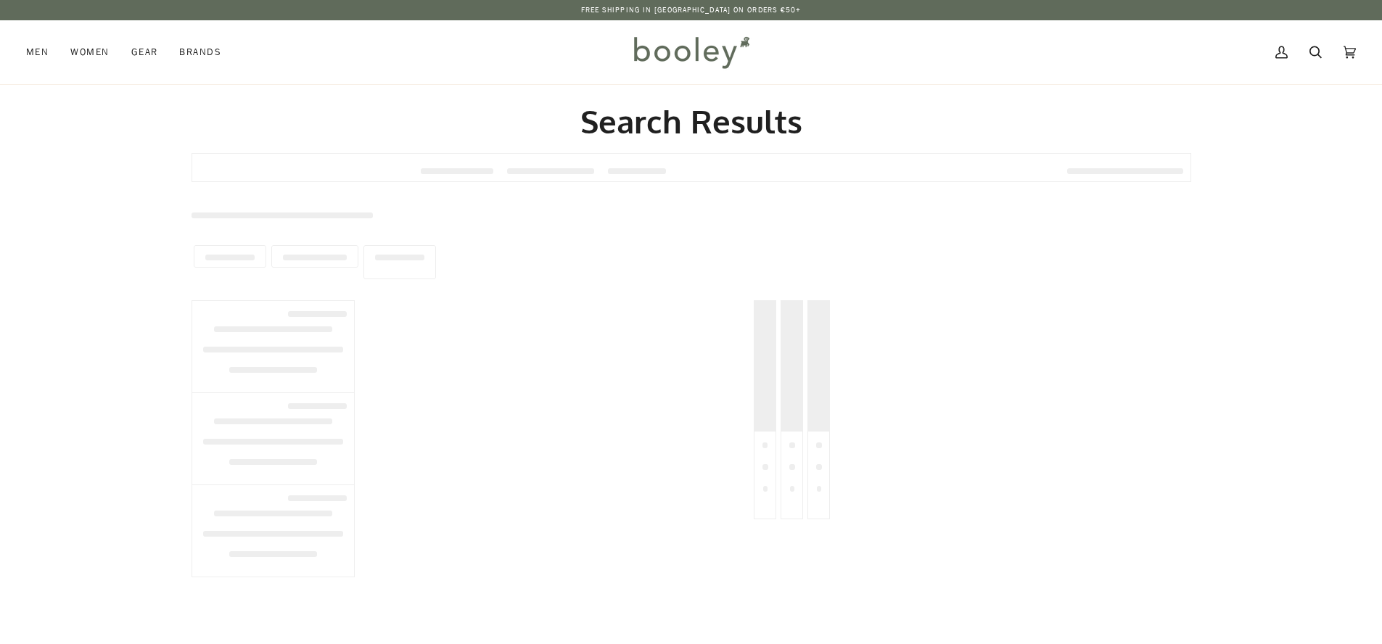
type input "**********"
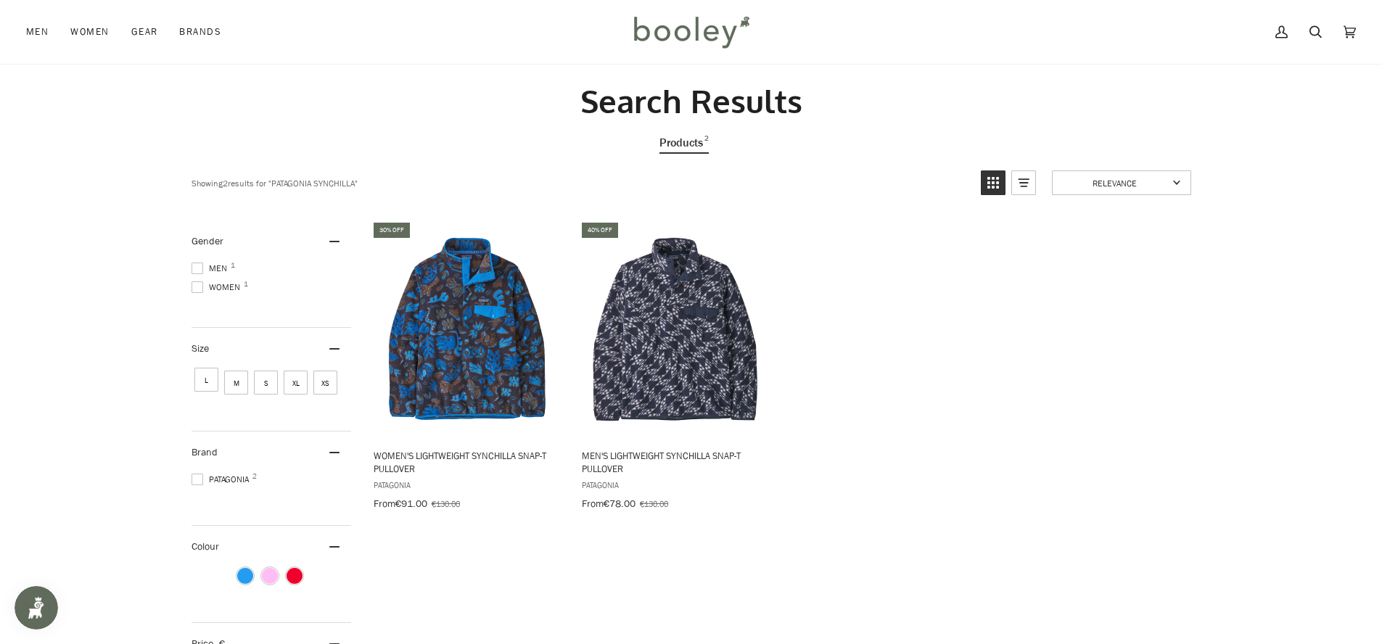
scroll to position [24, 0]
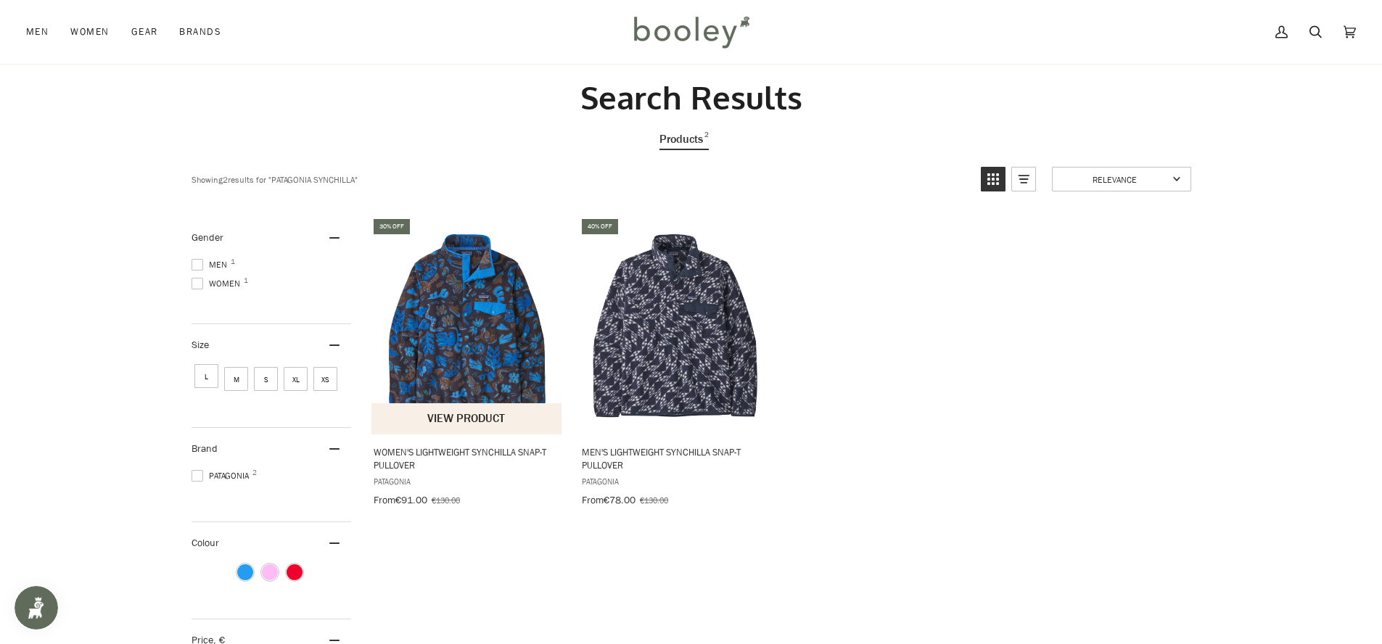
click at [500, 316] on img "Women's Lightweight Synchilla Snap-T Pullover" at bounding box center [467, 325] width 192 height 192
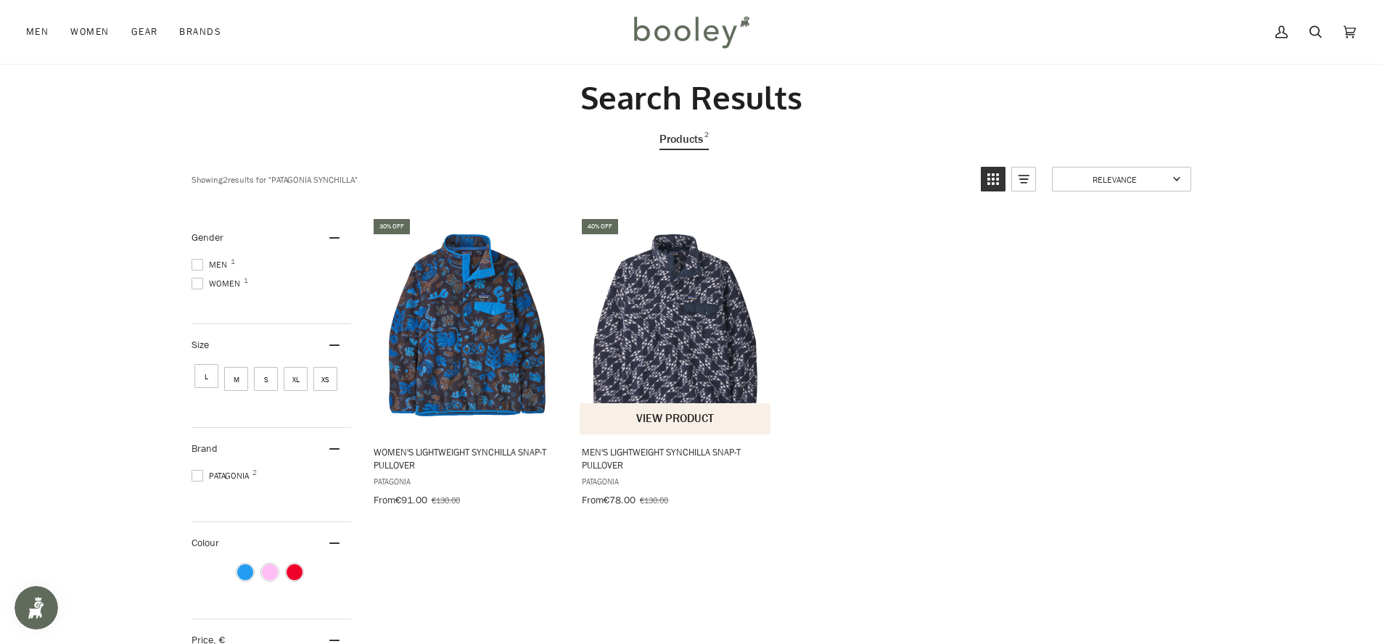
click at [710, 358] on img "Men's Lightweight Synchilla Snap-T Pullover" at bounding box center [676, 325] width 192 height 192
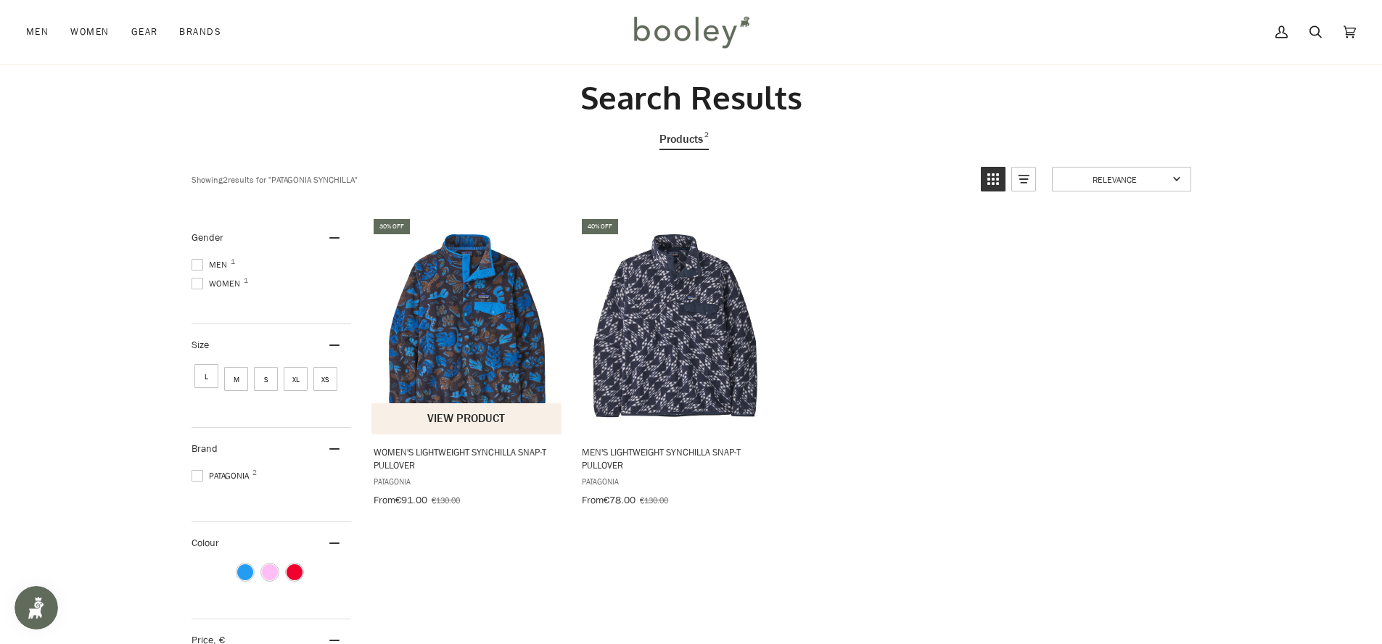
click at [494, 286] on img "Women's Lightweight Synchilla Snap-T Pullover" at bounding box center [467, 325] width 192 height 192
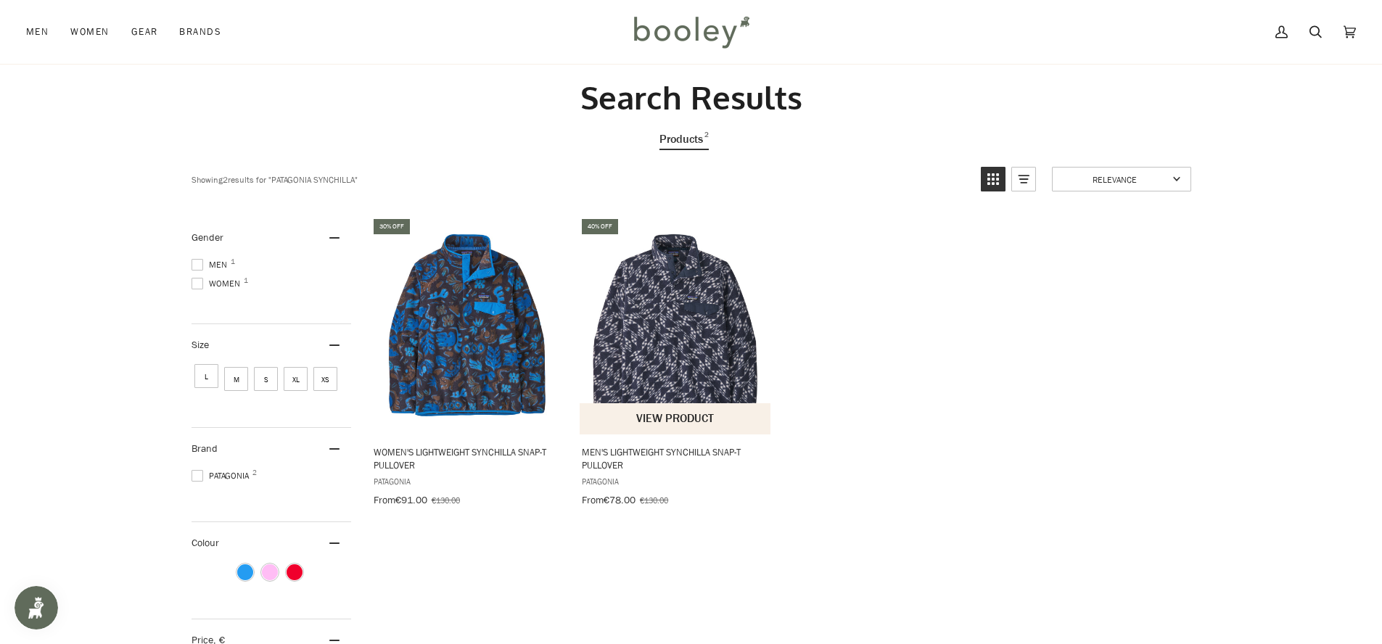
click at [648, 350] on img "Men's Lightweight Synchilla Snap-T Pullover" at bounding box center [676, 325] width 192 height 192
click at [684, 284] on img "Men's Lightweight Synchilla Snap-T Pullover" at bounding box center [676, 325] width 192 height 192
click at [628, 503] on span "€78.00" at bounding box center [619, 500] width 32 height 14
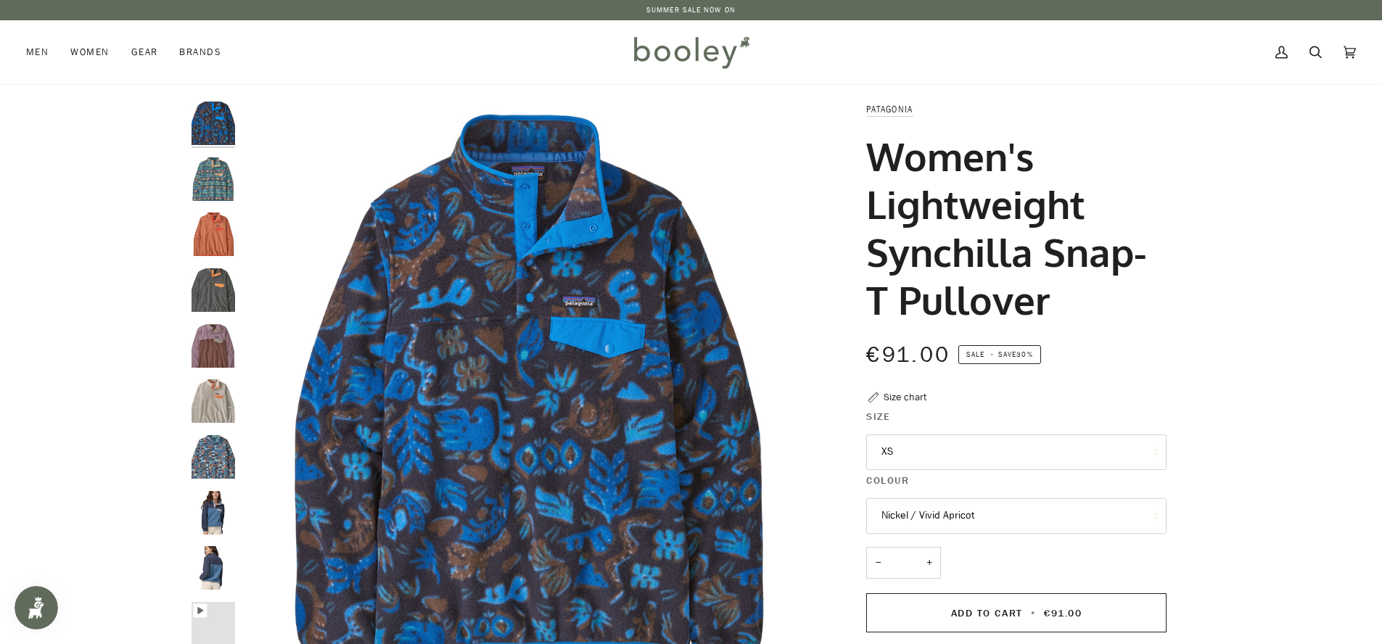
click at [224, 186] on img "Patagonia Women's Light Weight Synchilla Snap-T Pullover High Hopes Geo / Salam…" at bounding box center [213, 179] width 44 height 44
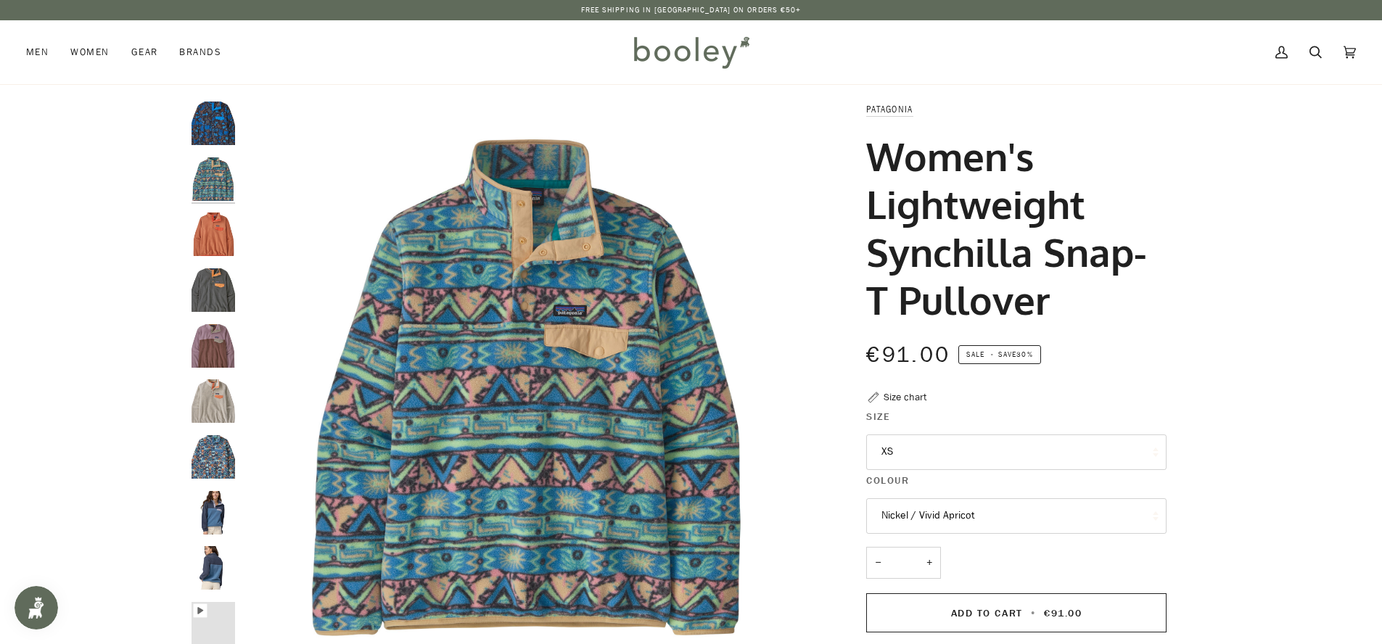
click at [208, 244] on img "Patagonia Women's Light Weight Synchilla Snap-T Pullover Sienna Clay - Booley G…" at bounding box center [213, 235] width 44 height 44
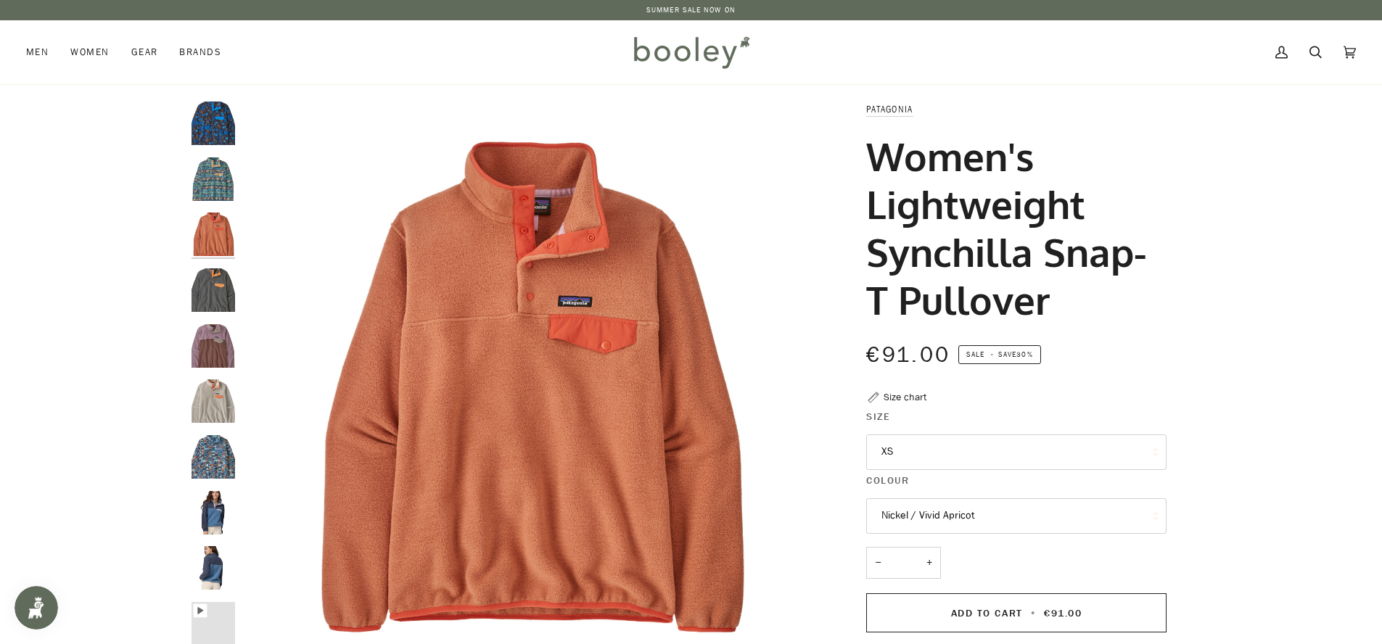
click at [224, 297] on img "Patagonia Women's Lightweight Synchilla Snap-T Pullover Nickel / Vivid Apricot …" at bounding box center [213, 290] width 44 height 44
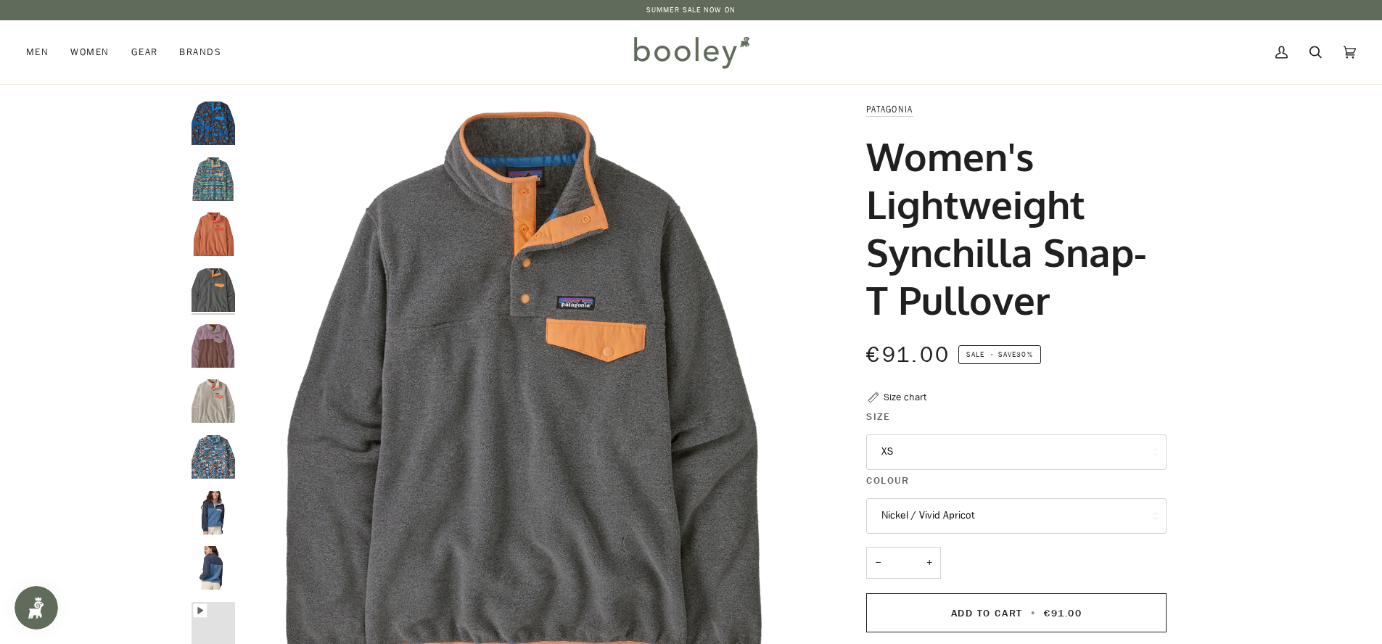
click at [222, 353] on img "Patagonia Women's Lightweight Synchilla Snap-T Pullover Dulse Mauve - Booley Ga…" at bounding box center [213, 346] width 44 height 44
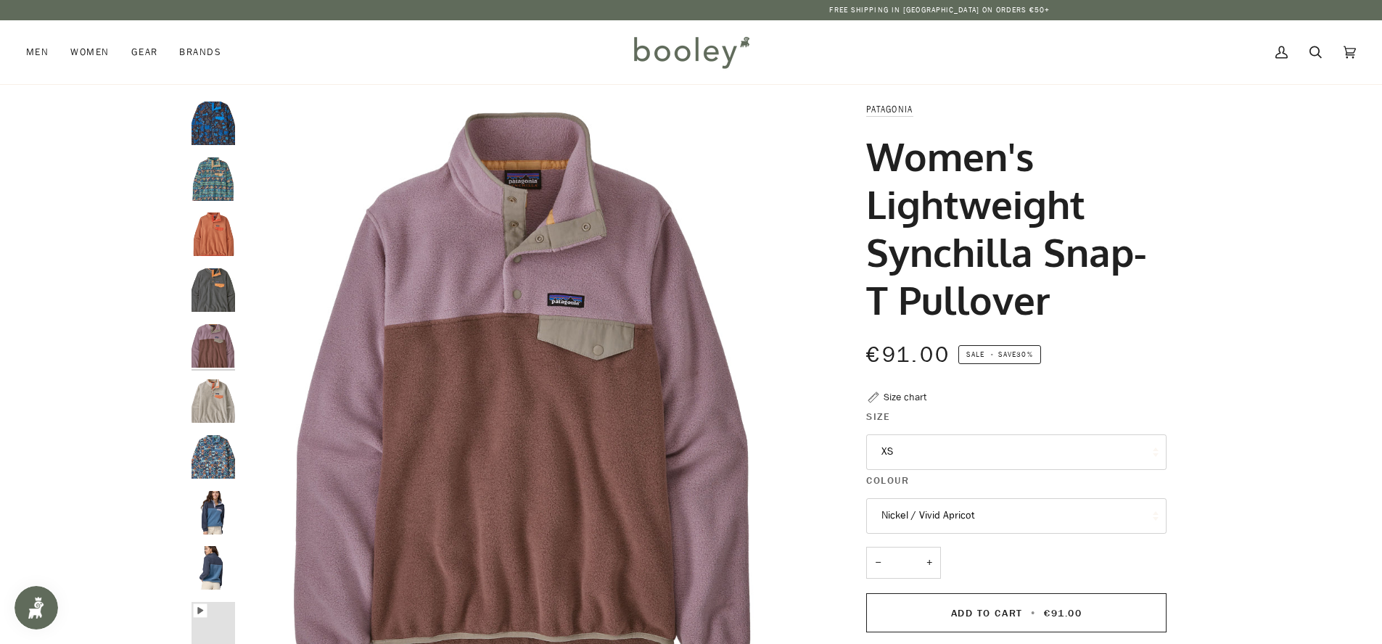
click at [229, 397] on img "Patagonia Women's Lightweight Synchilla Snap-T Pullover Oatmeal Heather / Heirl…" at bounding box center [213, 401] width 44 height 44
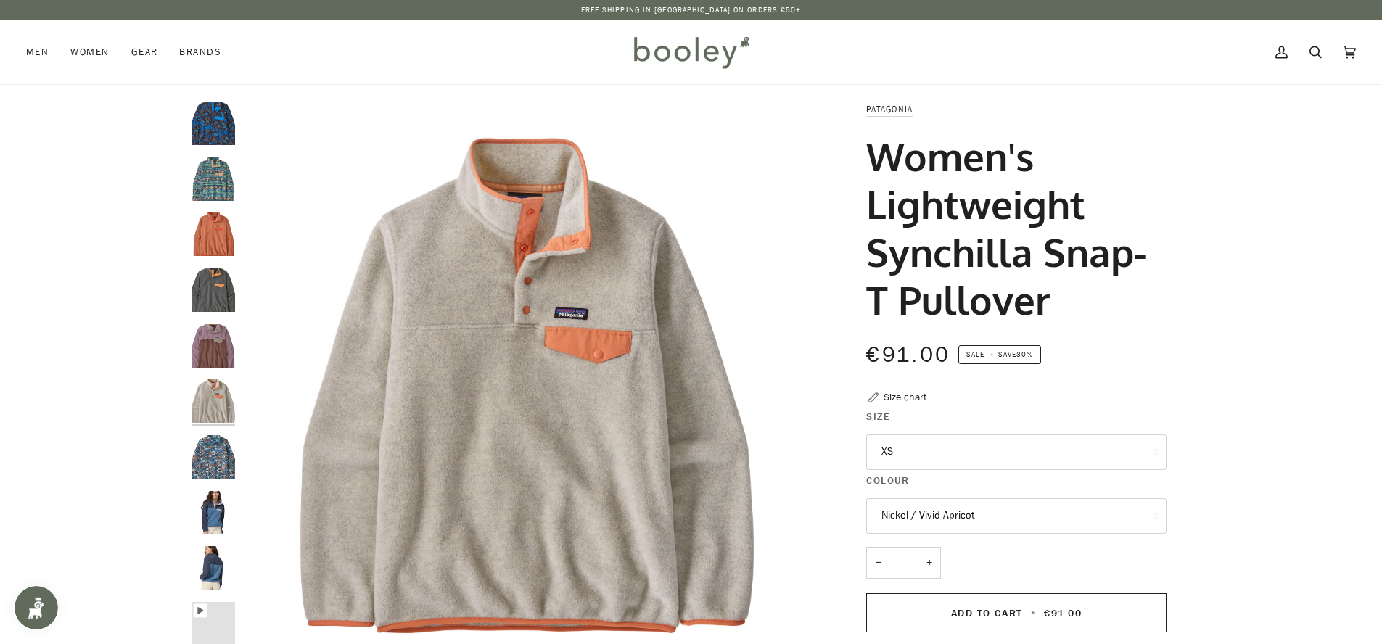
click at [226, 458] on img "Patagonia Women's Lightweight Synchilla Snap-T Pullover Swallowtail Geo / Still…" at bounding box center [213, 457] width 44 height 44
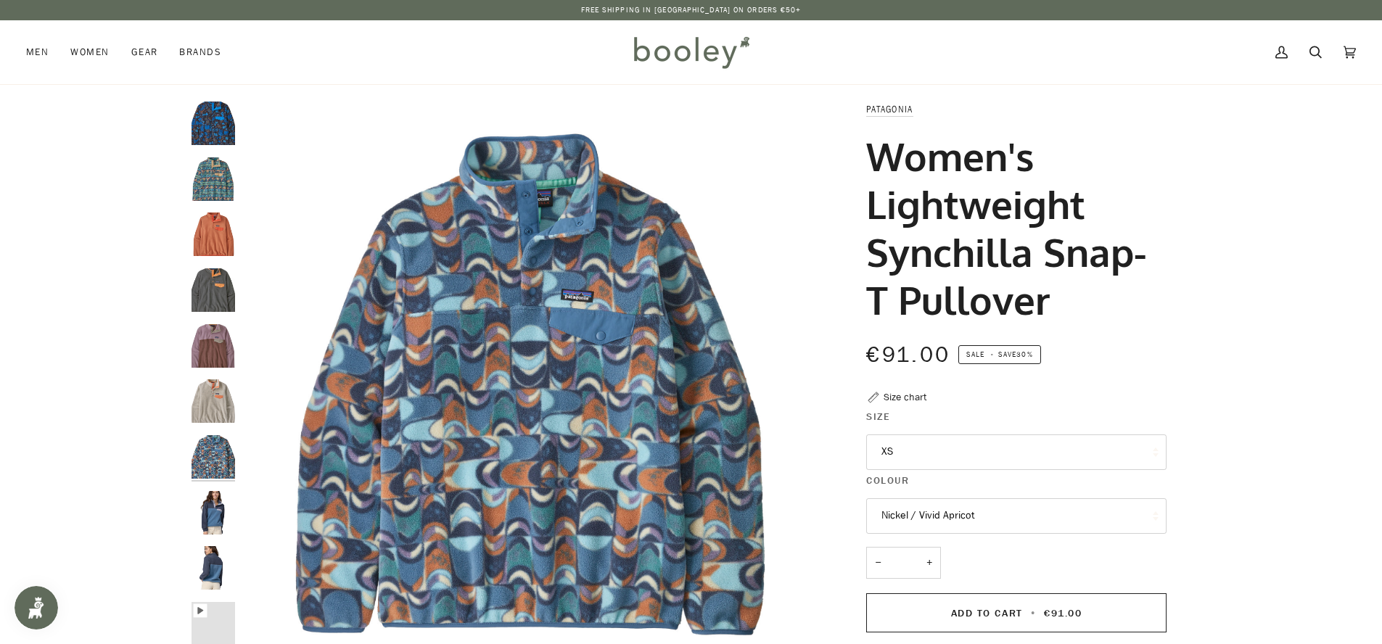
click at [979, 529] on button "Nickel / Vivid Apricot" at bounding box center [1016, 516] width 300 height 36
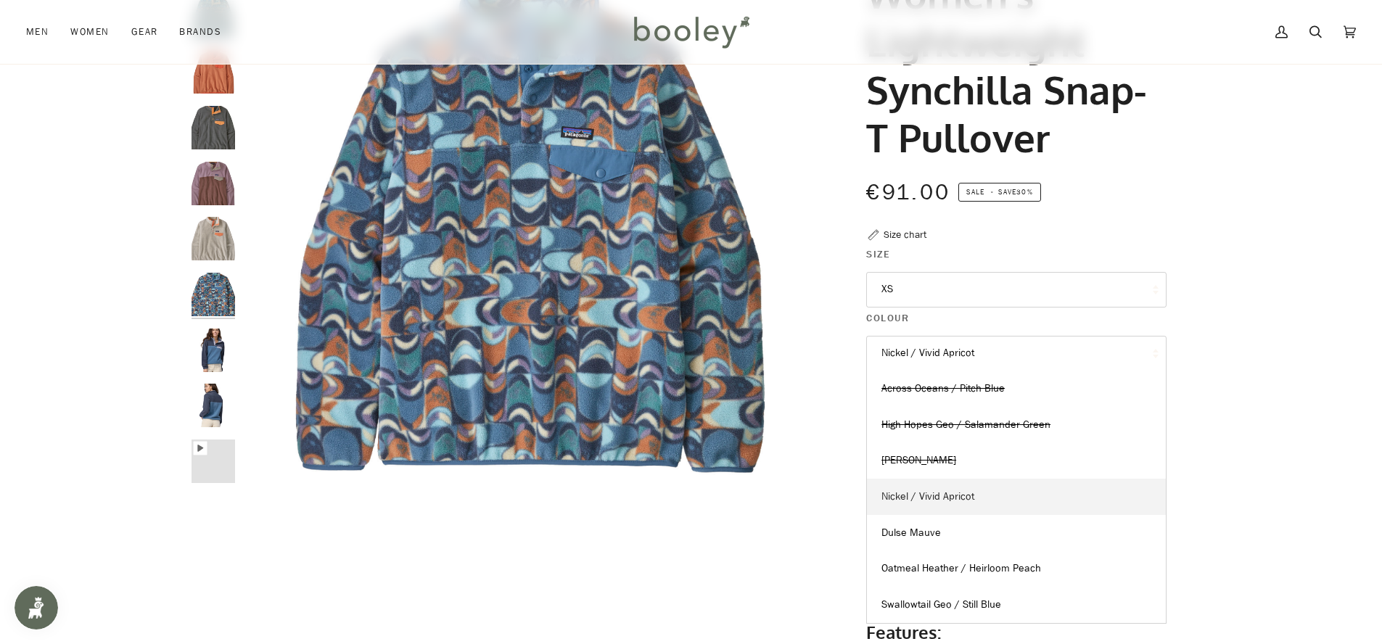
scroll to position [174, 0]
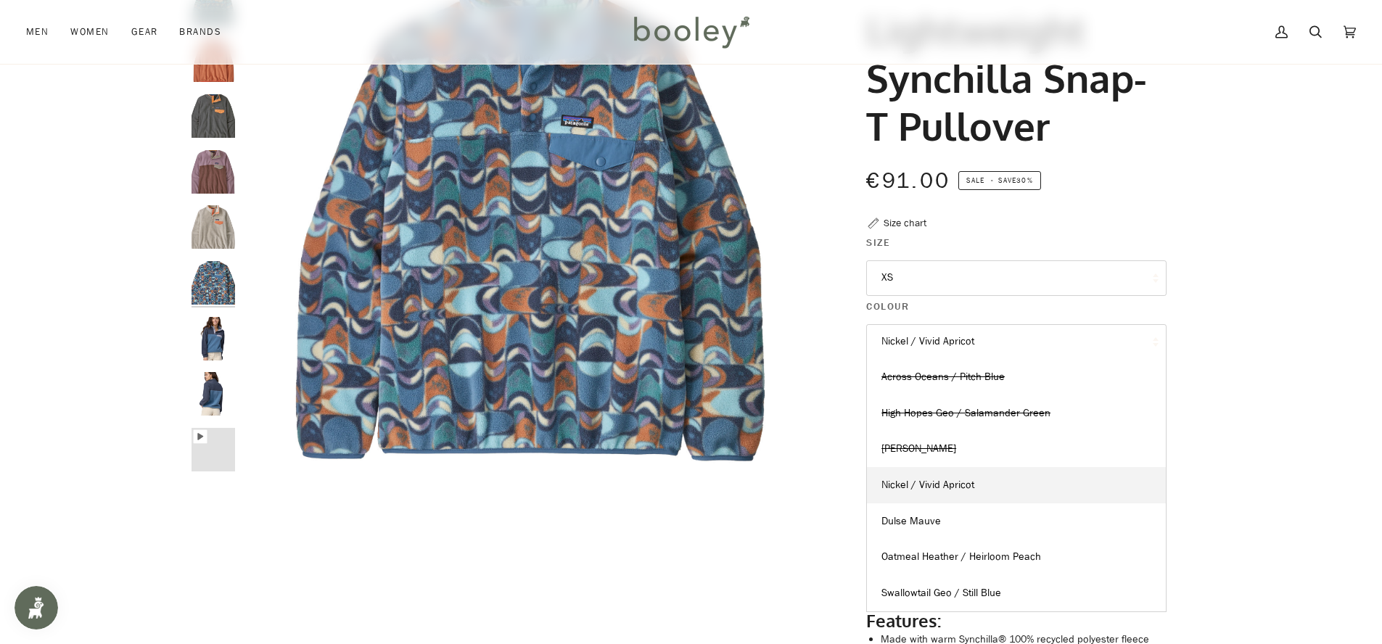
click at [1000, 348] on button "Nickel / Vivid Apricot" at bounding box center [1016, 342] width 300 height 36
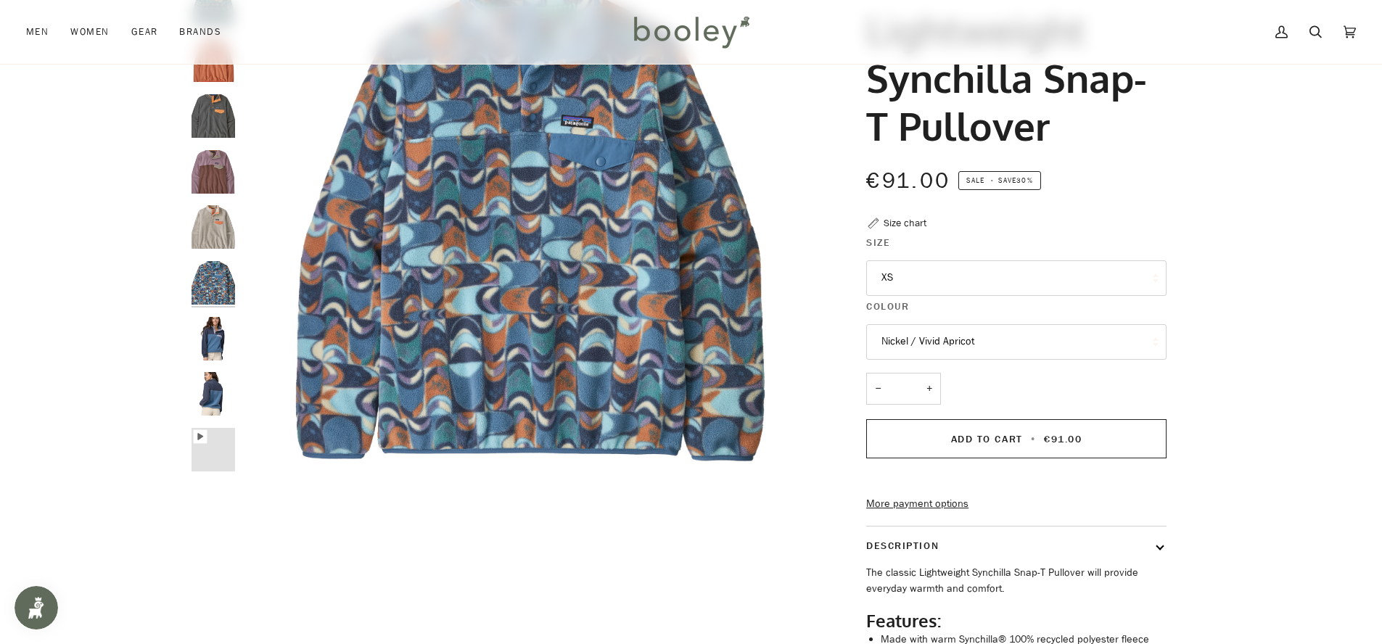
click at [966, 339] on button "Nickel / Vivid Apricot" at bounding box center [1016, 342] width 300 height 36
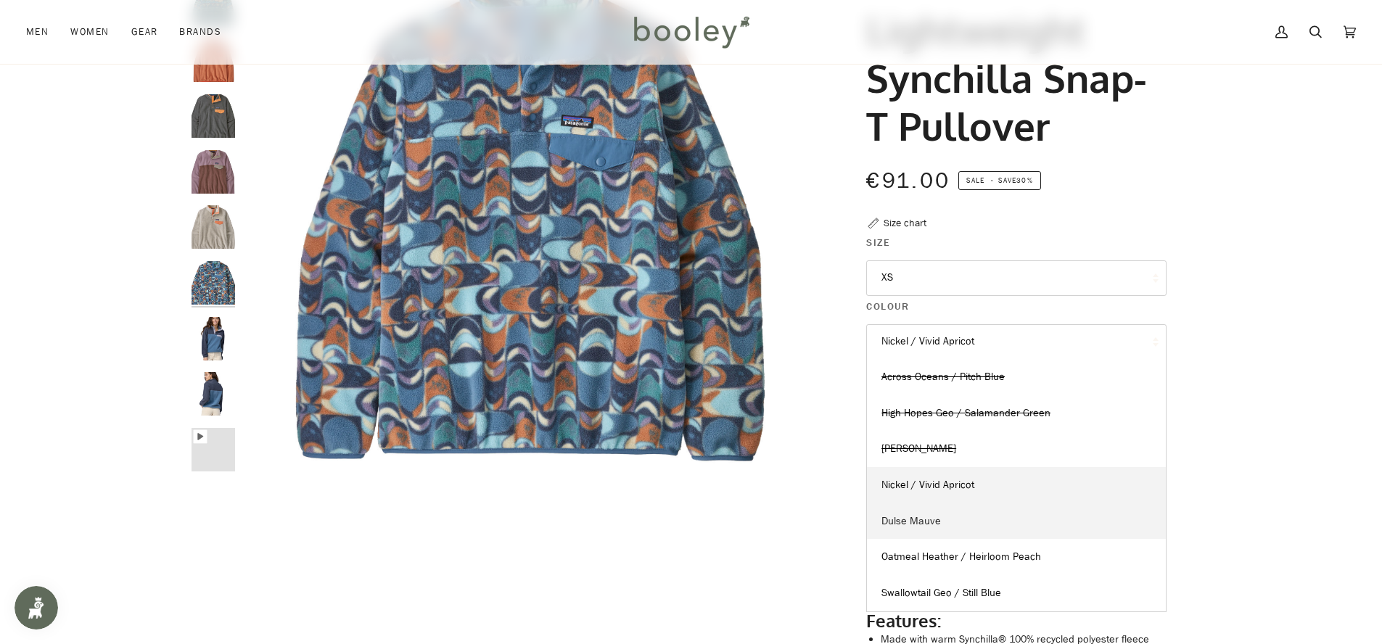
click at [958, 522] on link "Dulse Mauve" at bounding box center [1016, 521] width 299 height 36
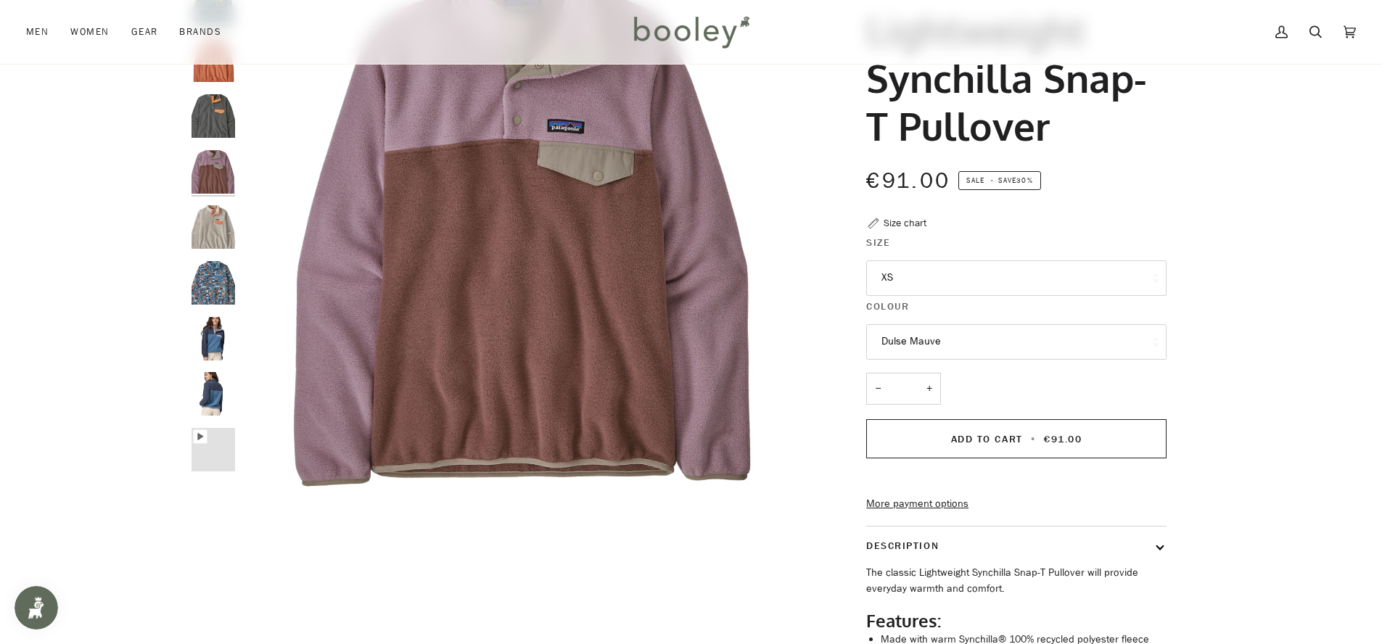
click at [952, 345] on button "Dulse Mauve" at bounding box center [1016, 342] width 300 height 36
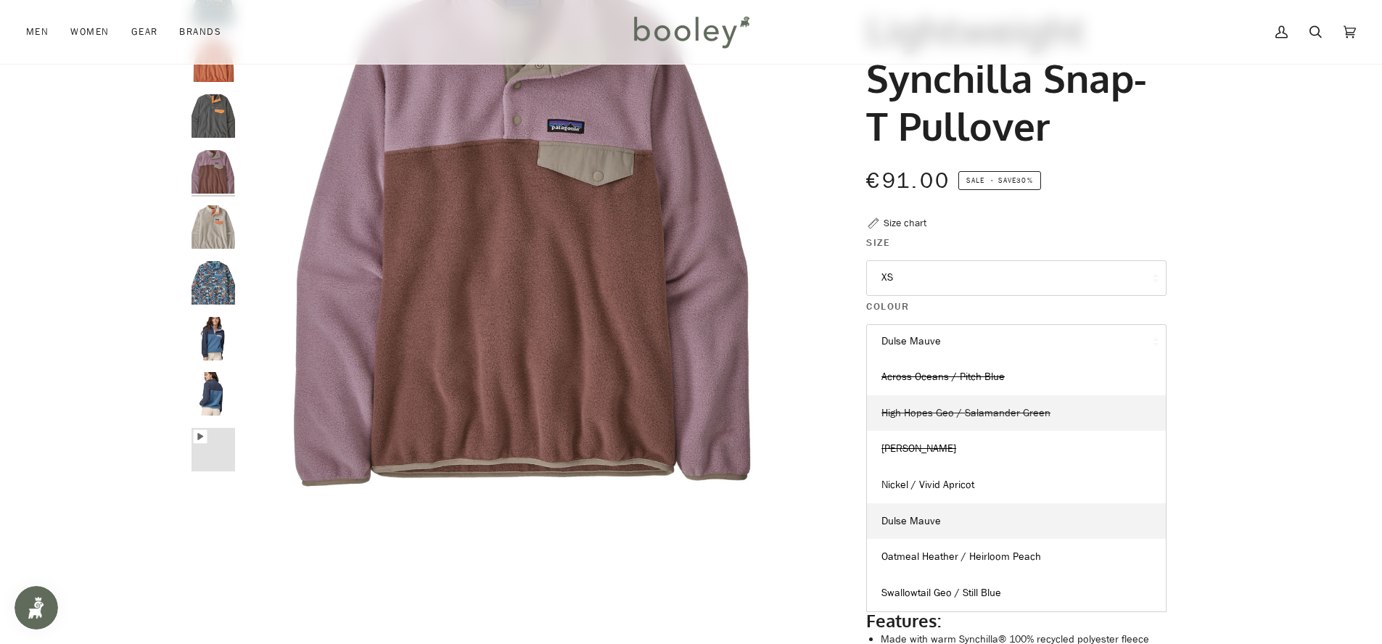
click at [992, 409] on span "High Hopes Geo / Salamander Green" at bounding box center [965, 413] width 169 height 14
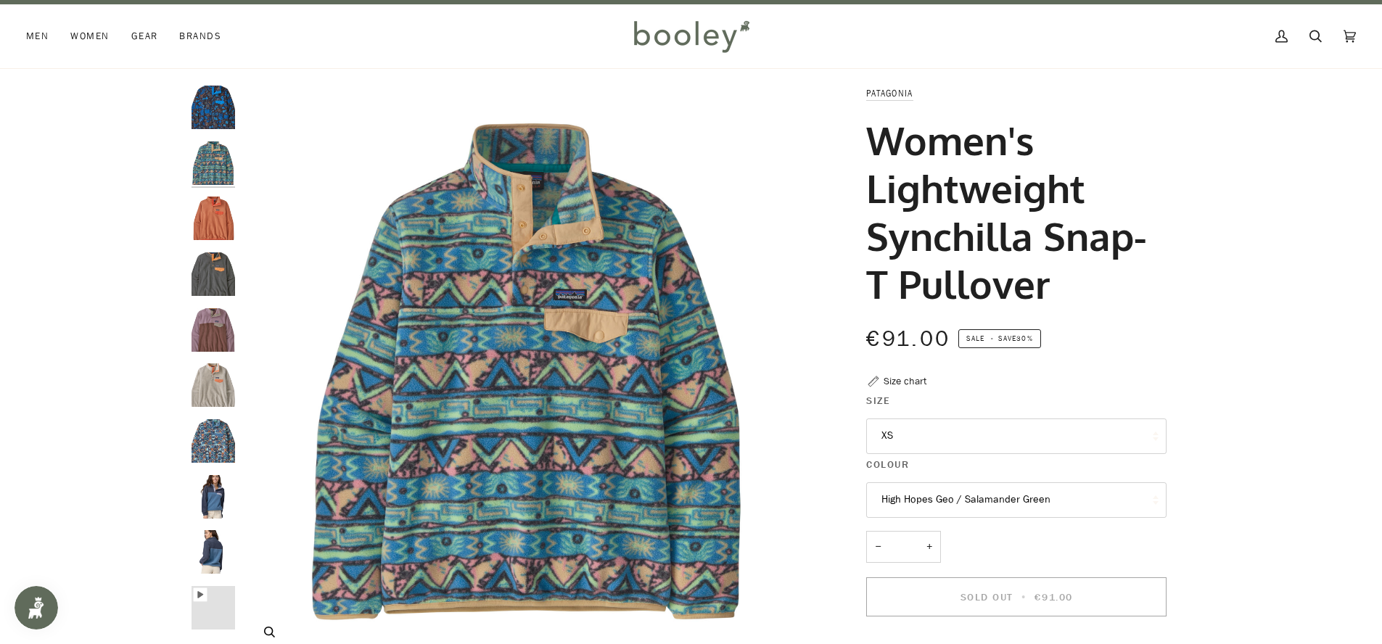
scroll to position [20, 0]
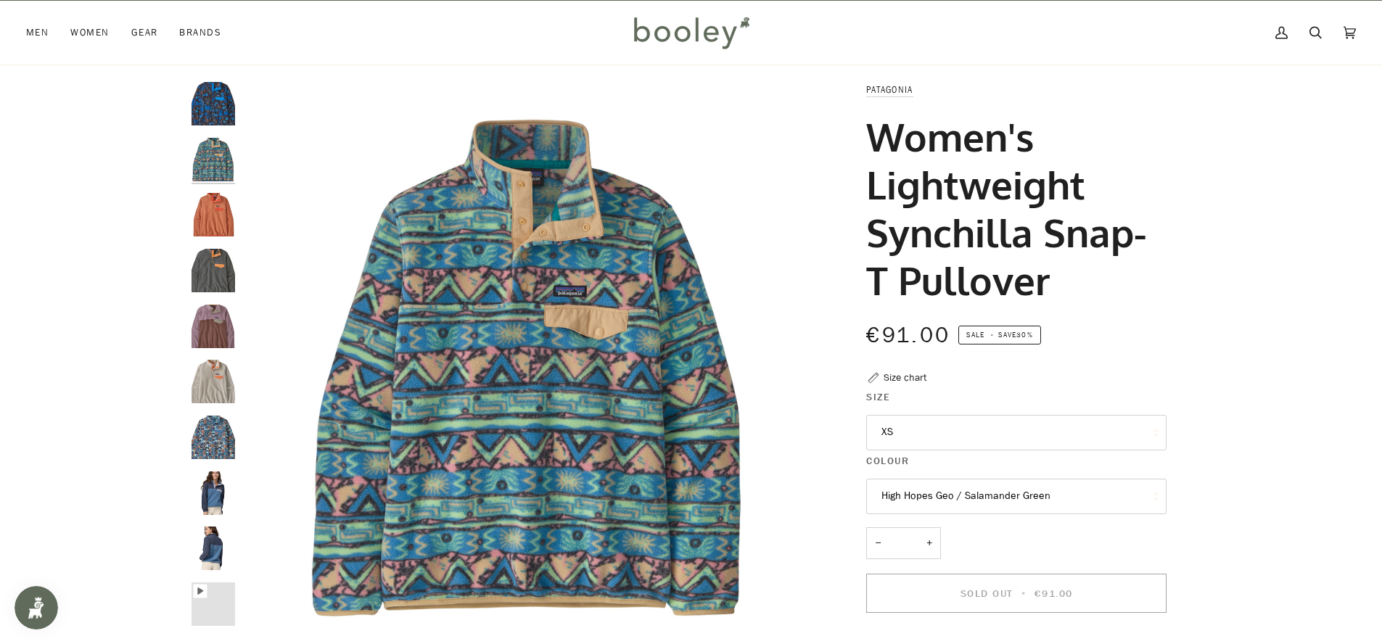
click at [1044, 500] on button "High Hopes Geo / Salamander Green" at bounding box center [1016, 497] width 300 height 36
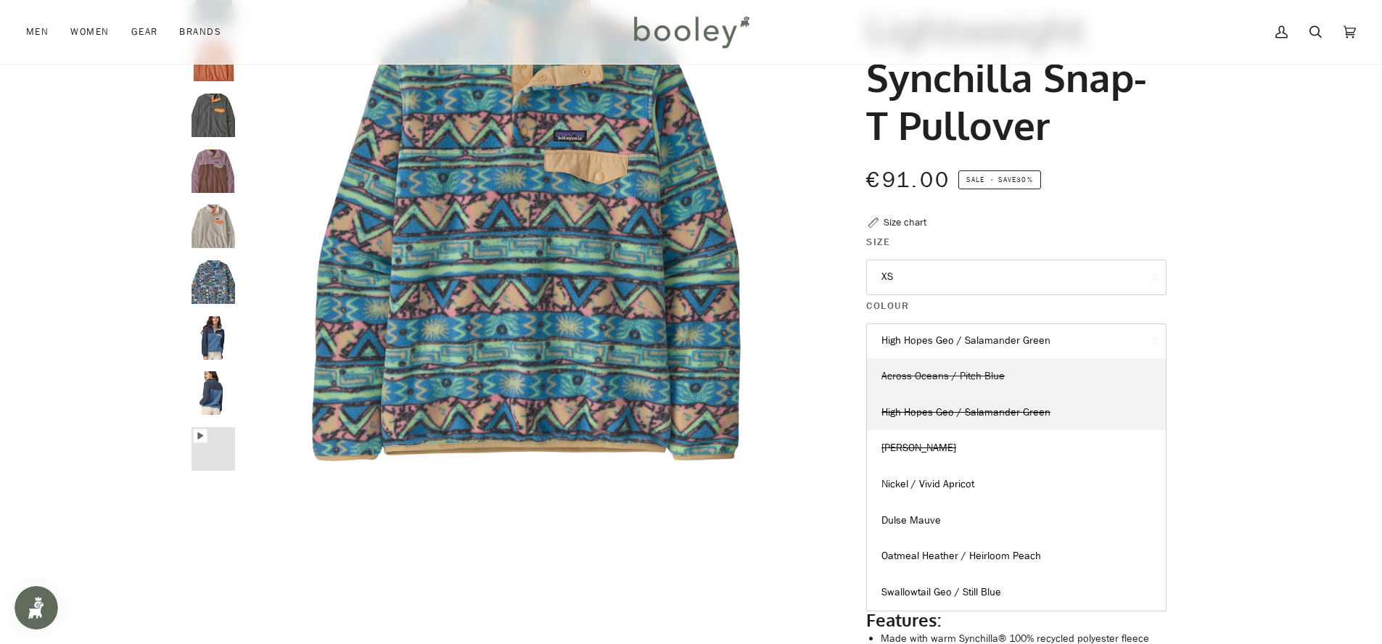
scroll to position [176, 0]
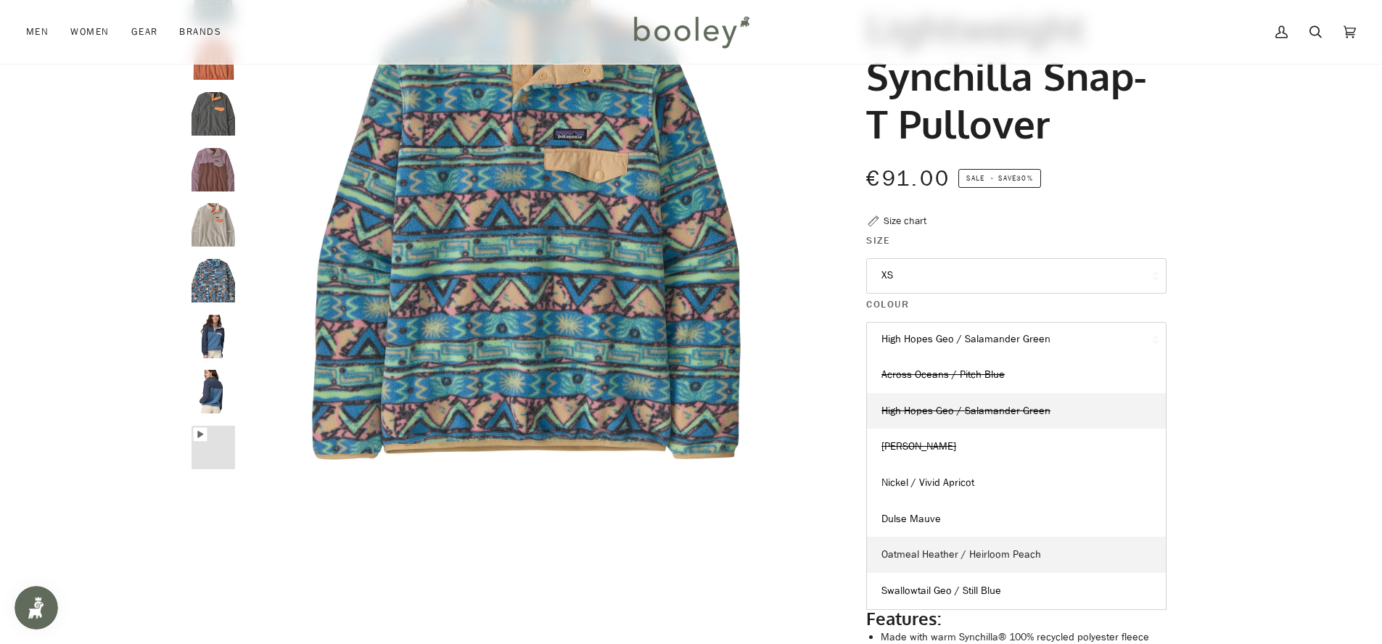
click at [1018, 567] on link "Oatmeal Heather / Heirloom Peach" at bounding box center [1016, 555] width 299 height 36
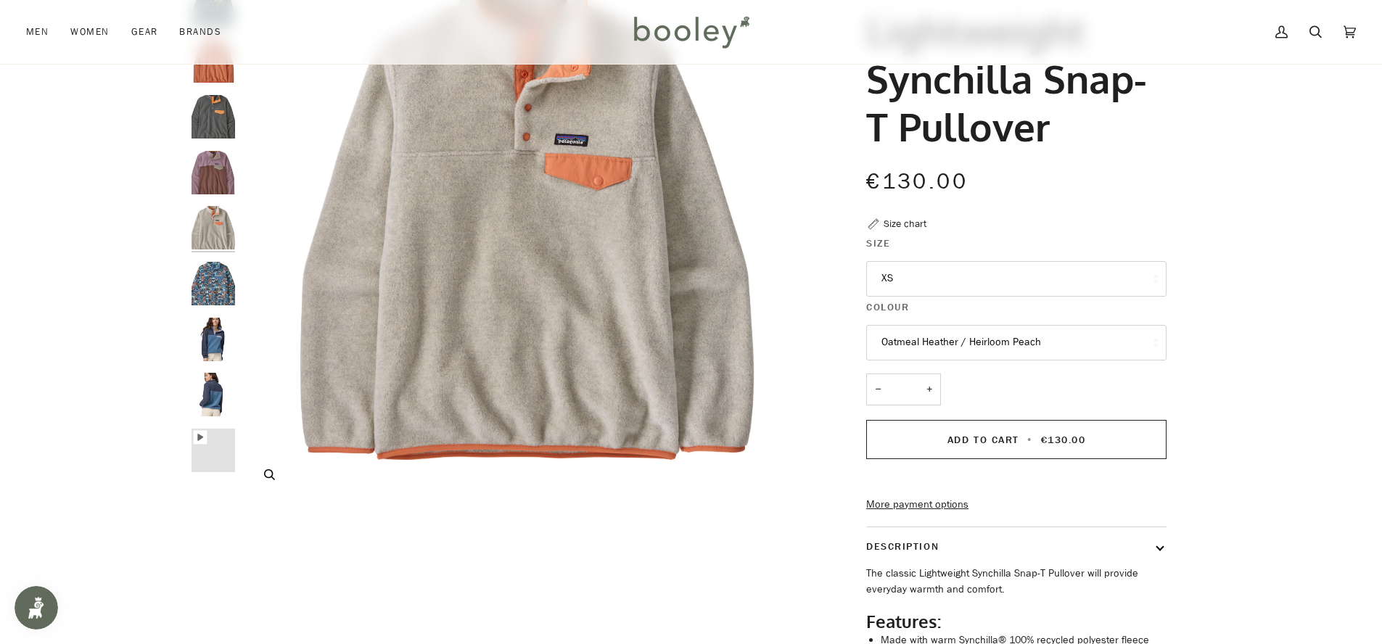
scroll to position [152, 0]
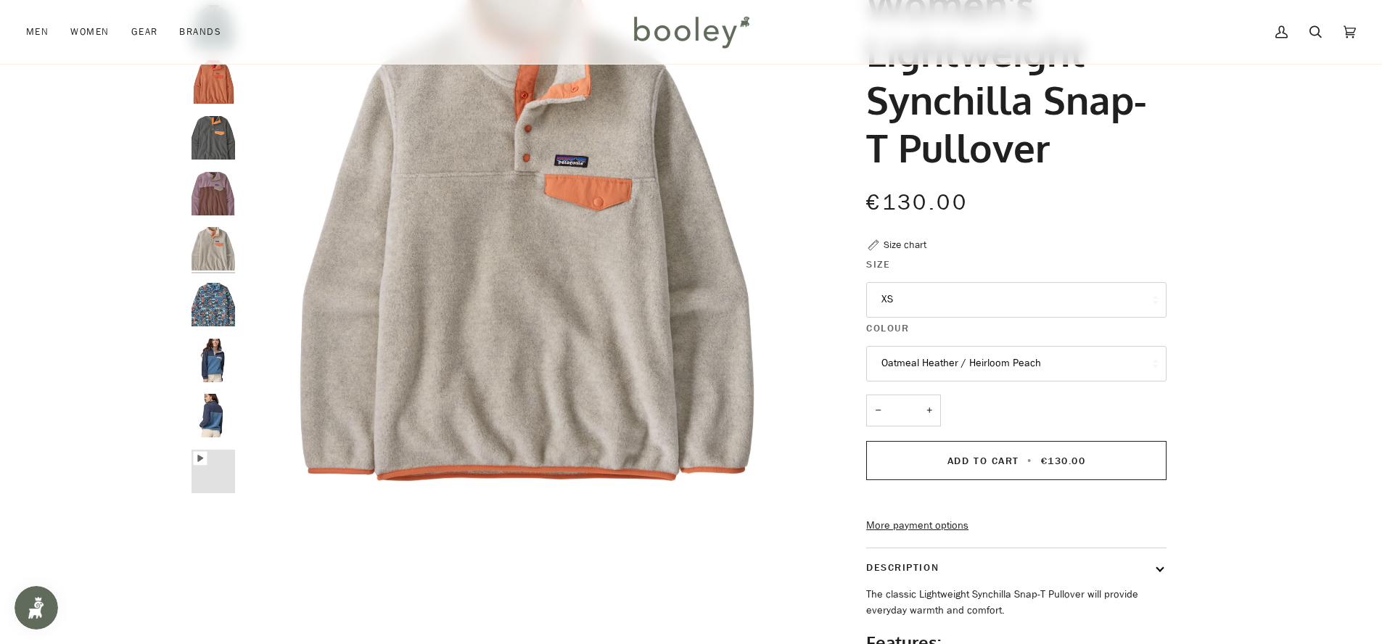
click at [213, 421] on img "Patagonia Women's Light Weight Synchilla Snap-T Pullover Utility Blue - Booley …" at bounding box center [213, 416] width 44 height 44
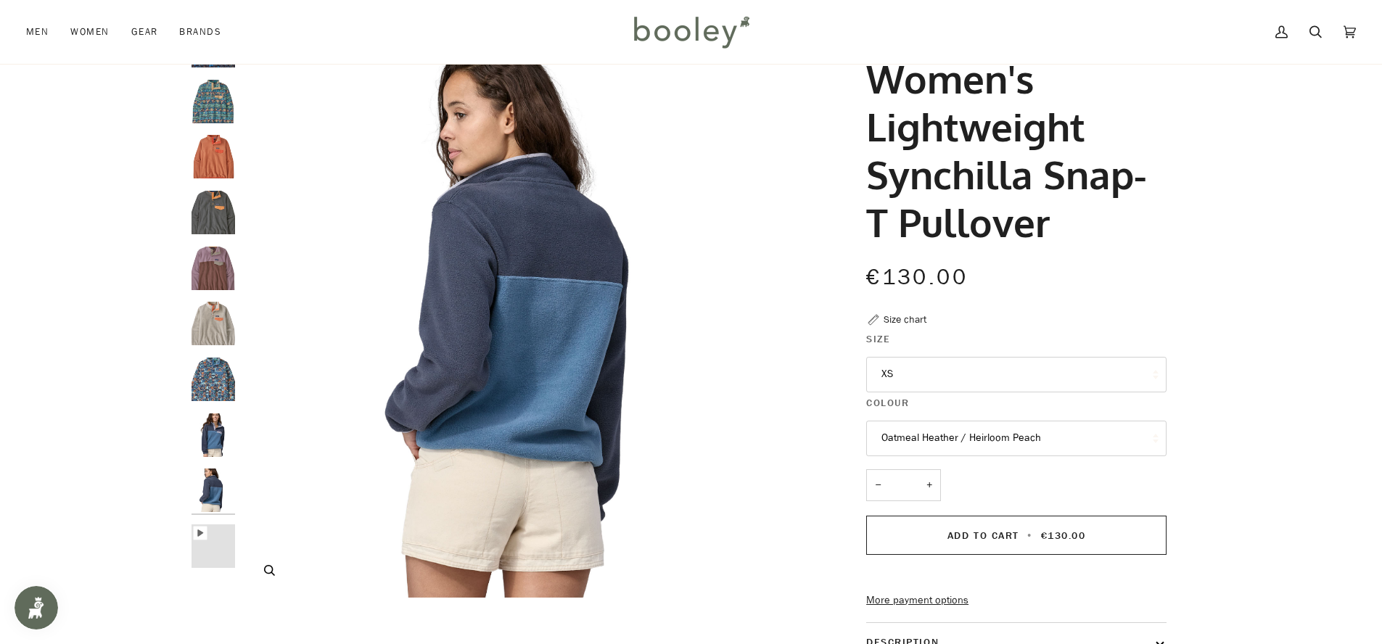
scroll to position [79, 0]
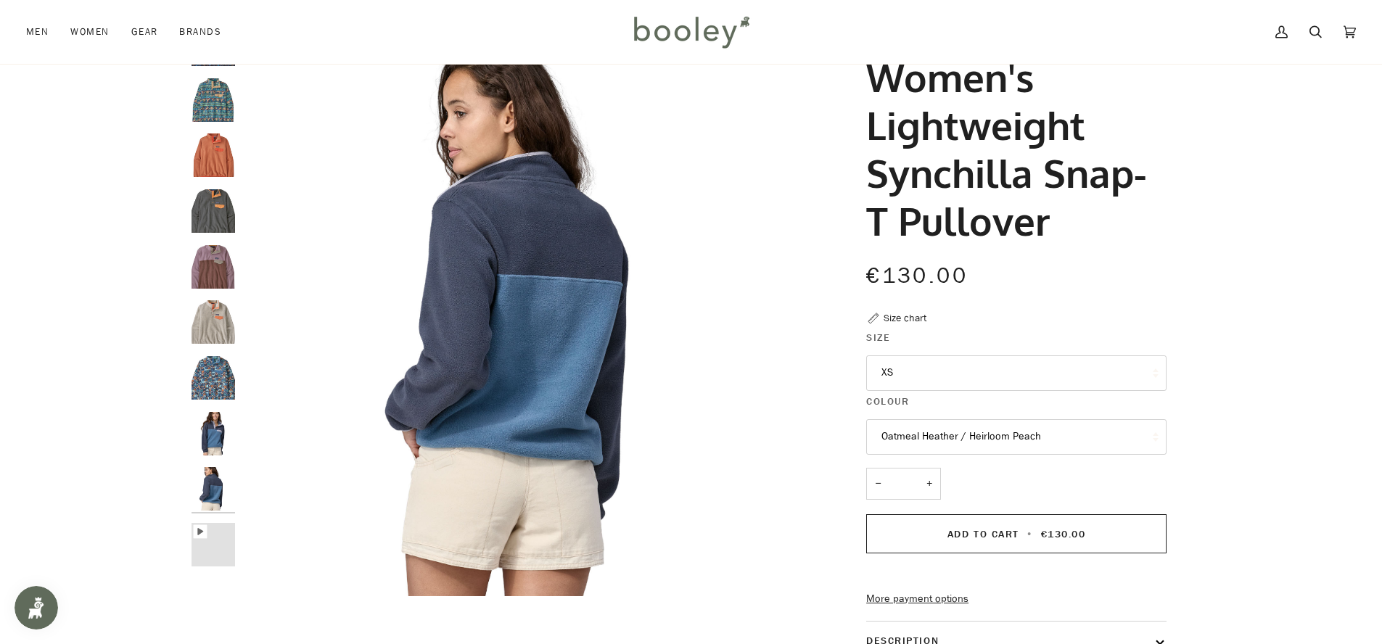
click at [222, 433] on img "Patagonia Women's Light Weight Synchilla Snap-T Pullover Utility Blue - Booley …" at bounding box center [213, 434] width 44 height 44
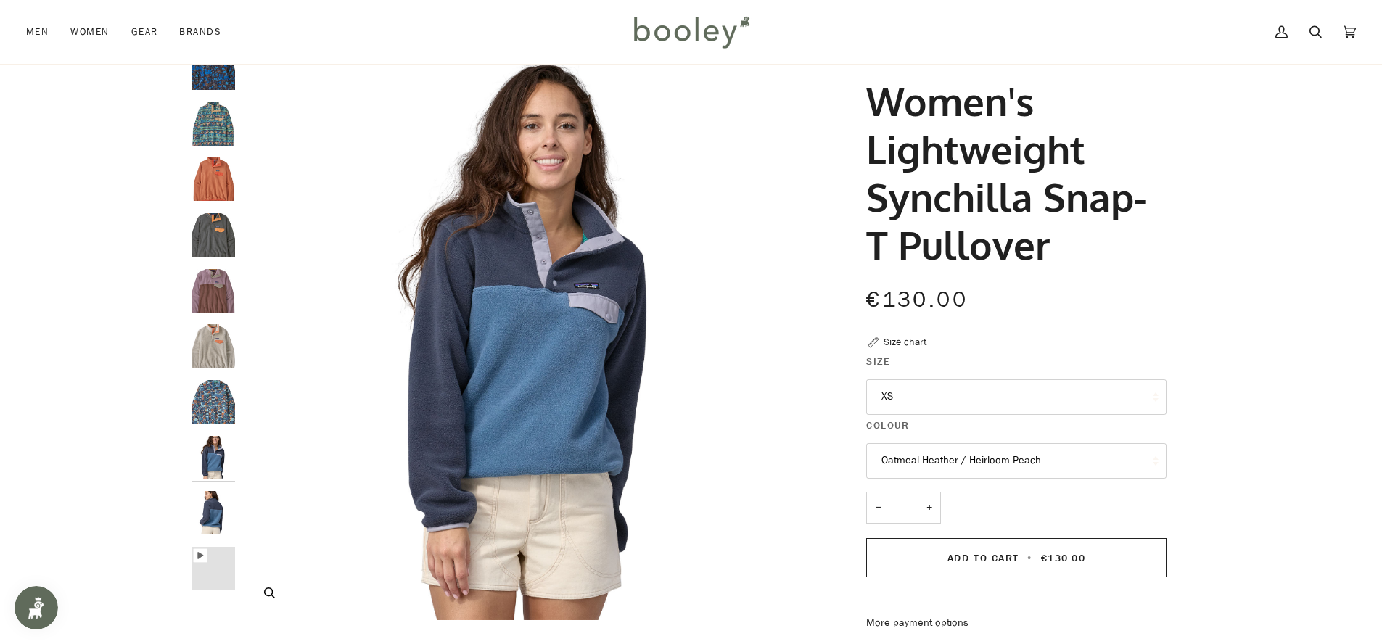
scroll to position [51, 0]
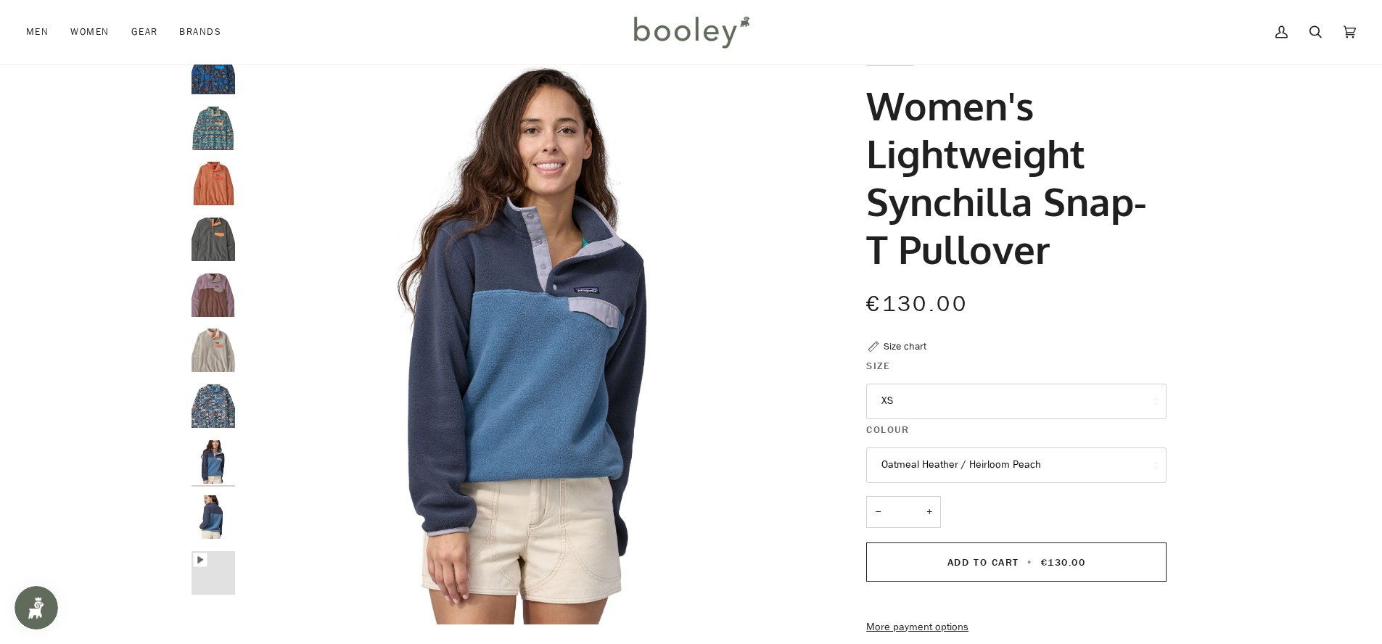
click at [222, 422] on img "Patagonia Women's Lightweight Synchilla Snap-T Pullover Swallowtail Geo / Still…" at bounding box center [213, 406] width 44 height 44
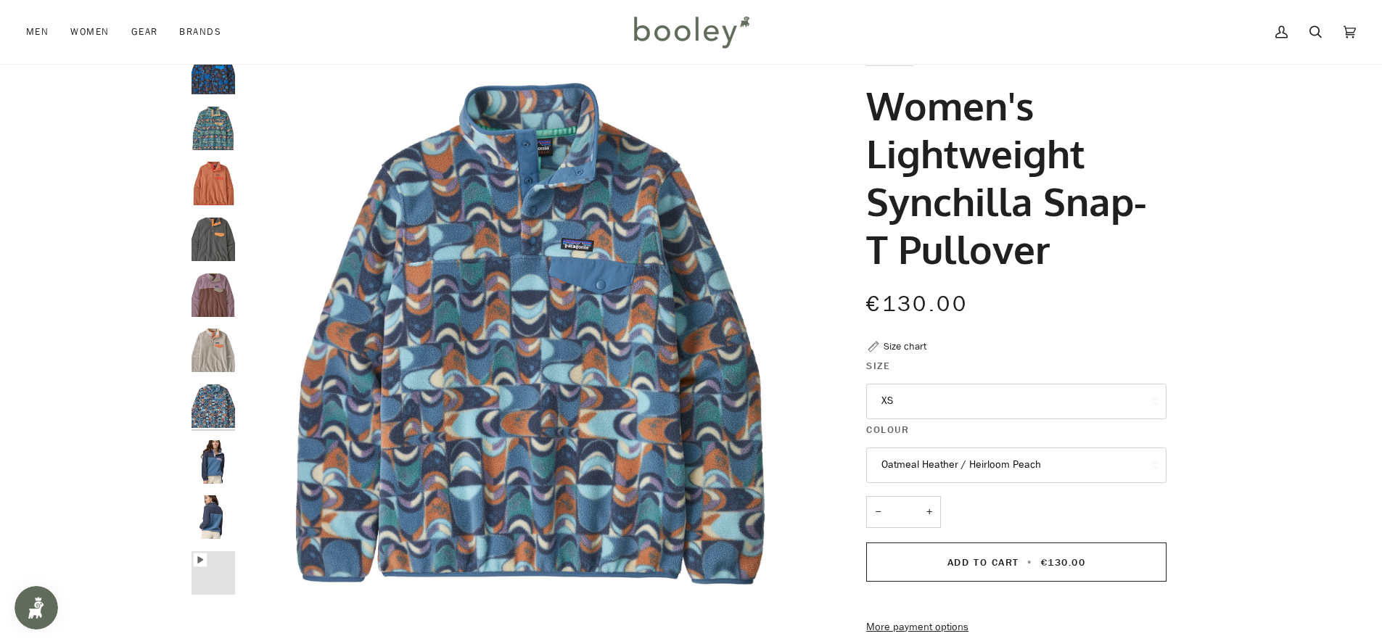
click at [219, 469] on img "Patagonia Women's Light Weight Synchilla Snap-T Pullover Utility Blue - Booley …" at bounding box center [213, 462] width 44 height 44
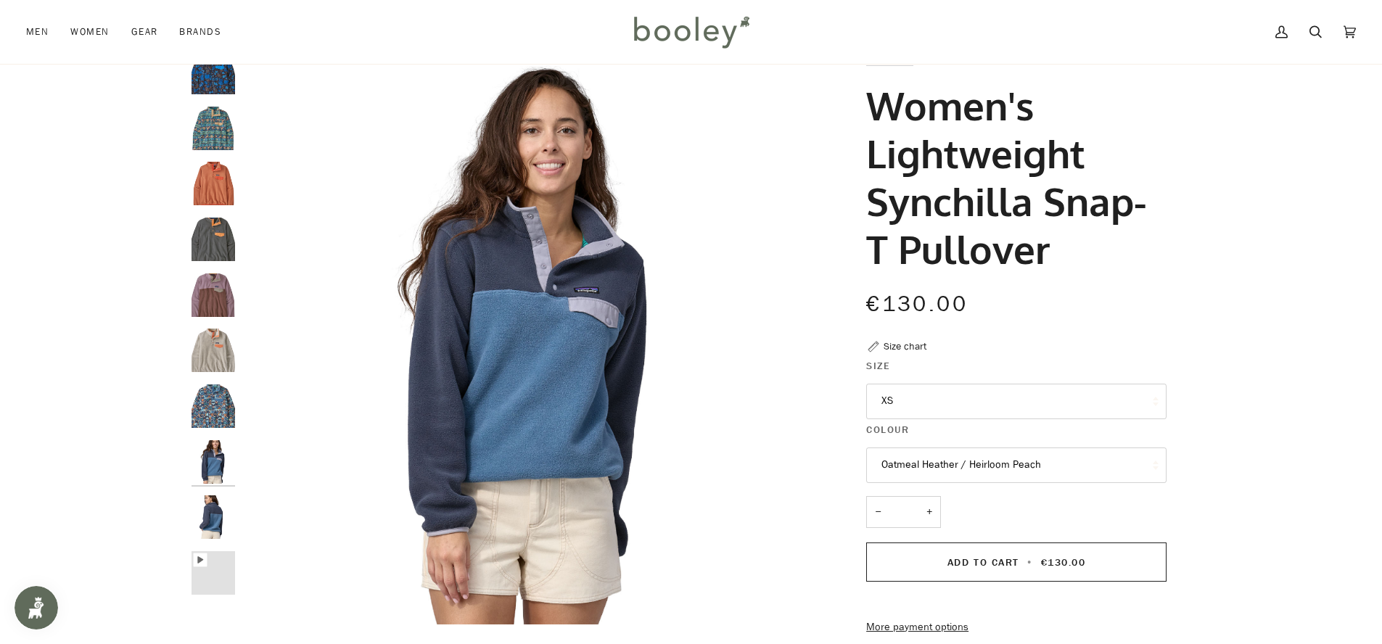
click at [216, 527] on img "Patagonia Women's Light Weight Synchilla Snap-T Pullover Utility Blue - Booley …" at bounding box center [213, 517] width 44 height 44
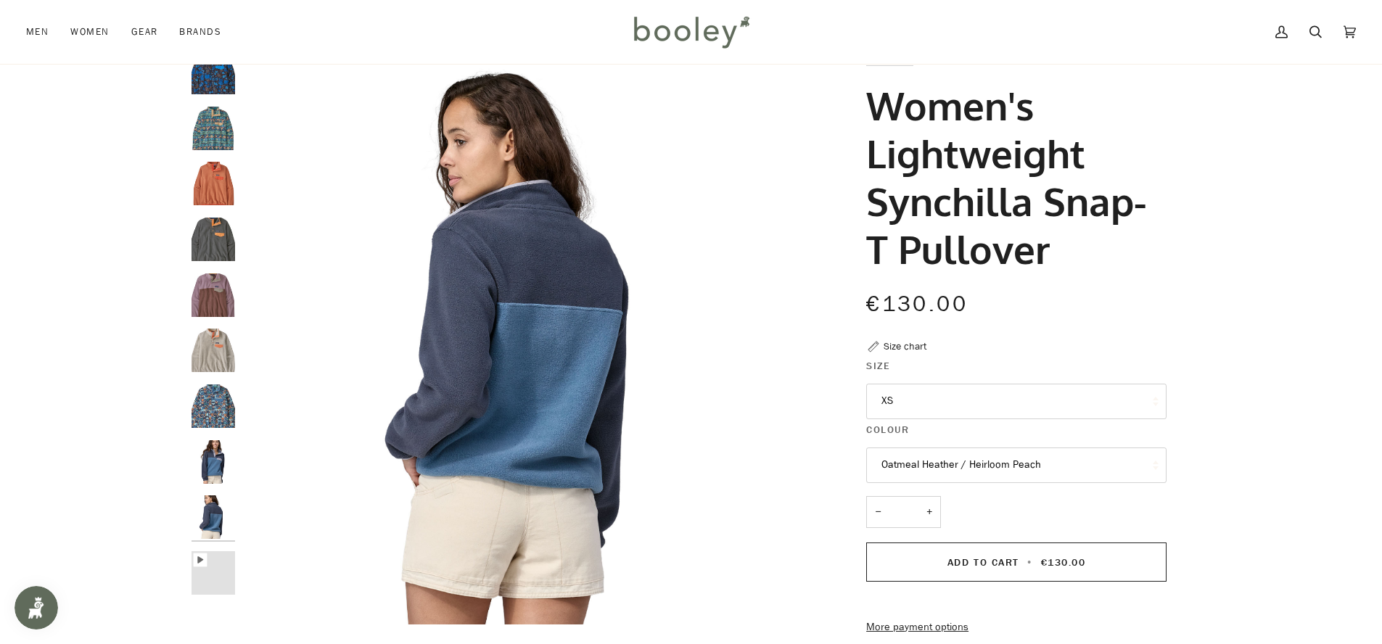
click at [214, 479] on img "Patagonia Women's Light Weight Synchilla Snap-T Pullover Utility Blue - Booley …" at bounding box center [213, 462] width 44 height 44
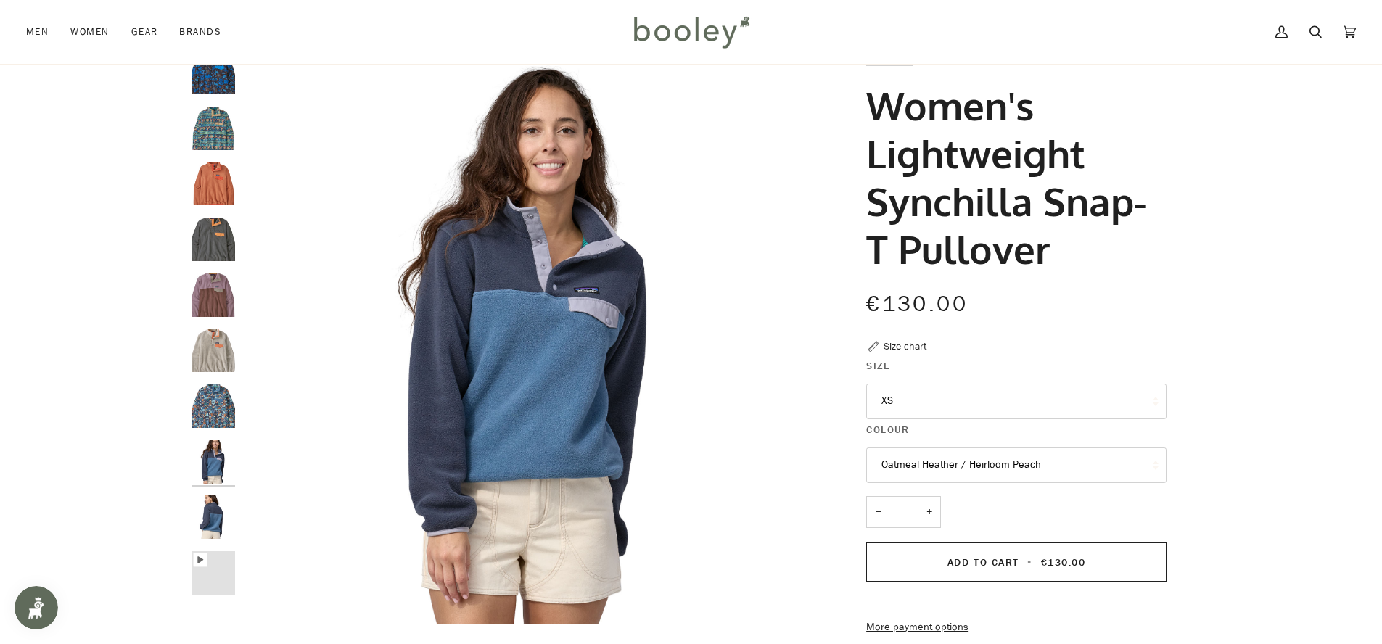
click at [950, 470] on button "Oatmeal Heather / Heirloom Peach" at bounding box center [1016, 466] width 300 height 36
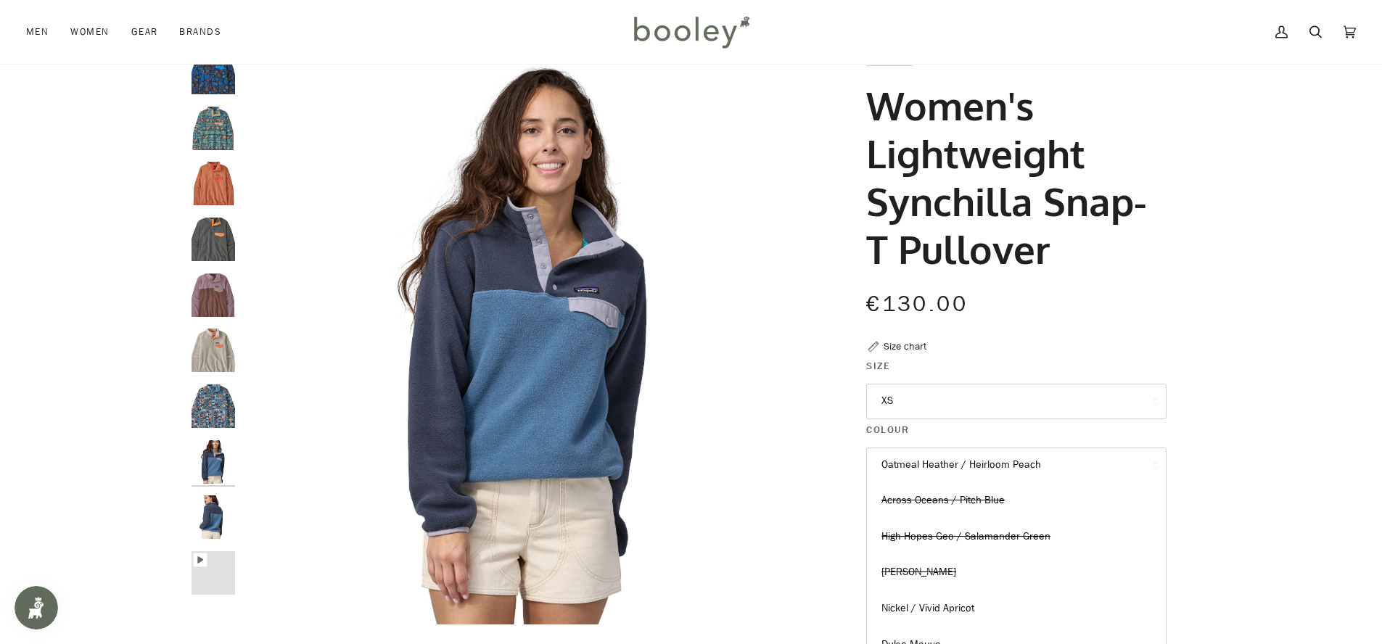
click at [1000, 471] on button "Oatmeal Heather / Heirloom Peach" at bounding box center [1016, 466] width 300 height 36
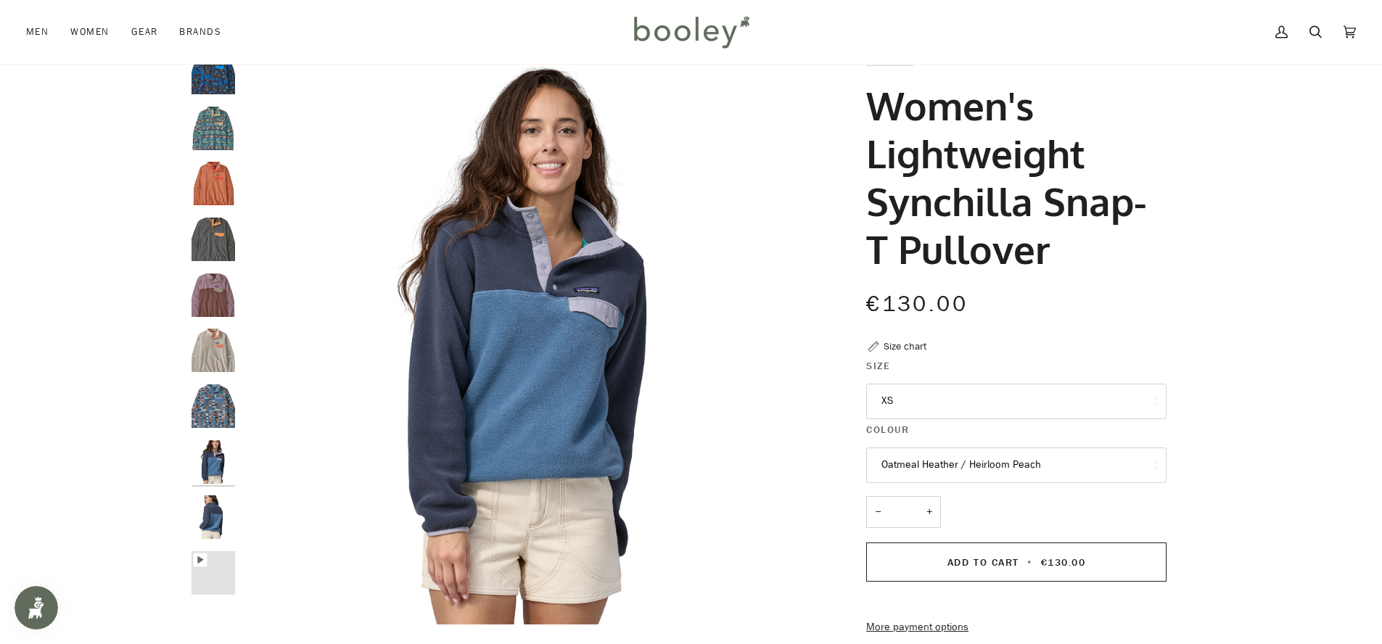
click at [990, 468] on button "Oatmeal Heather / Heirloom Peach" at bounding box center [1016, 466] width 300 height 36
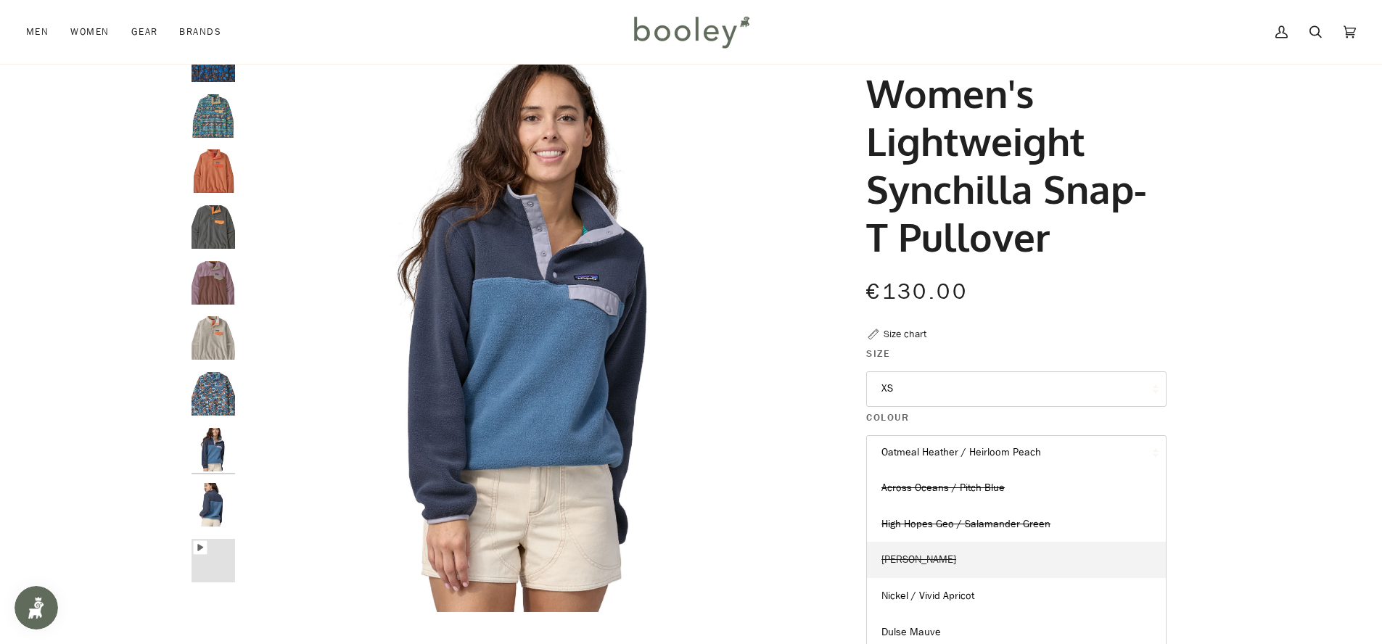
scroll to position [71, 0]
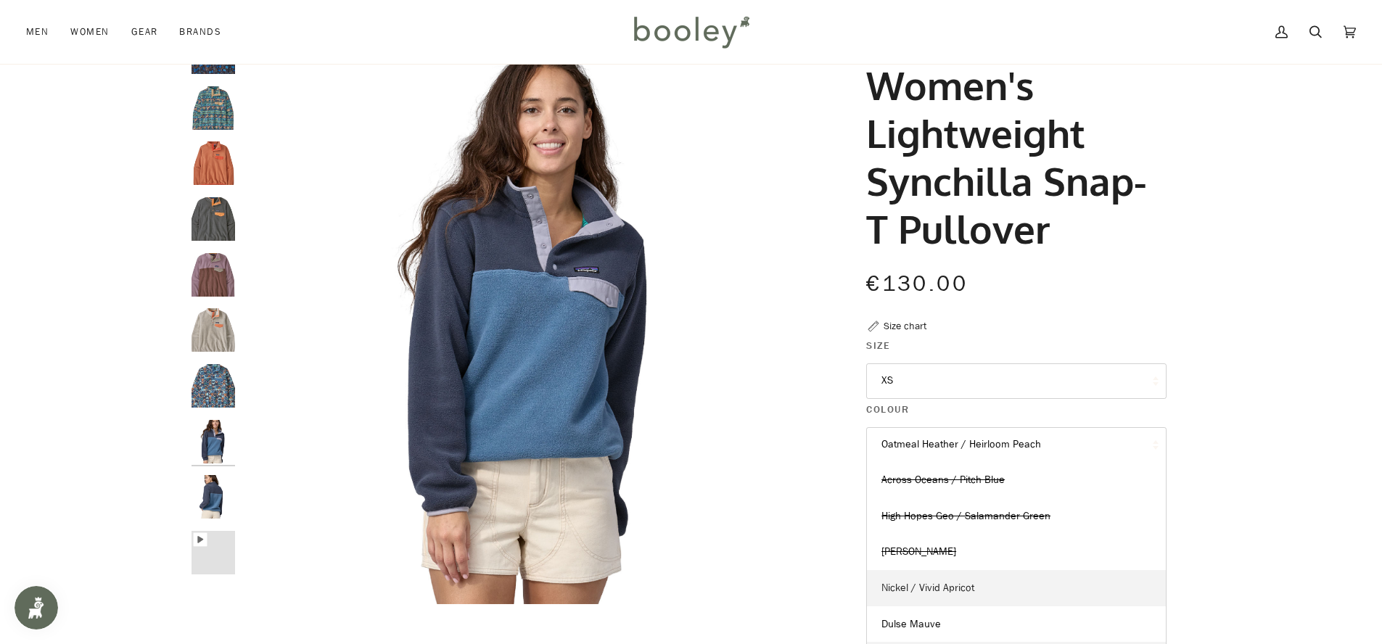
click at [973, 590] on link "Nickel / Vivid Apricot" at bounding box center [1016, 588] width 299 height 36
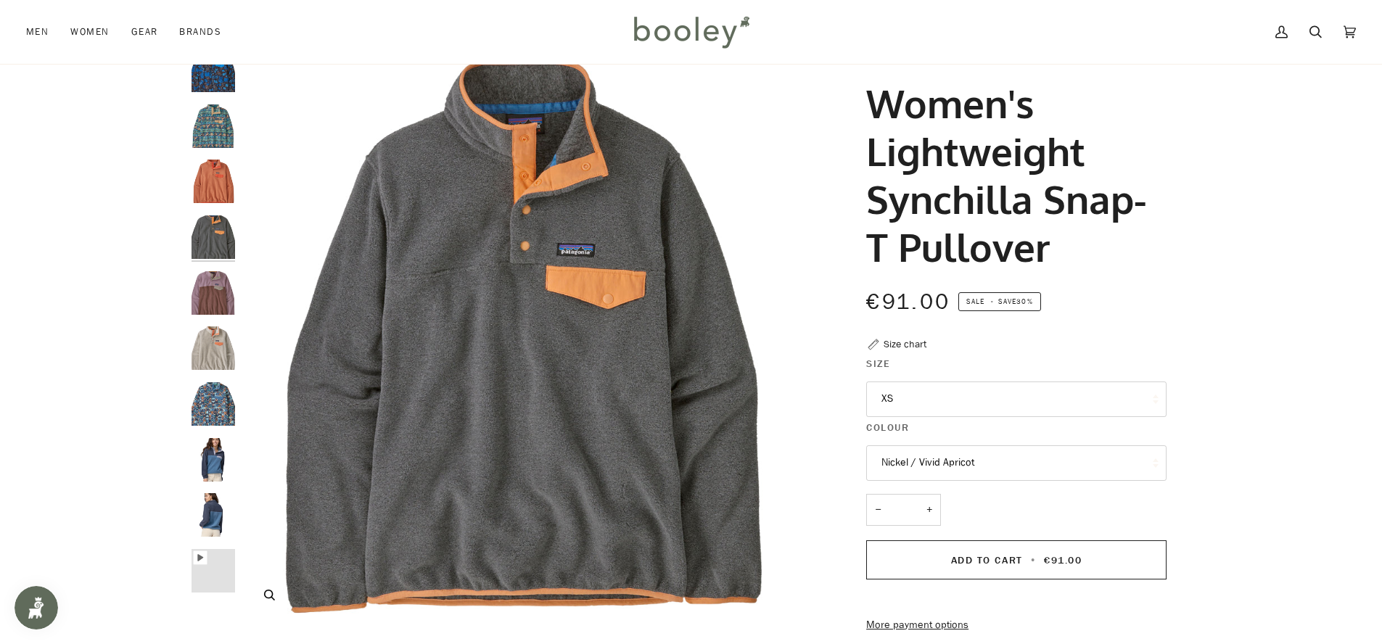
scroll to position [47, 0]
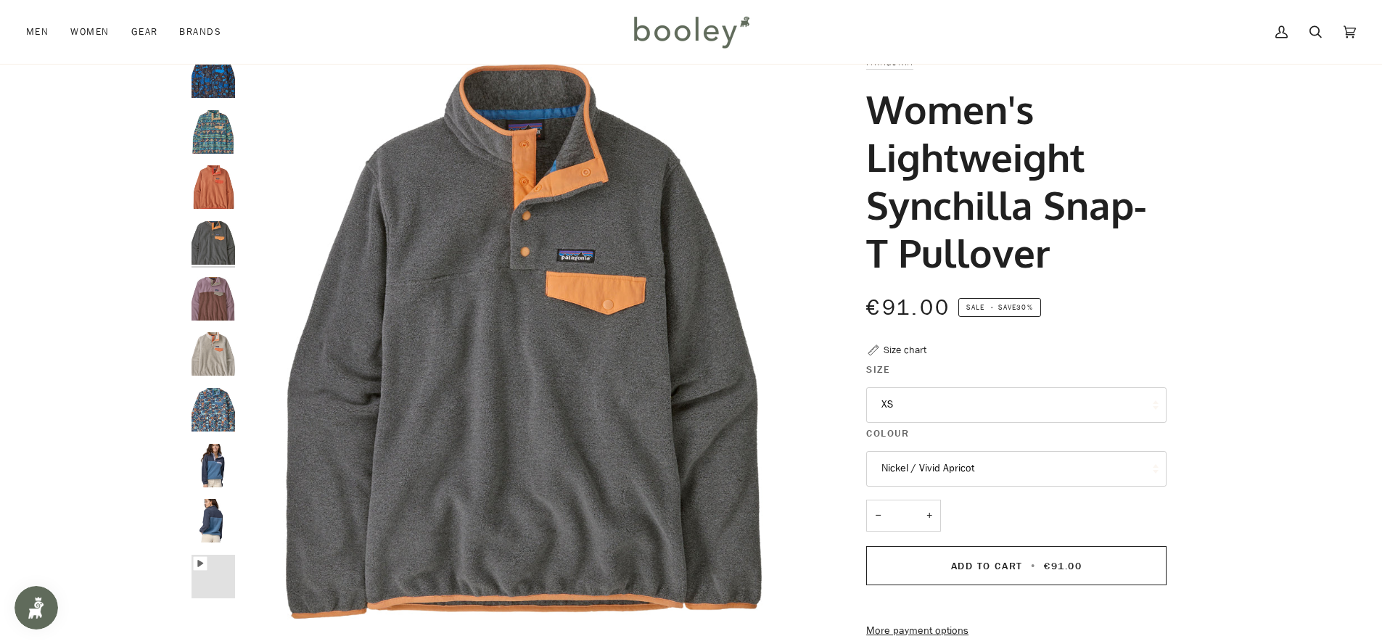
click at [910, 465] on button "Nickel / Vivid Apricot" at bounding box center [1016, 469] width 300 height 36
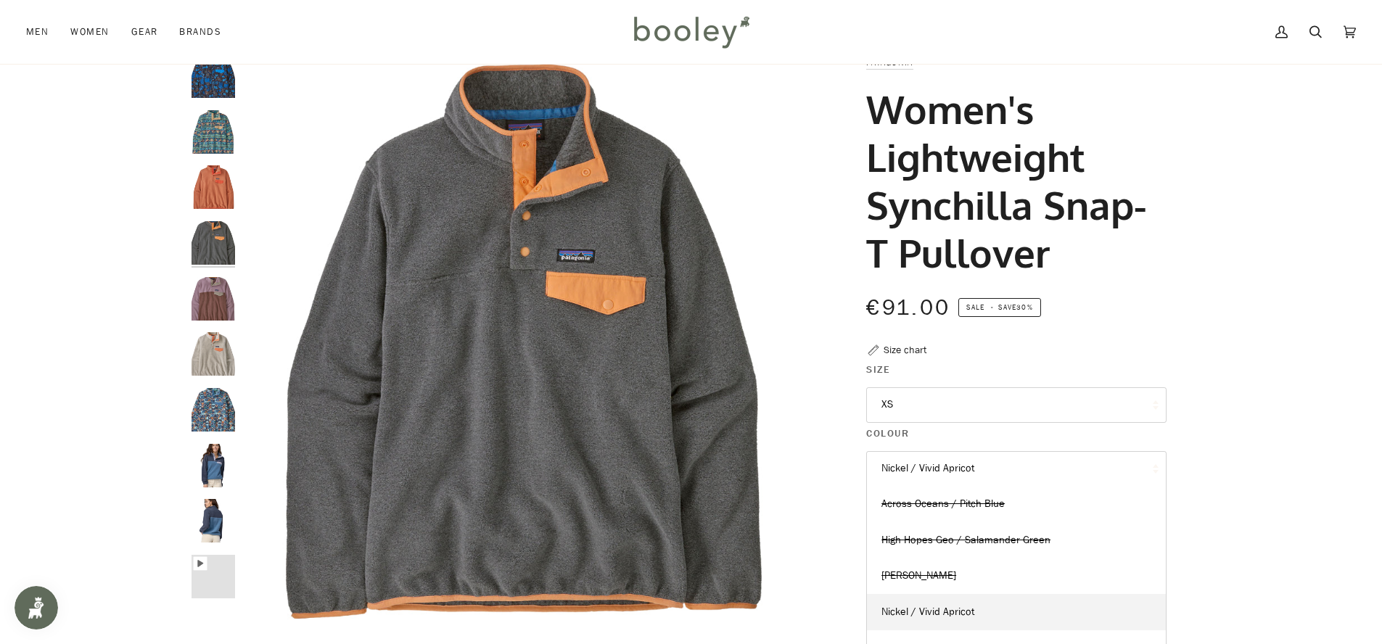
click at [948, 474] on button "Nickel / Vivid Apricot" at bounding box center [1016, 469] width 300 height 36
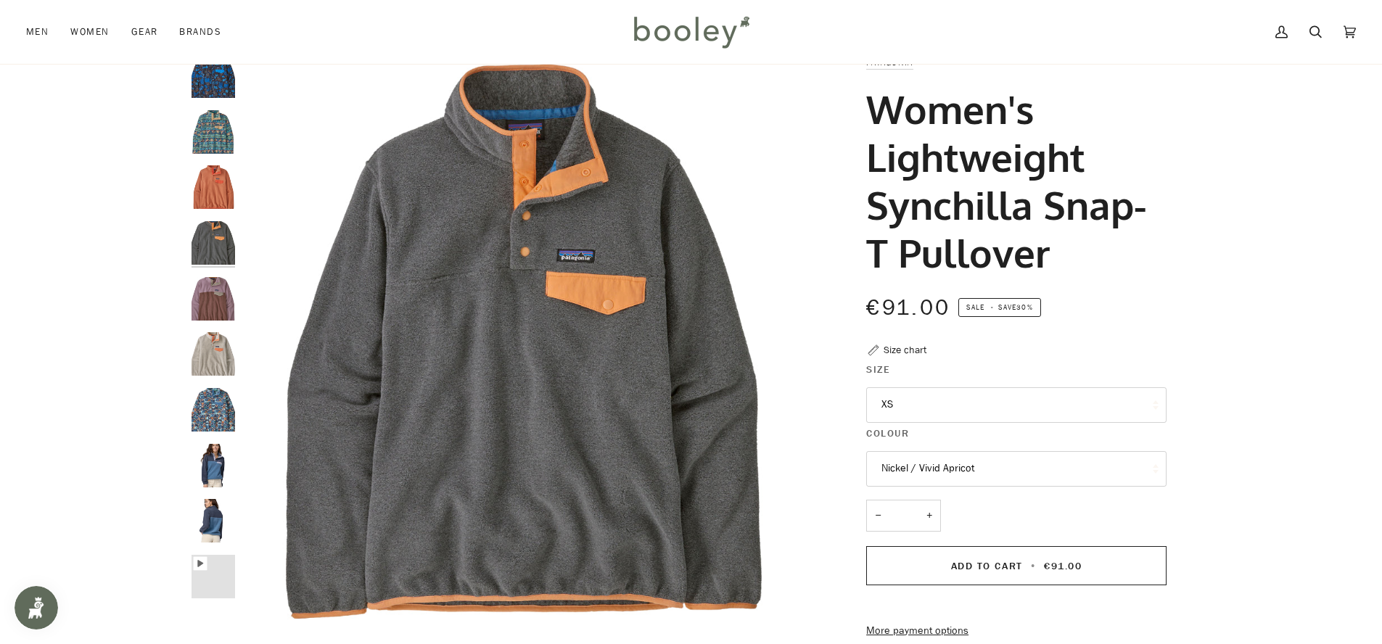
click at [224, 71] on img "Patagonia Women's Lightweight Synchilla Snap-T Pullover Across Oceans / Pitch B…" at bounding box center [213, 76] width 44 height 44
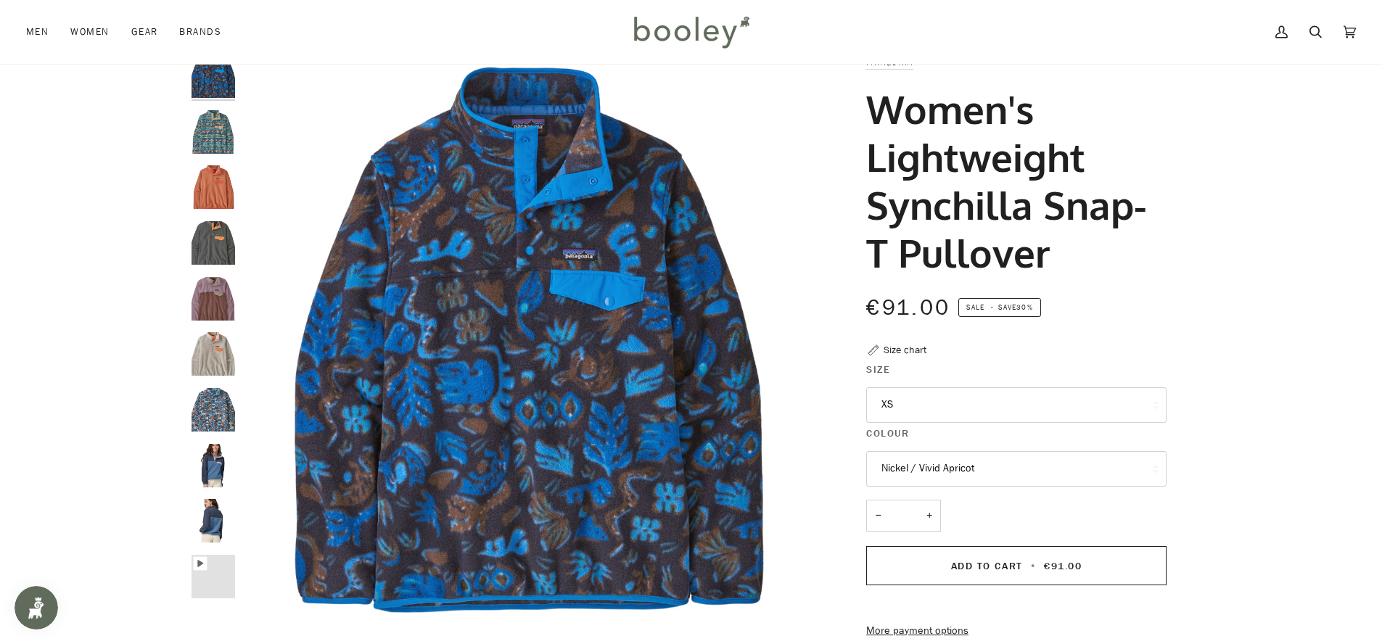
click at [1002, 474] on button "Nickel / Vivid Apricot" at bounding box center [1016, 469] width 300 height 36
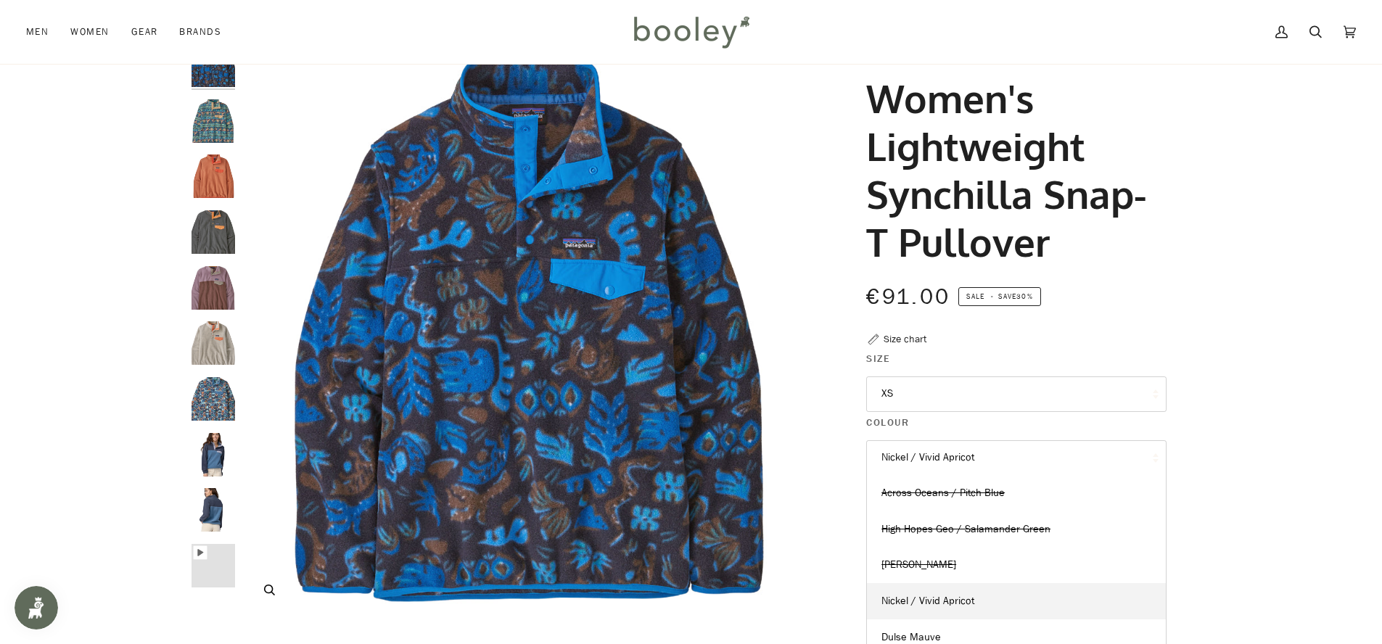
scroll to position [8, 0]
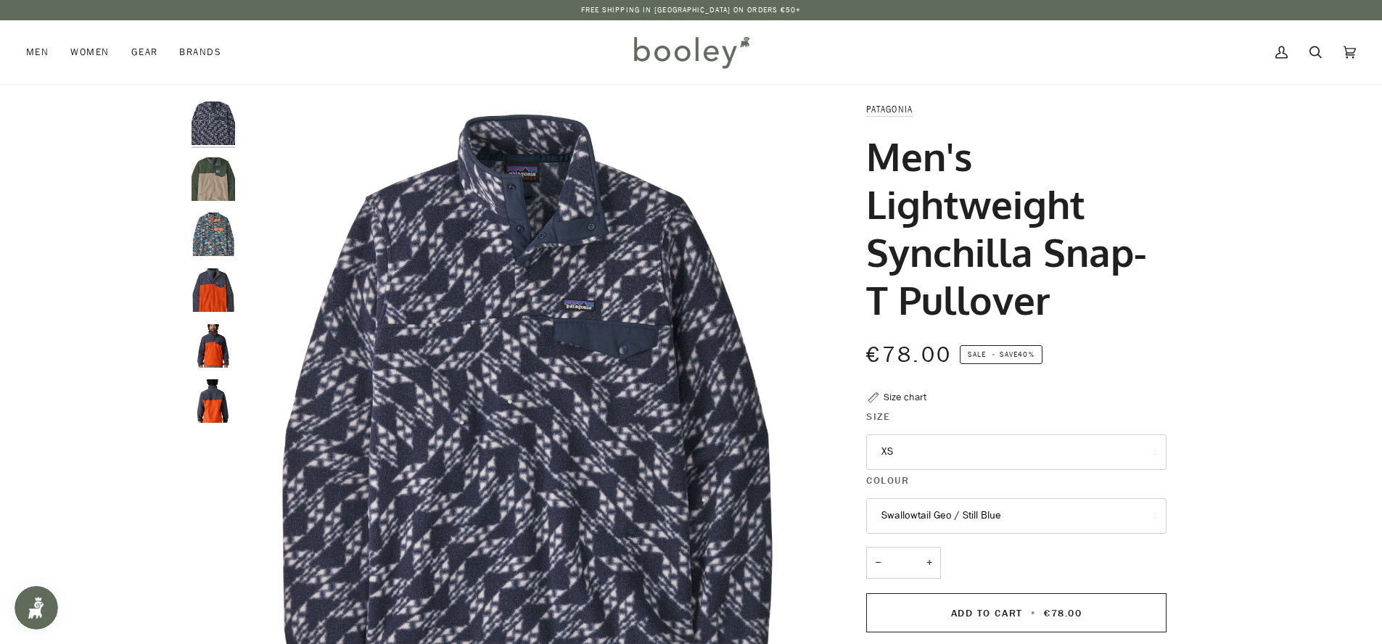
click at [221, 165] on img "Patagonia Men's Lightweight Synchilla Snap-T Pullover Seabird Grey - Booley Gal…" at bounding box center [213, 179] width 44 height 44
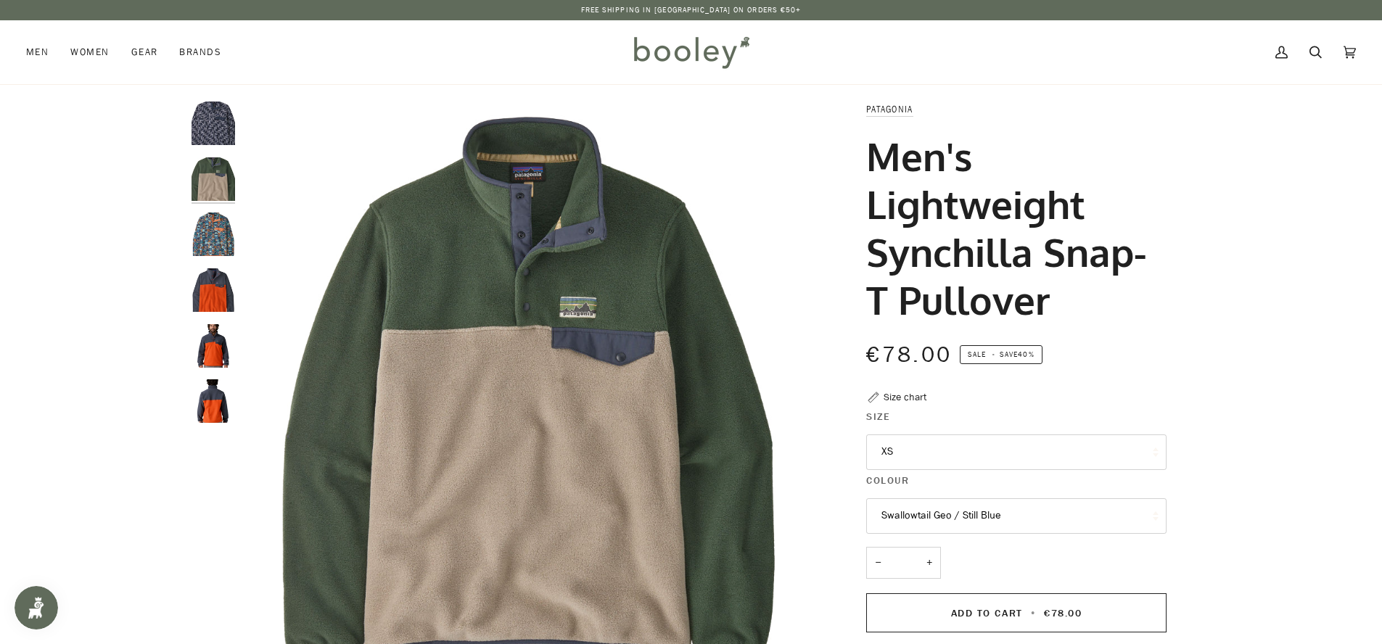
click at [239, 284] on div at bounding box center [216, 269] width 51 height 334
click at [217, 223] on img "Patagonia Men's Lightweight Synchilla Snap-T Pullover Swallowtail Geo / Still B…" at bounding box center [213, 235] width 44 height 44
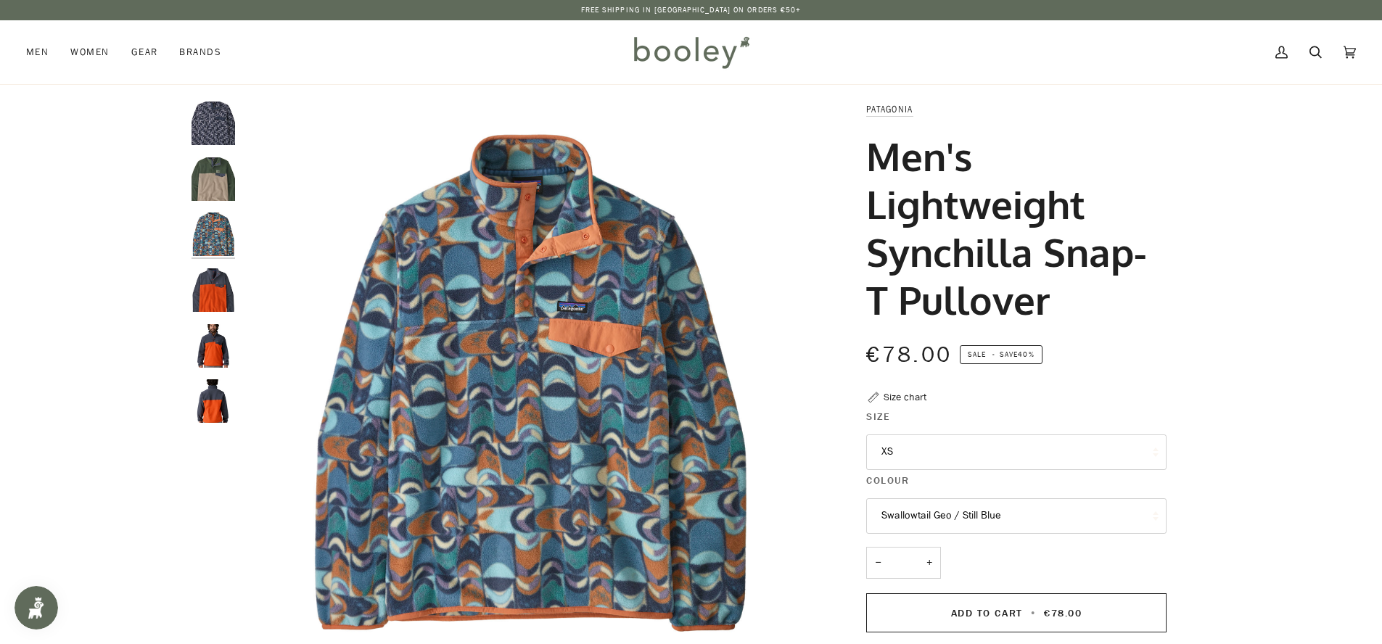
click at [986, 515] on button "Swallowtail Geo / Still Blue" at bounding box center [1016, 516] width 300 height 36
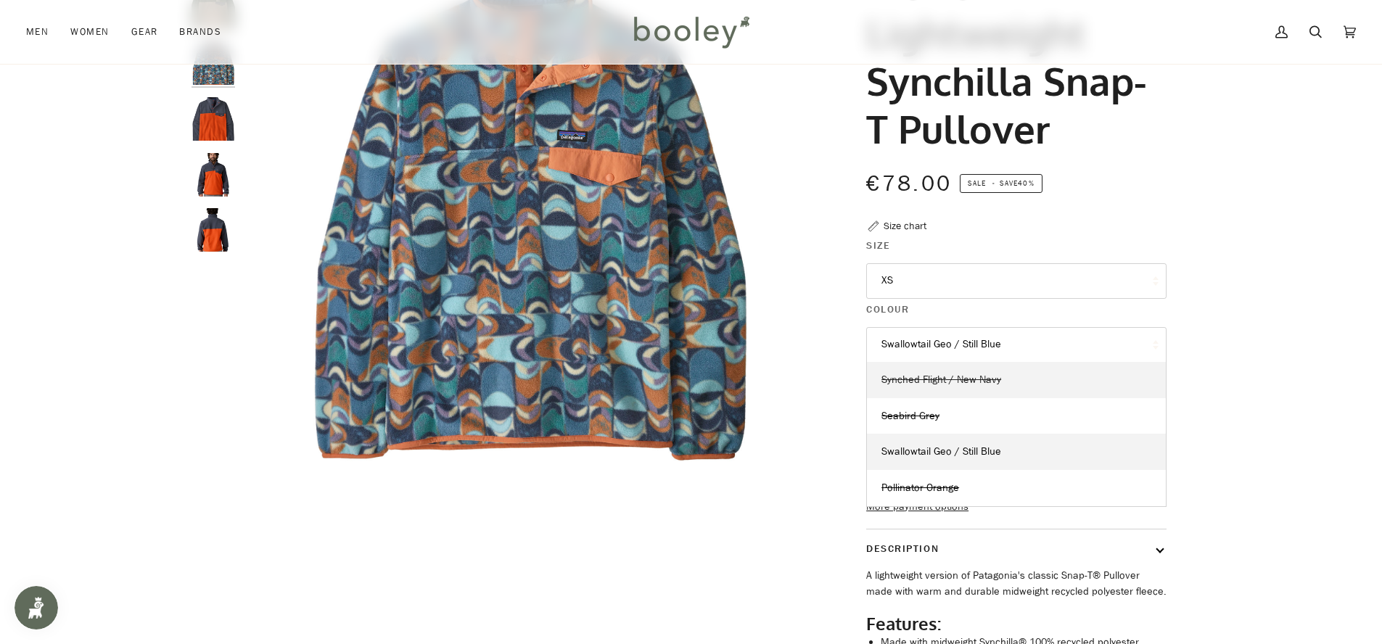
scroll to position [204, 0]
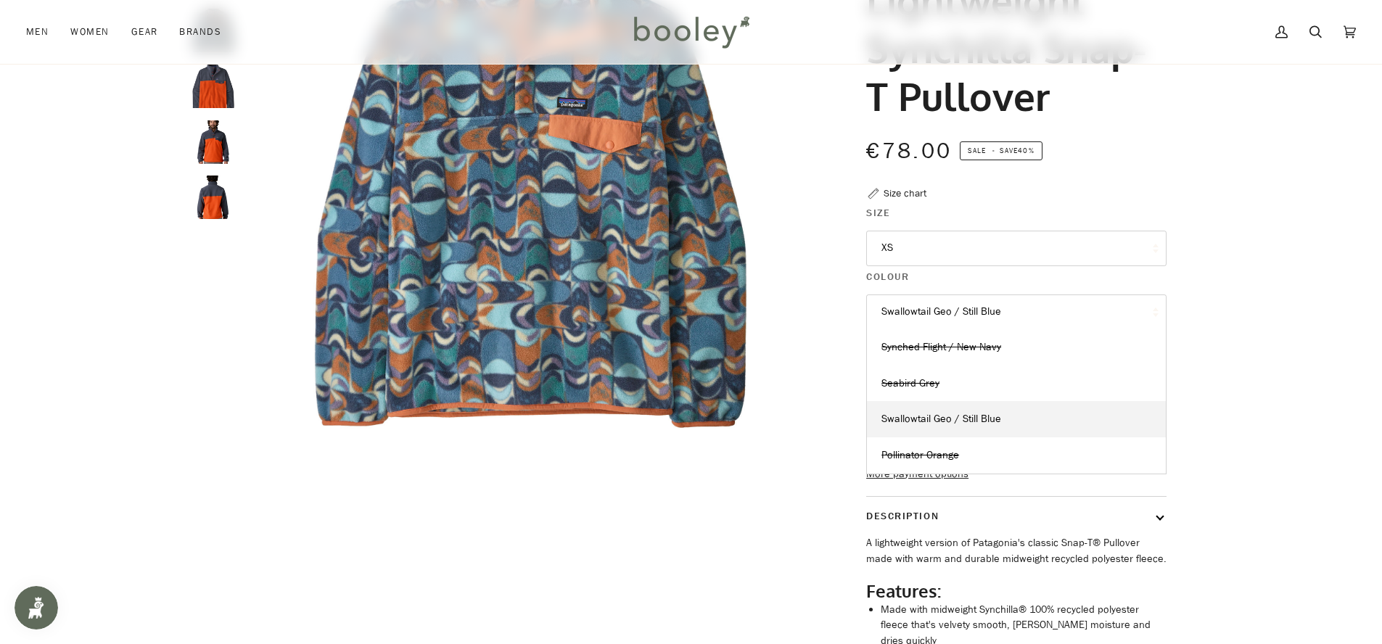
click at [1302, 427] on div "Zoom Zoom" at bounding box center [691, 338] width 1382 height 880
click at [1031, 312] on button "Swallowtail Geo / Still Blue" at bounding box center [1016, 312] width 300 height 36
click at [1031, 316] on button "Swallowtail Geo / Still Blue" at bounding box center [1016, 312] width 300 height 36
click at [1023, 322] on button "Swallowtail Geo / Still Blue" at bounding box center [1016, 312] width 300 height 36
click at [991, 422] on span "Swallowtail Geo / Still Blue" at bounding box center [941, 419] width 120 height 14
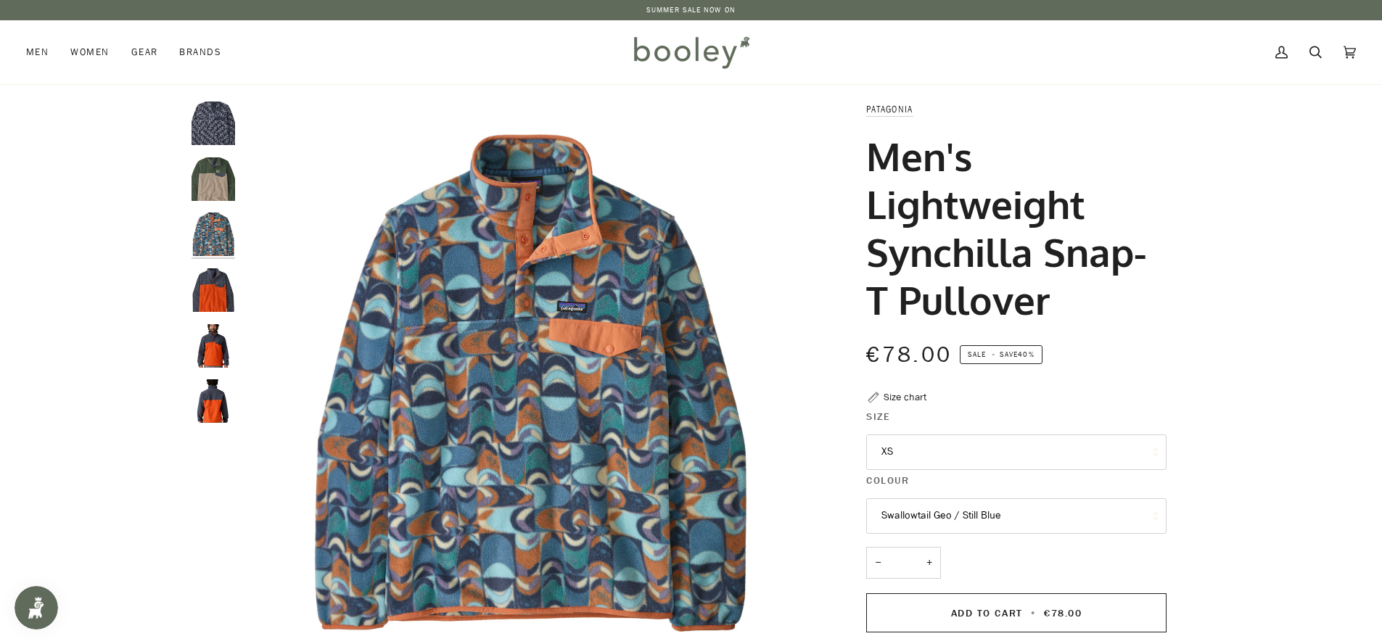
click at [213, 173] on img "Patagonia Men's Lightweight Synchilla Snap-T Pullover Seabird Grey - Booley Gal…" at bounding box center [213, 179] width 44 height 44
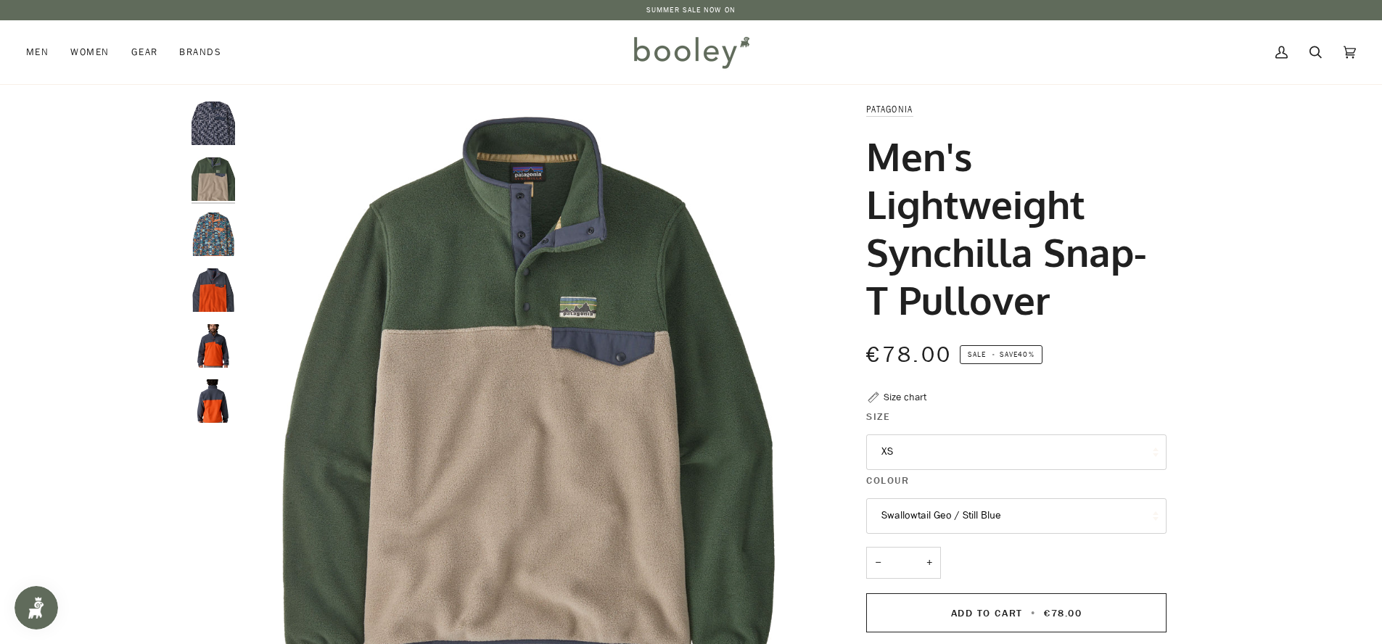
click at [962, 519] on button "Swallowtail Geo / Still Blue" at bounding box center [1016, 516] width 300 height 36
click at [991, 523] on button "Swallowtail Geo / Still Blue" at bounding box center [1016, 516] width 300 height 36
click at [989, 525] on button "Swallowtail Geo / Still Blue" at bounding box center [1016, 516] width 300 height 36
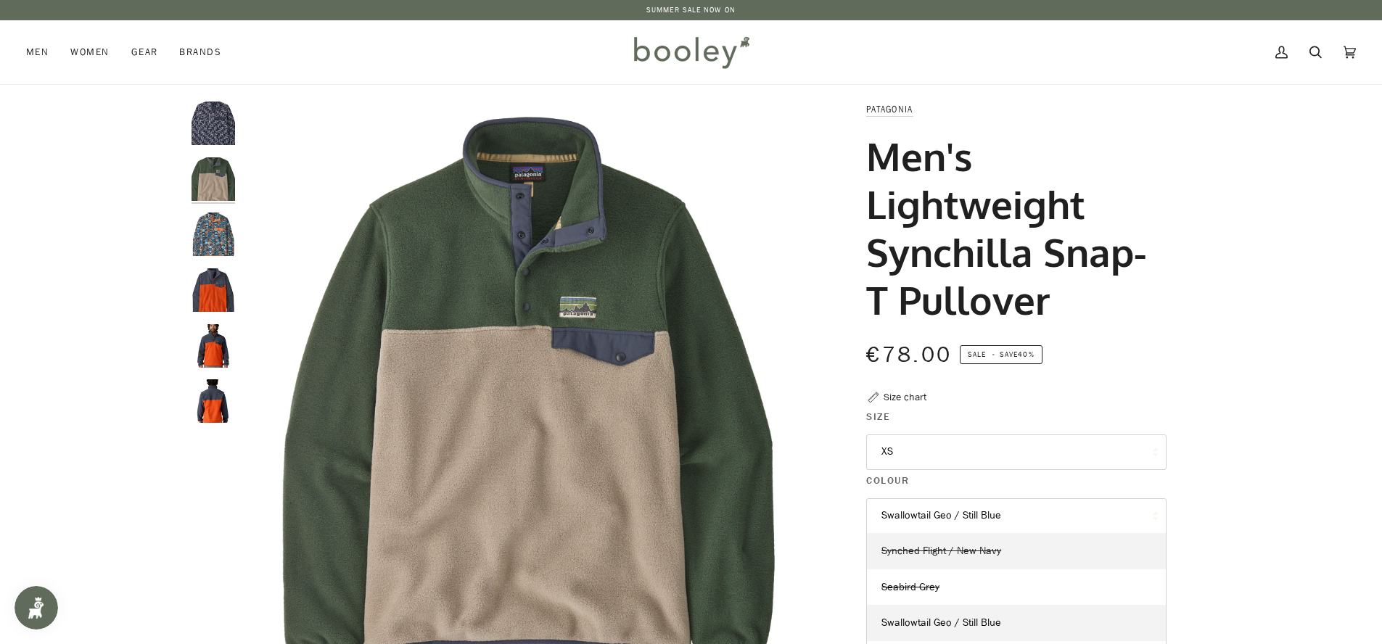
click at [966, 563] on link "Synched Flight / New Navy" at bounding box center [1016, 551] width 299 height 36
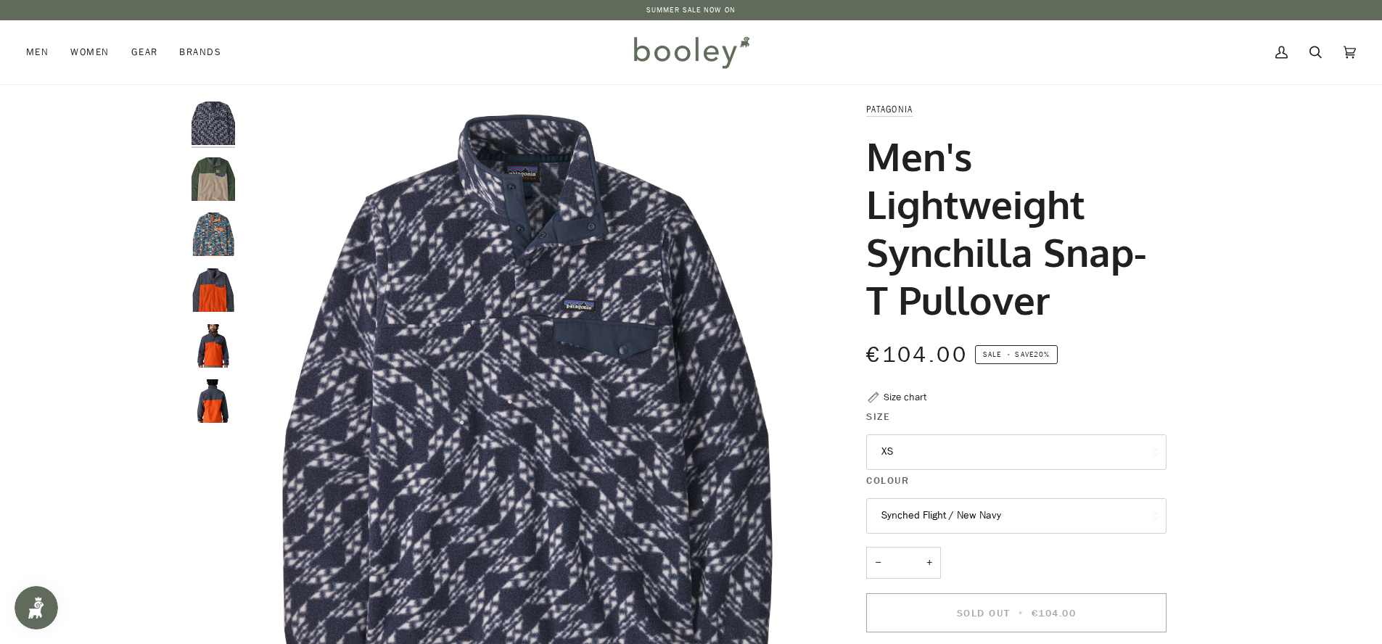
click at [984, 528] on button "Synched Flight / New Navy" at bounding box center [1016, 516] width 300 height 36
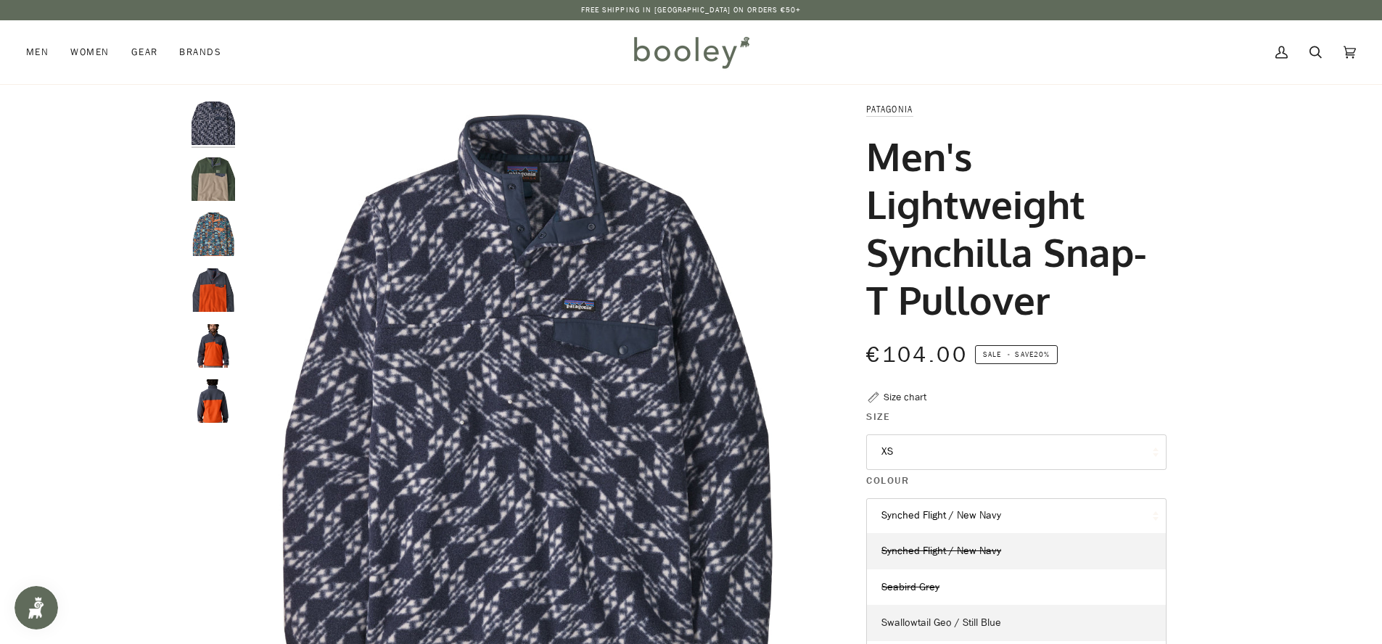
click at [984, 619] on span "Swallowtail Geo / Still Blue" at bounding box center [941, 623] width 120 height 14
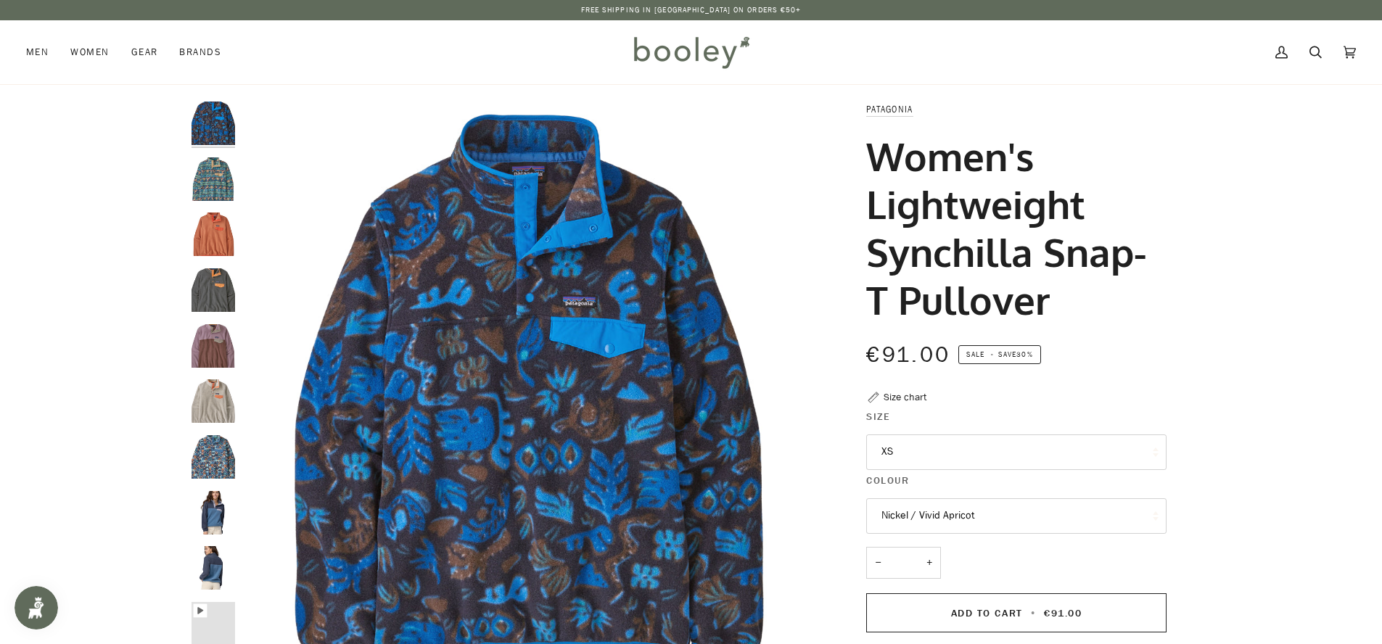
click at [997, 519] on button "Nickel / Vivid Apricot" at bounding box center [1016, 516] width 300 height 36
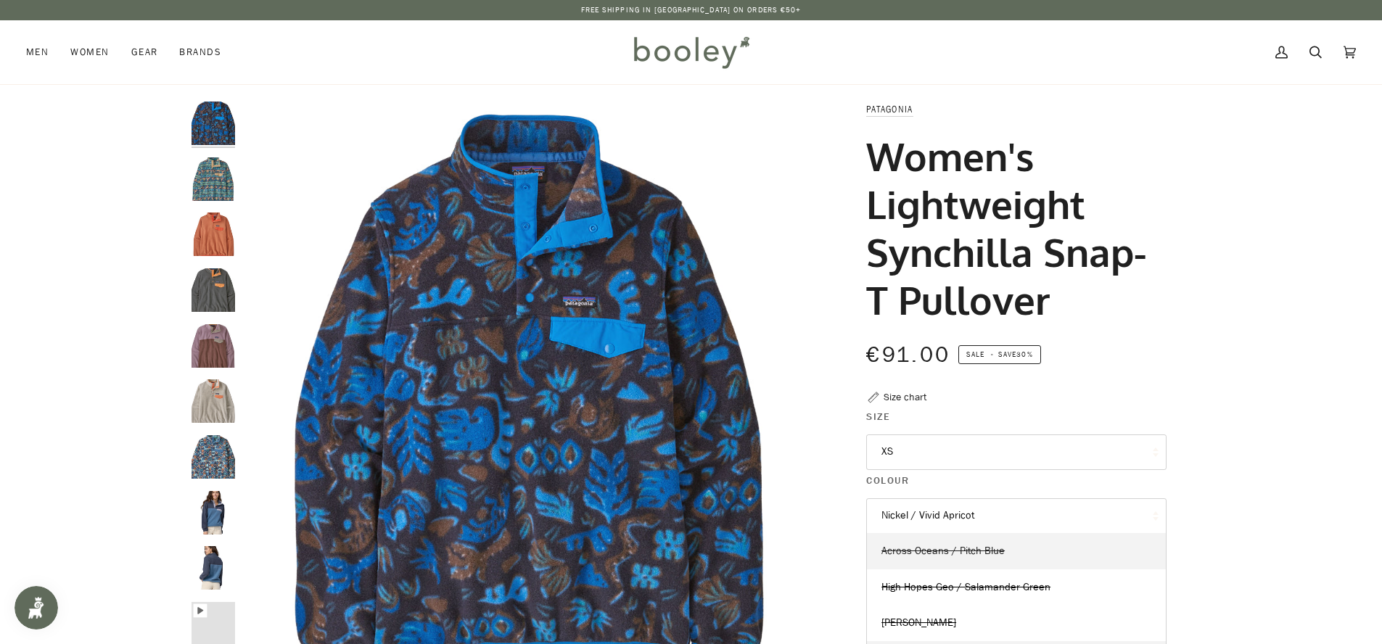
click at [1001, 553] on link "Across Oceans / Pitch Blue" at bounding box center [1016, 551] width 299 height 36
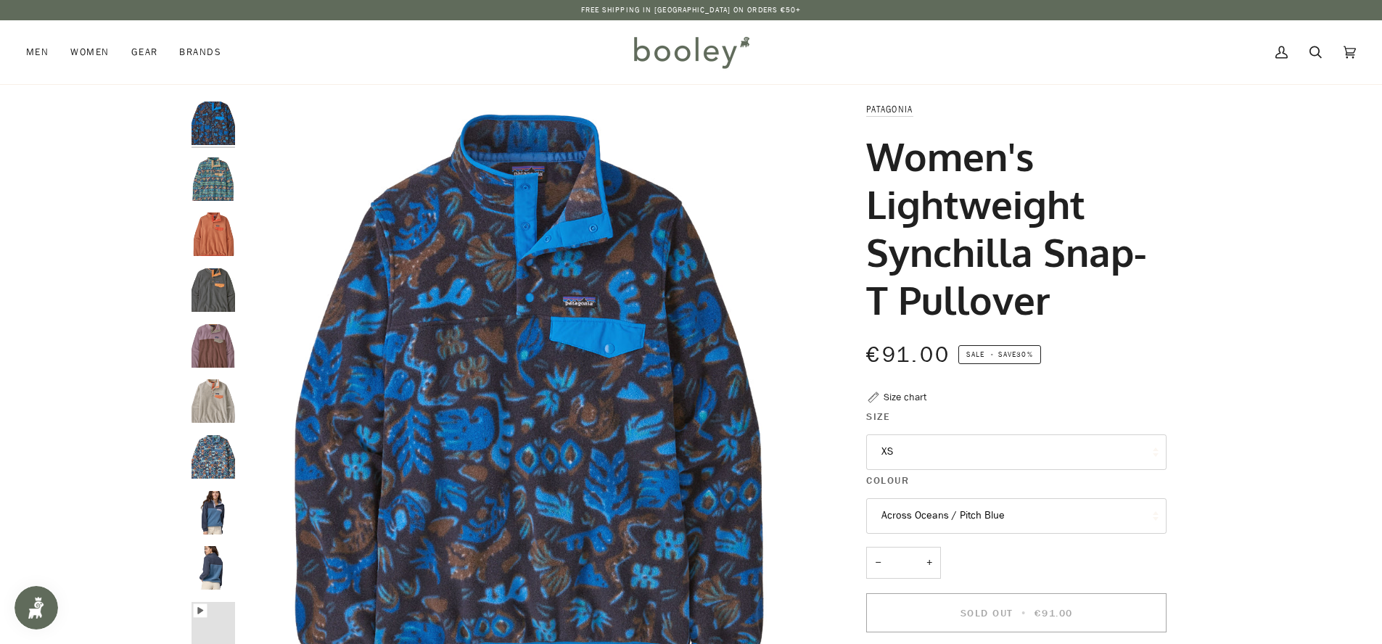
click at [997, 525] on button "Across Oceans / Pitch Blue" at bounding box center [1016, 516] width 300 height 36
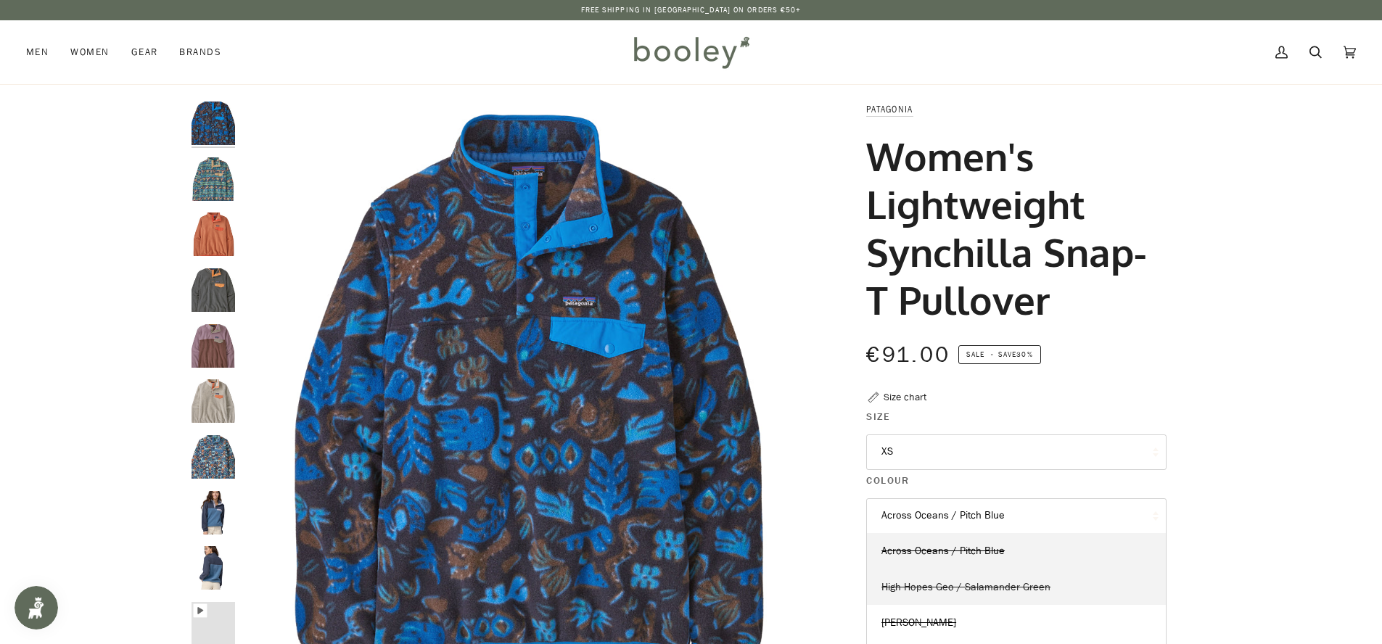
click at [1008, 585] on span "High Hopes Geo / Salamander Green" at bounding box center [965, 587] width 169 height 14
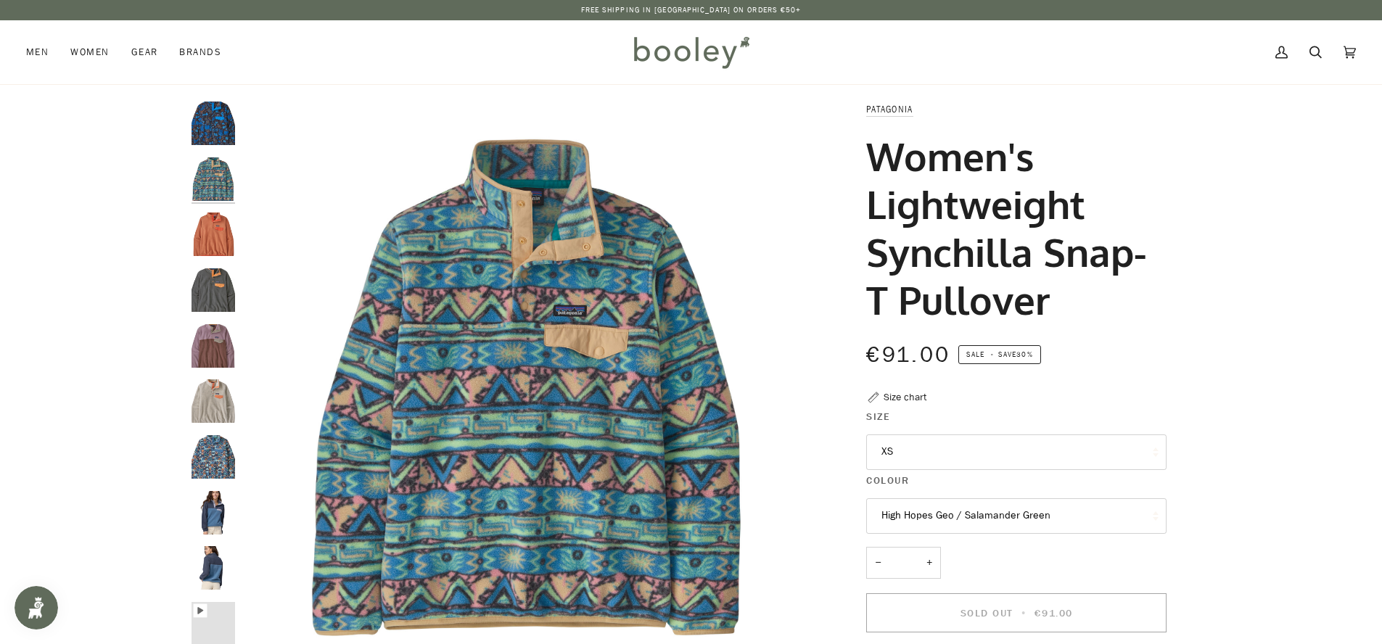
click at [1022, 524] on button "High Hopes Geo / Salamander Green" at bounding box center [1016, 516] width 300 height 36
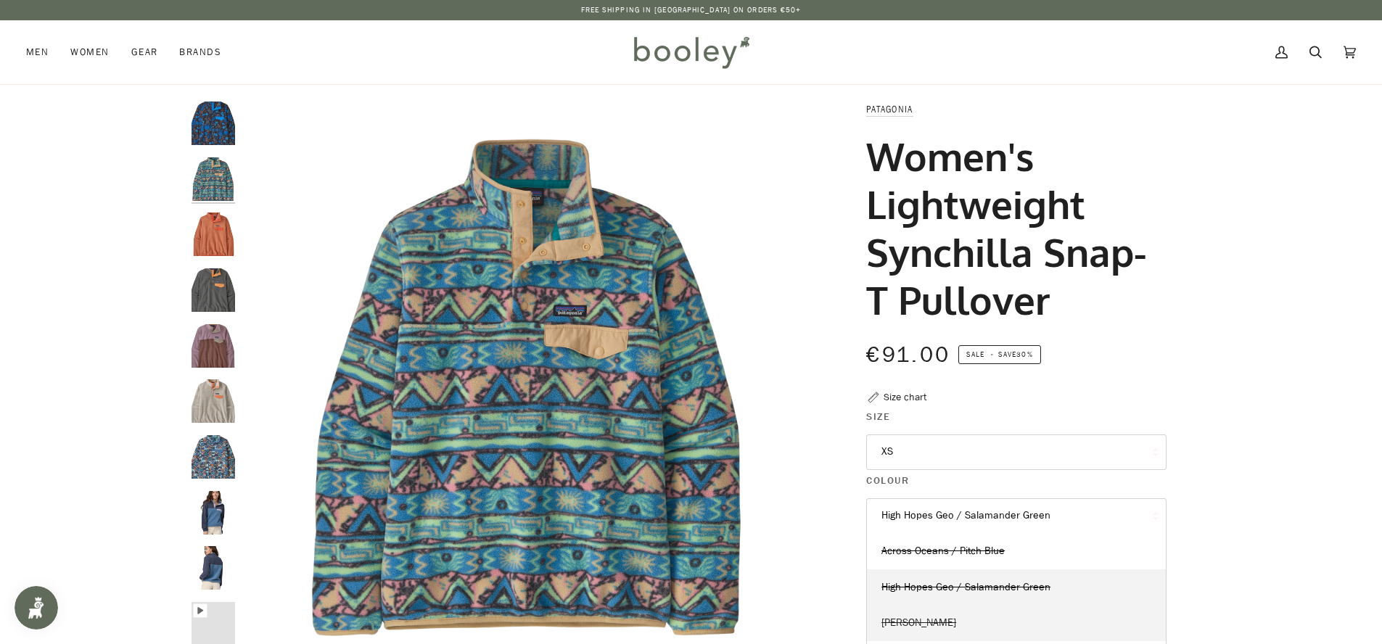
click at [1016, 616] on link "Sienna Clay" at bounding box center [1016, 623] width 299 height 36
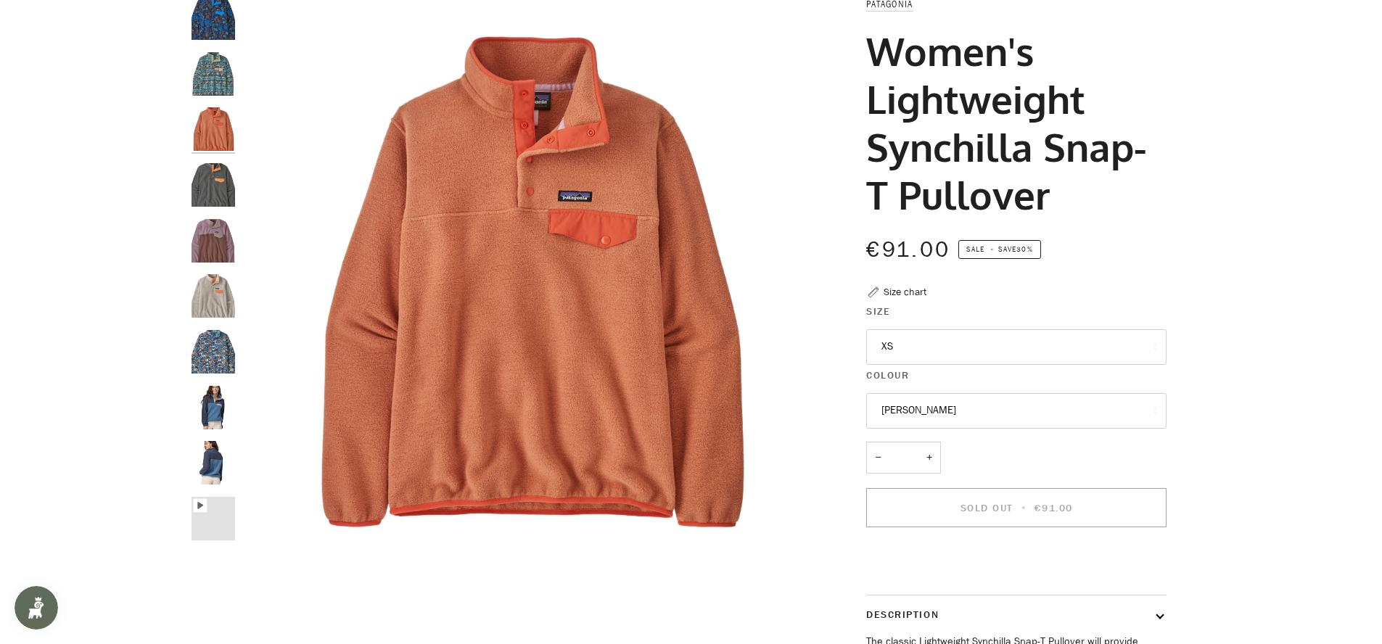
scroll to position [106, 0]
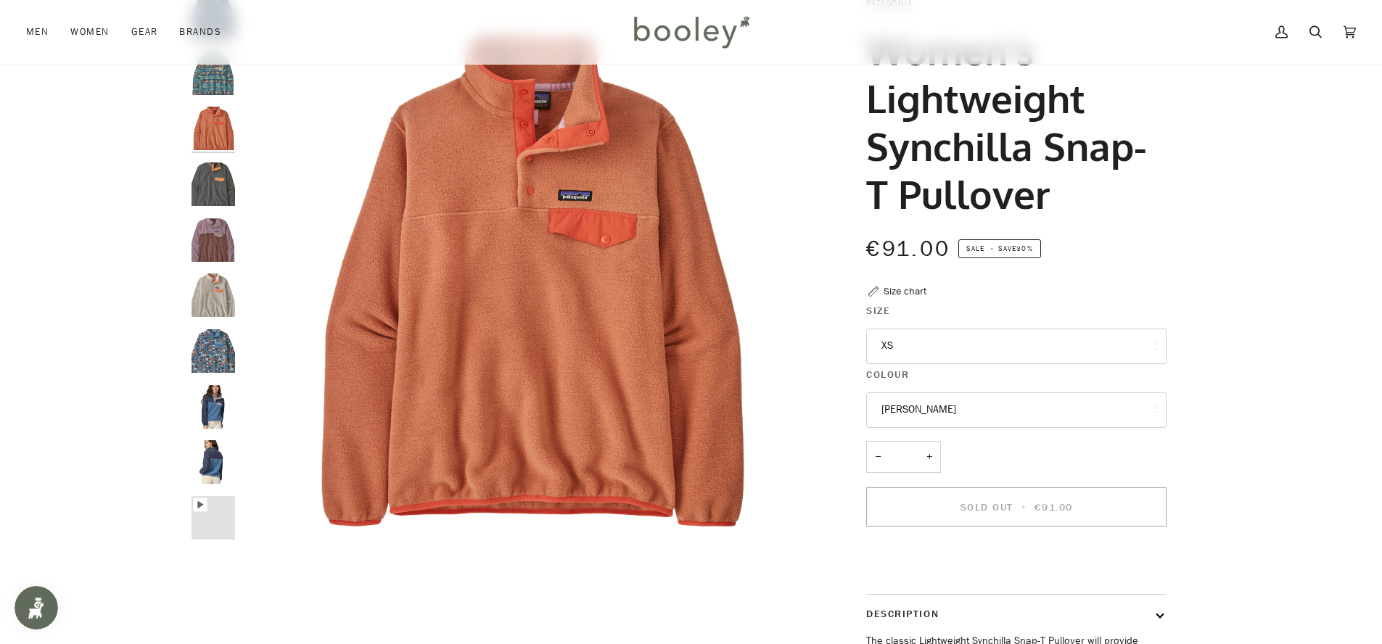
click at [970, 418] on button "Sienna Clay" at bounding box center [1016, 410] width 300 height 36
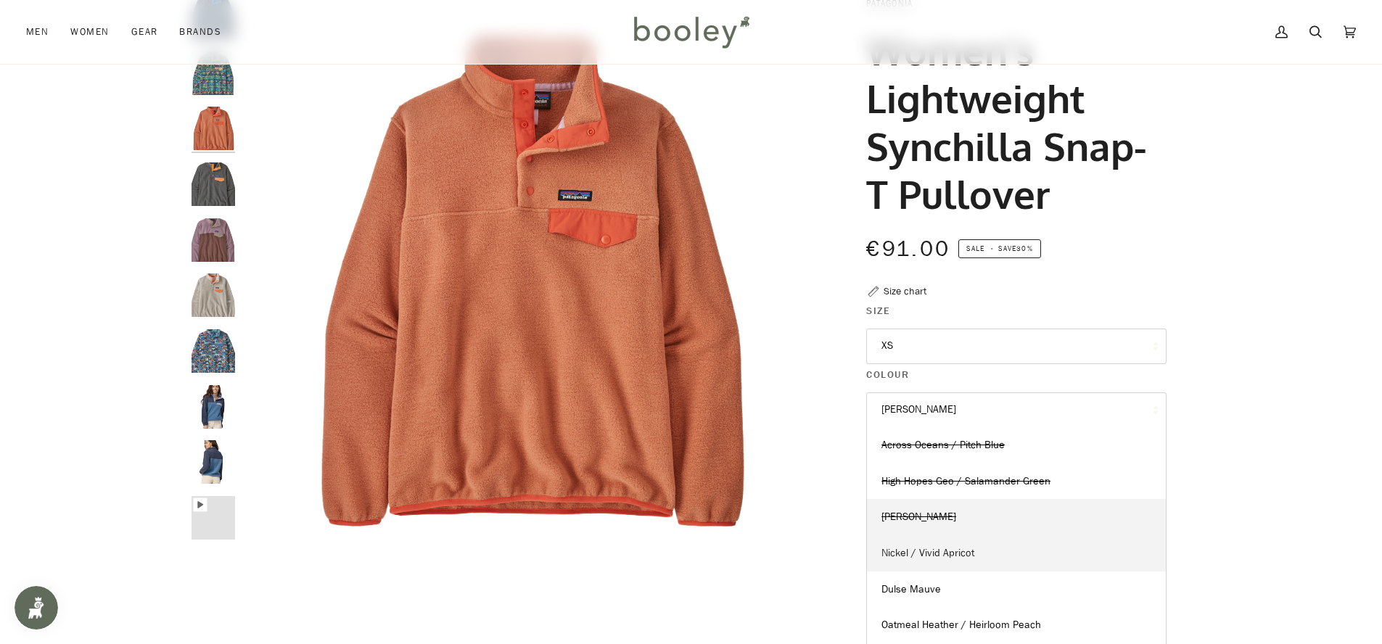
click at [1008, 550] on link "Nickel / Vivid Apricot" at bounding box center [1016, 553] width 299 height 36
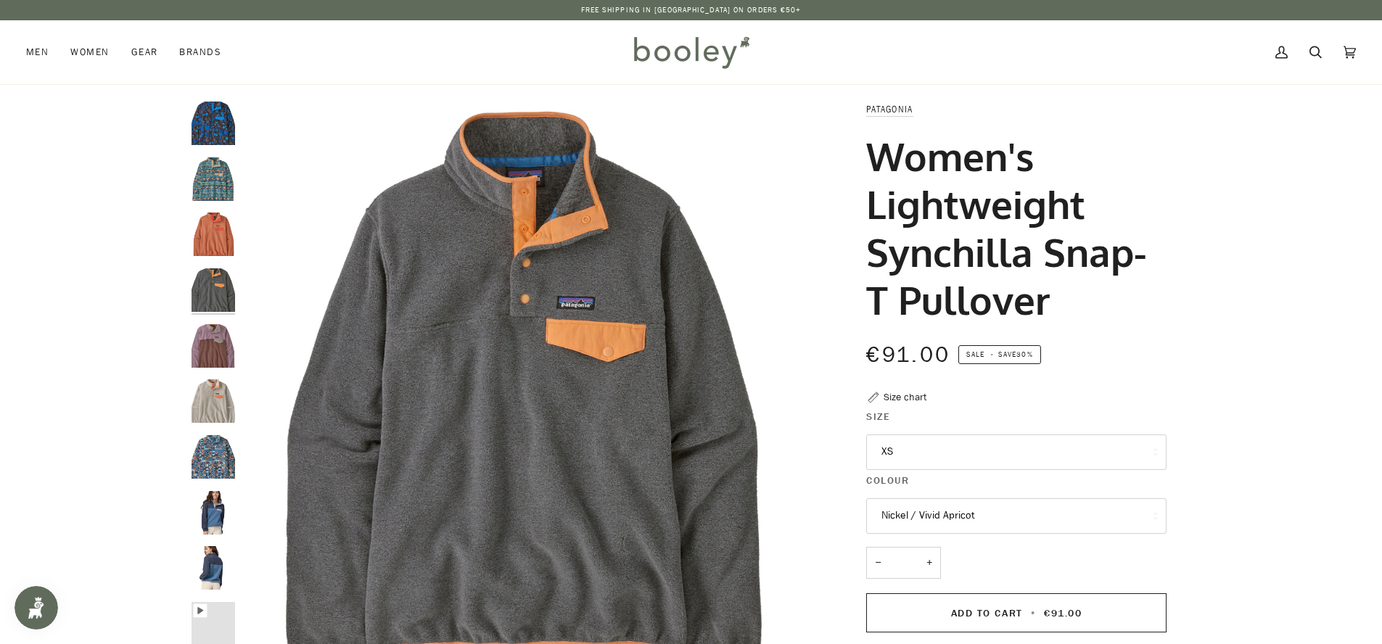
click at [1024, 512] on button "Nickel / Vivid Apricot" at bounding box center [1016, 516] width 300 height 36
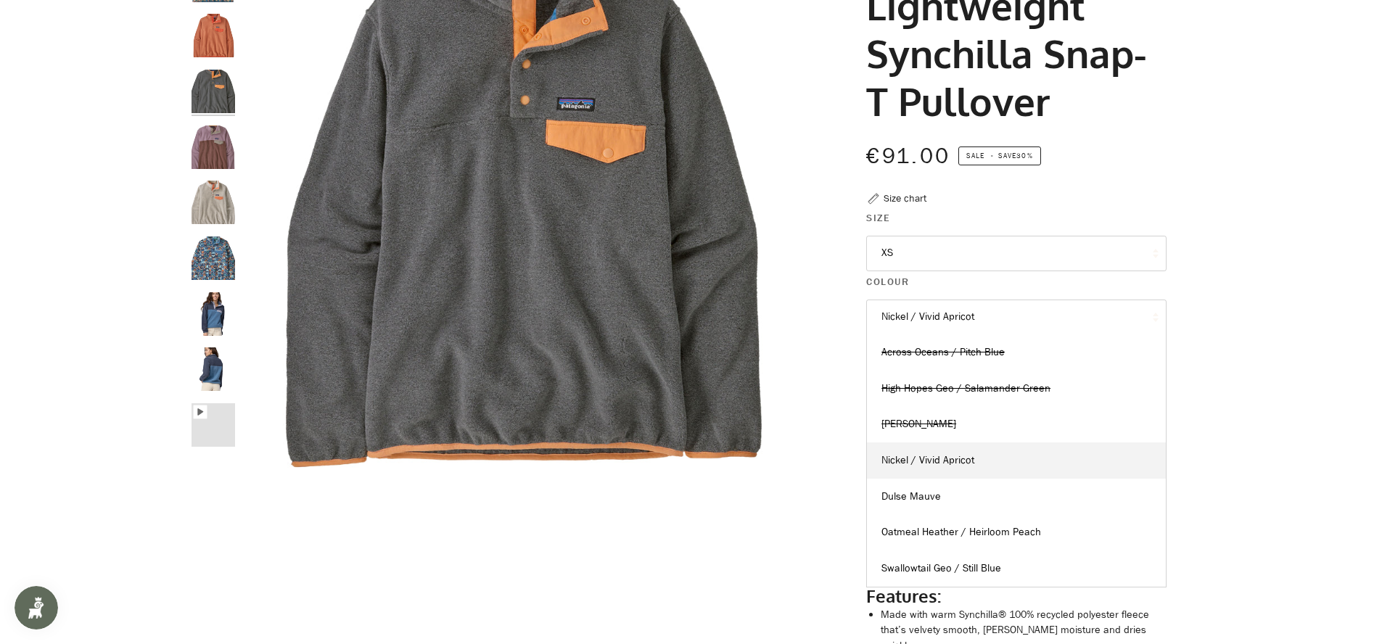
scroll to position [276, 0]
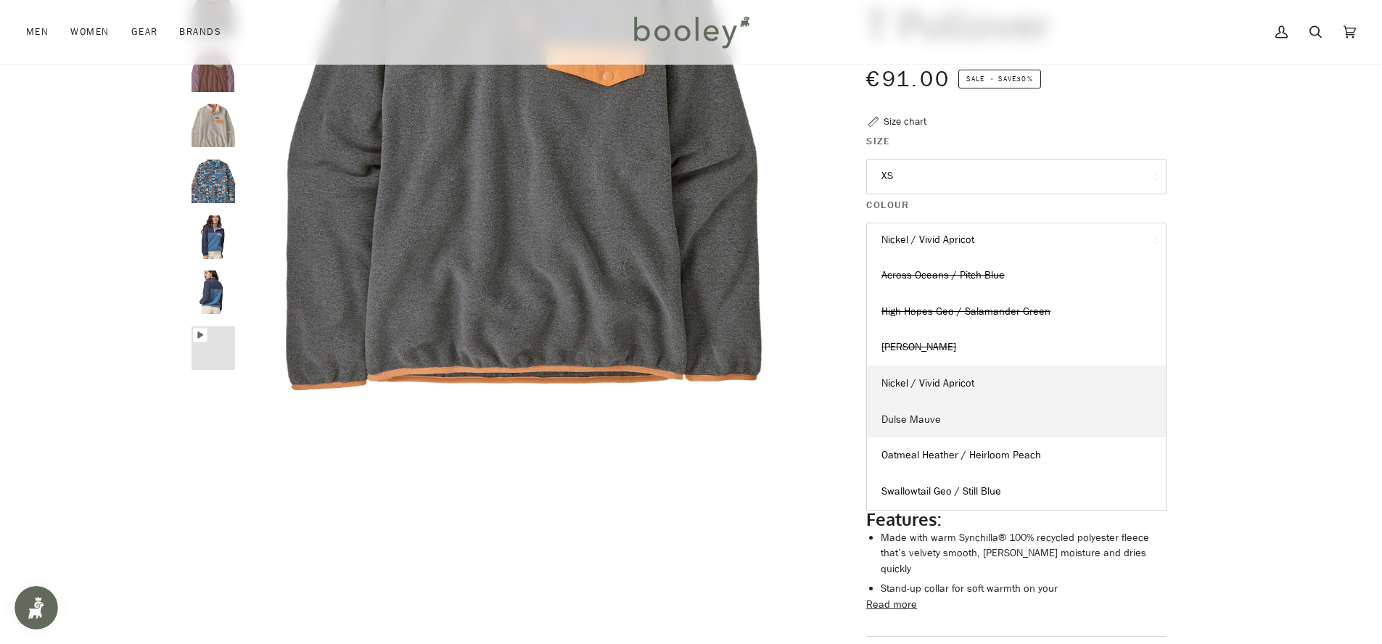
click at [1013, 425] on link "Dulse Mauve" at bounding box center [1016, 420] width 299 height 36
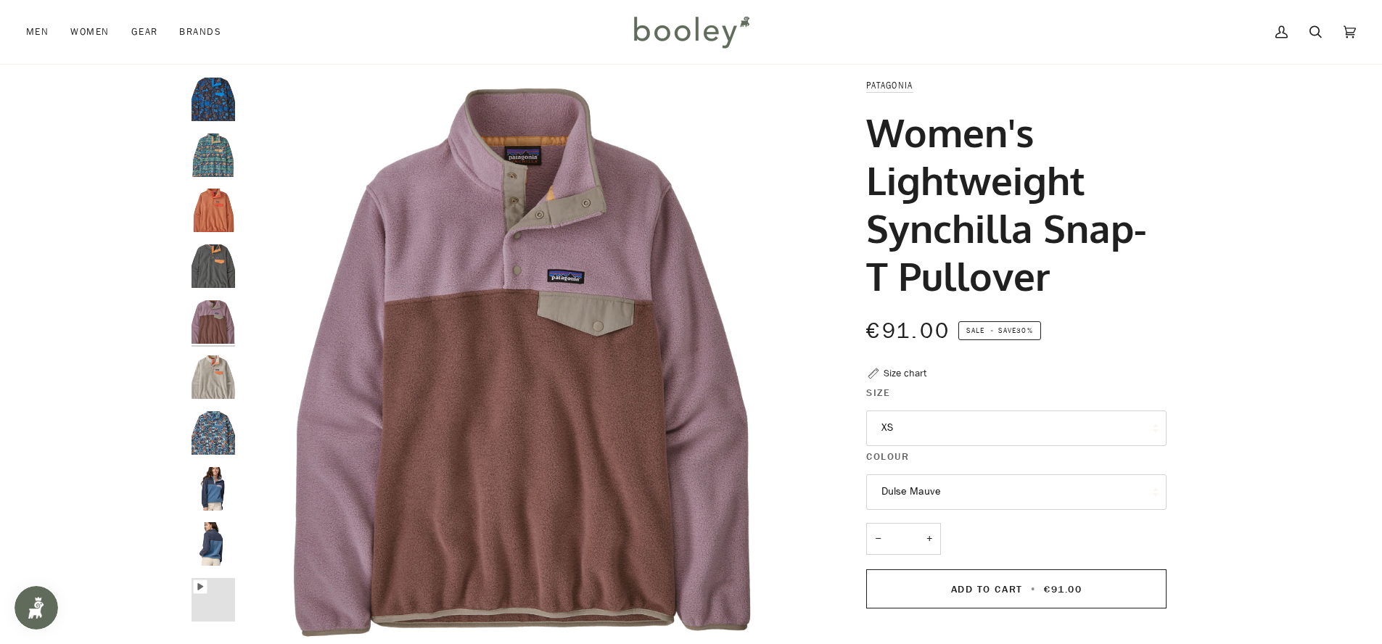
click at [992, 495] on button "Dulse Mauve" at bounding box center [1016, 492] width 300 height 36
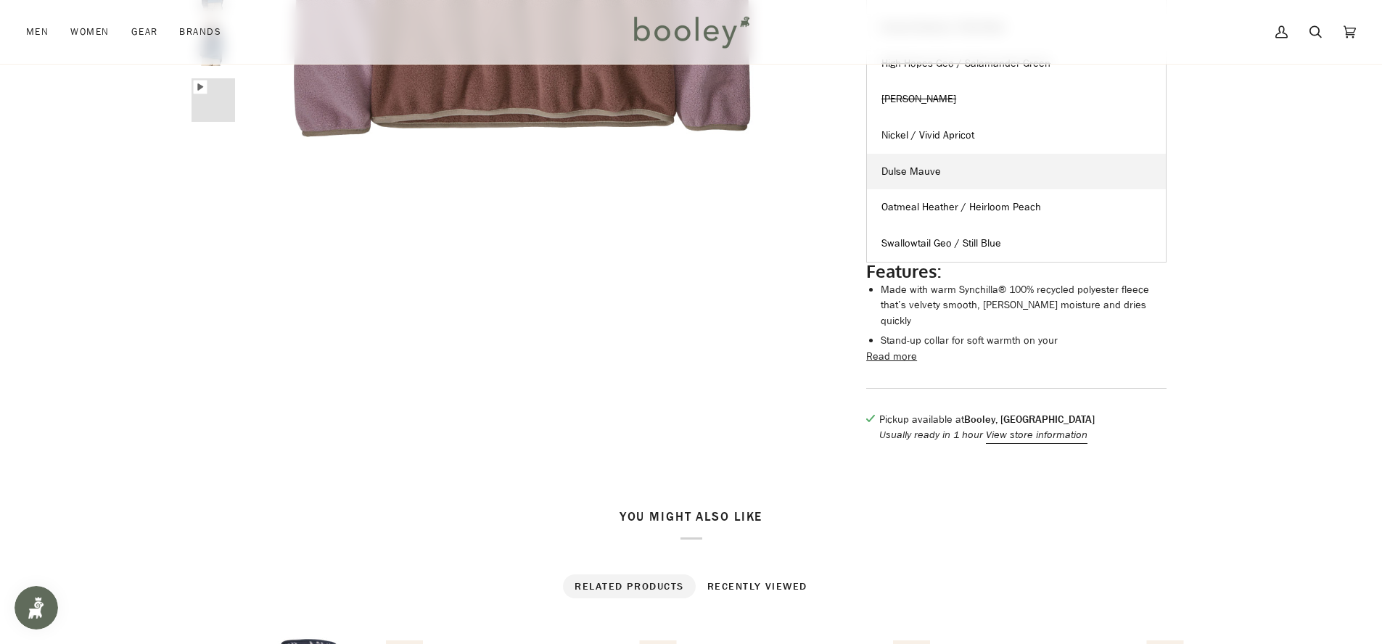
scroll to position [521, 0]
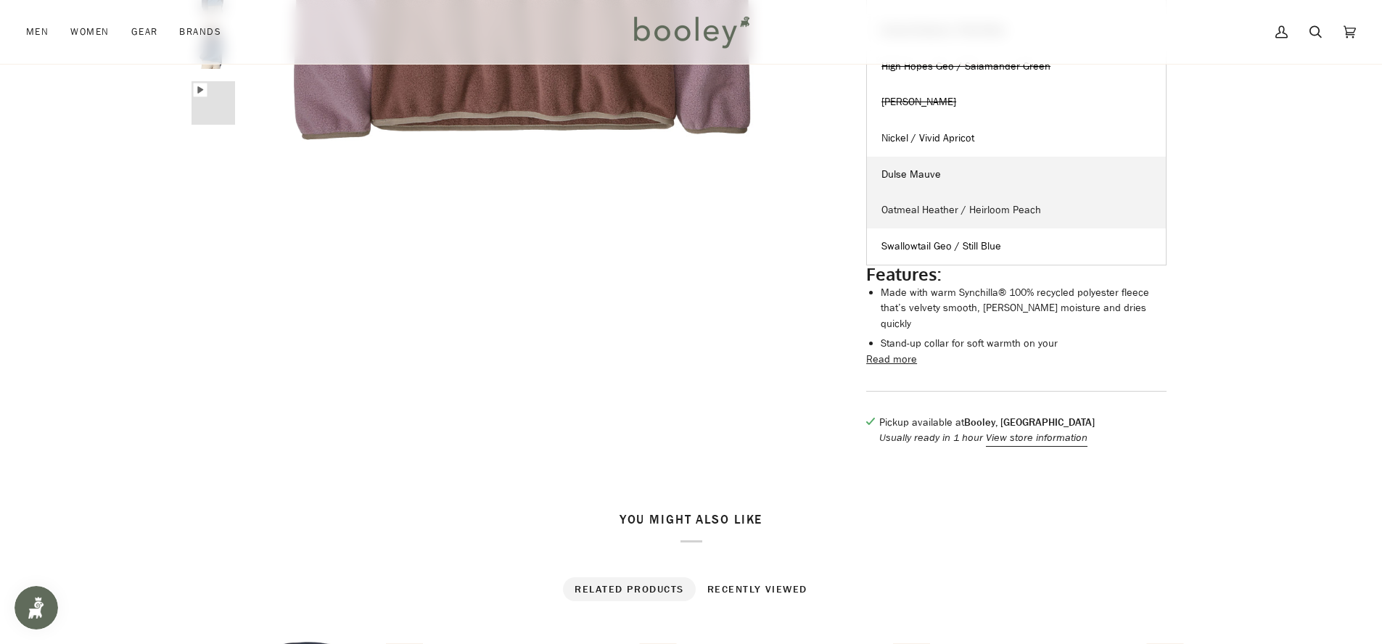
click at [1046, 197] on link "Oatmeal Heather / Heirloom Peach" at bounding box center [1016, 210] width 299 height 36
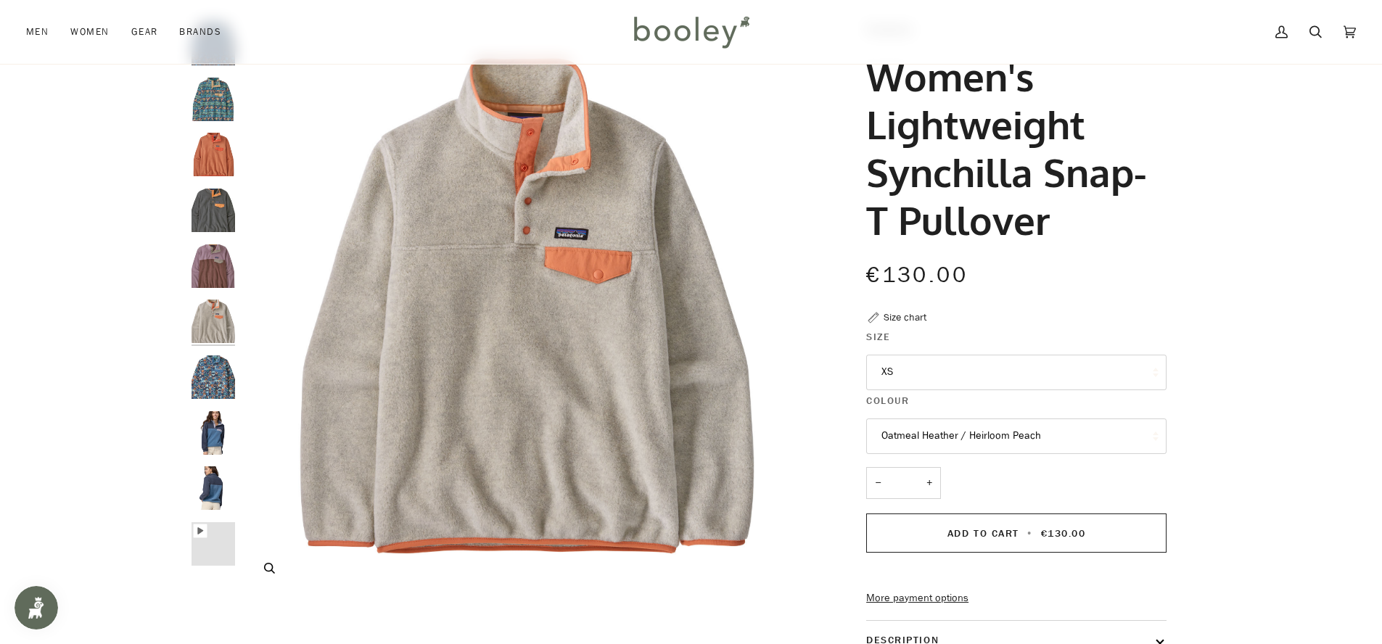
scroll to position [51, 0]
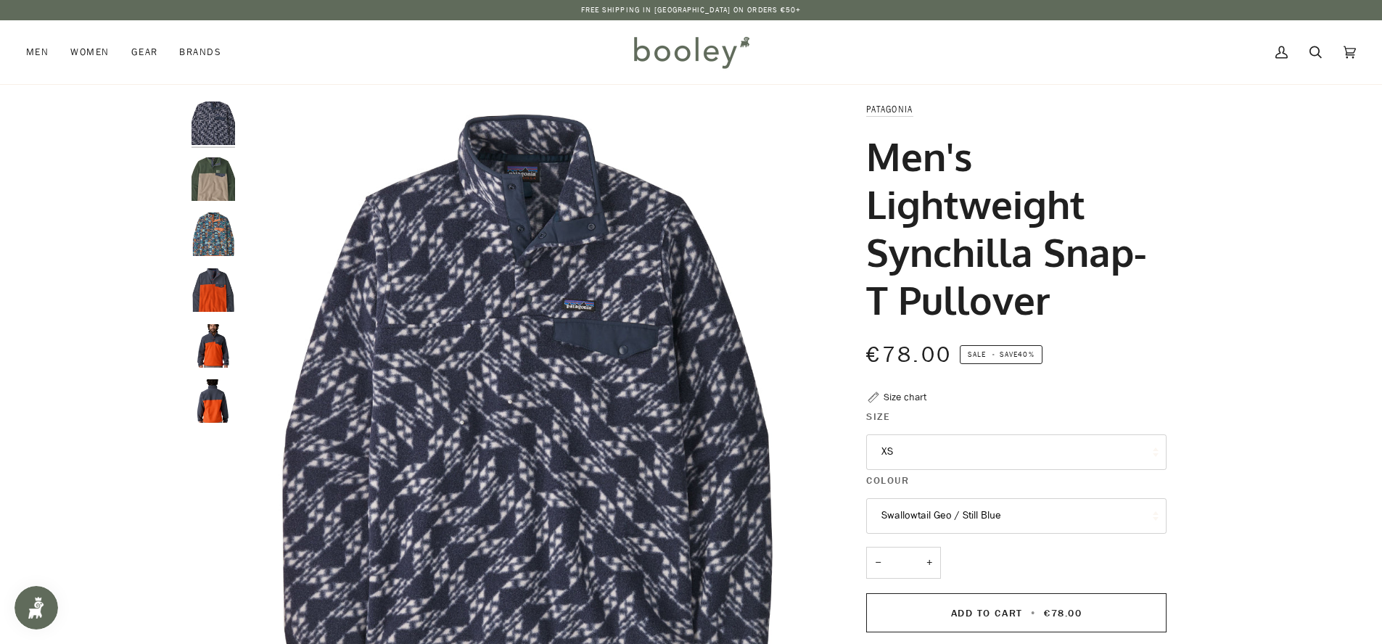
click at [1027, 511] on button "Swallowtail Geo / Still Blue" at bounding box center [1016, 516] width 300 height 36
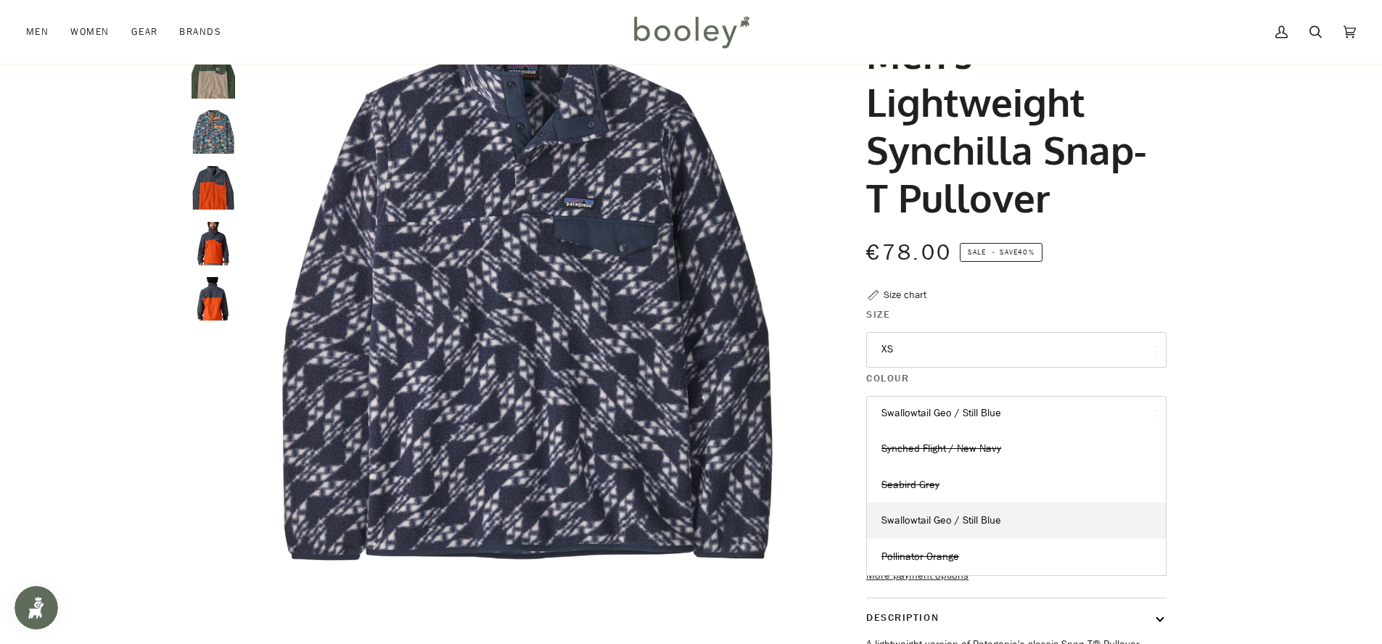
scroll to position [123, 0]
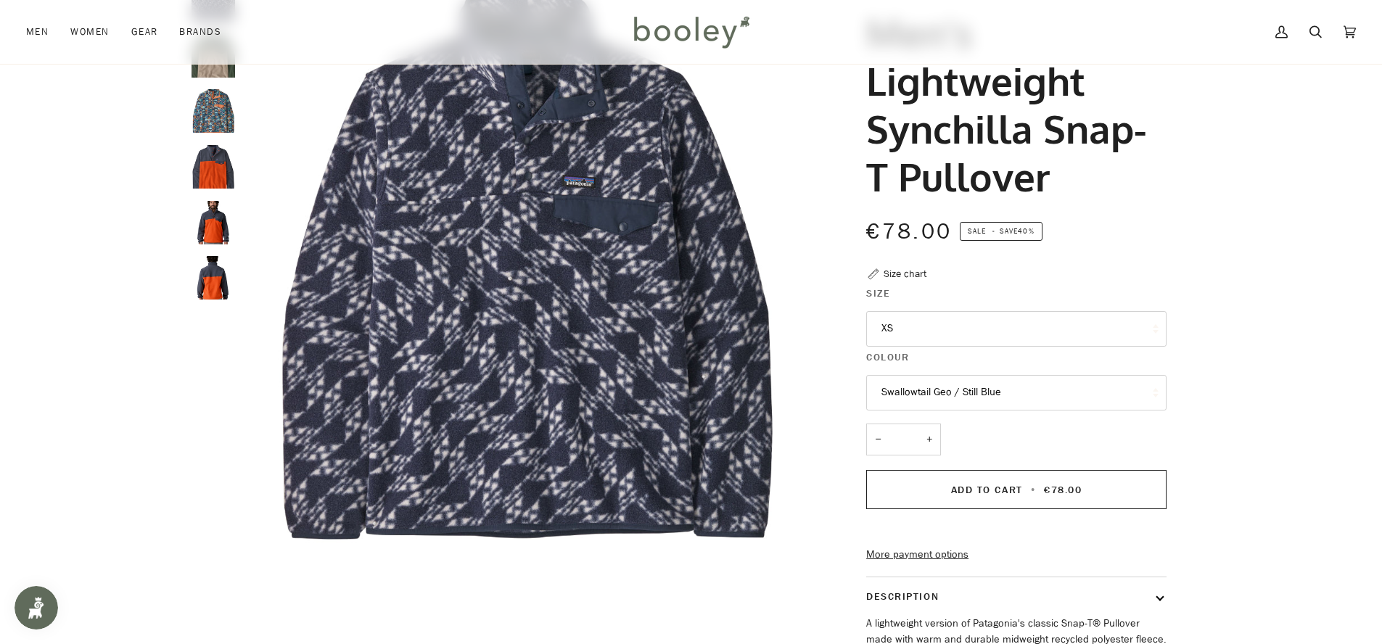
click at [1255, 413] on div "Zoom Zoom" at bounding box center [691, 418] width 1382 height 880
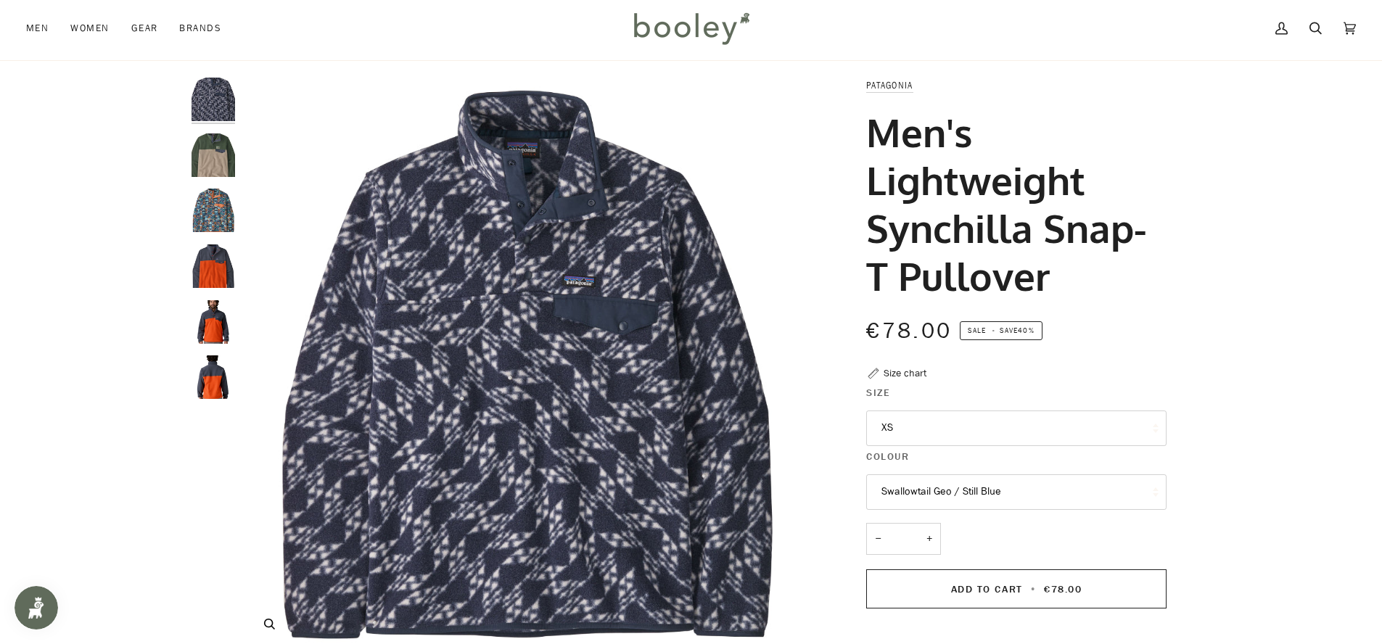
scroll to position [0, 0]
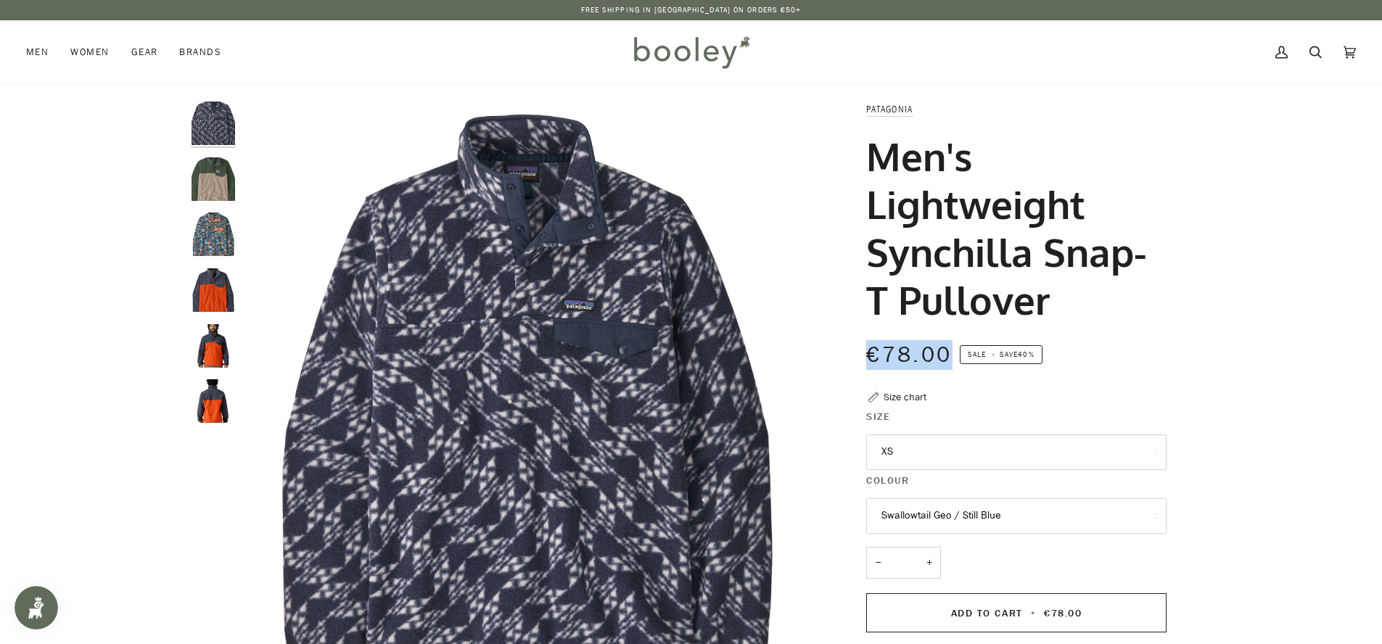
drag, startPoint x: 949, startPoint y: 357, endPoint x: 852, endPoint y: 351, distance: 97.4
click at [852, 351] on div "Patagonia Men's Lightweight Synchilla Snap-T Pullover €78.00 Sale • Save 40% Si…" at bounding box center [1003, 542] width 326 height 880
copy span "€78.00"
